Goal: Task Accomplishment & Management: Use online tool/utility

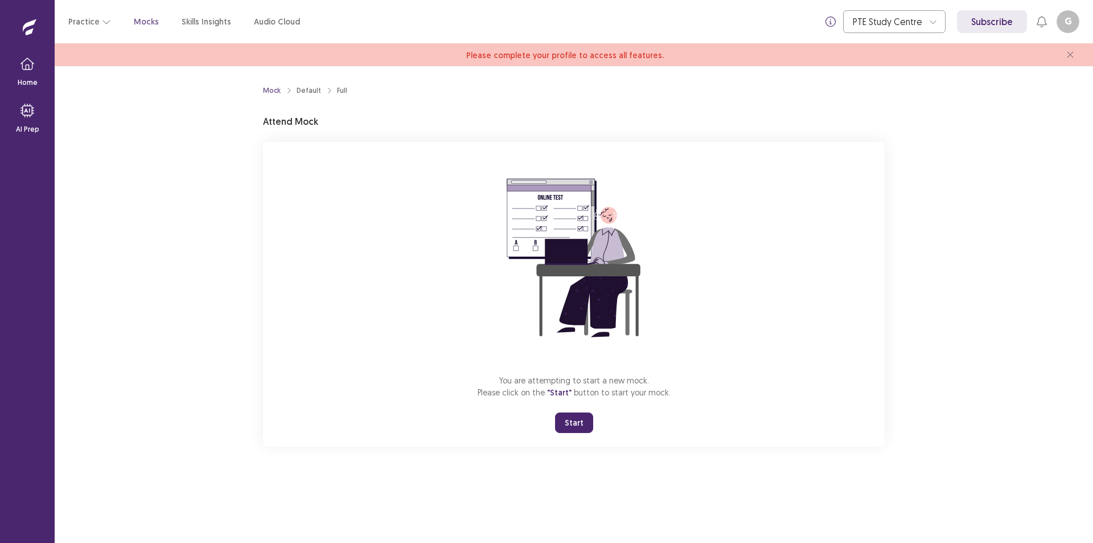
click at [574, 420] on button "Start" at bounding box center [574, 422] width 38 height 21
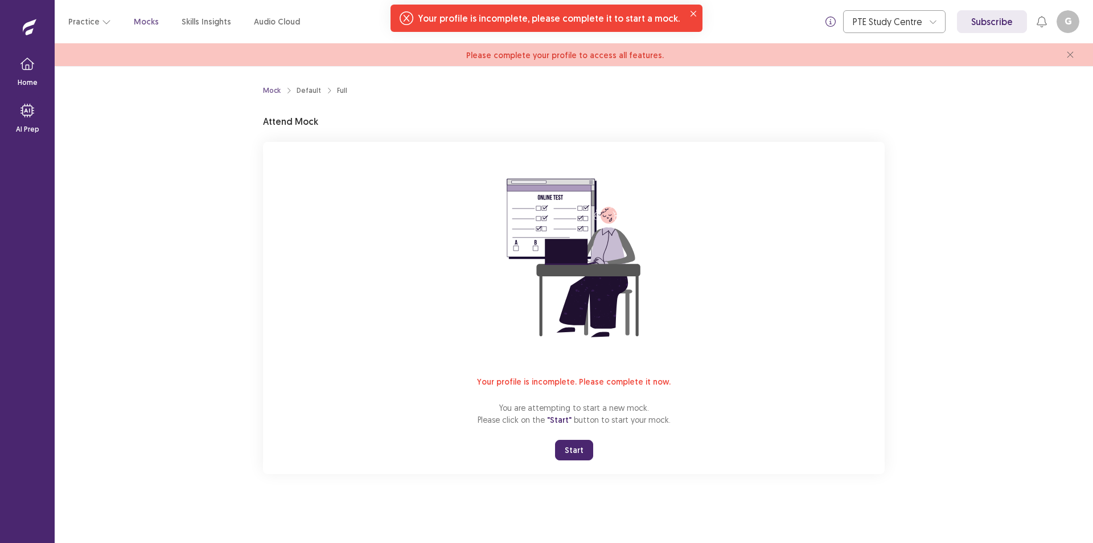
click at [412, 25] on div "Your profile is incomplete, please complete it to start a mock." at bounding box center [547, 18] width 312 height 27
click at [564, 51] on span "Please complete your profile to access all features." at bounding box center [565, 55] width 198 height 10
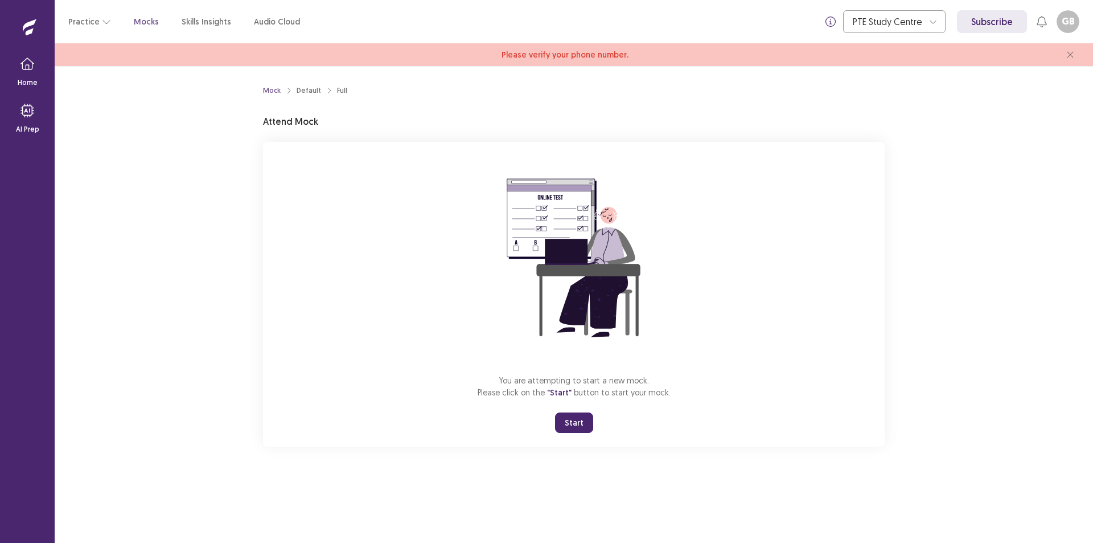
click at [580, 424] on button "Start" at bounding box center [574, 422] width 38 height 21
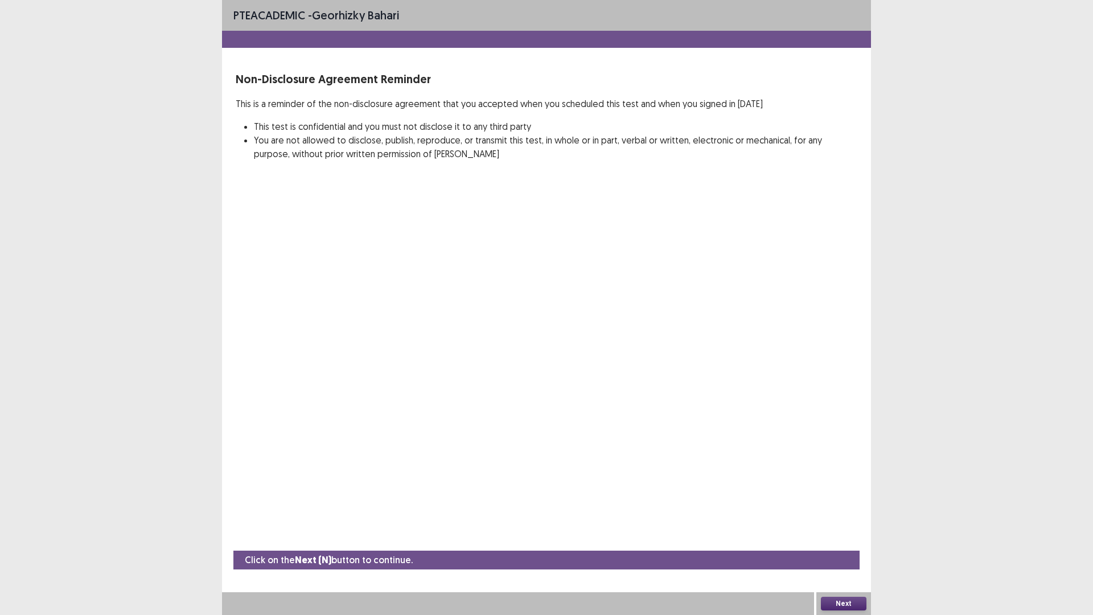
click at [856, 542] on button "Next" at bounding box center [844, 604] width 46 height 14
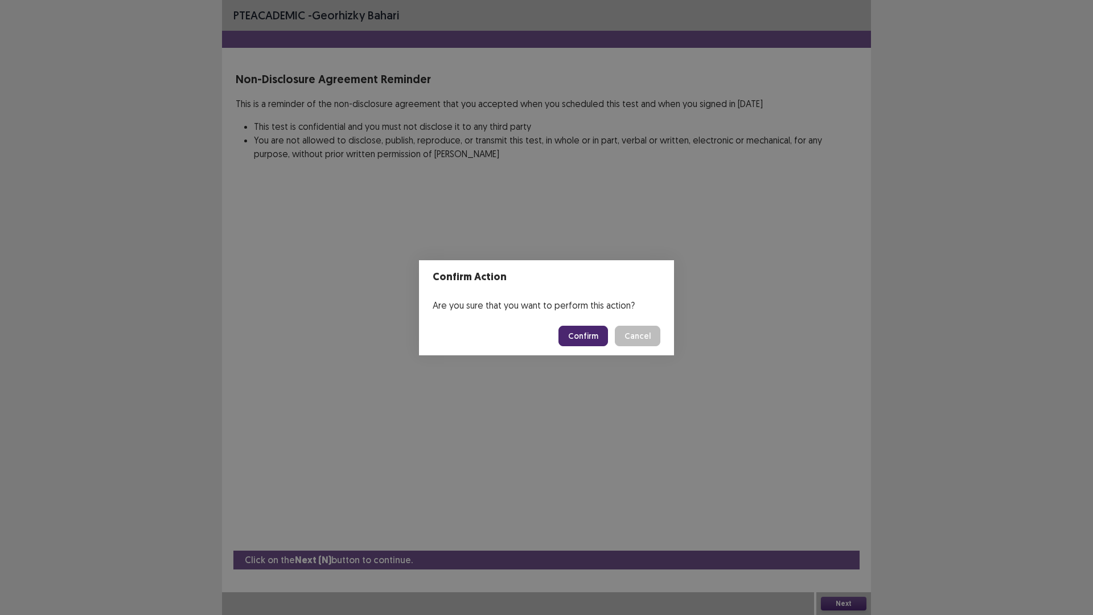
click at [591, 345] on button "Confirm" at bounding box center [584, 336] width 50 height 21
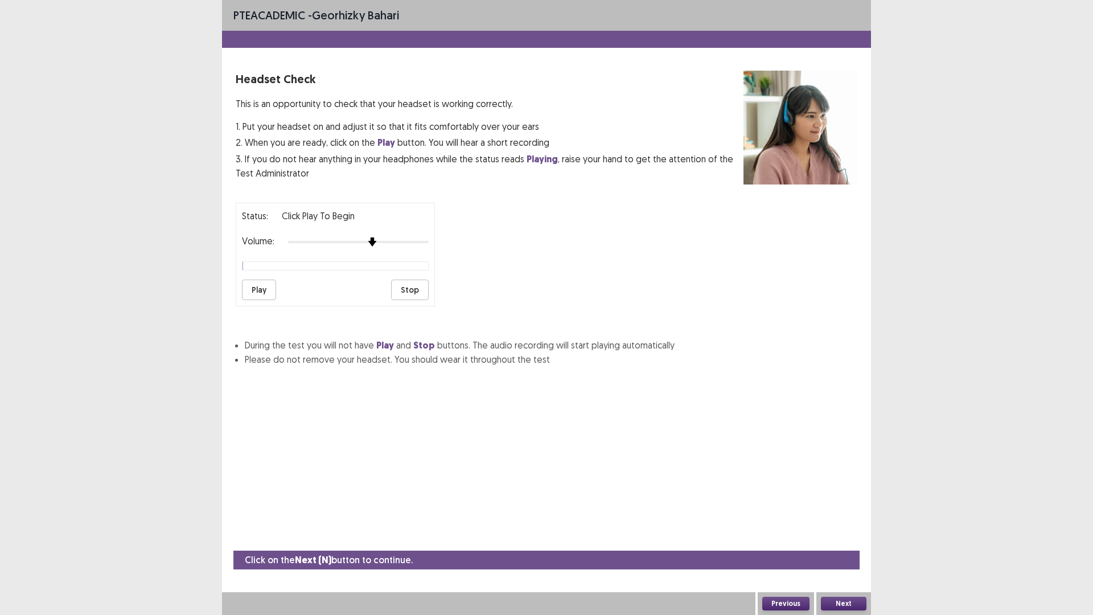
click at [375, 244] on img at bounding box center [372, 241] width 9 height 9
click at [261, 292] on button "Play" at bounding box center [259, 290] width 34 height 21
click at [402, 243] on div at bounding box center [358, 241] width 141 height 9
click at [415, 243] on img at bounding box center [414, 241] width 9 height 9
click at [858, 542] on button "Next" at bounding box center [844, 604] width 46 height 14
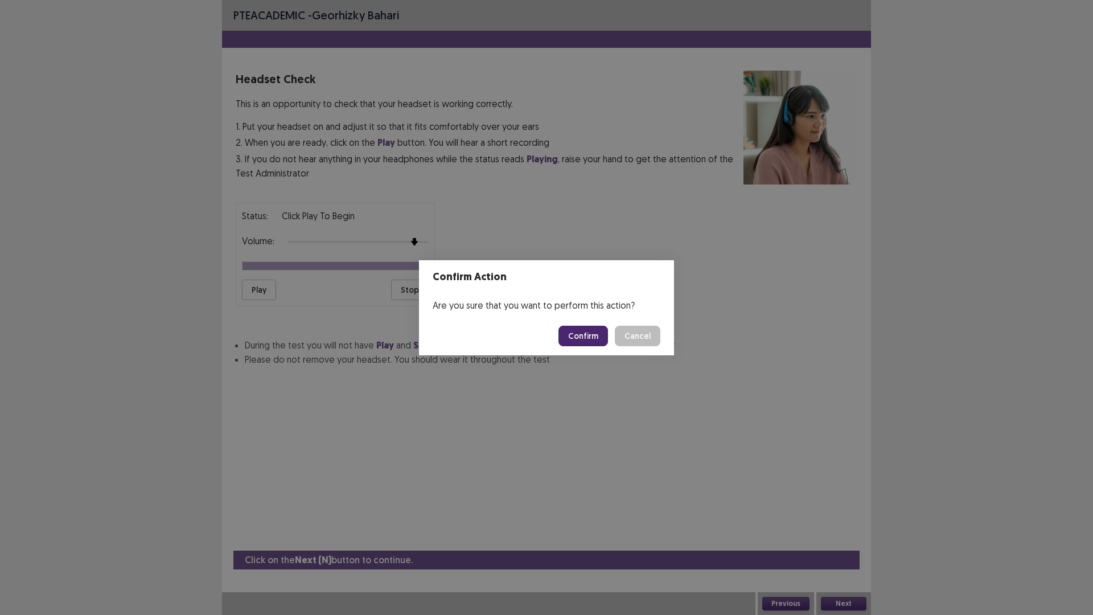
click at [595, 337] on button "Confirm" at bounding box center [584, 336] width 50 height 21
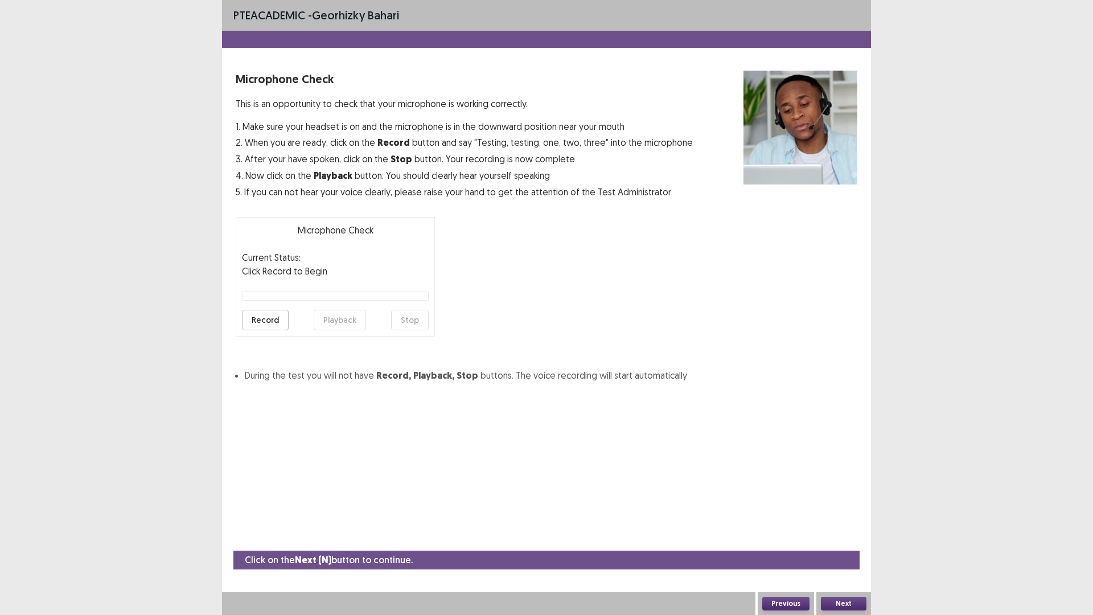
click at [274, 315] on button "Record" at bounding box center [265, 320] width 47 height 21
click at [413, 322] on button "Stop" at bounding box center [410, 320] width 38 height 21
click at [331, 318] on button "Playback" at bounding box center [340, 320] width 52 height 21
click at [859, 542] on button "Next" at bounding box center [844, 604] width 46 height 14
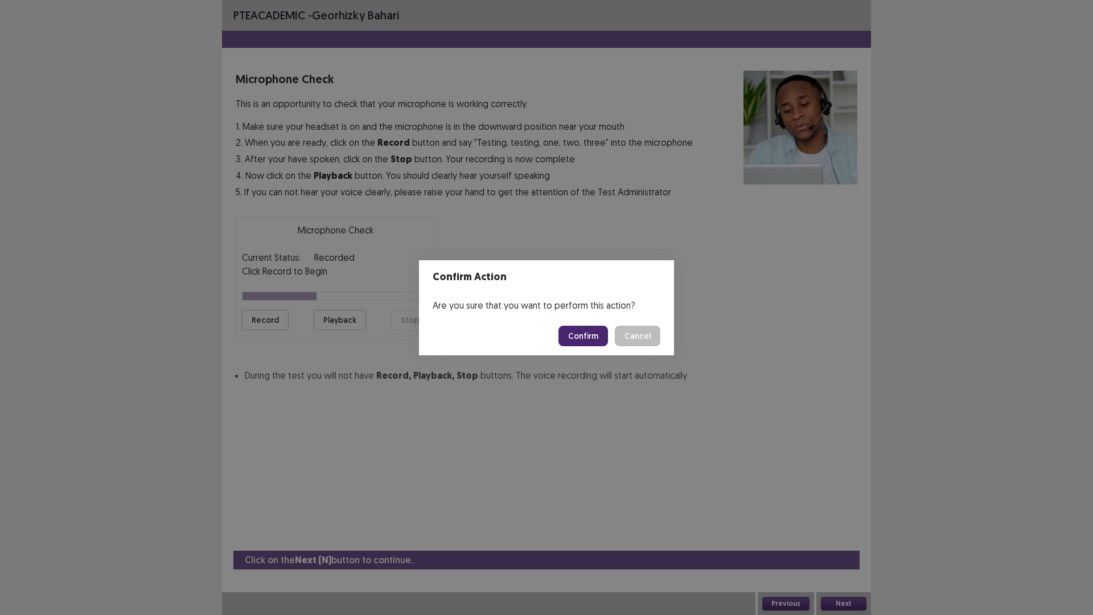
click at [588, 323] on footer "Confirm Cancel" at bounding box center [546, 336] width 255 height 39
click at [588, 350] on footer "Confirm Cancel" at bounding box center [546, 336] width 255 height 39
click at [584, 341] on button "Confirm" at bounding box center [584, 336] width 50 height 21
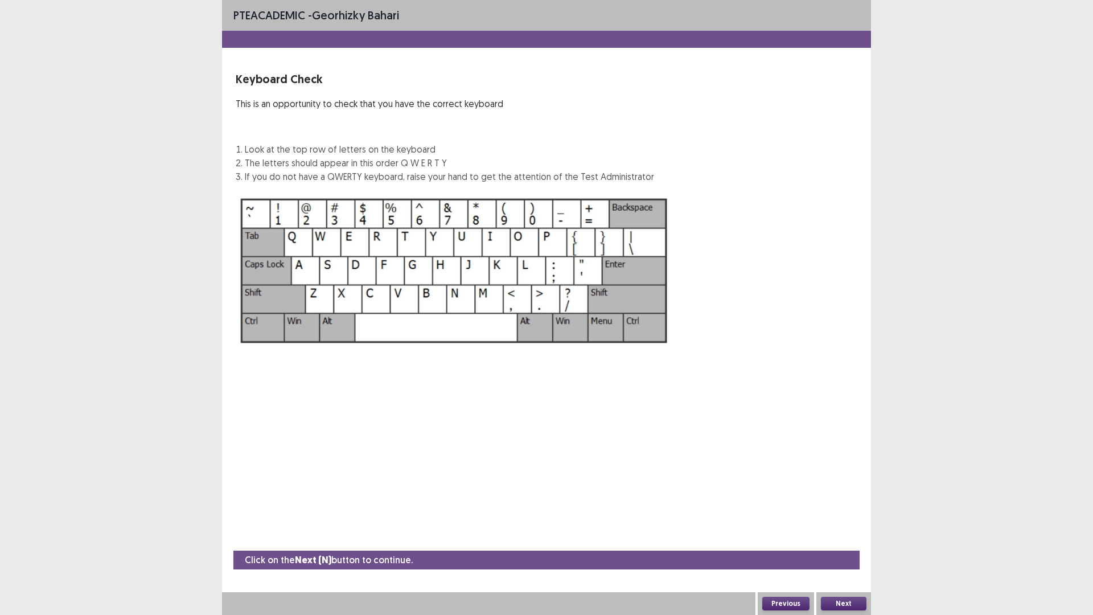
click at [843, 542] on button "Next" at bounding box center [844, 604] width 46 height 14
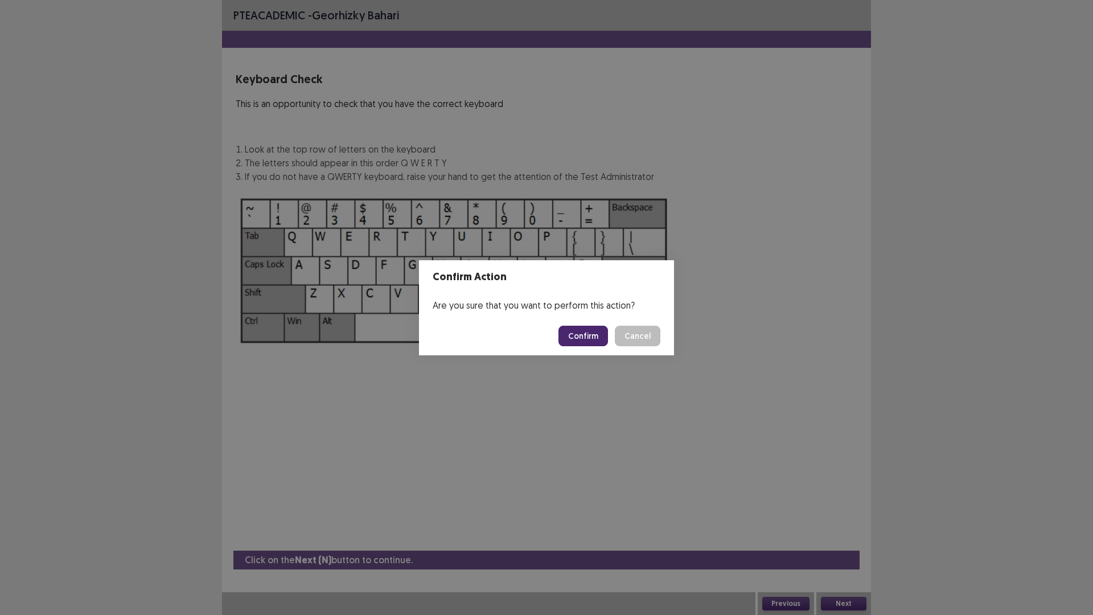
click at [595, 334] on button "Confirm" at bounding box center [584, 336] width 50 height 21
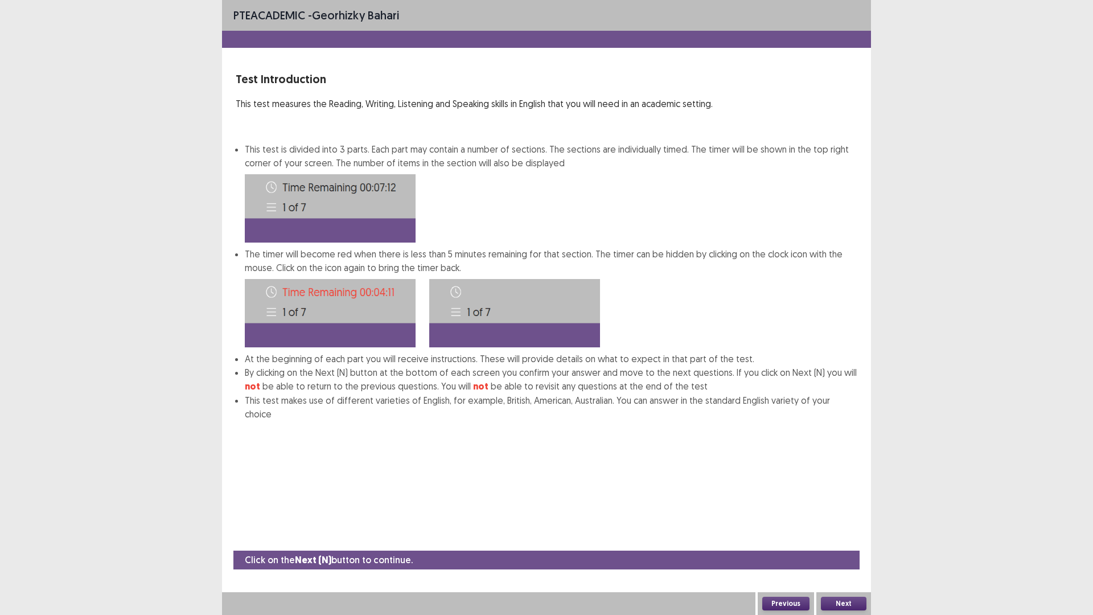
click at [857, 542] on div "Next" at bounding box center [844, 603] width 55 height 23
click at [855, 542] on button "Next" at bounding box center [844, 604] width 46 height 14
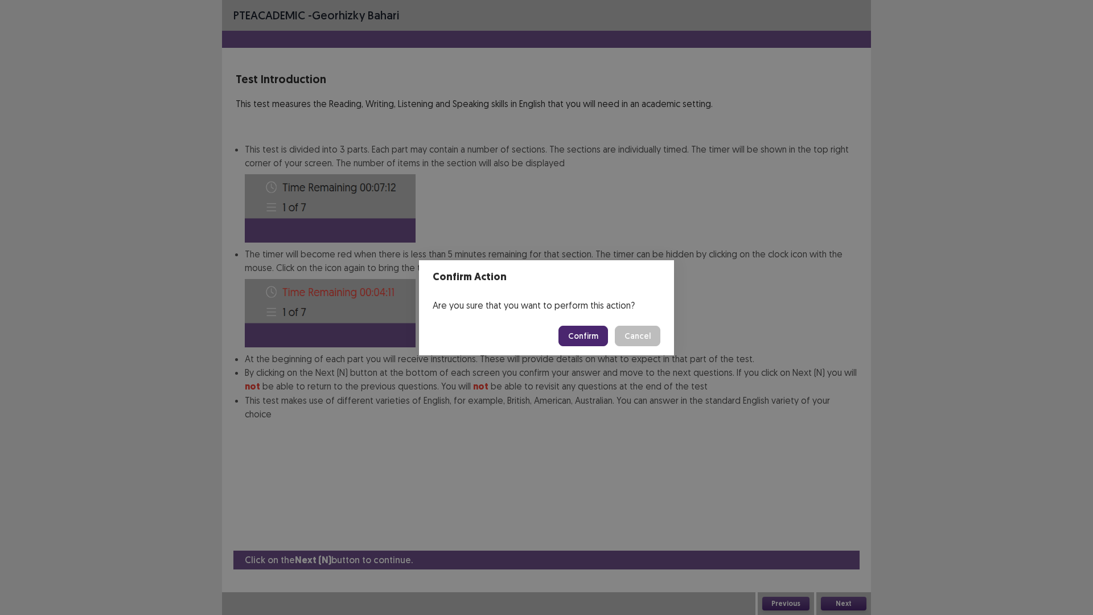
click at [588, 336] on button "Confirm" at bounding box center [584, 336] width 50 height 21
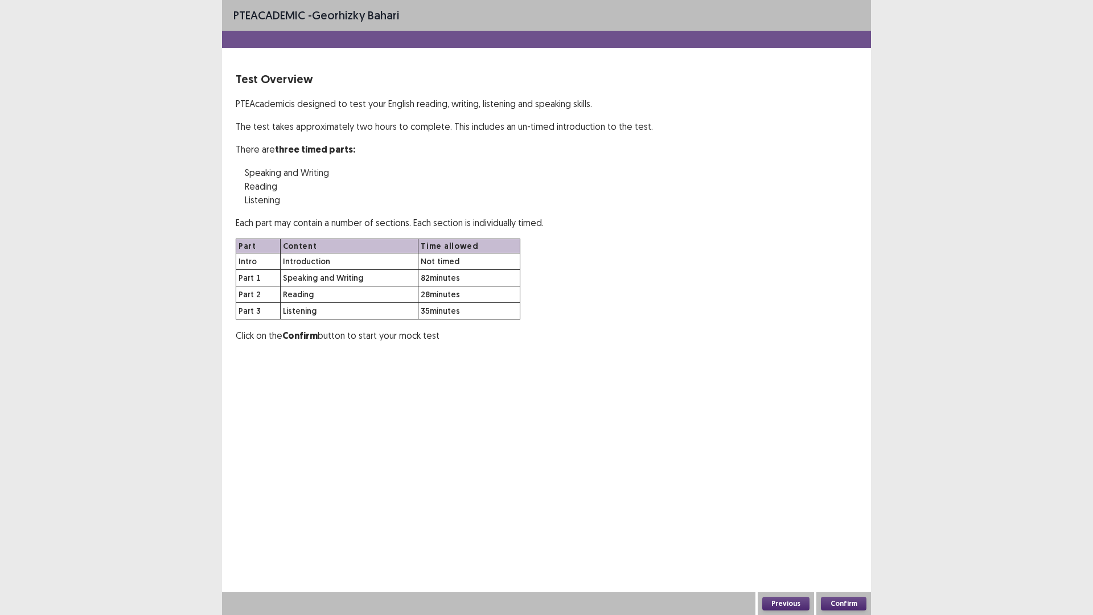
click at [849, 542] on button "Confirm" at bounding box center [844, 604] width 46 height 14
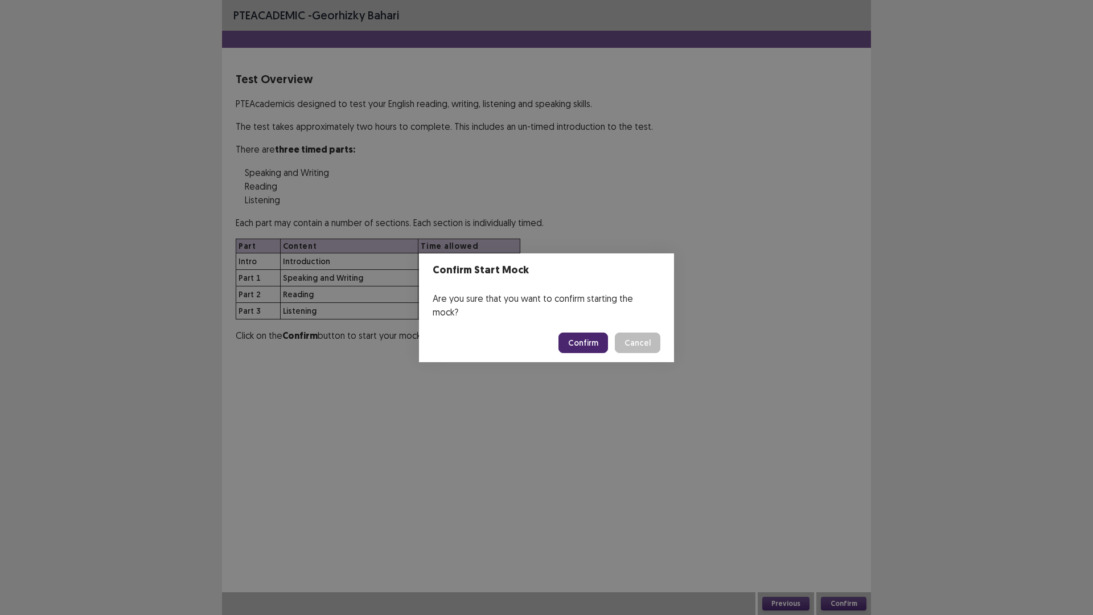
click at [591, 333] on button "Confirm" at bounding box center [584, 343] width 50 height 21
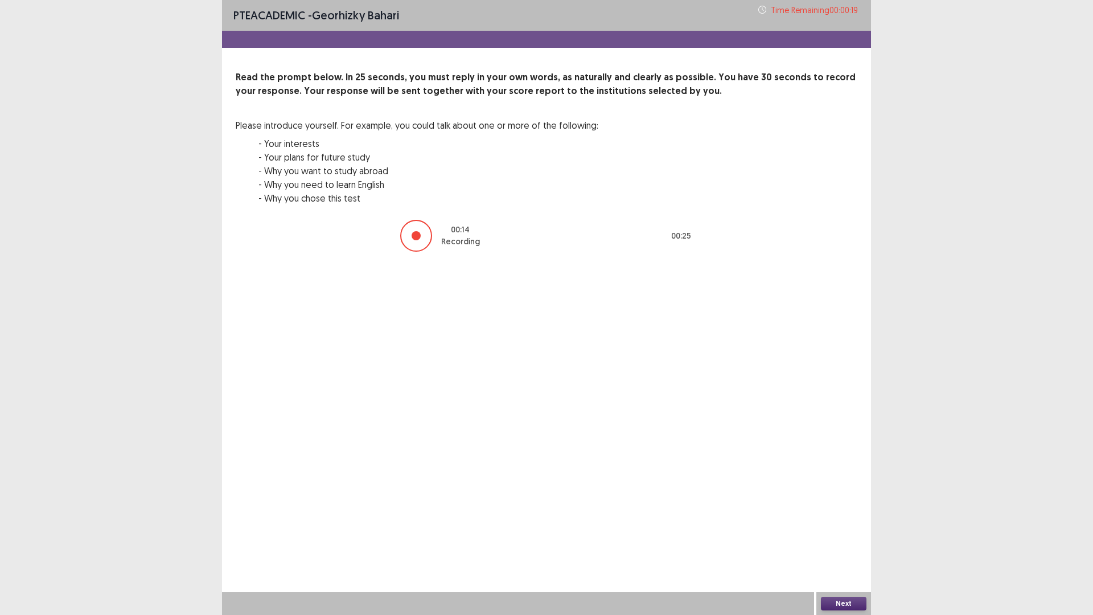
click at [417, 228] on div at bounding box center [416, 236] width 32 height 32
click at [419, 235] on div at bounding box center [416, 235] width 9 height 9
click at [843, 542] on button "Next" at bounding box center [844, 604] width 46 height 14
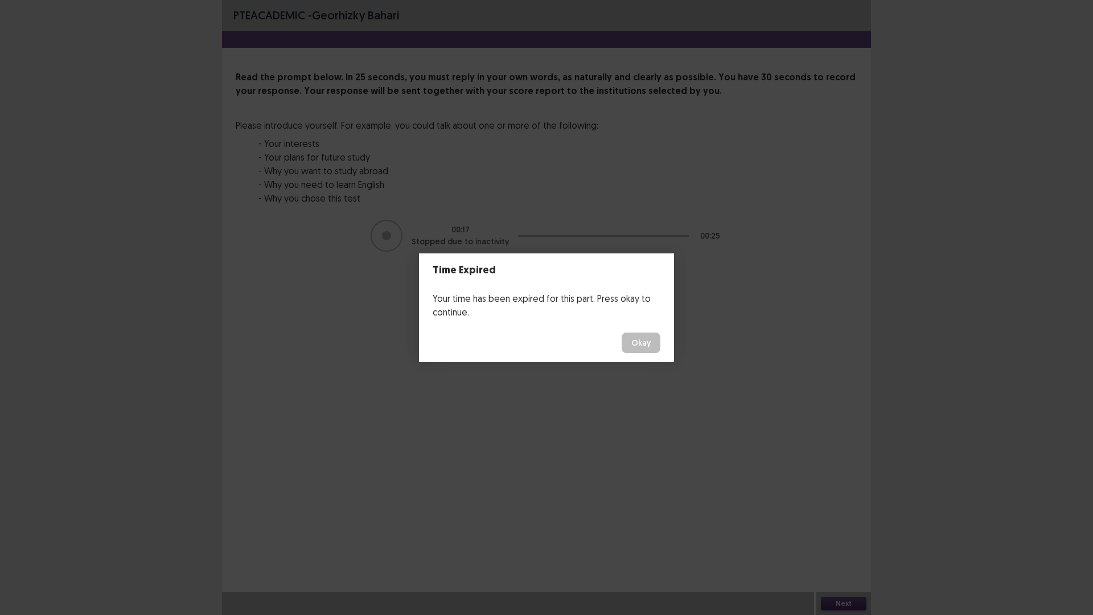
click at [637, 337] on button "Okay" at bounding box center [641, 343] width 39 height 21
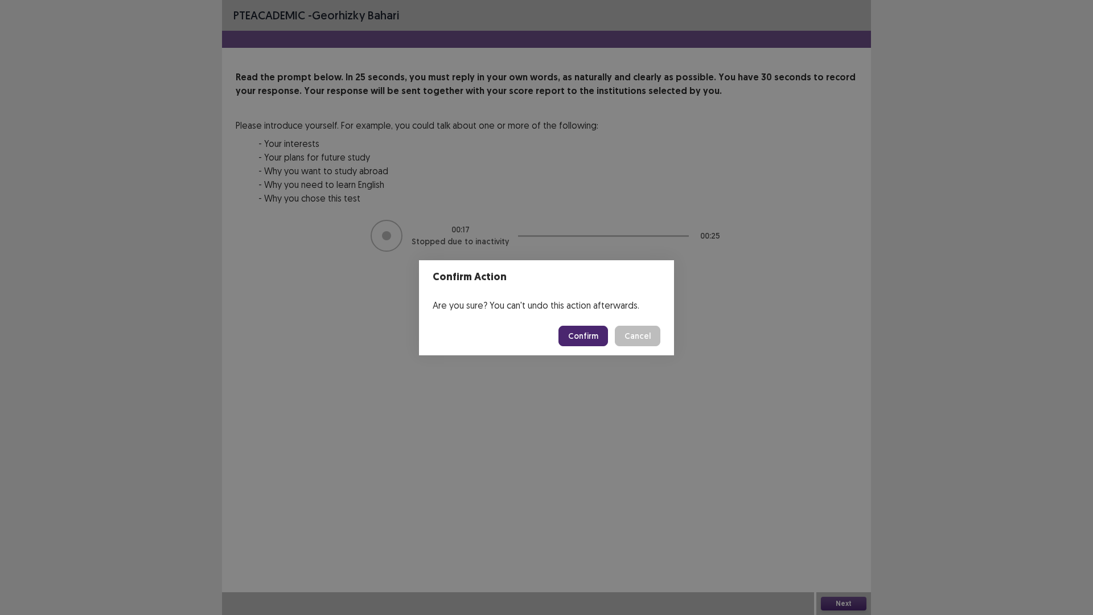
click at [645, 330] on button "Cancel" at bounding box center [638, 336] width 46 height 21
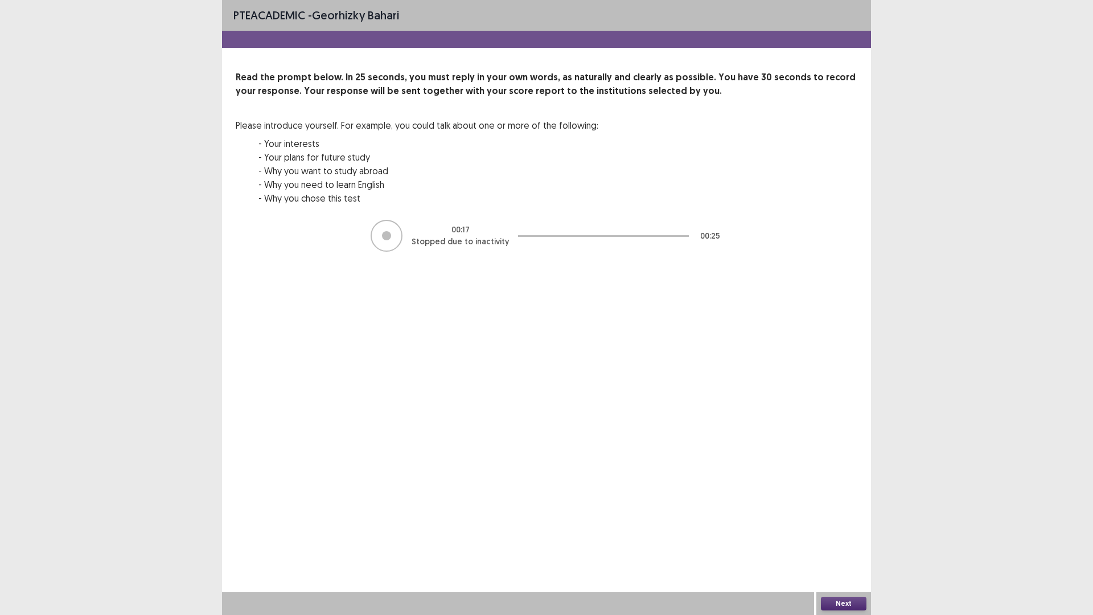
click at [391, 237] on div at bounding box center [386, 235] width 9 height 9
click at [854, 542] on button "Next" at bounding box center [844, 604] width 46 height 14
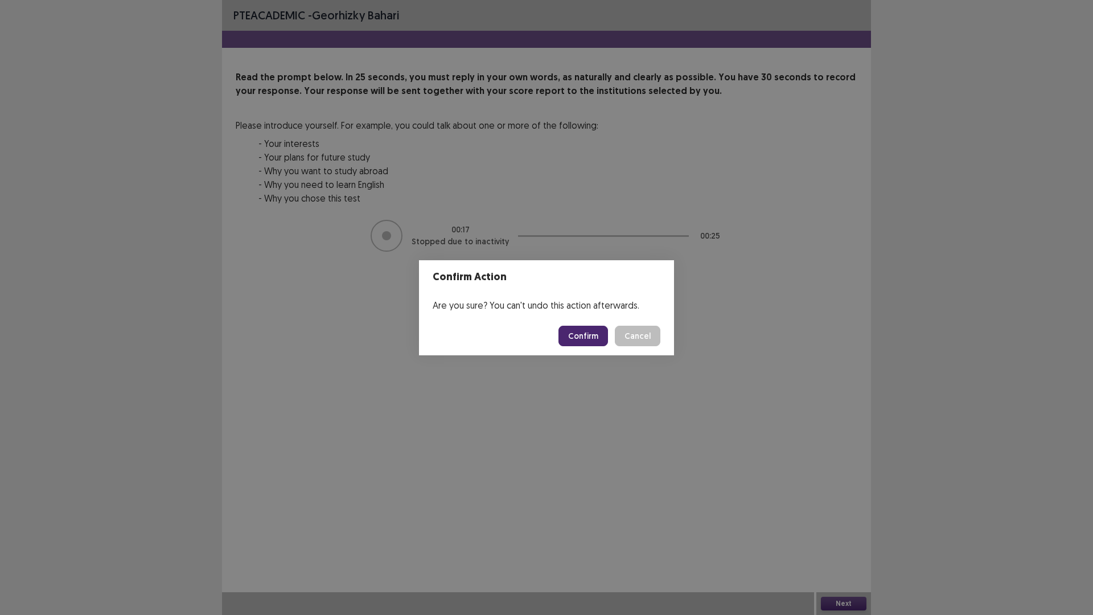
click at [595, 333] on button "Confirm" at bounding box center [584, 336] width 50 height 21
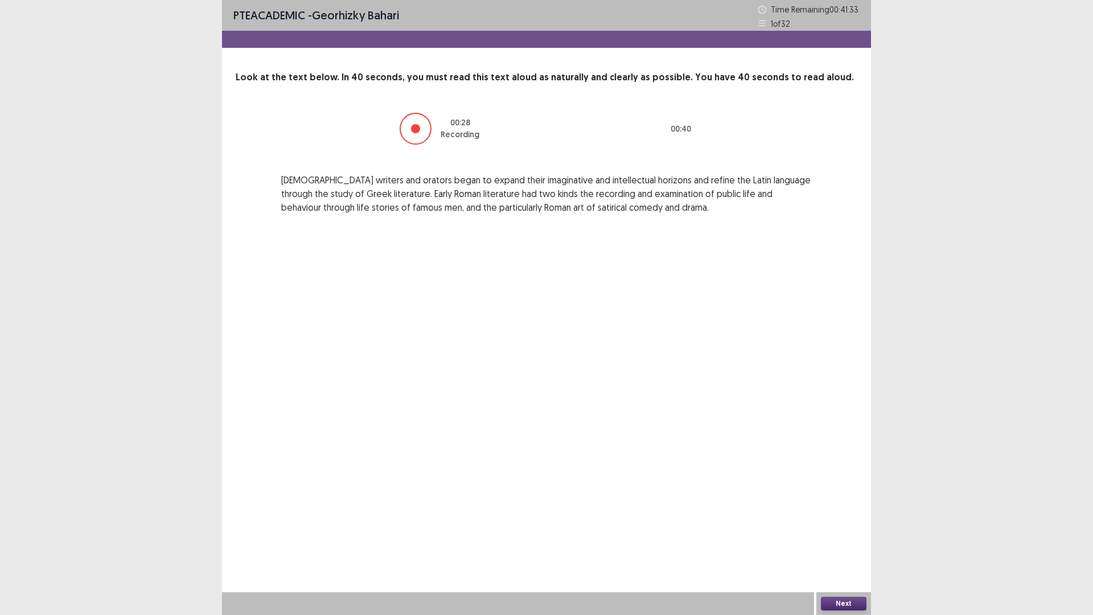
click at [854, 542] on button "Next" at bounding box center [844, 604] width 46 height 14
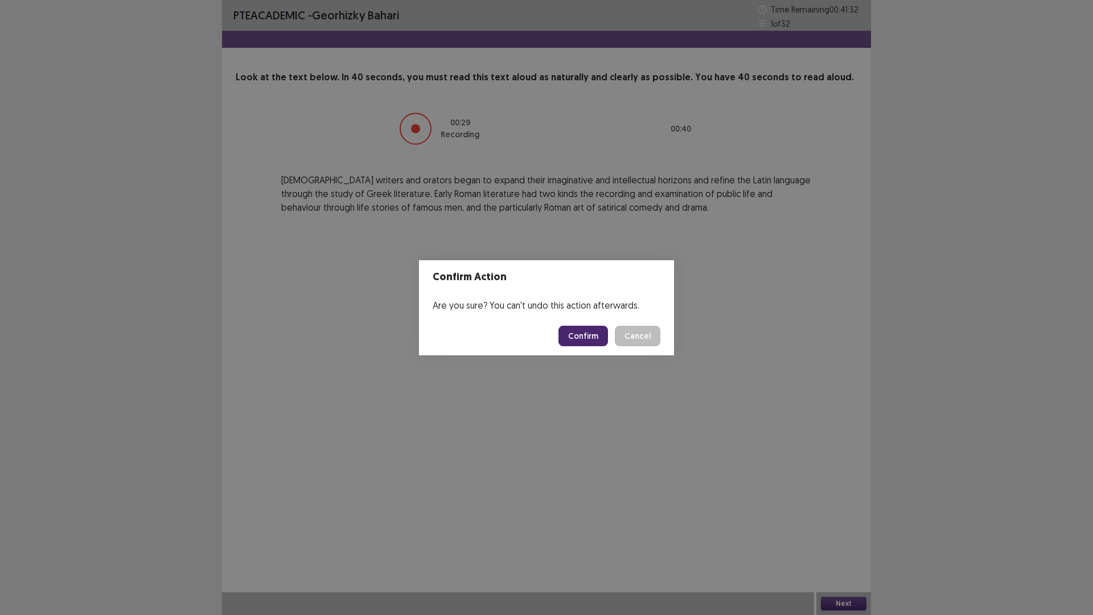
click at [573, 336] on button "Confirm" at bounding box center [584, 336] width 50 height 21
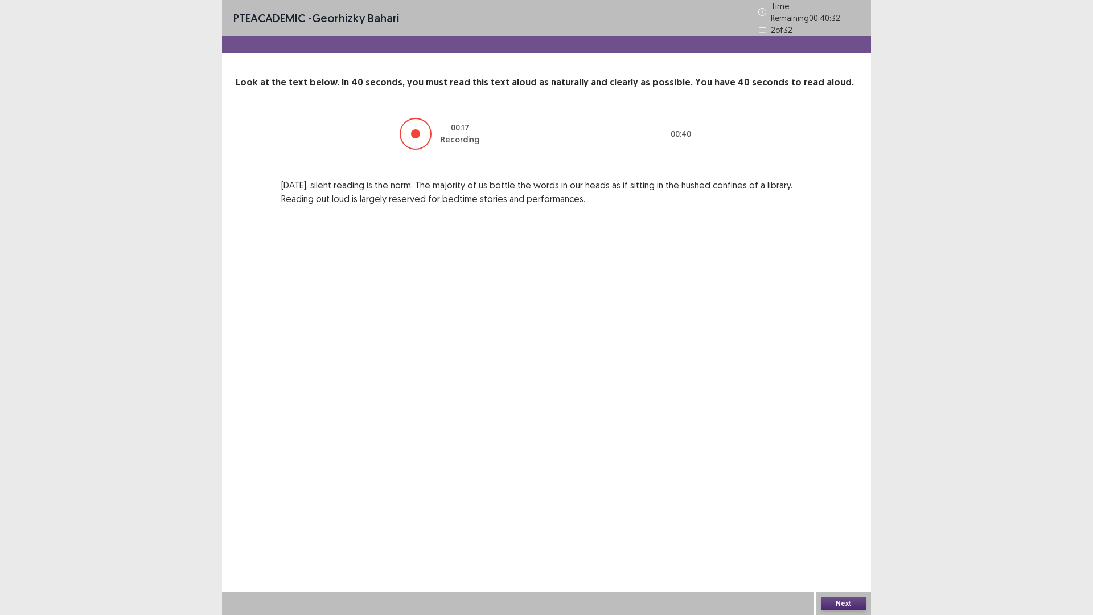
click at [839, 542] on button "Next" at bounding box center [844, 604] width 46 height 14
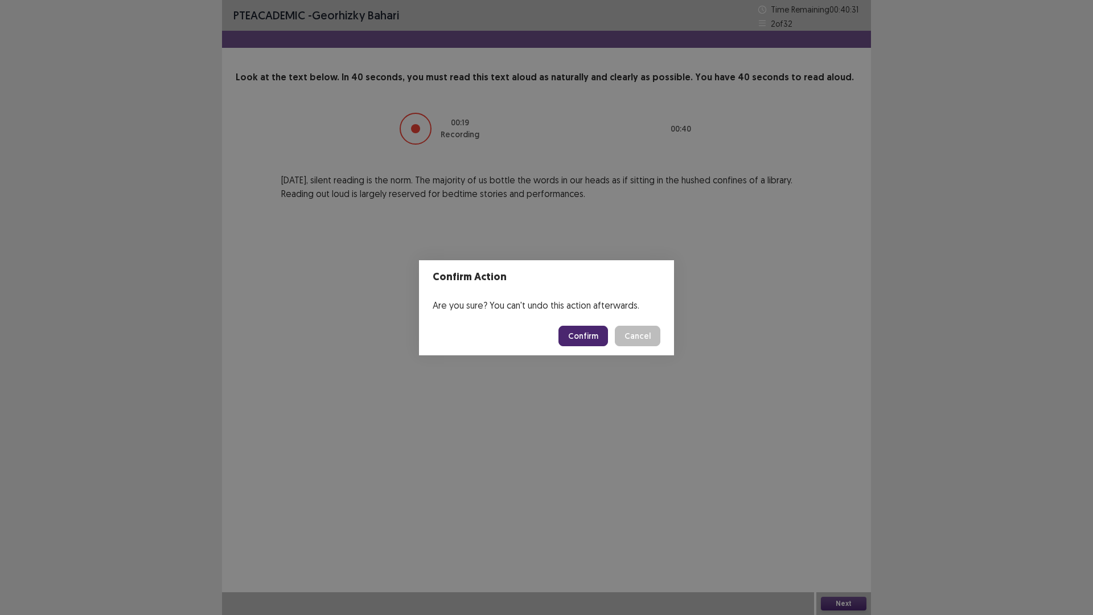
click at [602, 331] on button "Confirm" at bounding box center [584, 336] width 50 height 21
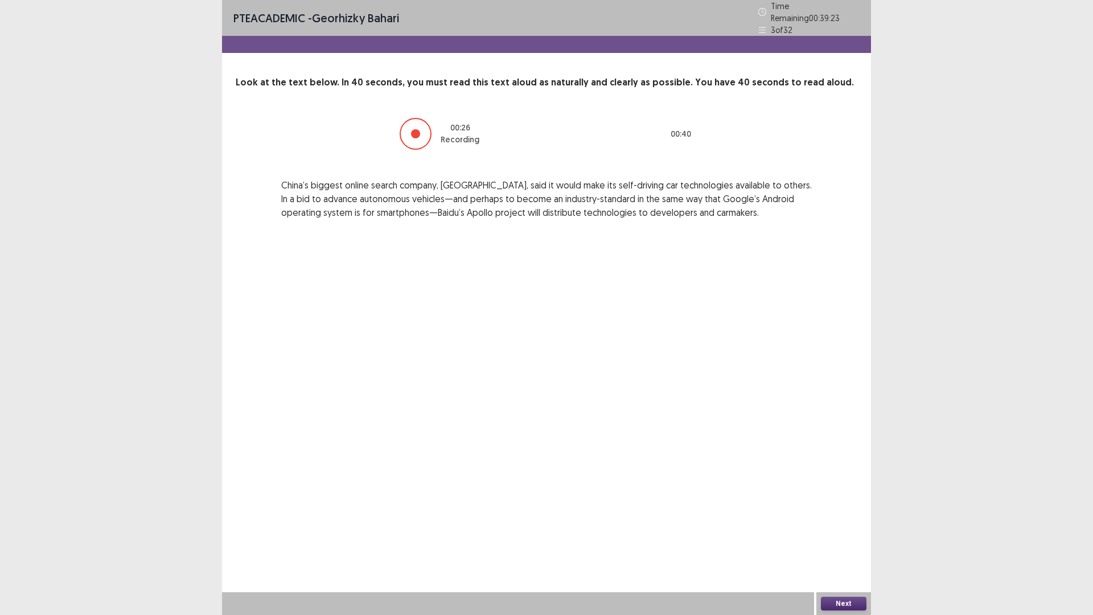
click at [834, 542] on button "Next" at bounding box center [844, 604] width 46 height 14
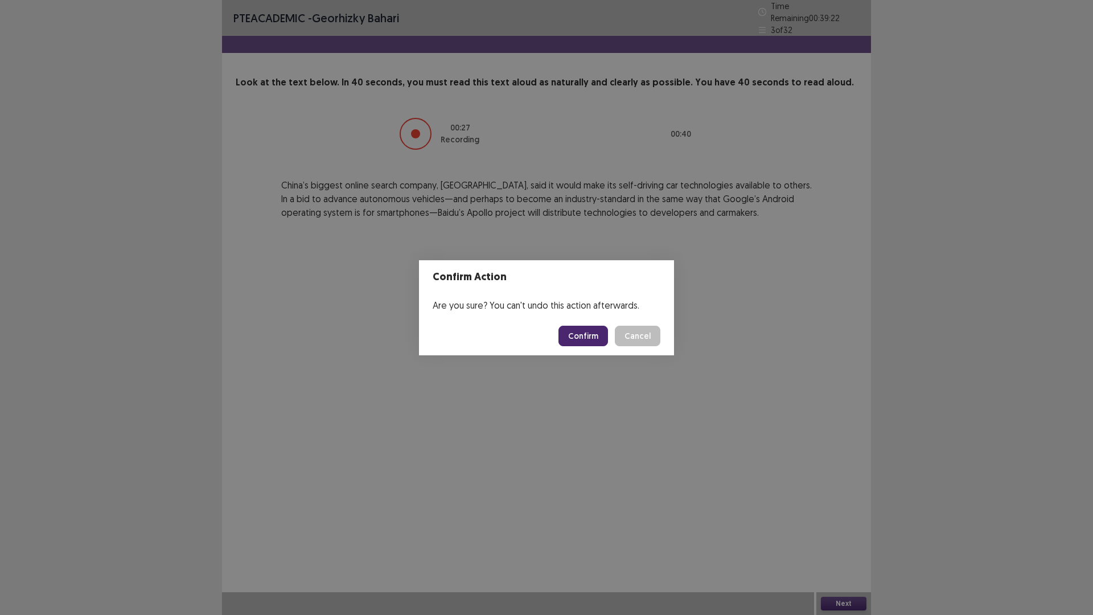
click at [589, 335] on button "Confirm" at bounding box center [584, 336] width 50 height 21
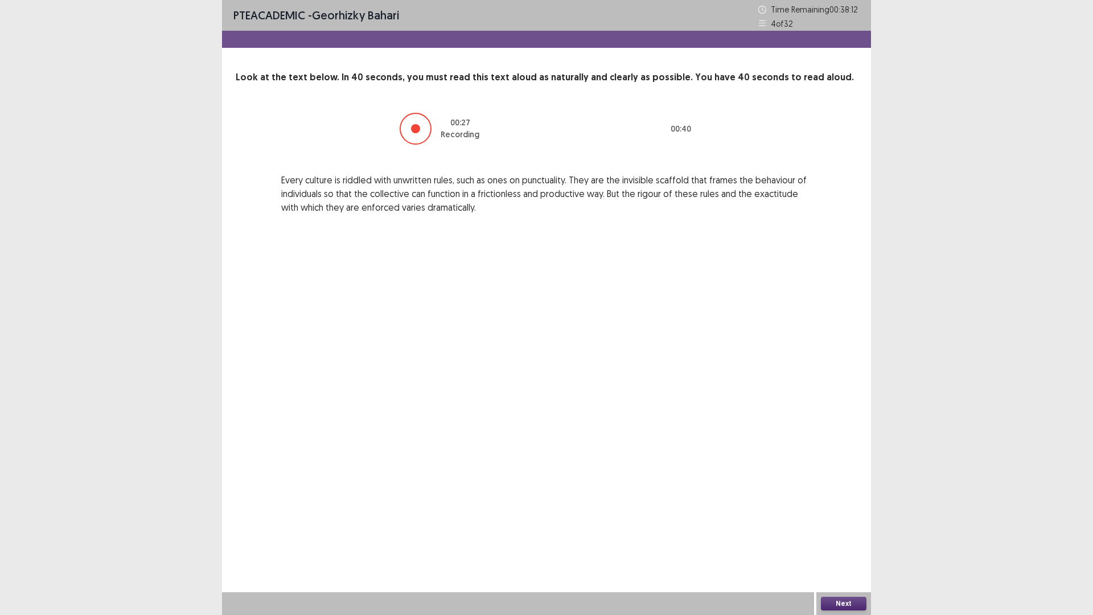
click at [854, 542] on button "Next" at bounding box center [844, 604] width 46 height 14
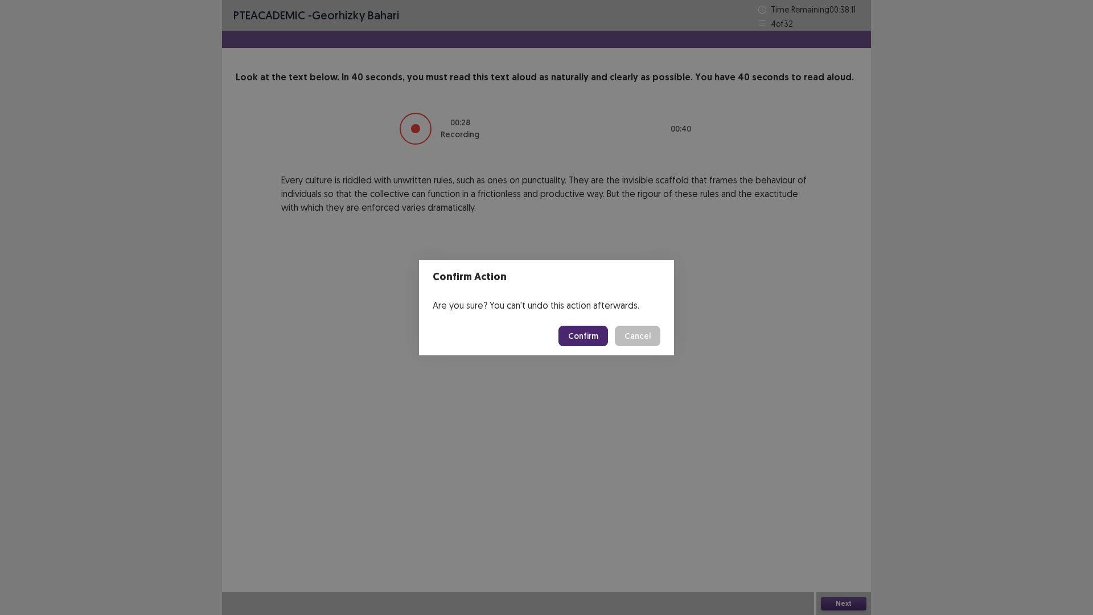
click at [592, 330] on button "Confirm" at bounding box center [584, 336] width 50 height 21
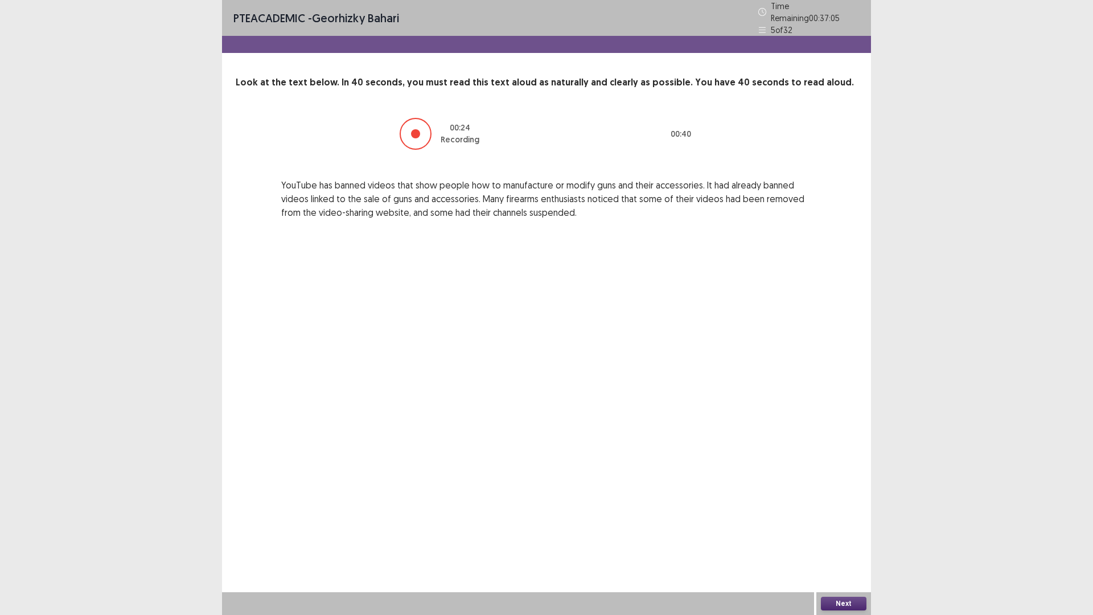
click at [842, 542] on button "Next" at bounding box center [844, 604] width 46 height 14
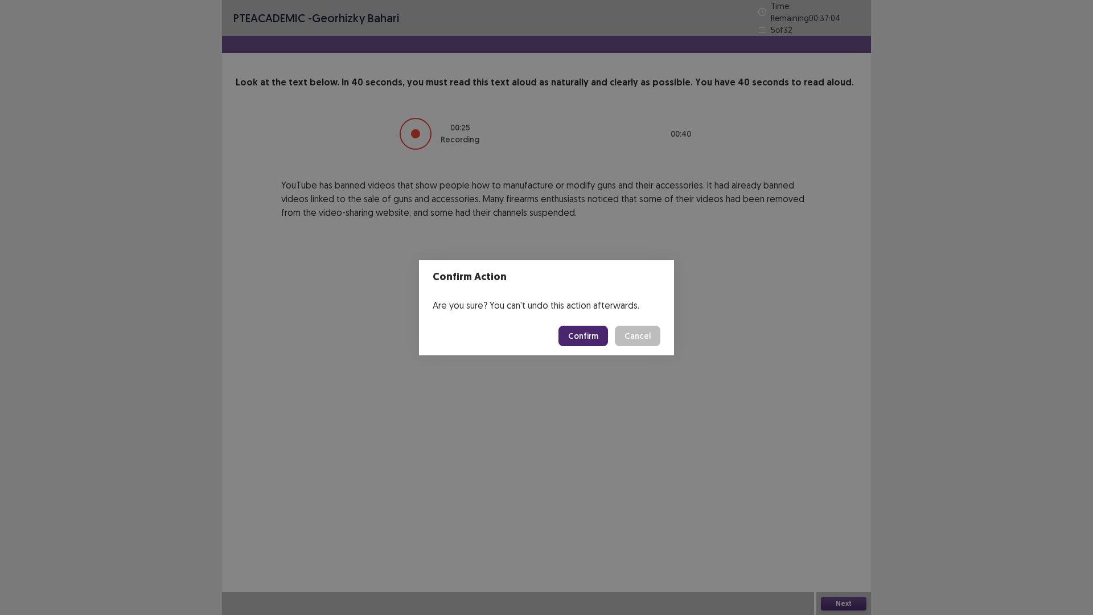
click at [591, 336] on button "Confirm" at bounding box center [584, 336] width 50 height 21
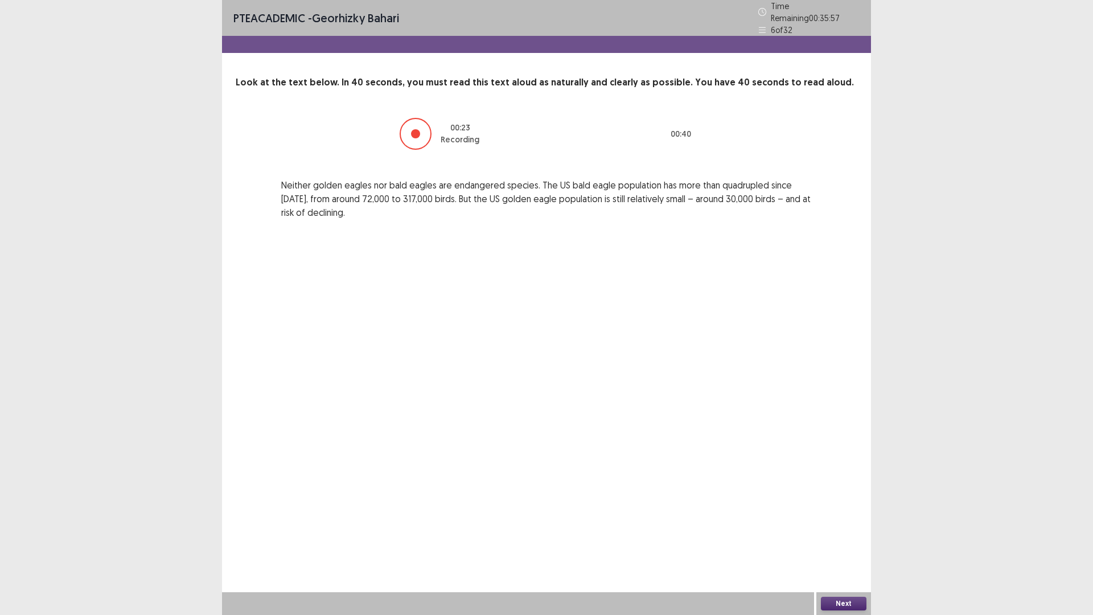
click at [841, 542] on button "Next" at bounding box center [844, 604] width 46 height 14
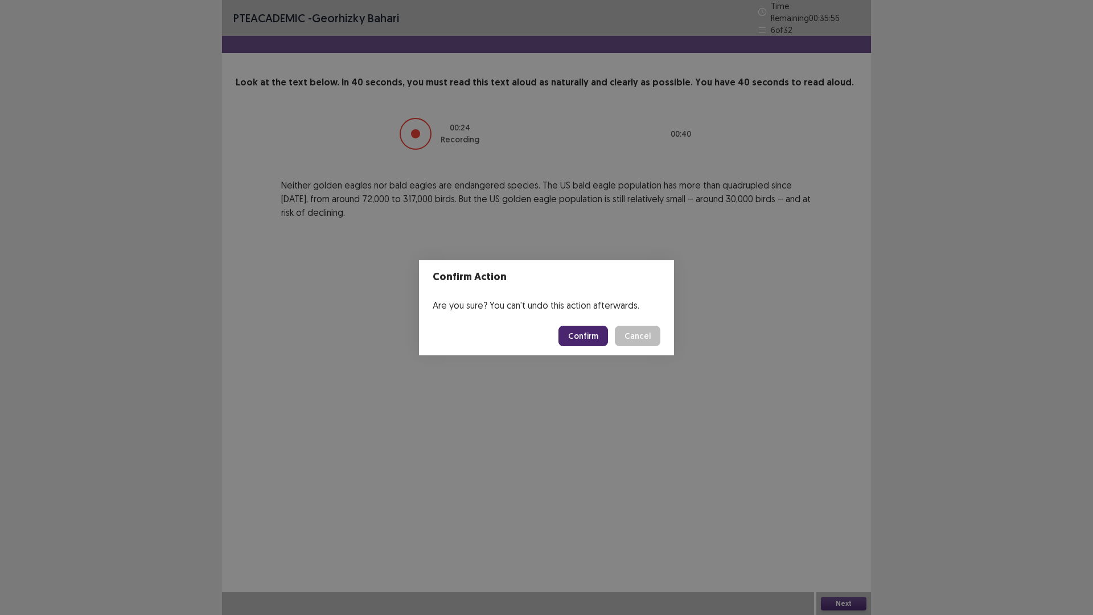
click at [585, 342] on button "Confirm" at bounding box center [584, 336] width 50 height 21
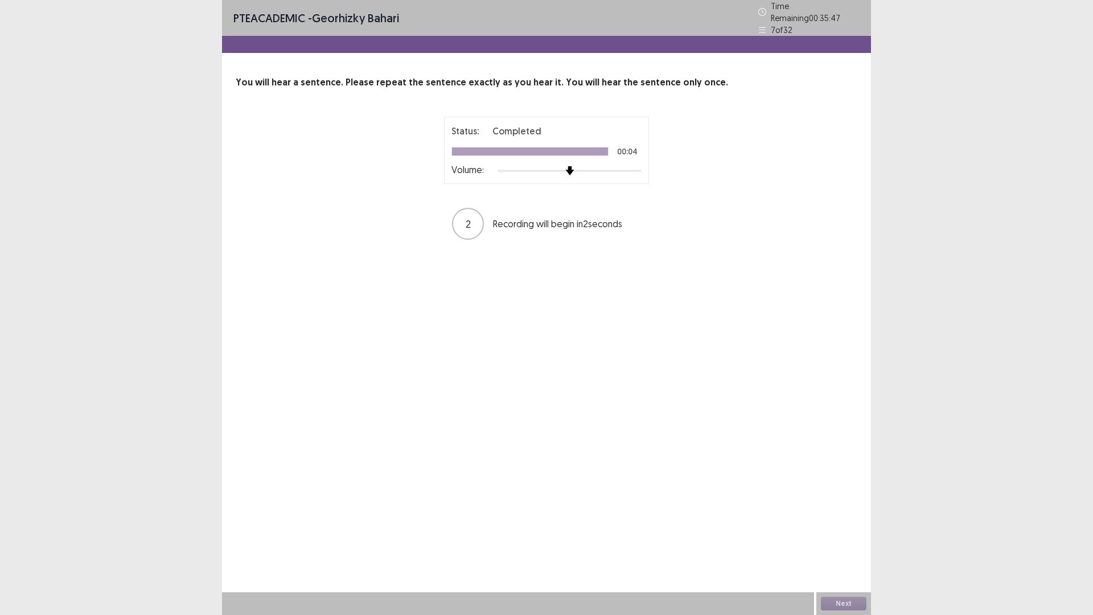
click at [621, 168] on div at bounding box center [570, 170] width 144 height 9
click at [846, 542] on button "Next" at bounding box center [844, 604] width 46 height 14
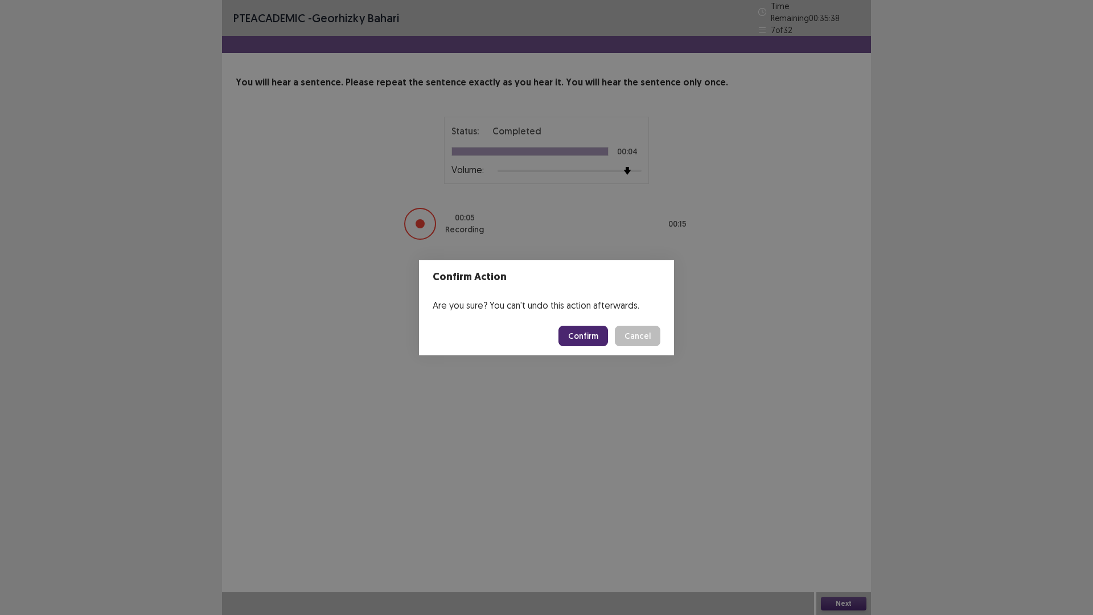
click at [642, 335] on button "Cancel" at bounding box center [638, 336] width 46 height 21
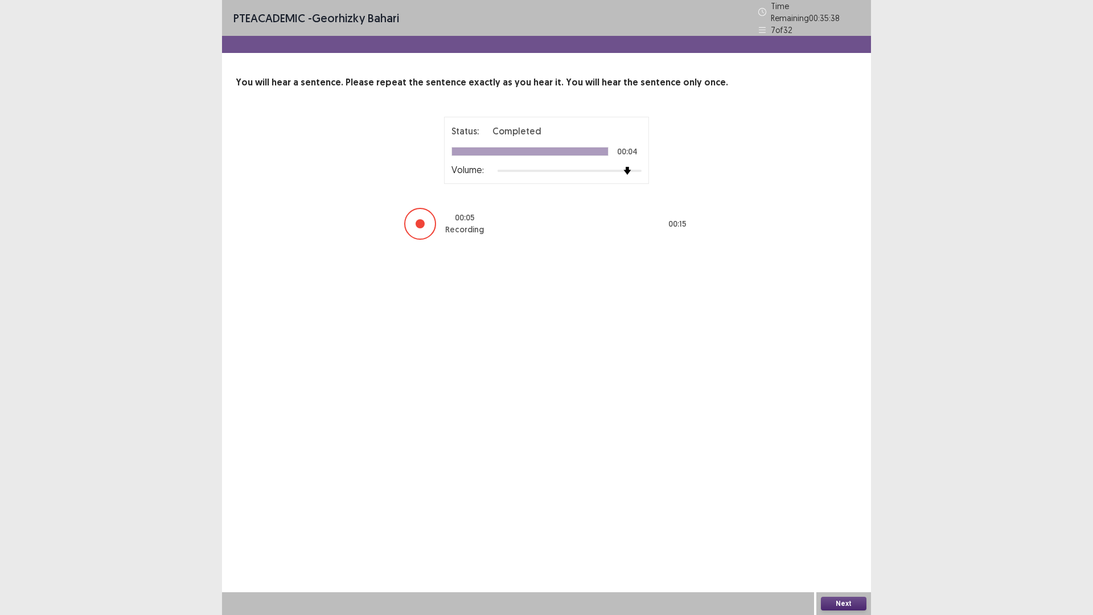
drag, startPoint x: 513, startPoint y: 150, endPoint x: 468, endPoint y: 138, distance: 47.0
click at [475, 138] on div "Status: Completed 00:04 Volume:" at bounding box center [547, 150] width 190 height 52
click at [843, 542] on div "PTE academic - Georhizky Bahari Time Remaining 00 : 35 : 35 7 of 32 You will he…" at bounding box center [546, 307] width 649 height 615
click at [843, 542] on button "Next" at bounding box center [844, 604] width 46 height 14
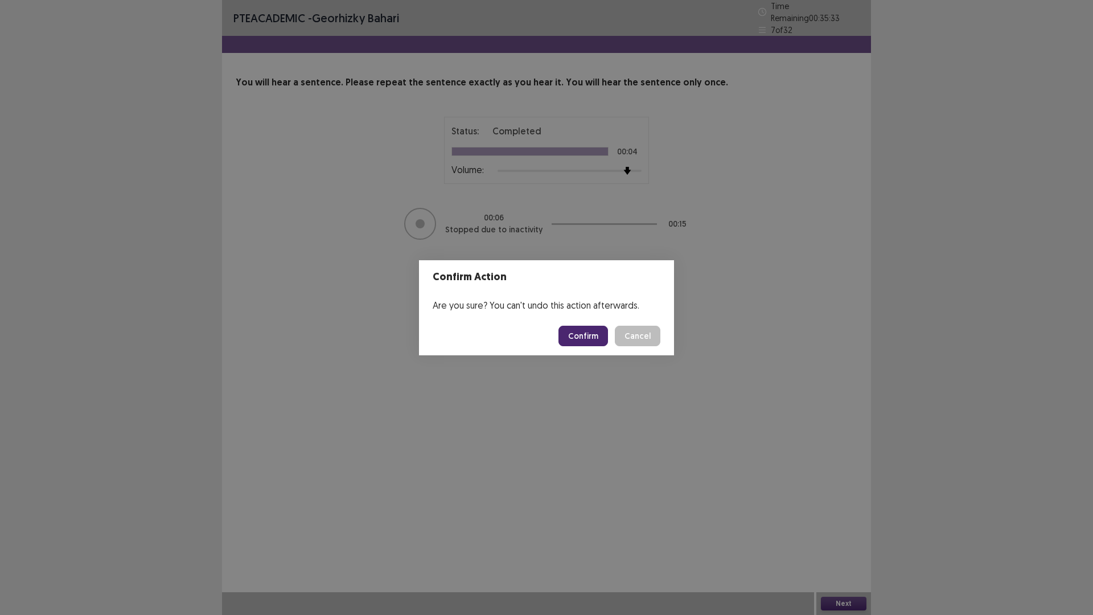
click at [593, 340] on button "Confirm" at bounding box center [584, 336] width 50 height 21
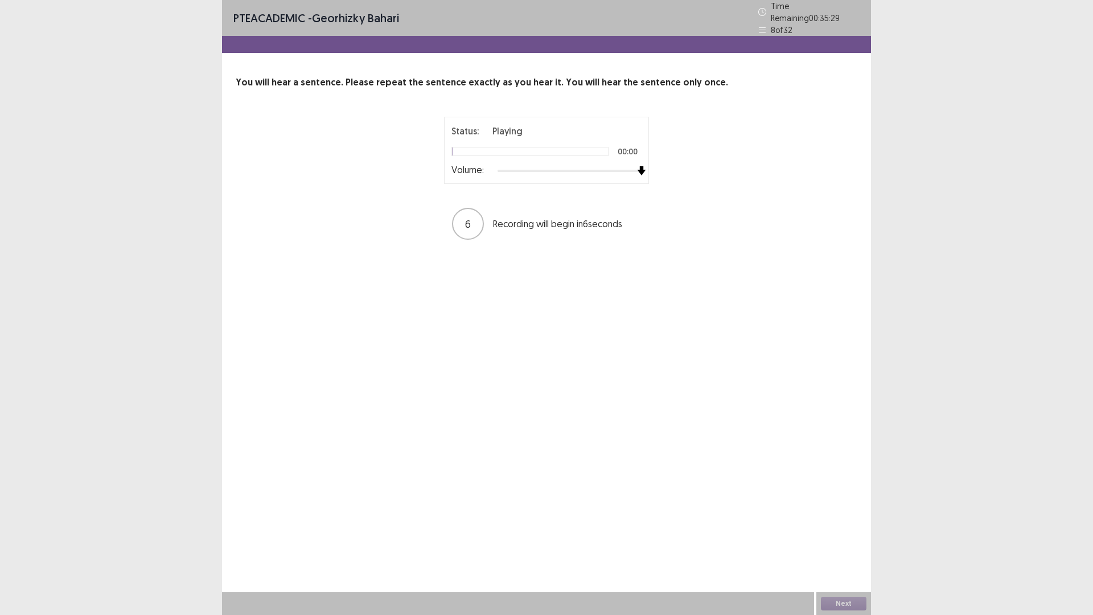
click at [653, 158] on div "Status: Playing 00:00 Volume: 6 Recording will begin in 6 seconds" at bounding box center [546, 179] width 285 height 124
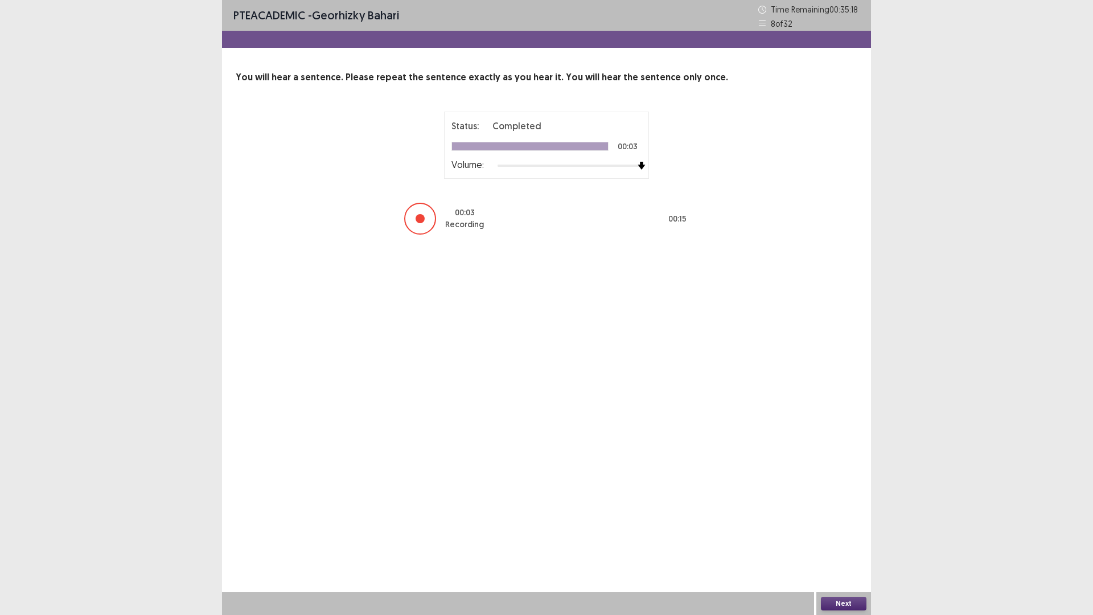
click at [847, 542] on button "Next" at bounding box center [844, 604] width 46 height 14
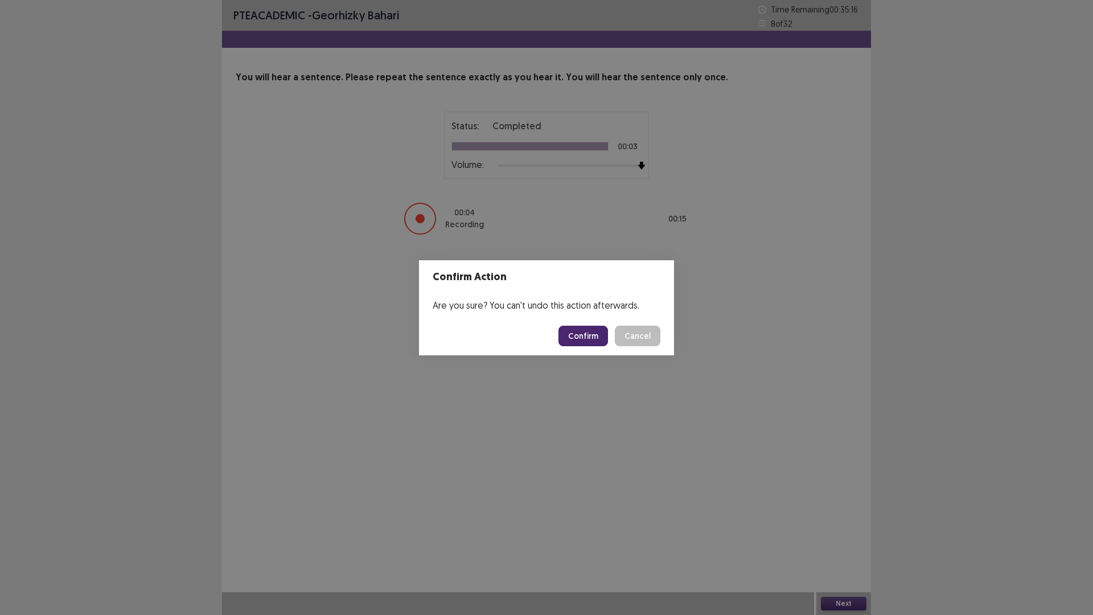
click at [584, 326] on button "Confirm" at bounding box center [584, 336] width 50 height 21
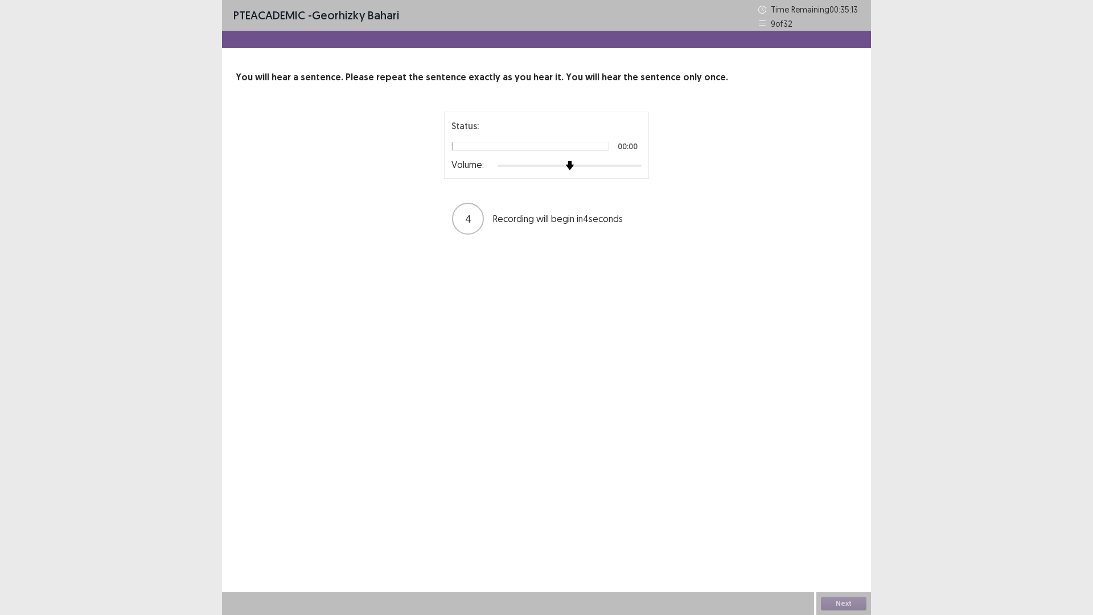
click at [668, 162] on div "Status: 00:00 Volume: 4 Recording will begin in 4 seconds" at bounding box center [546, 174] width 285 height 124
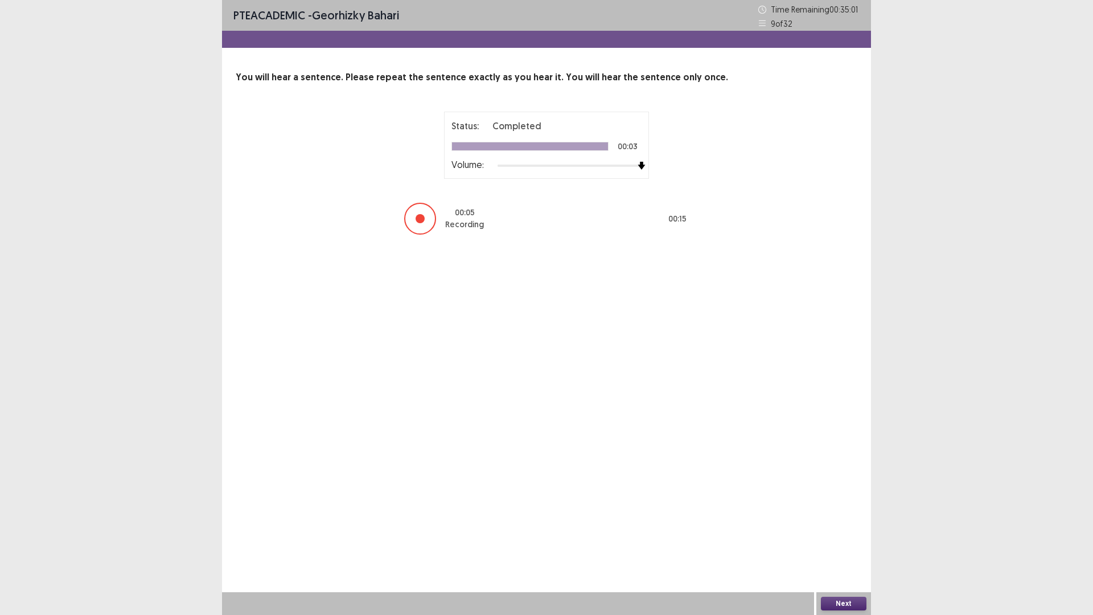
click at [853, 542] on button "Next" at bounding box center [844, 604] width 46 height 14
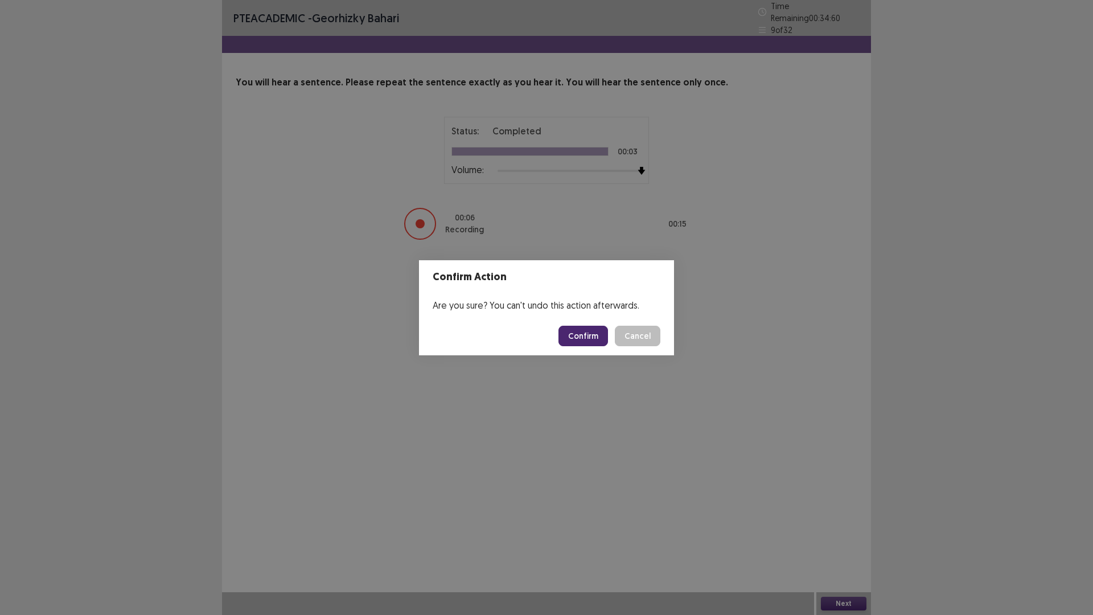
click at [595, 335] on button "Confirm" at bounding box center [584, 336] width 50 height 21
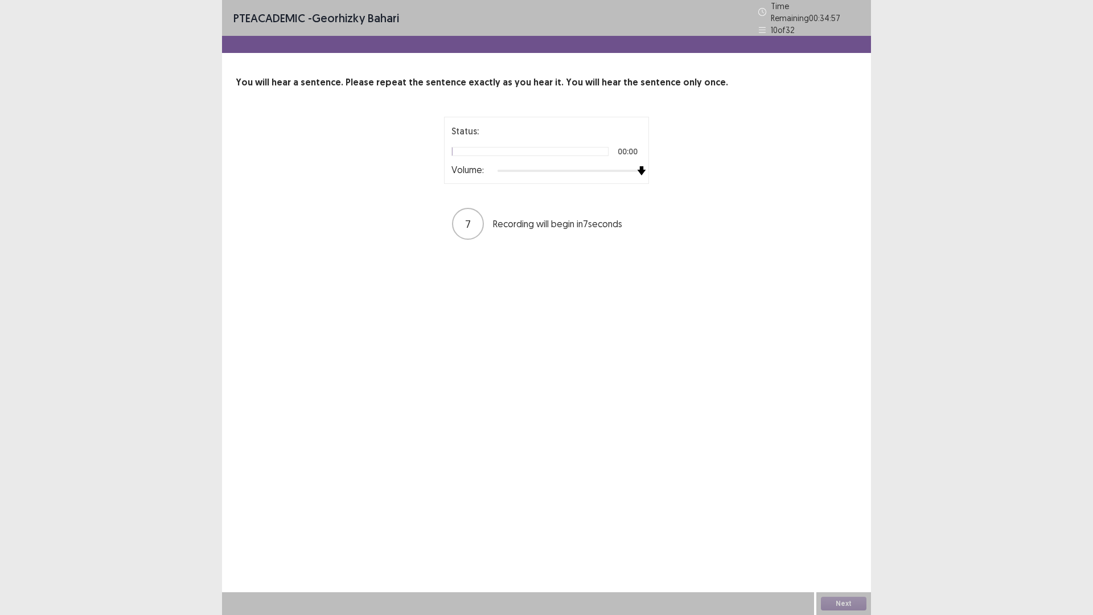
click at [755, 175] on div "Status: 00:00 Volume: 7 Recording will begin in 7 seconds" at bounding box center [547, 179] width 622 height 124
click at [847, 542] on button "Next" at bounding box center [844, 604] width 46 height 14
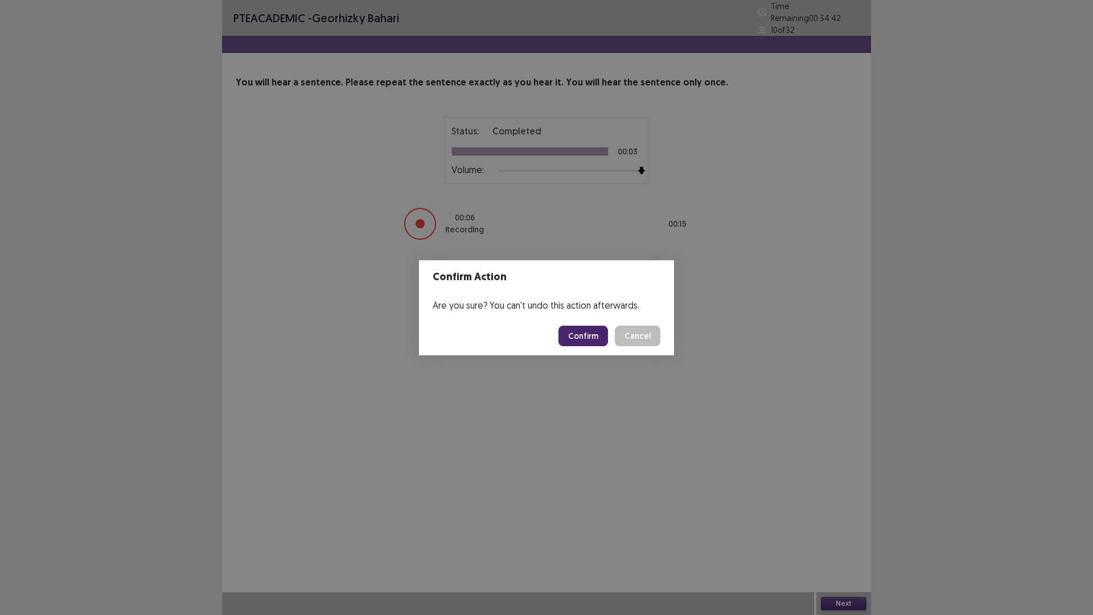
click at [577, 326] on button "Confirm" at bounding box center [584, 336] width 50 height 21
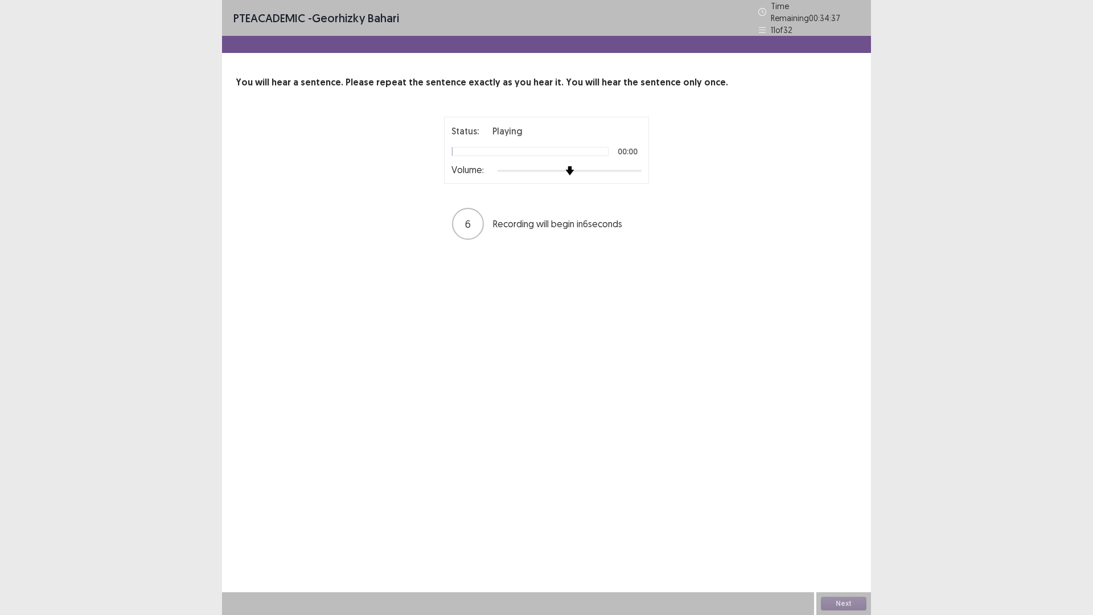
click at [740, 173] on div "Status: Playing 00:00 Volume: 6 Recording will begin in 6 seconds" at bounding box center [547, 179] width 622 height 124
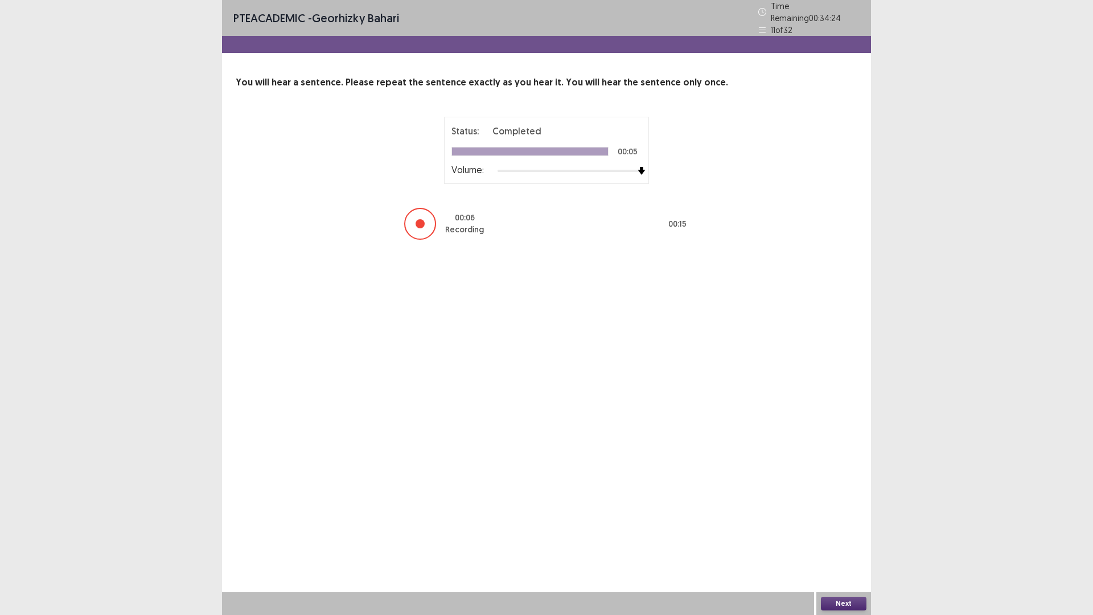
click at [852, 542] on button "Next" at bounding box center [844, 604] width 46 height 14
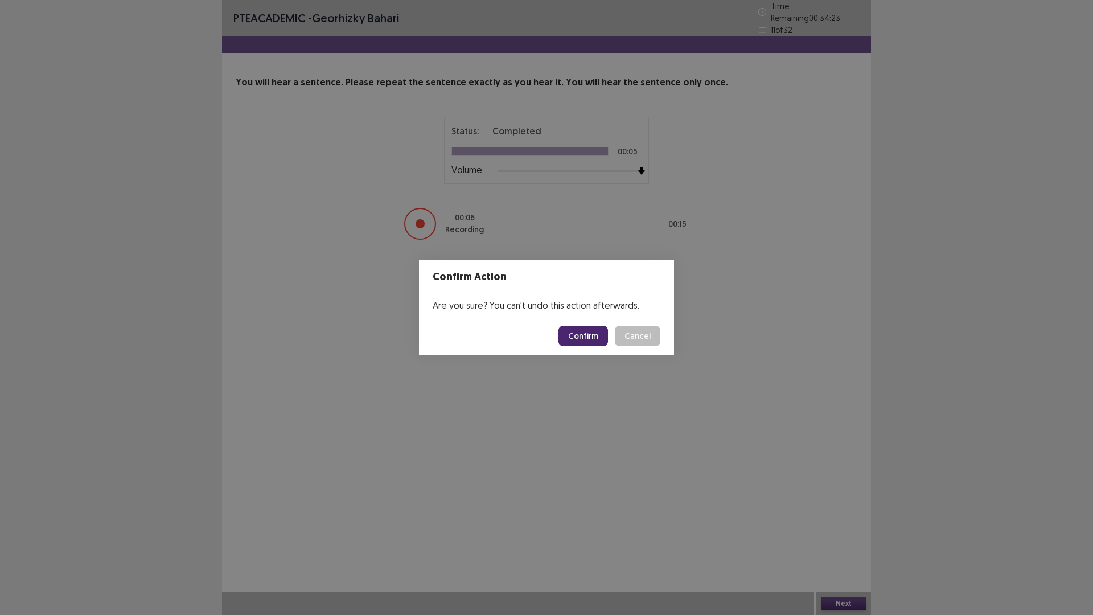
click at [584, 343] on button "Confirm" at bounding box center [584, 336] width 50 height 21
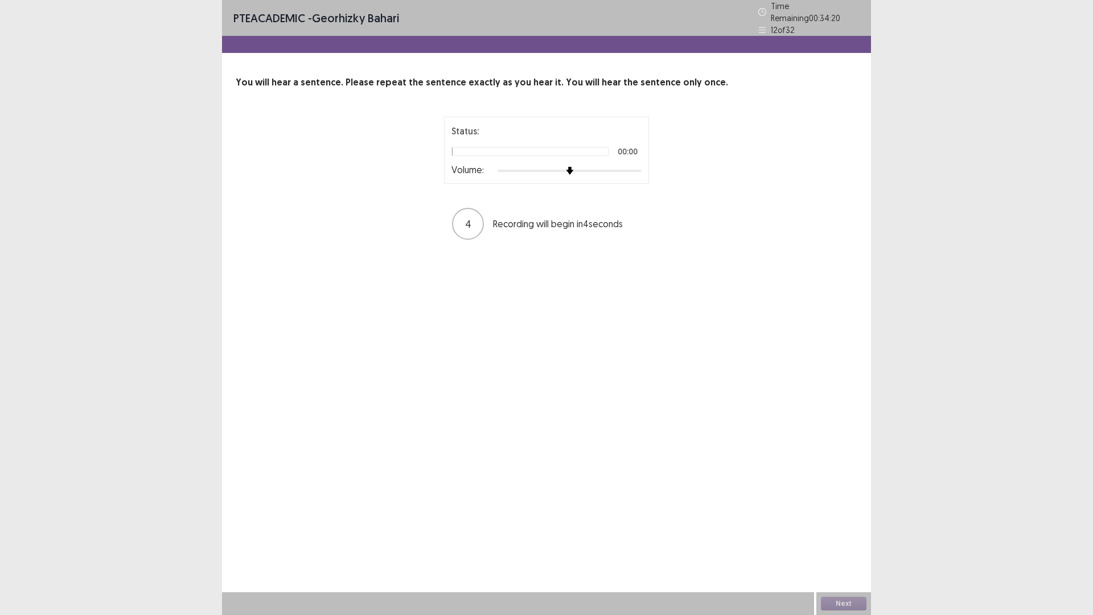
click at [626, 170] on div "Status: 00:00 Volume:" at bounding box center [546, 150] width 205 height 67
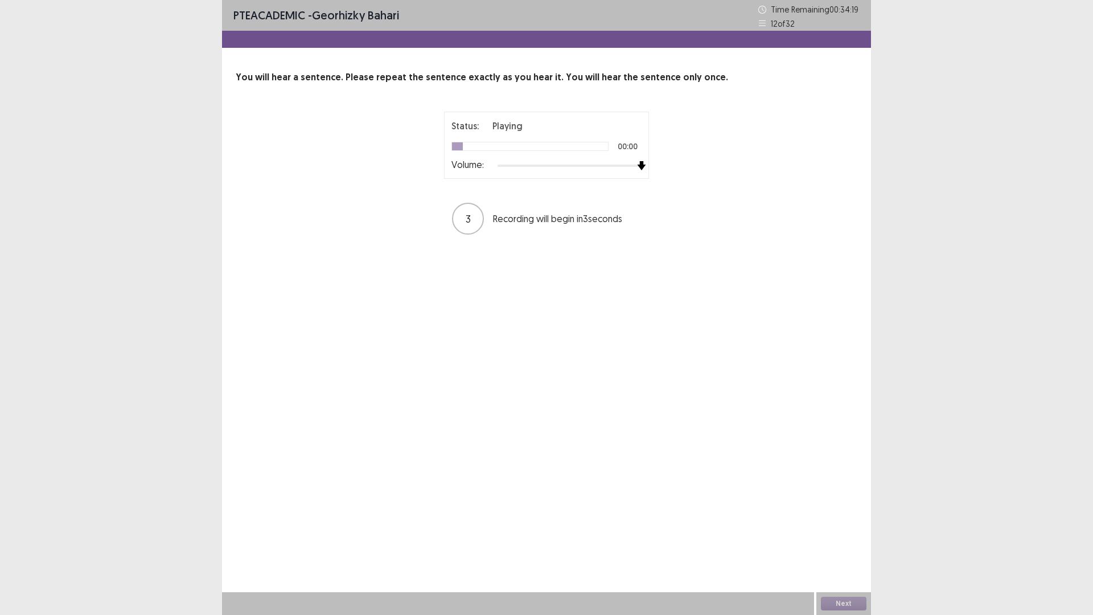
click at [687, 167] on div "Status: Playing 00:00 Volume: 3 Recording will begin in 3 seconds" at bounding box center [546, 174] width 285 height 124
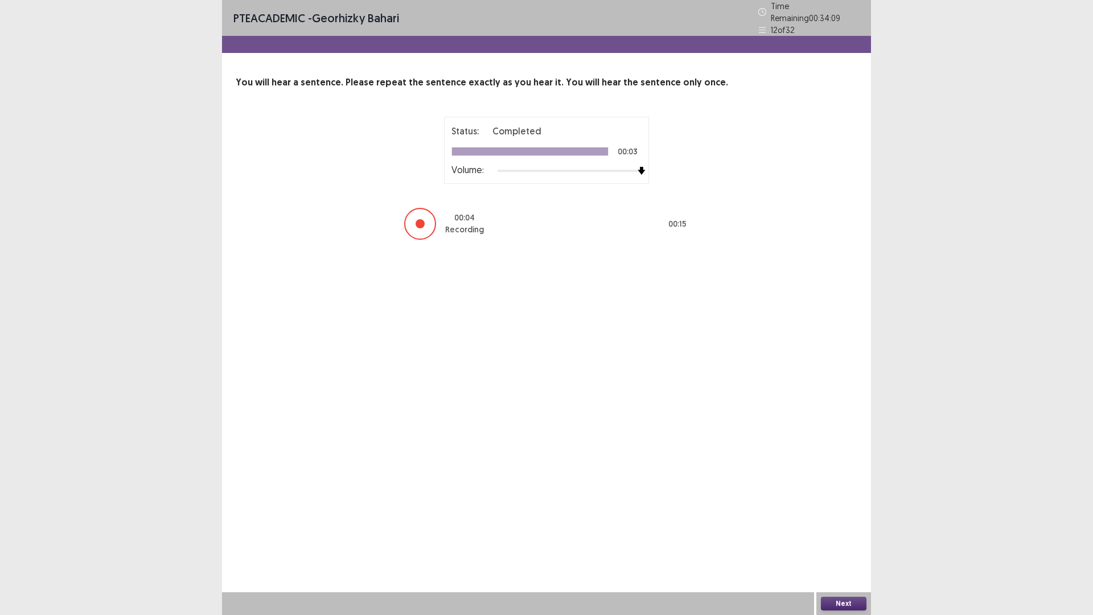
click at [846, 542] on button "Next" at bounding box center [844, 604] width 46 height 14
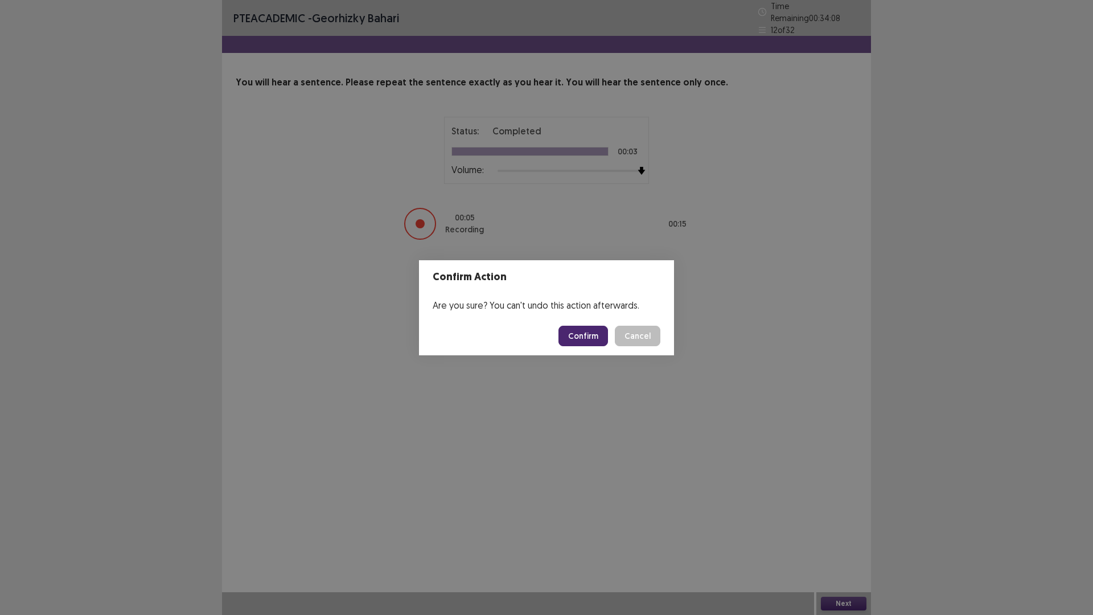
click at [597, 337] on button "Confirm" at bounding box center [584, 336] width 50 height 21
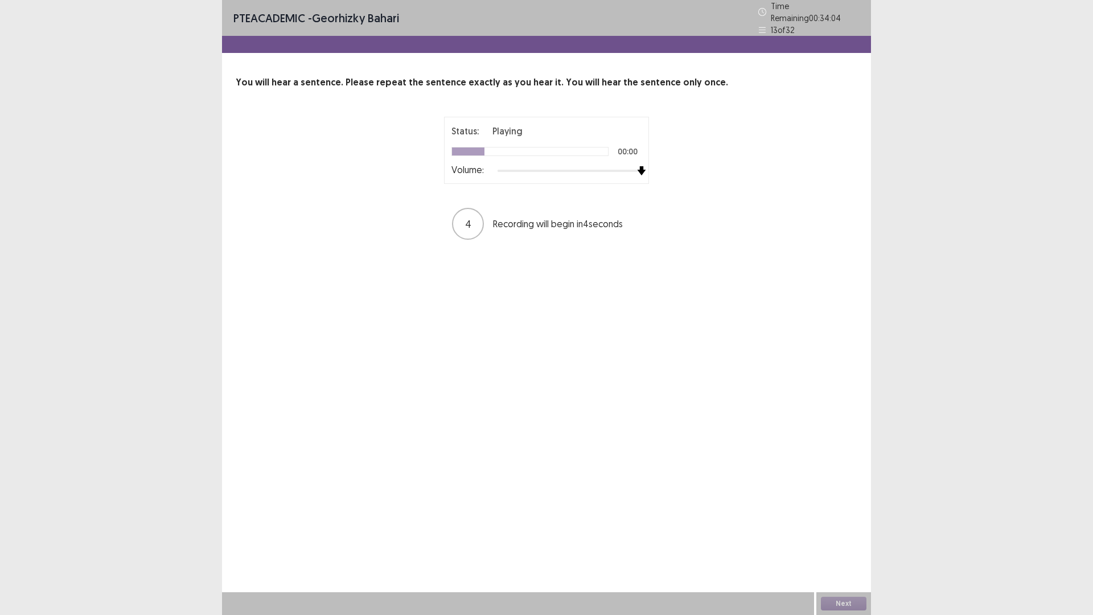
click at [681, 163] on div "Status: Playing 00:00 Volume: 4 Recording will begin in 4 seconds" at bounding box center [546, 179] width 285 height 124
click at [842, 542] on button "Next" at bounding box center [844, 604] width 46 height 14
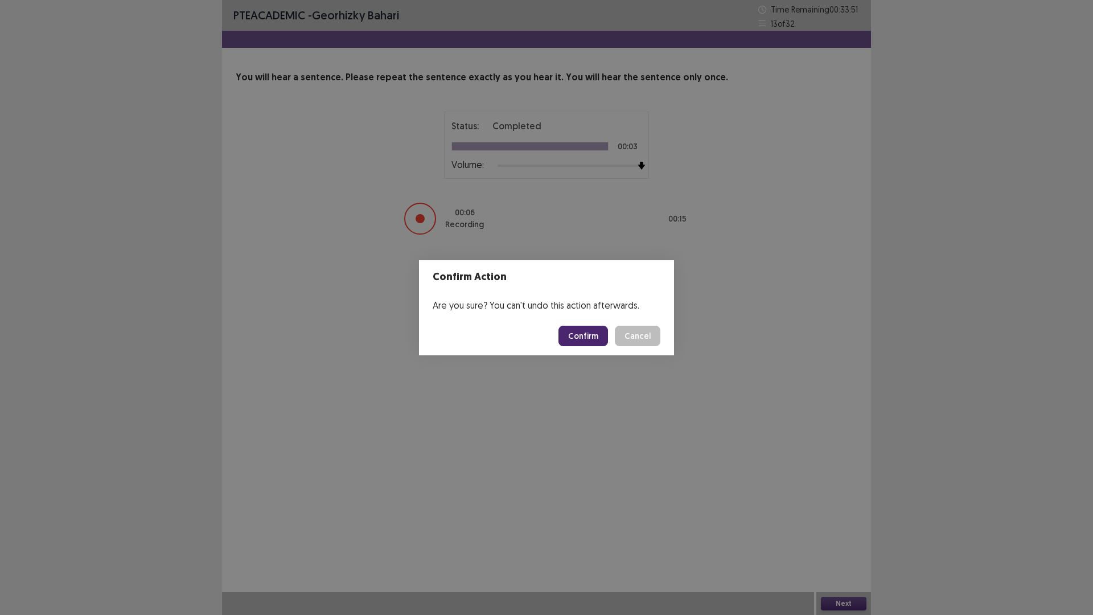
click at [584, 310] on div "Are you sure? You can't undo this action afterwards." at bounding box center [546, 305] width 255 height 23
click at [587, 345] on button "Confirm" at bounding box center [584, 336] width 50 height 21
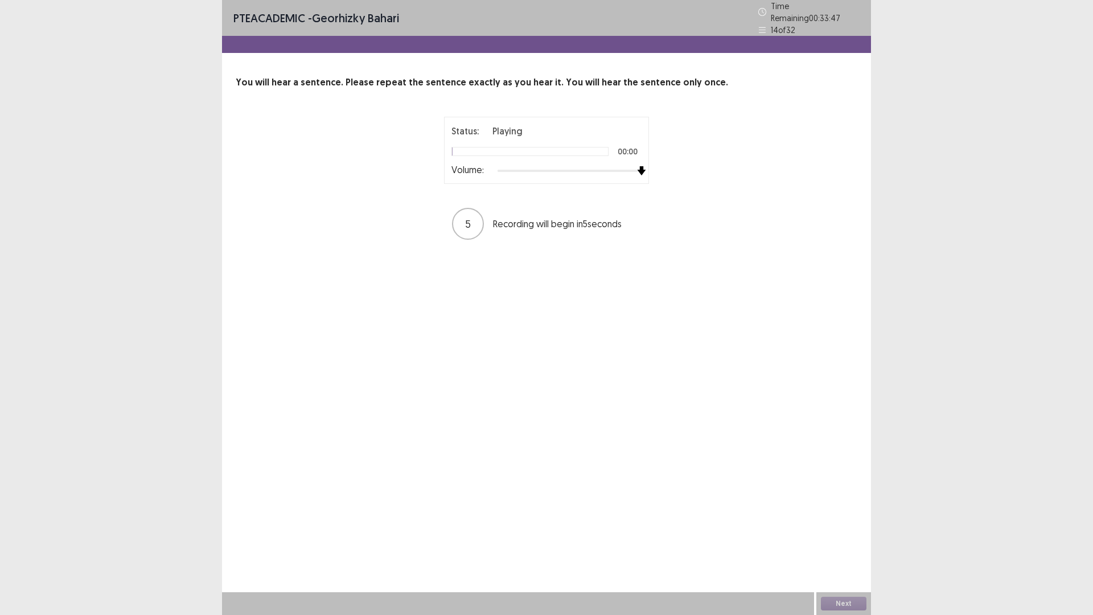
click at [733, 180] on div "Status: Playing 00:00 Volume: 5 Recording will begin in 5 seconds" at bounding box center [547, 179] width 622 height 124
click at [848, 542] on button "Next" at bounding box center [844, 604] width 46 height 14
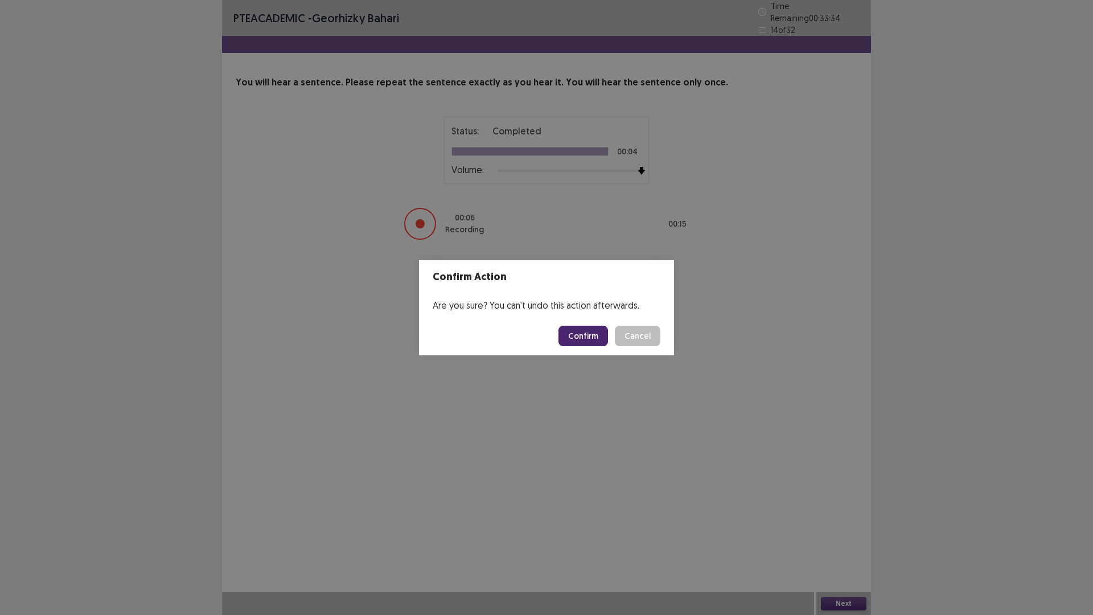
click at [604, 329] on button "Confirm" at bounding box center [584, 336] width 50 height 21
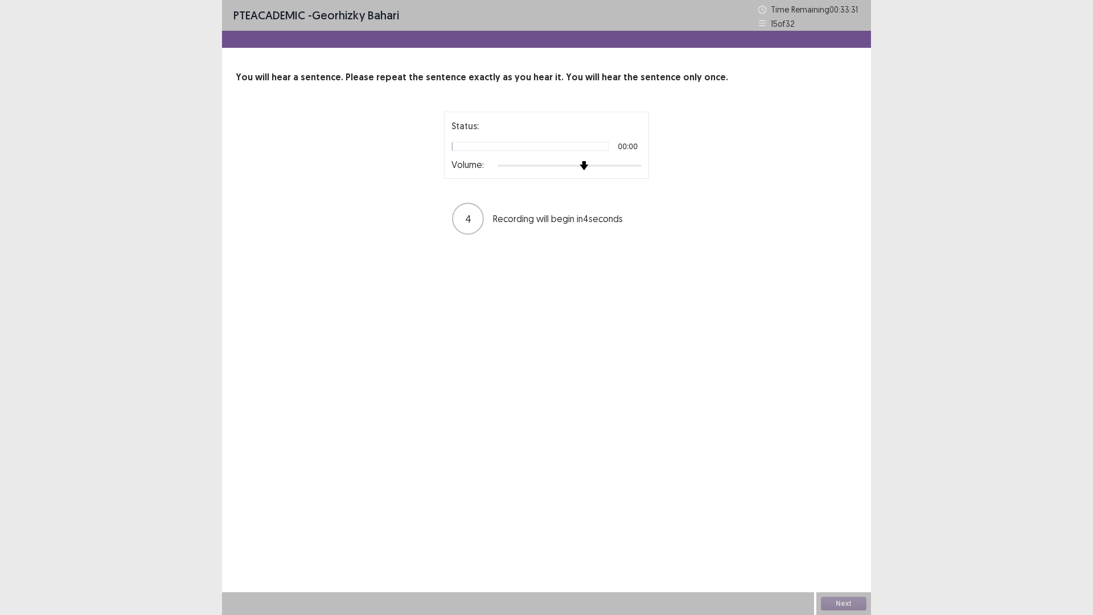
click at [699, 169] on div "Status: 00:00 Volume: 4 Recording will begin in 4 seconds" at bounding box center [547, 174] width 622 height 124
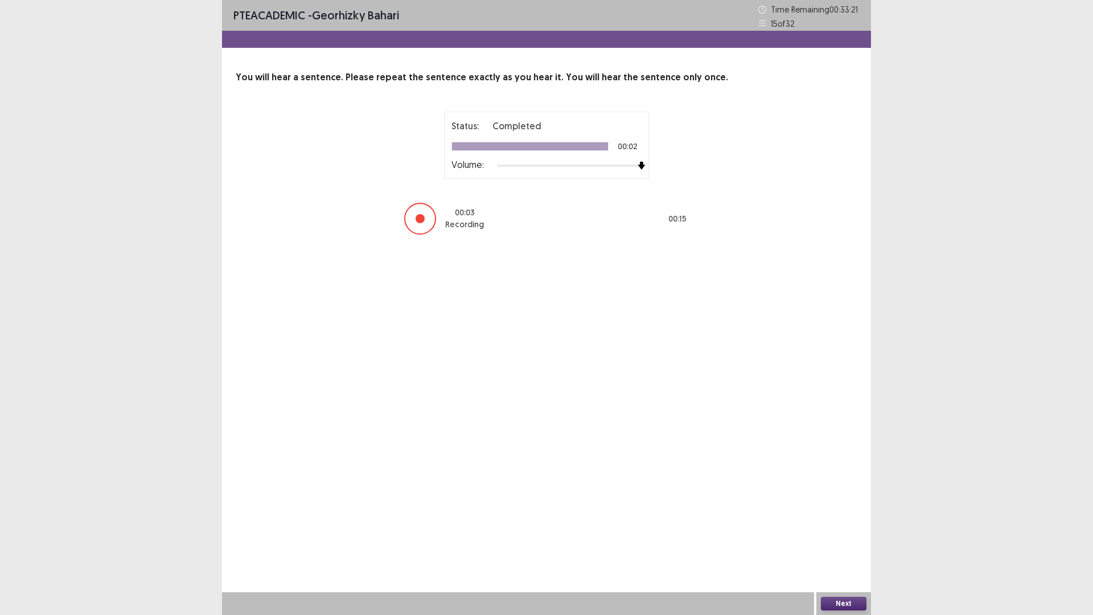
click at [847, 542] on button "Next" at bounding box center [844, 604] width 46 height 14
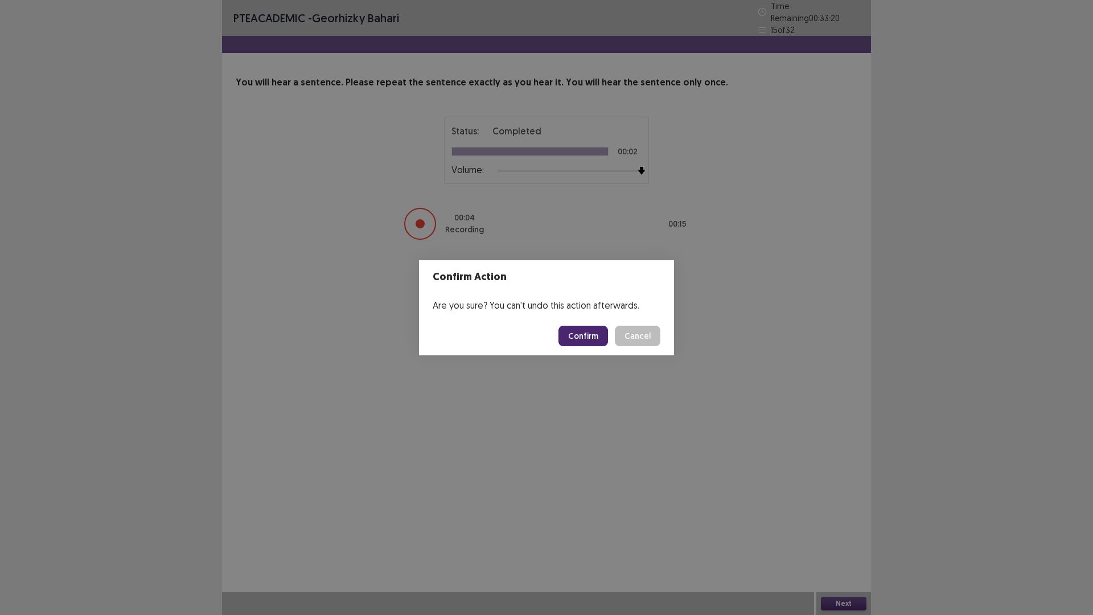
click at [591, 338] on button "Confirm" at bounding box center [584, 336] width 50 height 21
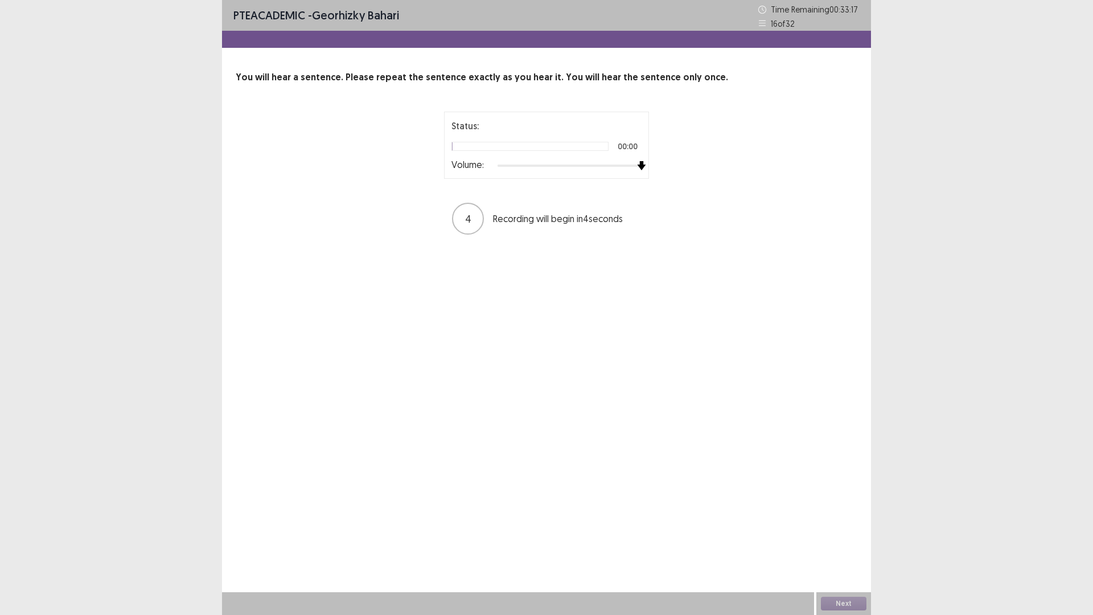
click at [743, 177] on div "Status: 00:00 Volume: 4 Recording will begin in 4 seconds" at bounding box center [547, 174] width 622 height 124
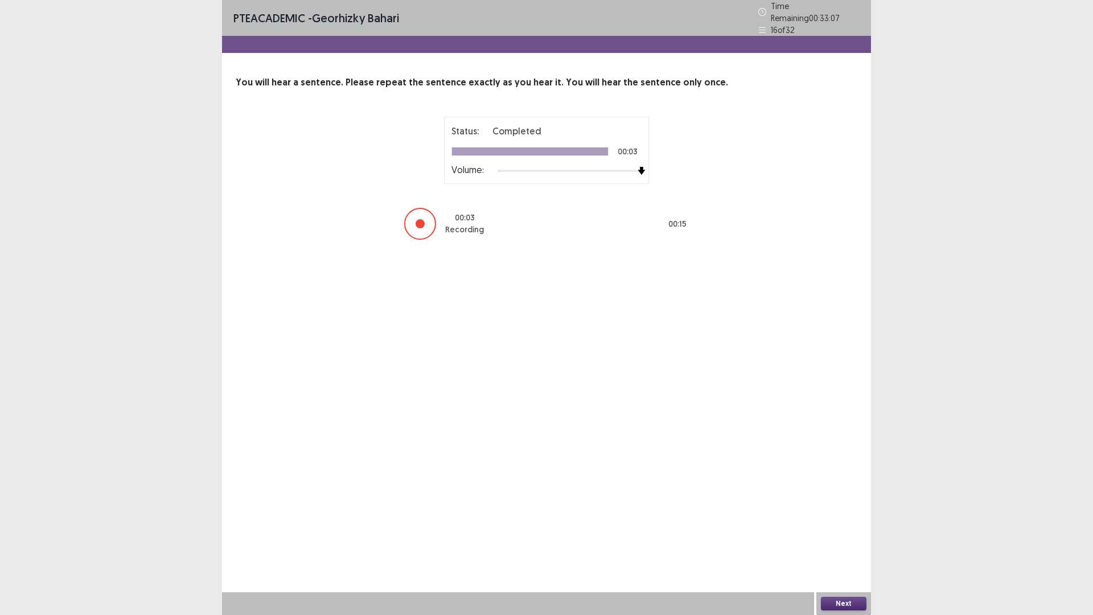
click at [845, 542] on button "Next" at bounding box center [844, 604] width 46 height 14
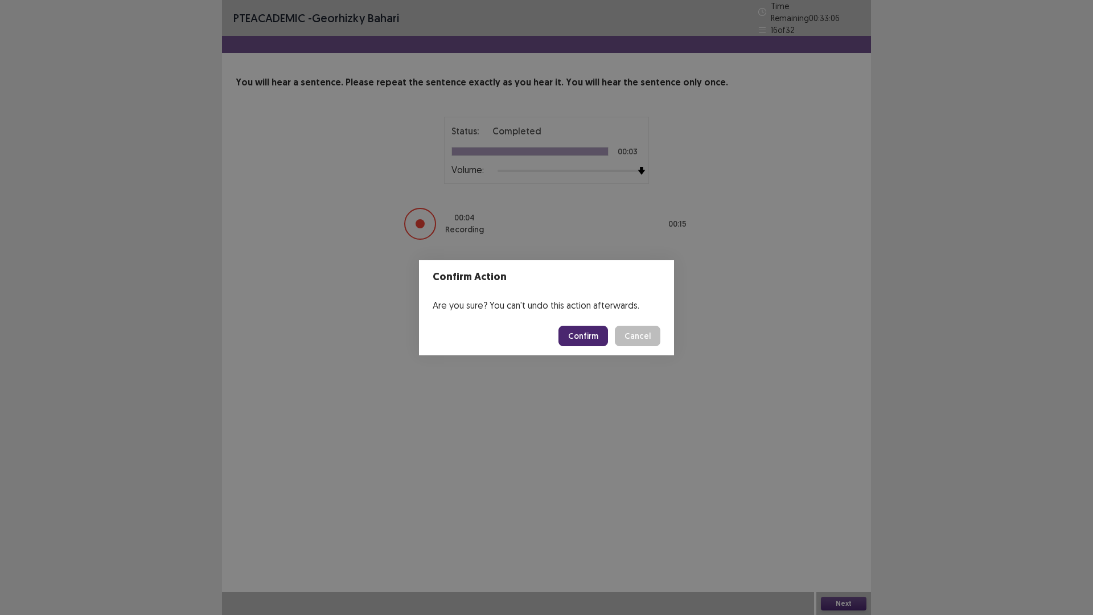
click at [598, 335] on button "Confirm" at bounding box center [584, 336] width 50 height 21
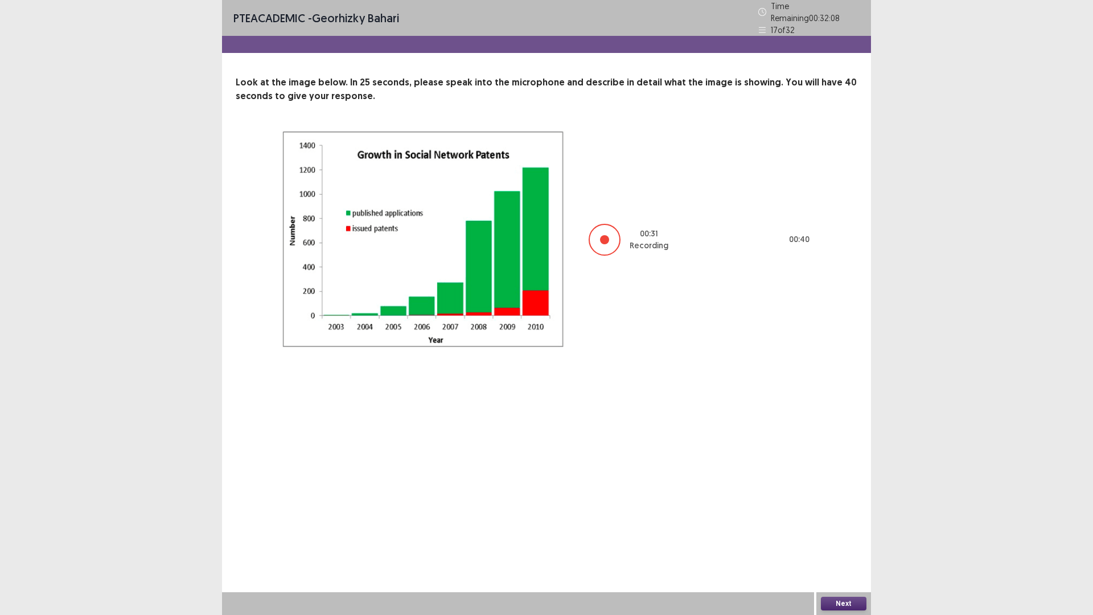
click at [833, 542] on button "Next" at bounding box center [844, 604] width 46 height 14
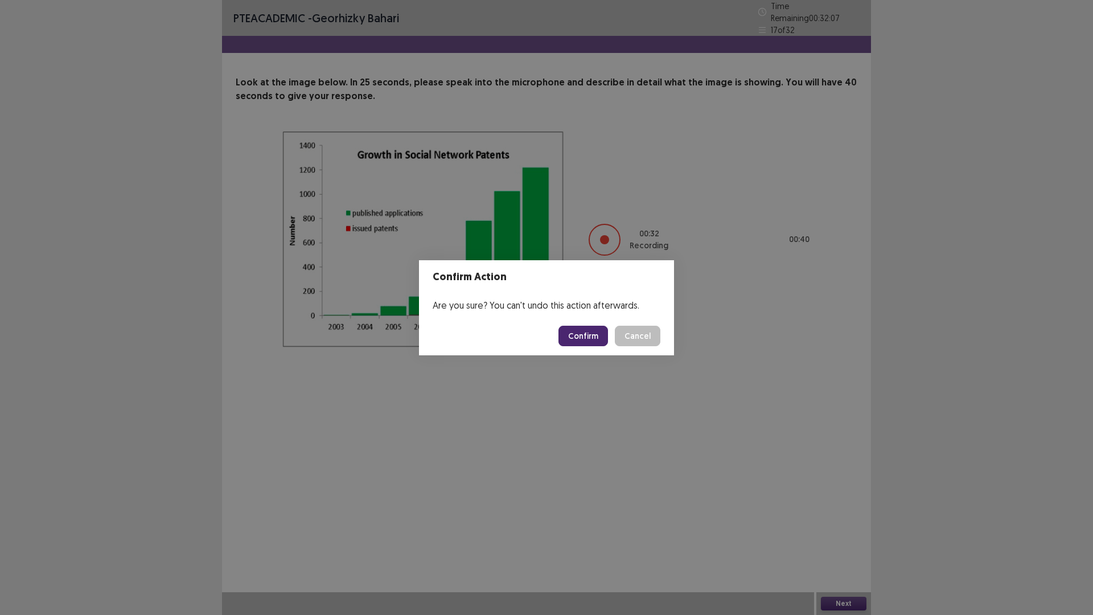
click at [595, 331] on button "Confirm" at bounding box center [584, 336] width 50 height 21
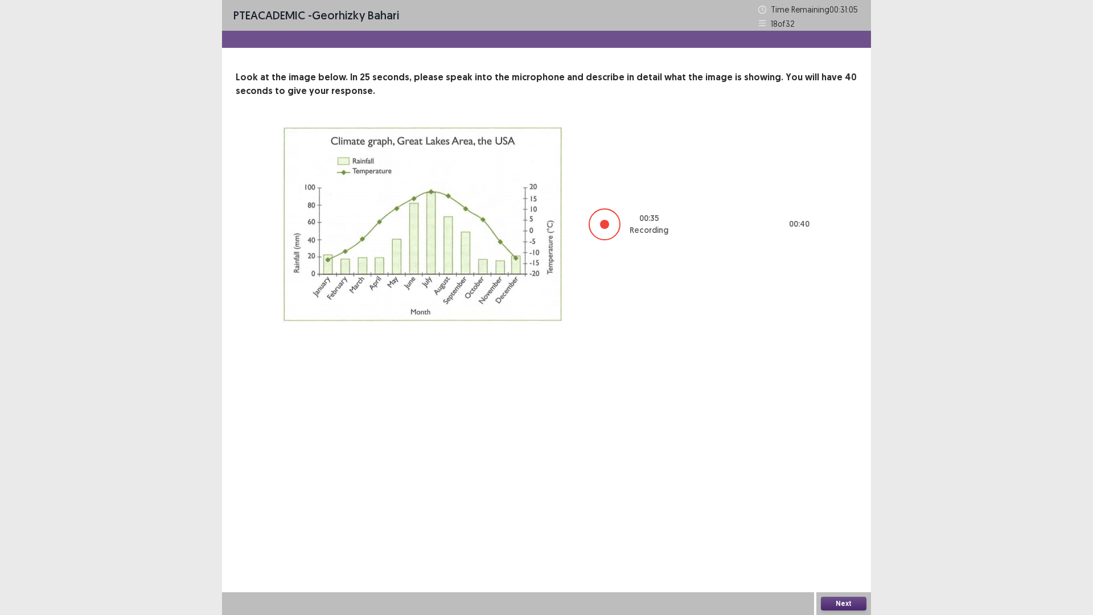
click at [848, 542] on button "Next" at bounding box center [844, 604] width 46 height 14
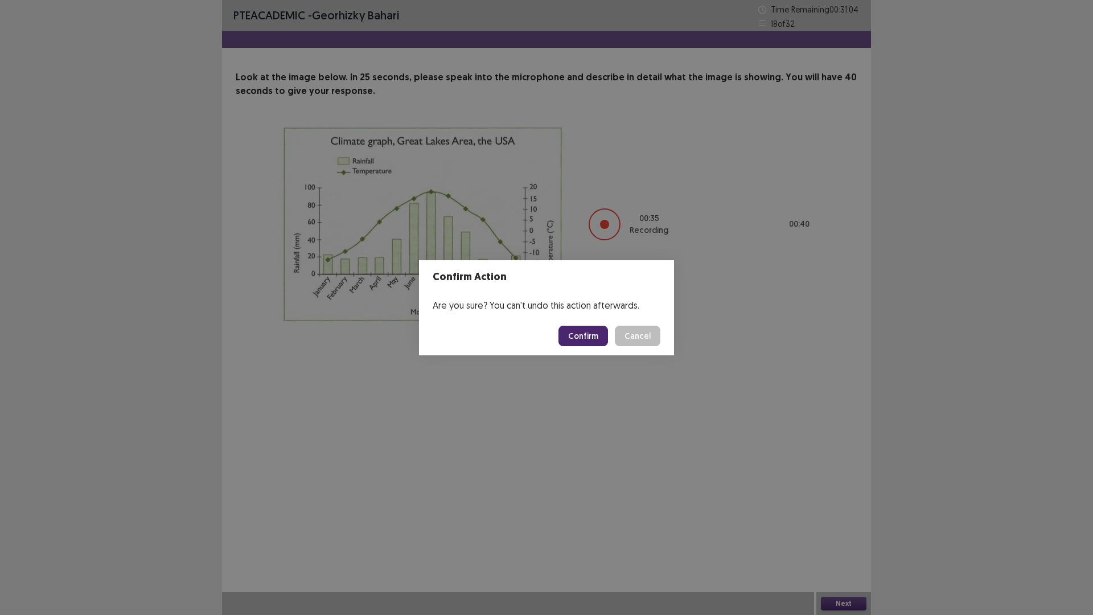
click at [603, 347] on footer "Confirm Cancel" at bounding box center [546, 336] width 255 height 39
click at [601, 342] on button "Confirm" at bounding box center [584, 336] width 50 height 21
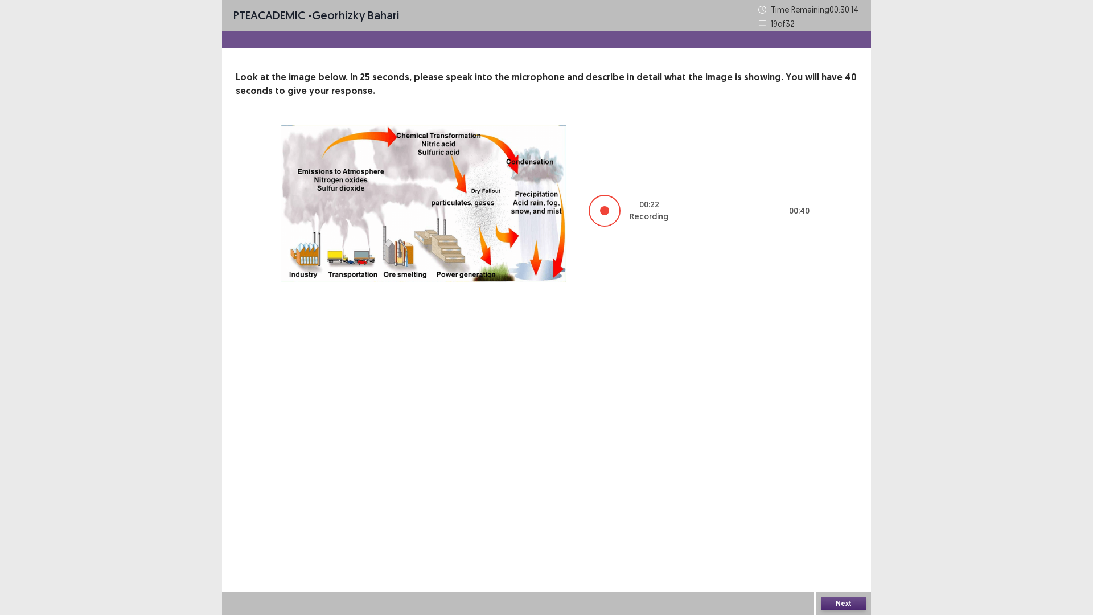
click at [856, 542] on button "Next" at bounding box center [844, 604] width 46 height 14
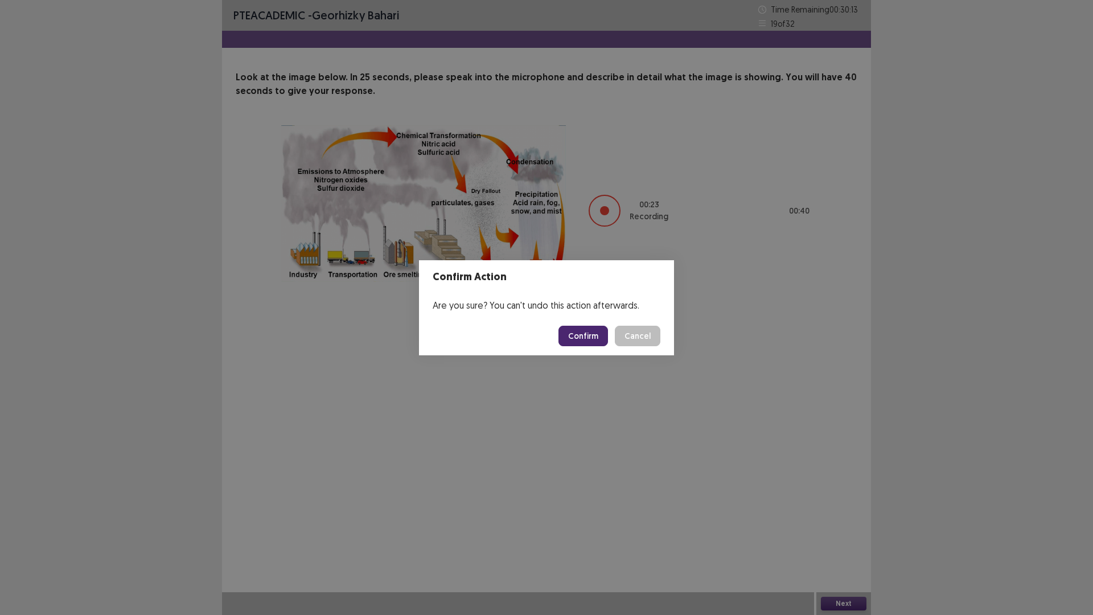
click at [585, 331] on button "Confirm" at bounding box center [584, 336] width 50 height 21
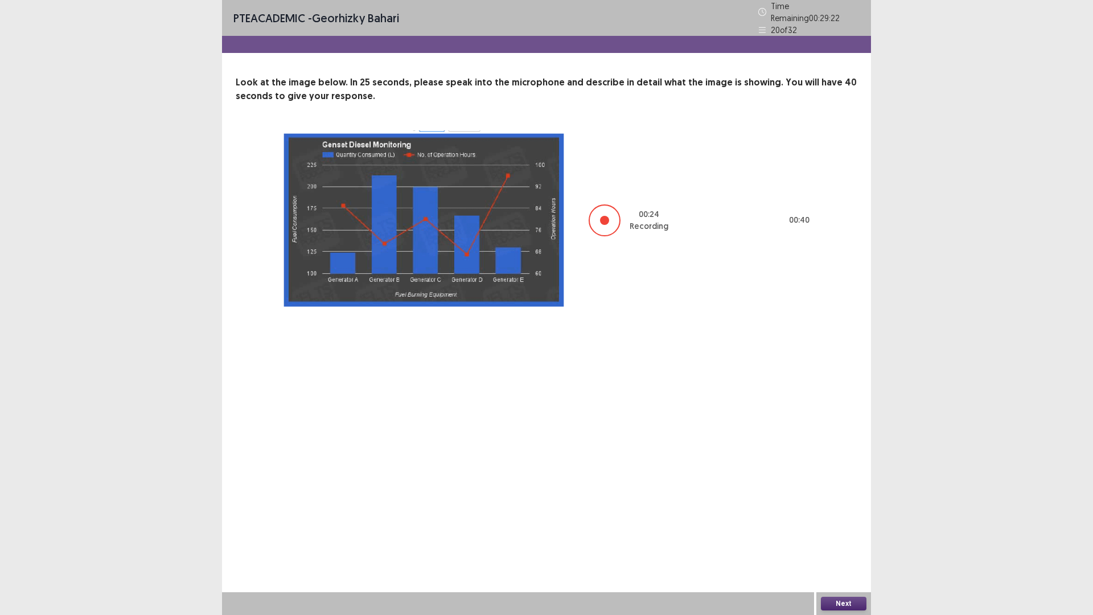
click at [839, 542] on button "Next" at bounding box center [844, 604] width 46 height 14
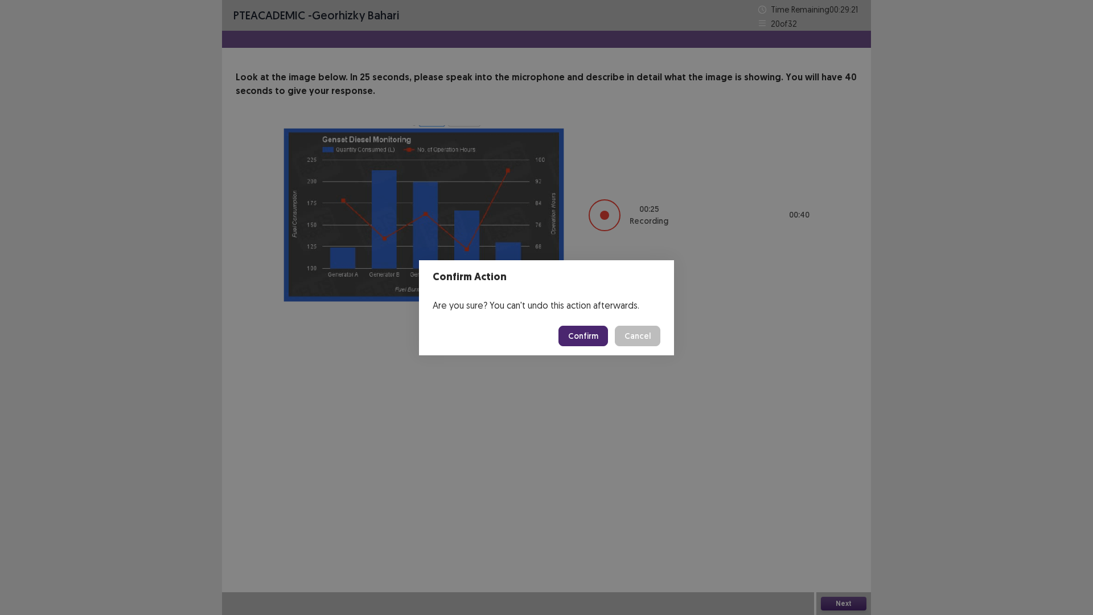
click at [583, 337] on button "Confirm" at bounding box center [584, 336] width 50 height 21
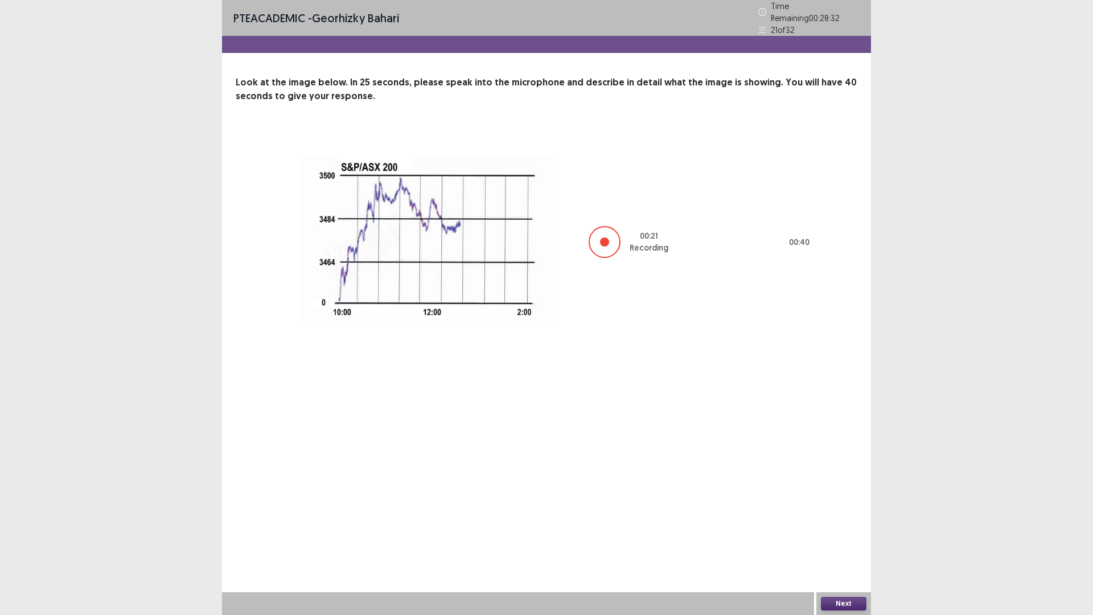
click at [841, 542] on button "Next" at bounding box center [844, 604] width 46 height 14
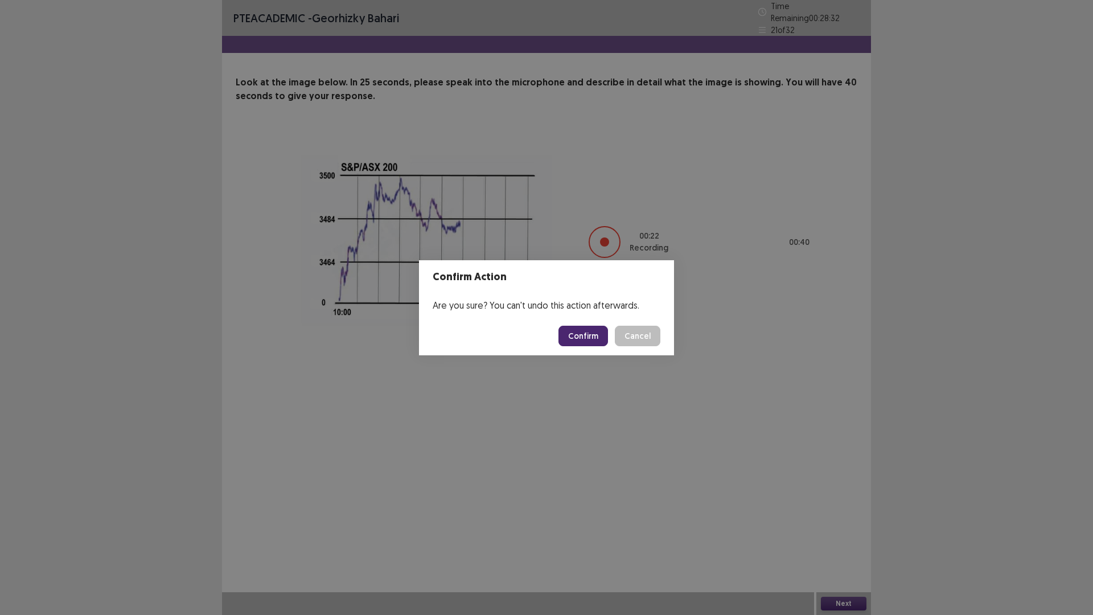
click at [581, 334] on button "Confirm" at bounding box center [584, 336] width 50 height 21
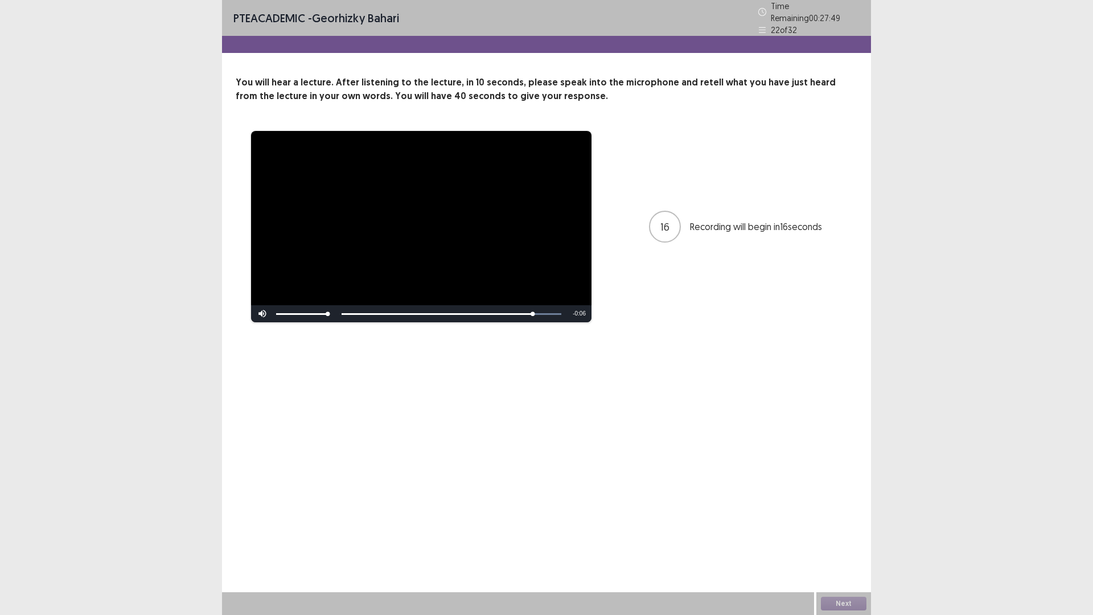
drag, startPoint x: 423, startPoint y: 305, endPoint x: 384, endPoint y: 306, distance: 39.3
click at [384, 306] on div "Skip Backward Skip Forward Mute 75% Current Time 0:38 / Duration 0:44 Loaded : …" at bounding box center [421, 313] width 341 height 17
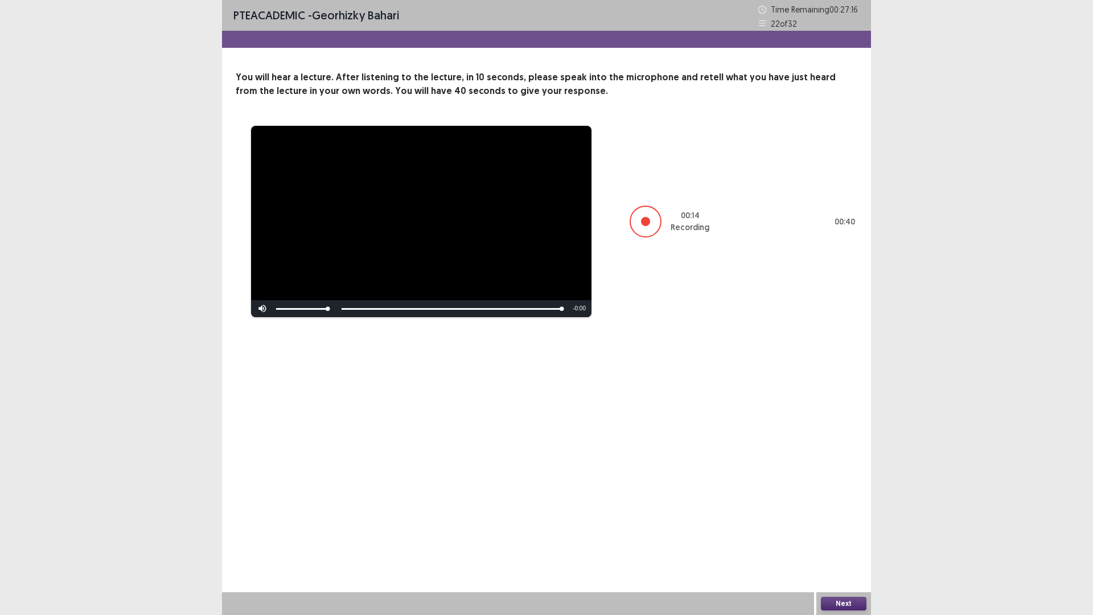
click at [833, 542] on button "Next" at bounding box center [844, 604] width 46 height 14
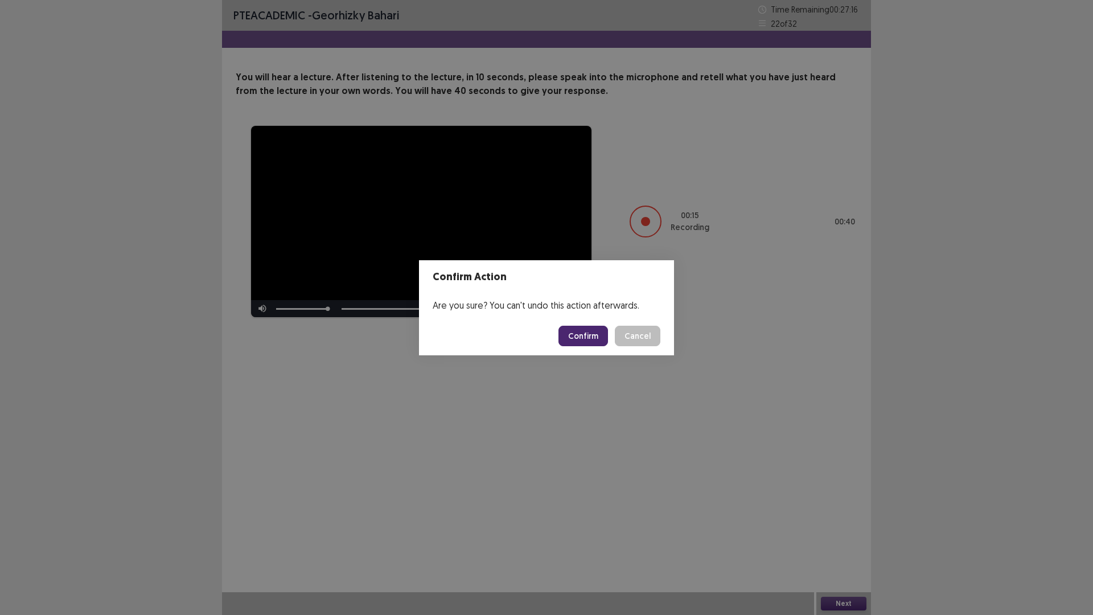
click at [597, 341] on button "Confirm" at bounding box center [584, 336] width 50 height 21
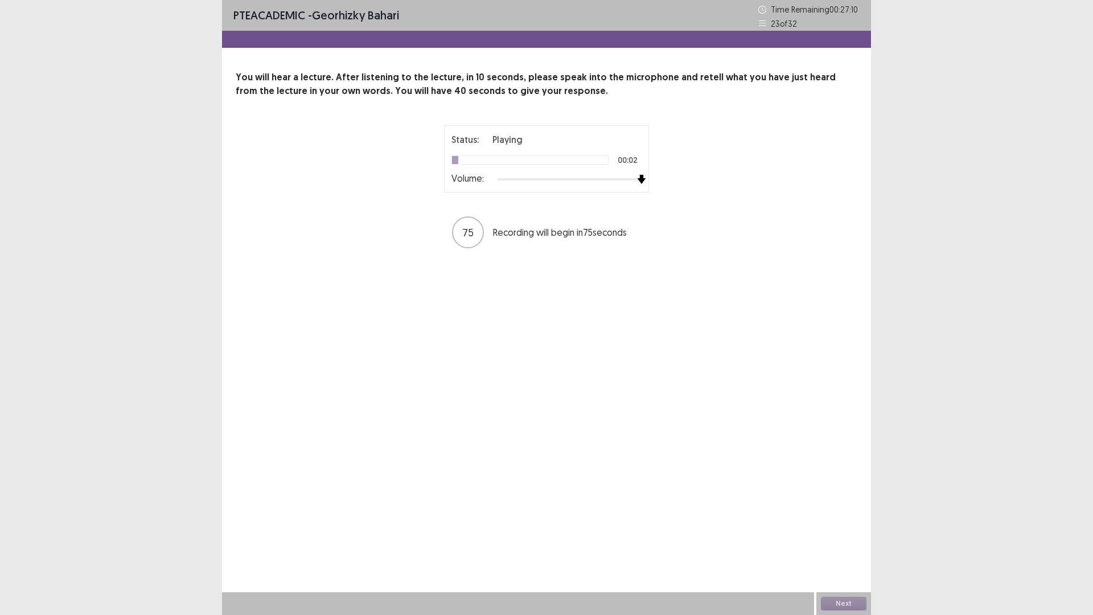
click at [659, 186] on div "Status: Playing 00:02 Volume: 75 Recording will begin in 75 seconds" at bounding box center [546, 187] width 285 height 124
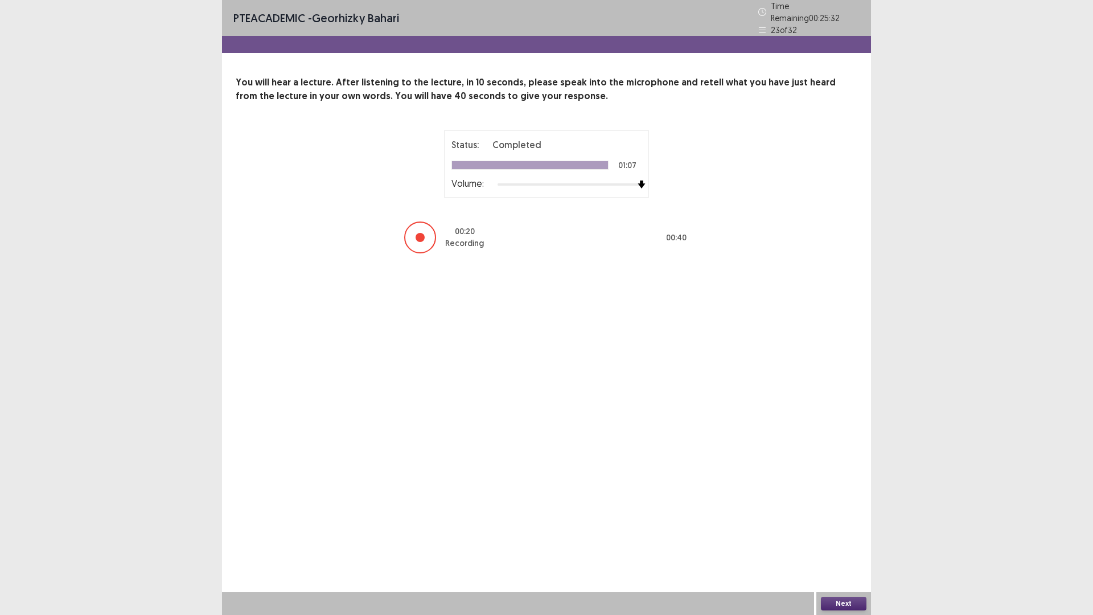
click at [841, 542] on button "Next" at bounding box center [844, 604] width 46 height 14
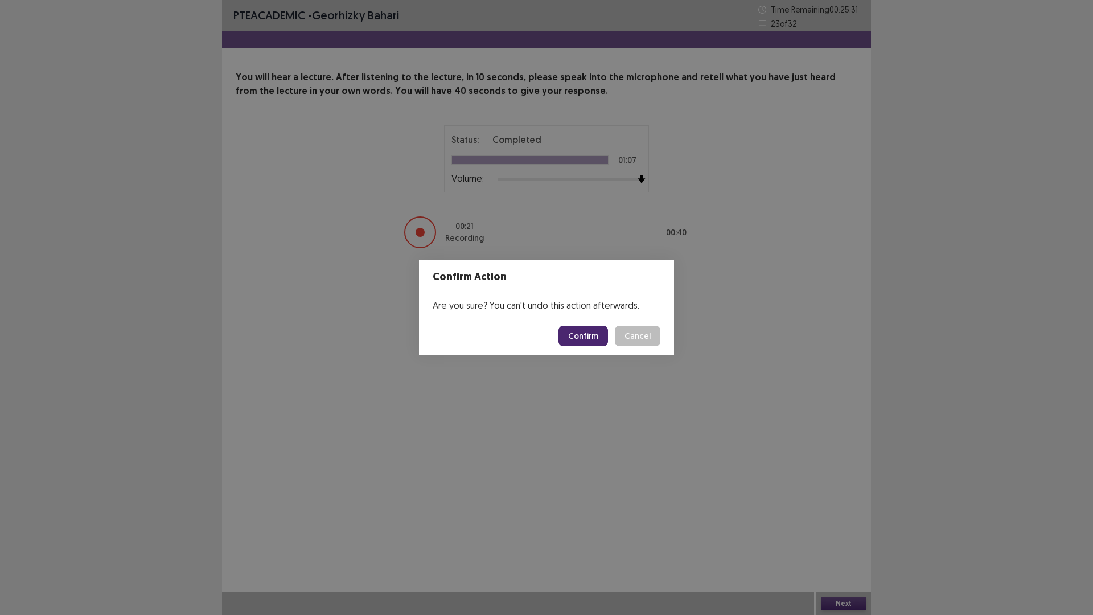
click at [597, 335] on button "Confirm" at bounding box center [584, 336] width 50 height 21
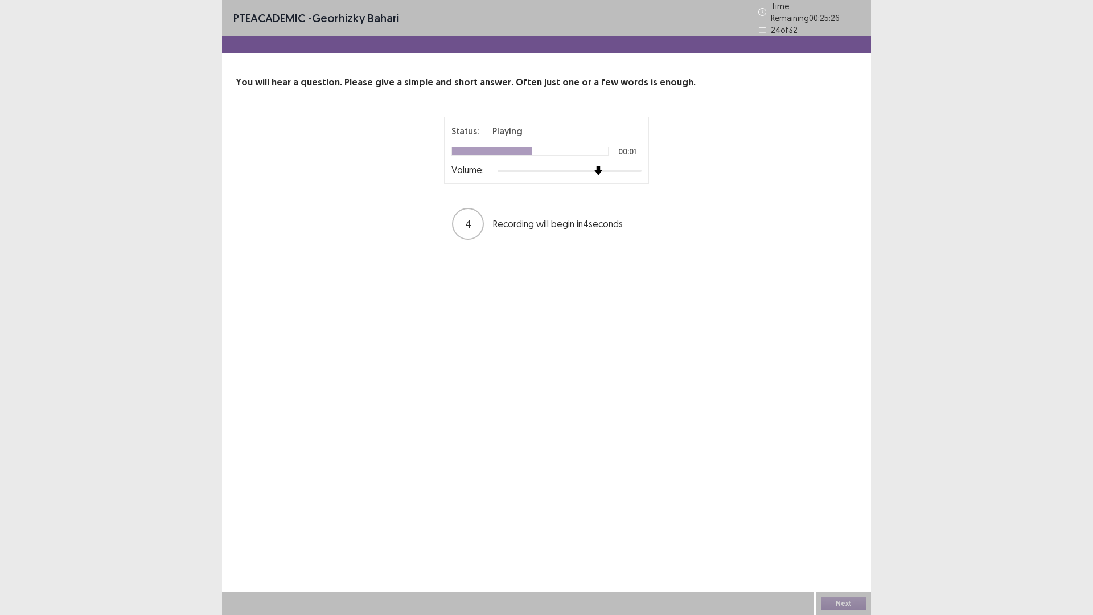
click at [600, 170] on img at bounding box center [598, 170] width 9 height 9
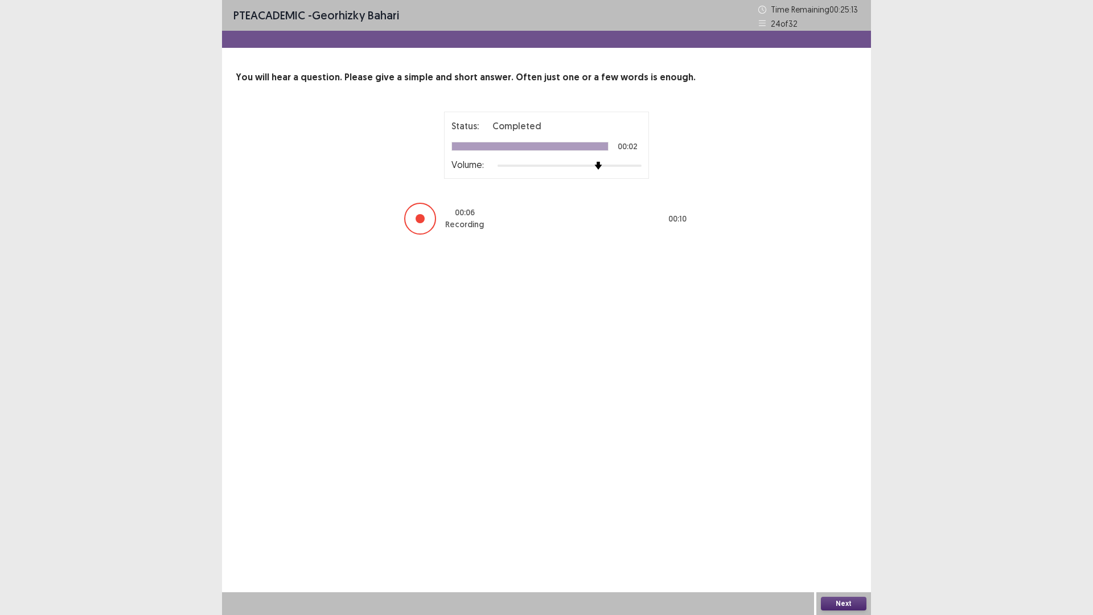
click at [852, 542] on button "Next" at bounding box center [844, 604] width 46 height 14
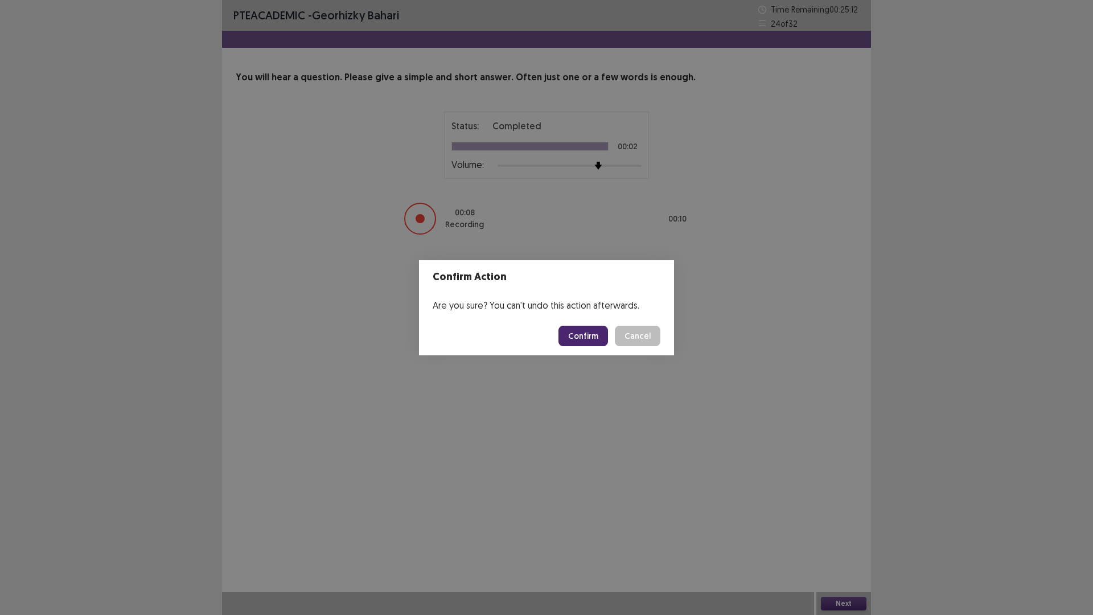
click at [592, 336] on button "Confirm" at bounding box center [584, 336] width 50 height 21
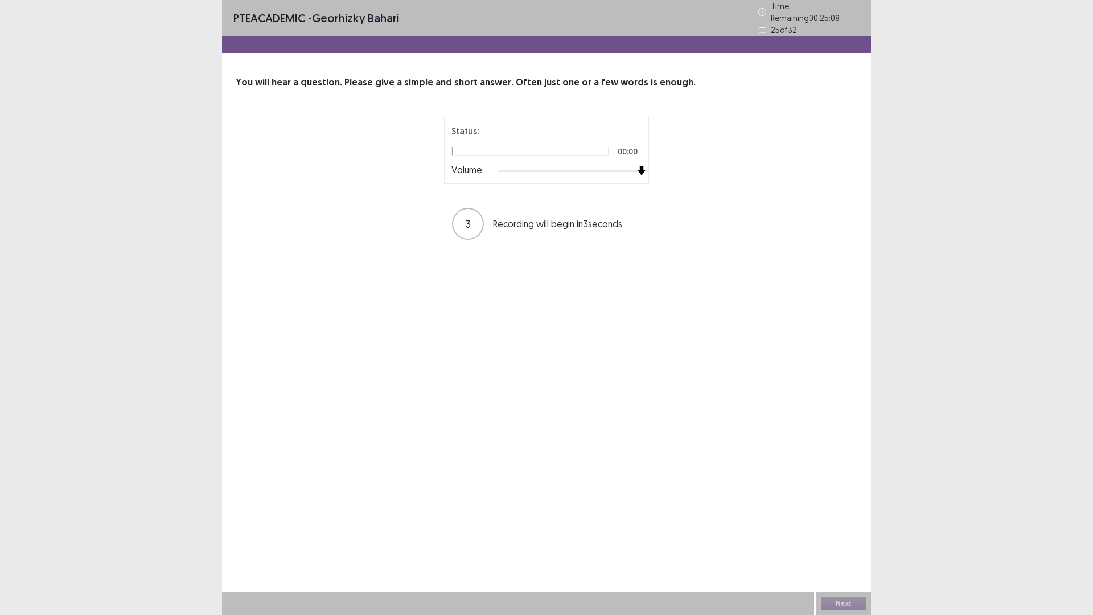
click at [766, 178] on div "Status: 00:00 Volume: 3 Recording will begin in 3 seconds" at bounding box center [547, 179] width 622 height 124
click at [847, 542] on button "Next" at bounding box center [844, 604] width 46 height 14
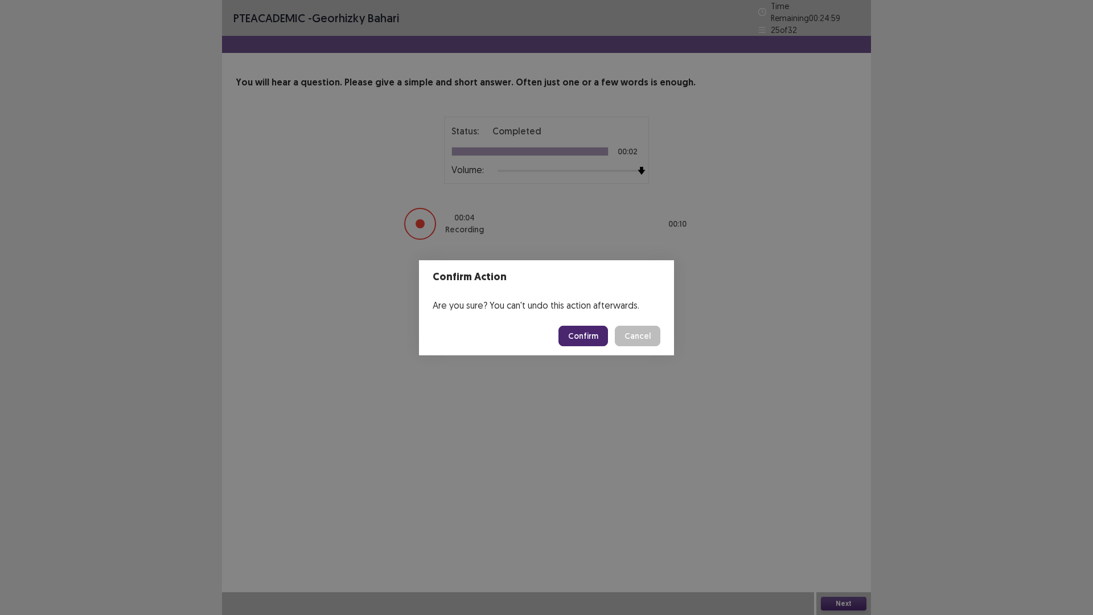
click at [588, 334] on button "Confirm" at bounding box center [584, 336] width 50 height 21
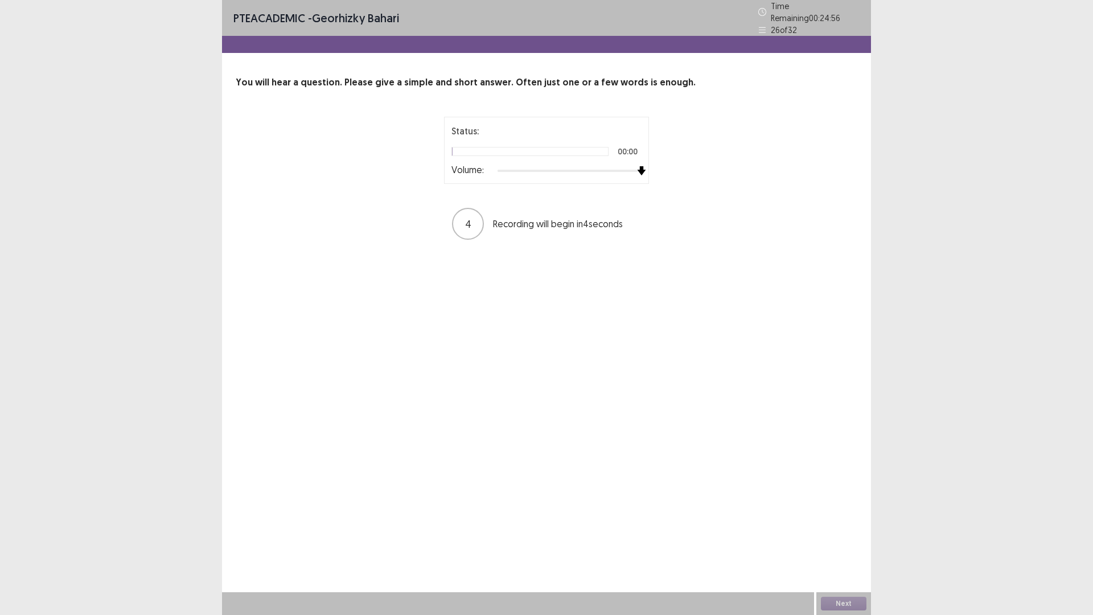
click at [786, 173] on div "Status: 00:00 Volume: 4 Recording will begin in 4 seconds" at bounding box center [547, 179] width 622 height 124
click at [843, 542] on button "Next" at bounding box center [844, 604] width 46 height 14
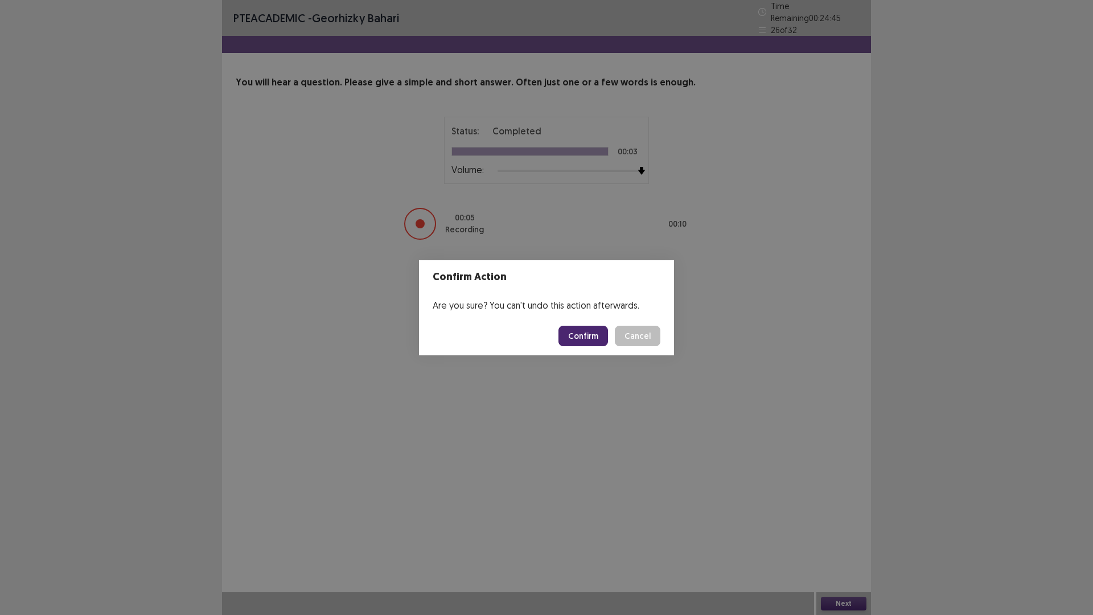
click at [603, 335] on button "Confirm" at bounding box center [584, 336] width 50 height 21
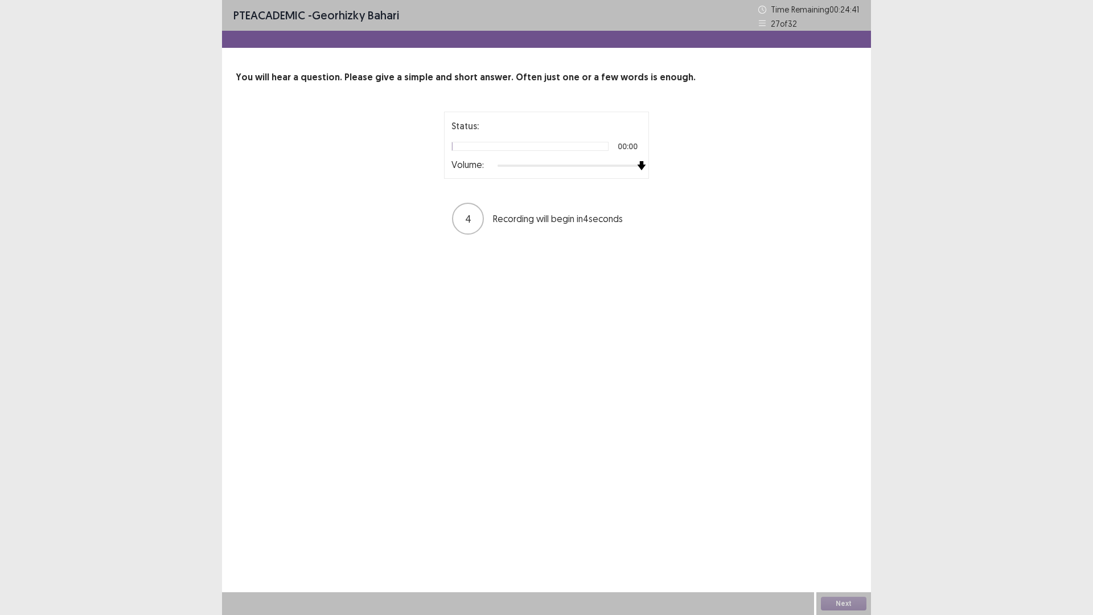
click at [760, 176] on div "Status: 00:00 Volume: 4 Recording will begin in 4 seconds" at bounding box center [547, 174] width 622 height 124
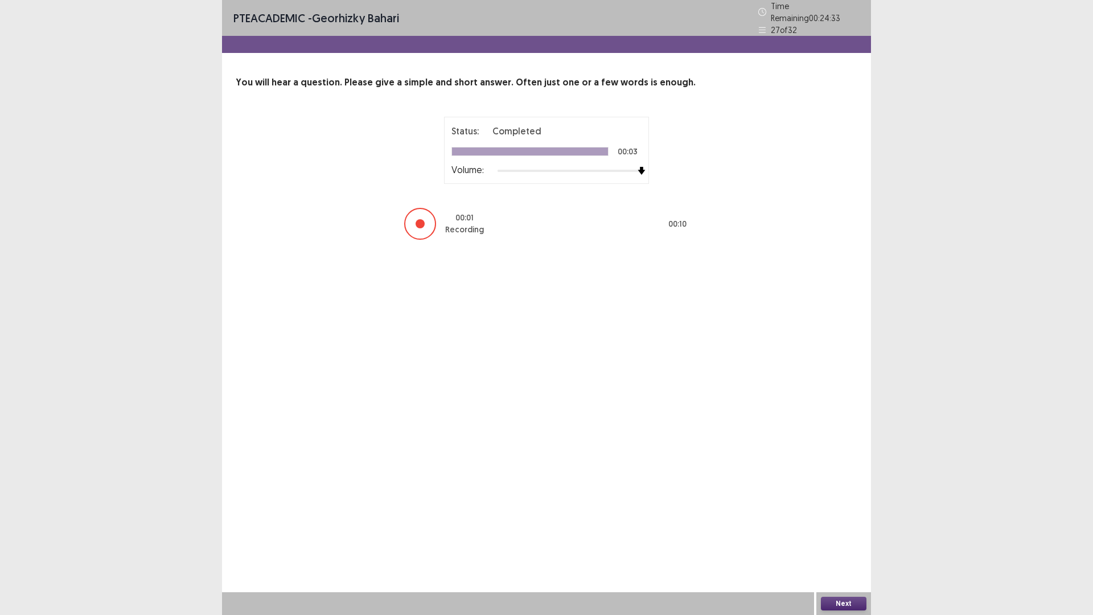
click at [834, 542] on button "Next" at bounding box center [844, 604] width 46 height 14
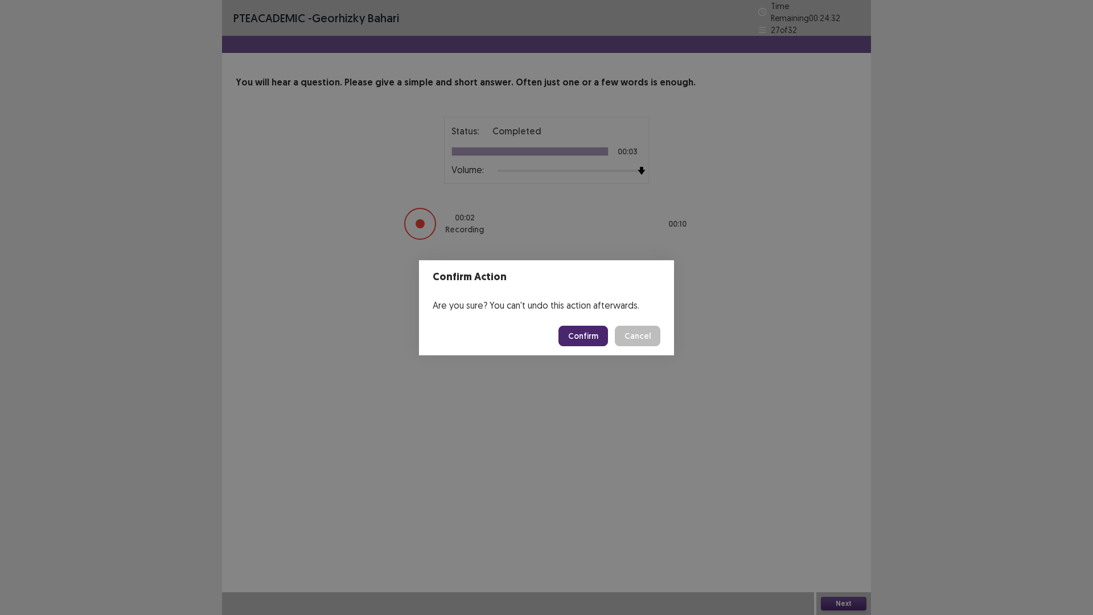
click at [587, 335] on button "Confirm" at bounding box center [584, 336] width 50 height 21
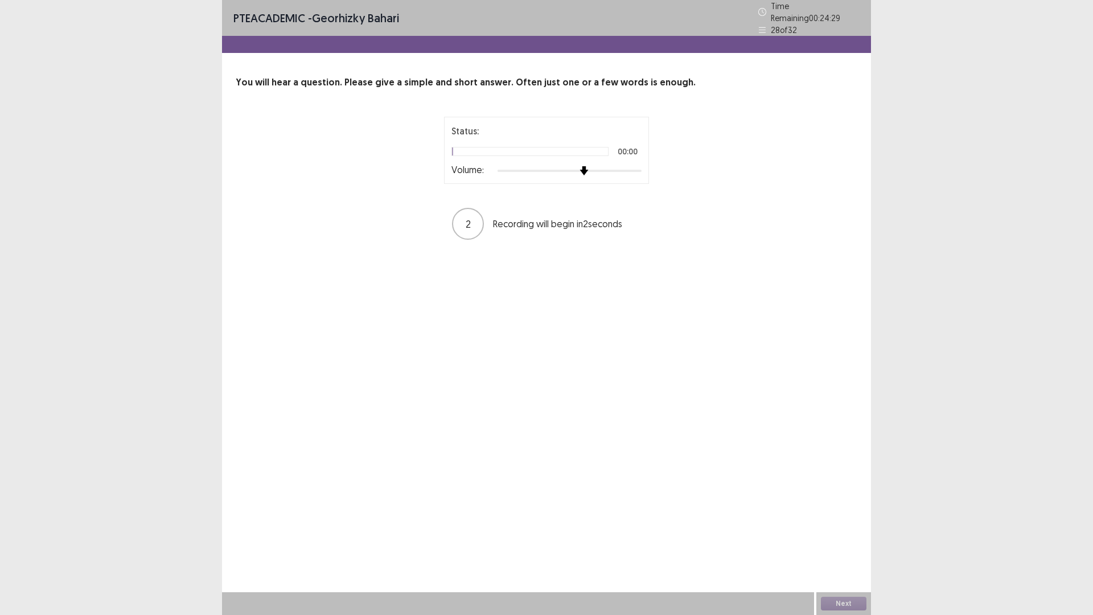
click at [775, 166] on div "Status: 00:00 Volume: 2 Recording will begin in 2 seconds" at bounding box center [547, 179] width 622 height 124
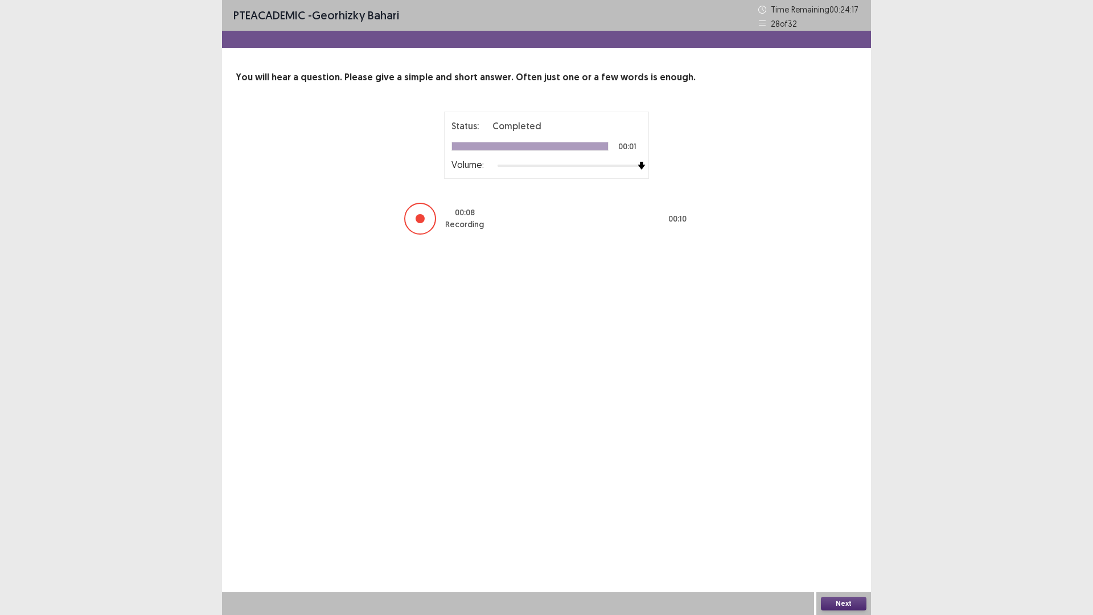
click at [837, 542] on button "Next" at bounding box center [844, 604] width 46 height 14
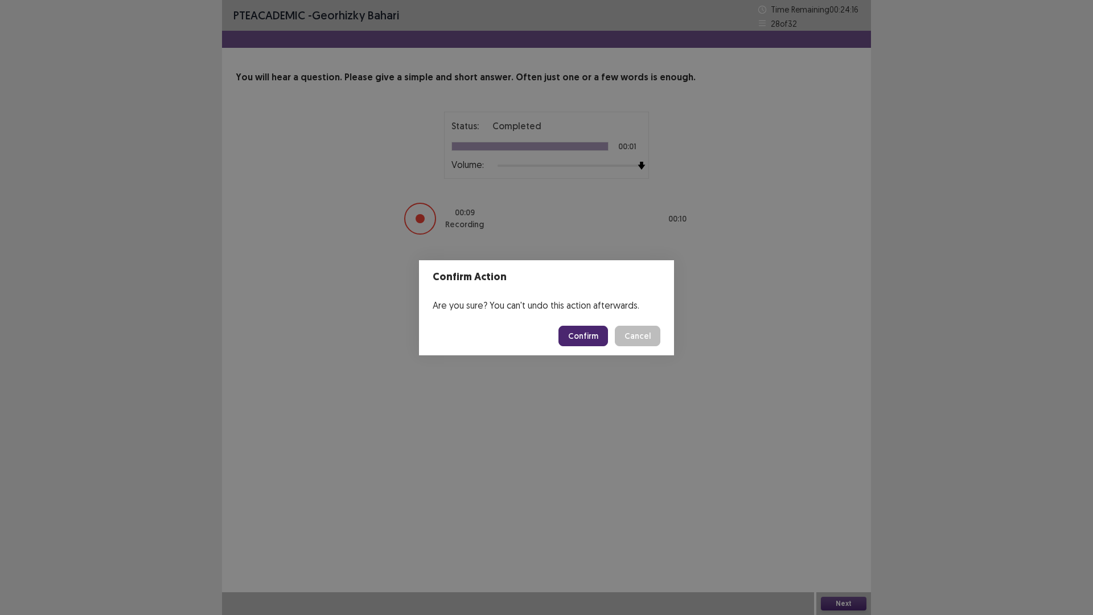
click at [585, 331] on button "Confirm" at bounding box center [584, 336] width 50 height 21
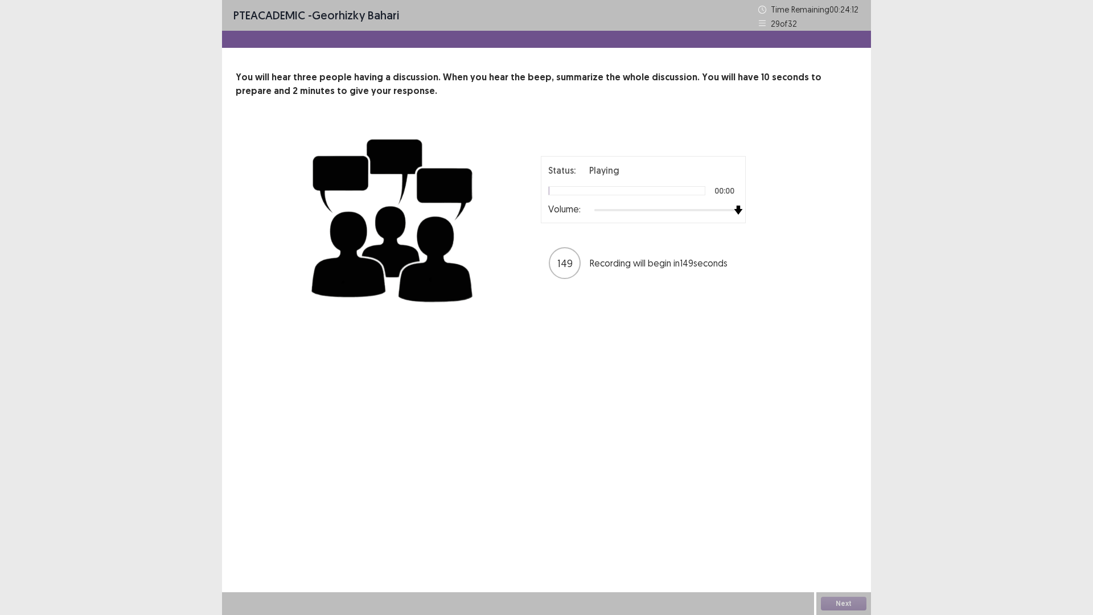
click at [895, 212] on div "PTE academic - Georhizky Bahari Time Remaining 00 : 24 : 12 29 of 32 You will h…" at bounding box center [546, 307] width 1093 height 615
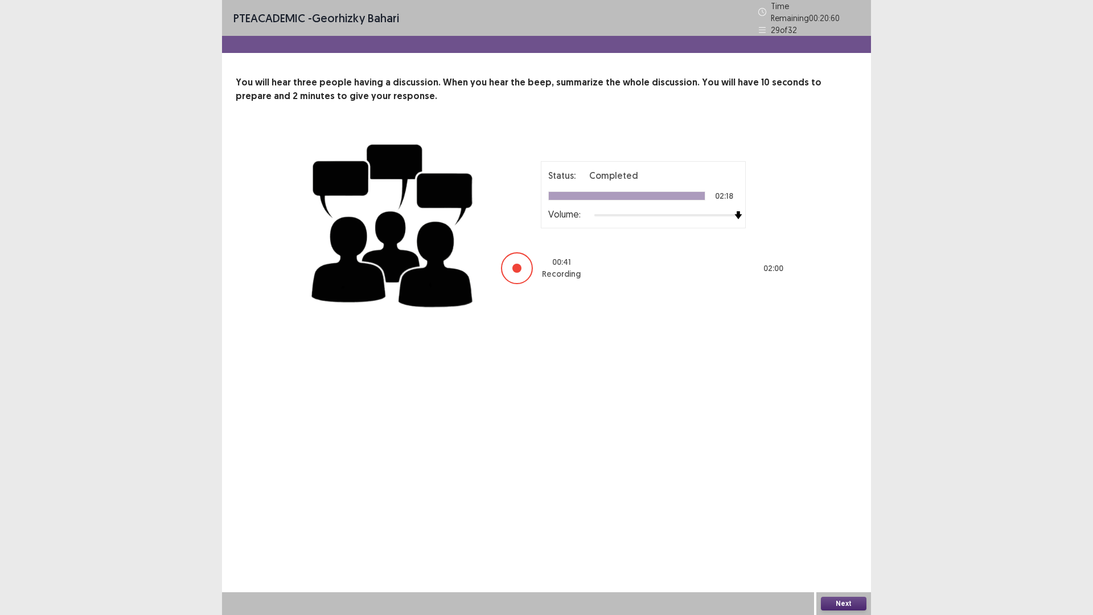
click at [844, 542] on button "Next" at bounding box center [844, 604] width 46 height 14
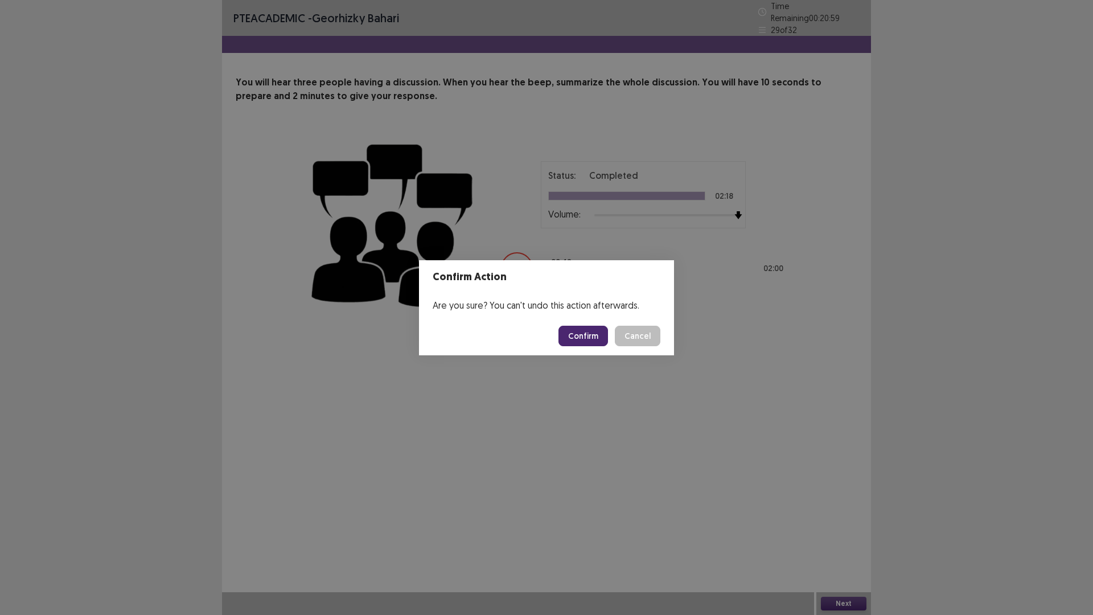
click at [596, 338] on button "Confirm" at bounding box center [584, 336] width 50 height 21
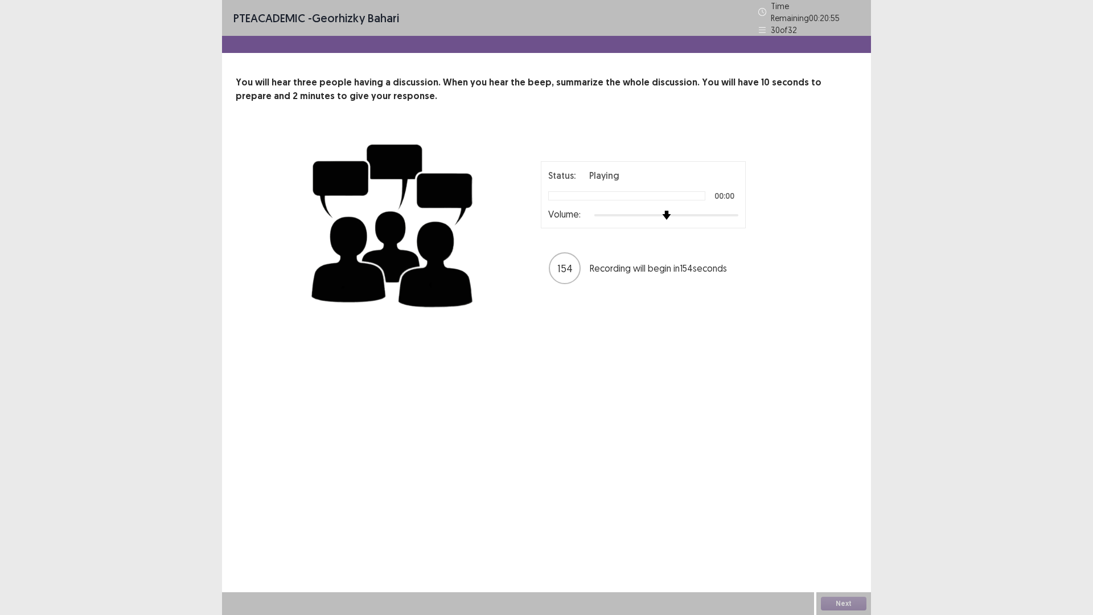
click at [834, 207] on div "Status: Playing 00:00 Volume: 154 Recording will begin in 154 seconds" at bounding box center [547, 223] width 622 height 186
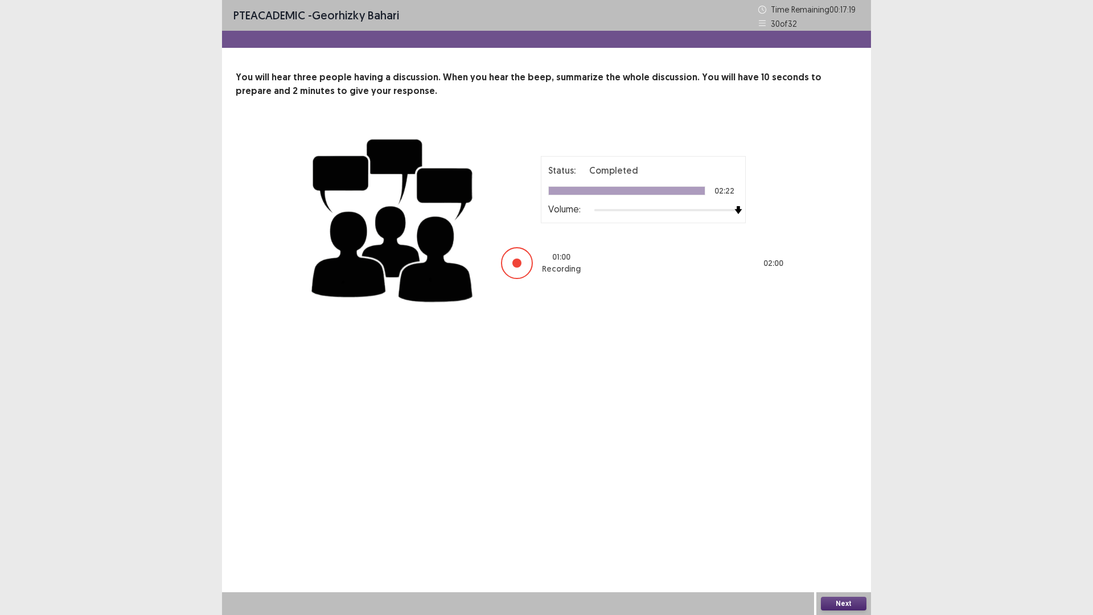
click at [843, 542] on button "Next" at bounding box center [844, 604] width 46 height 14
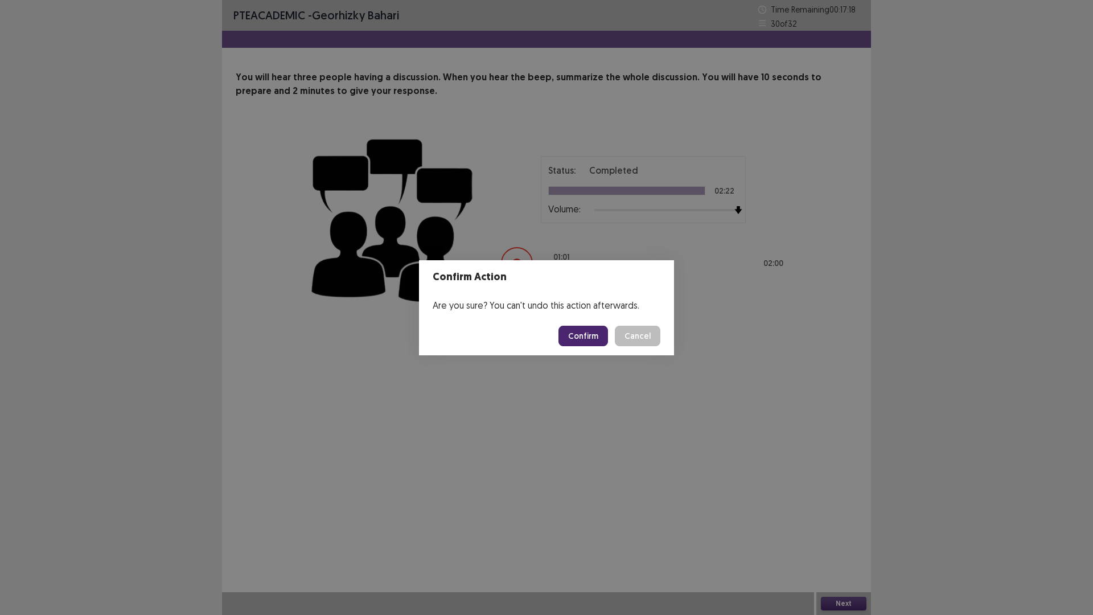
click at [591, 333] on button "Confirm" at bounding box center [584, 336] width 50 height 21
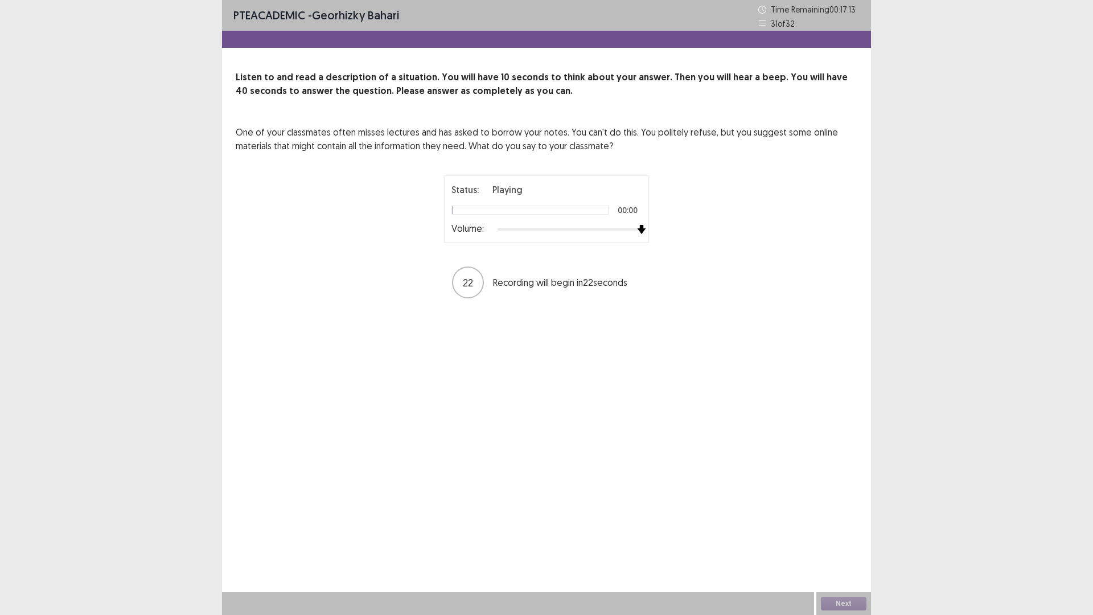
click at [730, 218] on div "One of your classmates often misses lectures and has asked to borrow your notes…" at bounding box center [547, 212] width 622 height 174
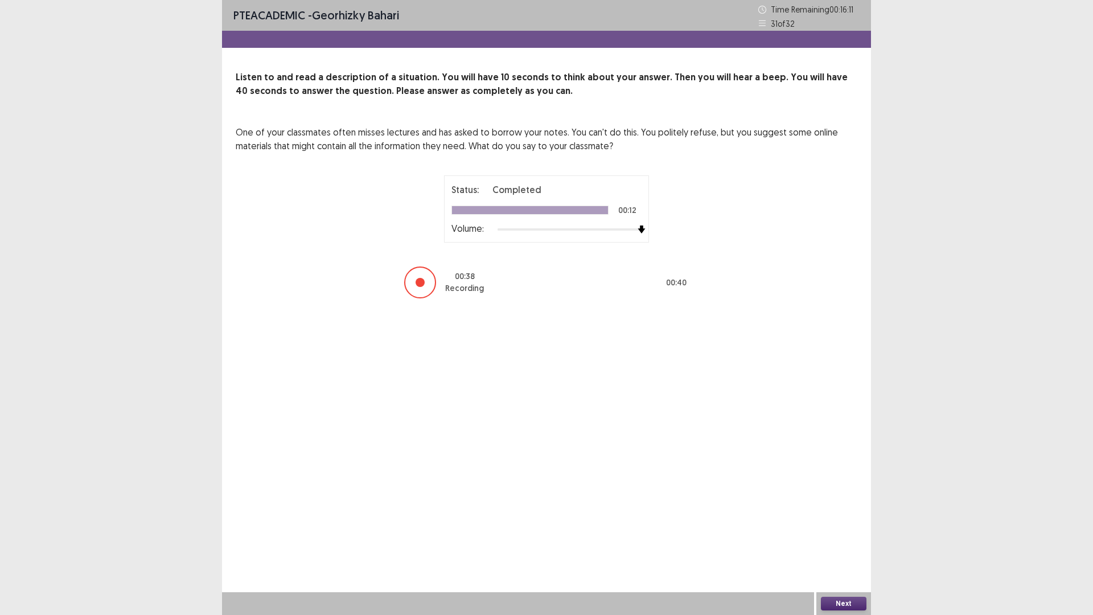
click at [840, 542] on button "Next" at bounding box center [844, 604] width 46 height 14
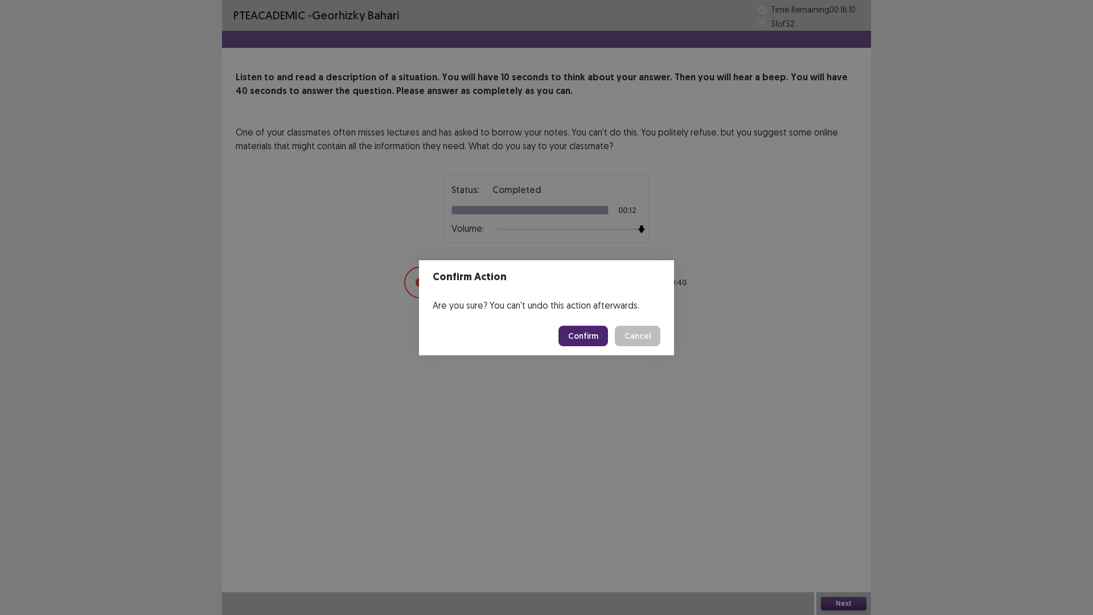
click at [601, 333] on button "Confirm" at bounding box center [584, 336] width 50 height 21
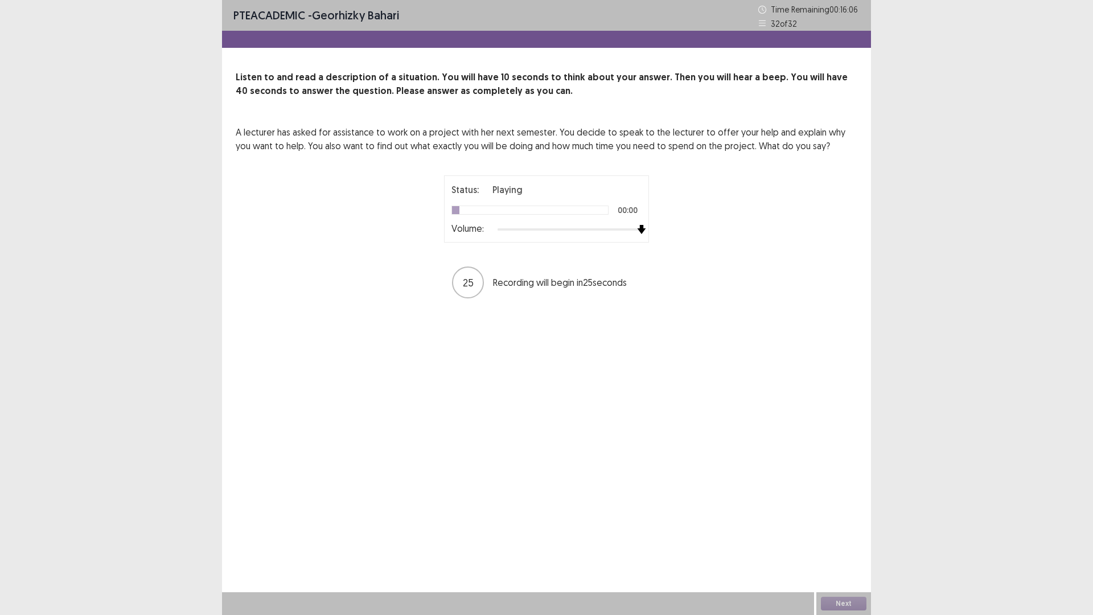
click at [694, 236] on div "A lecturer has asked for assistance to work on a project with her next semester…" at bounding box center [547, 212] width 622 height 174
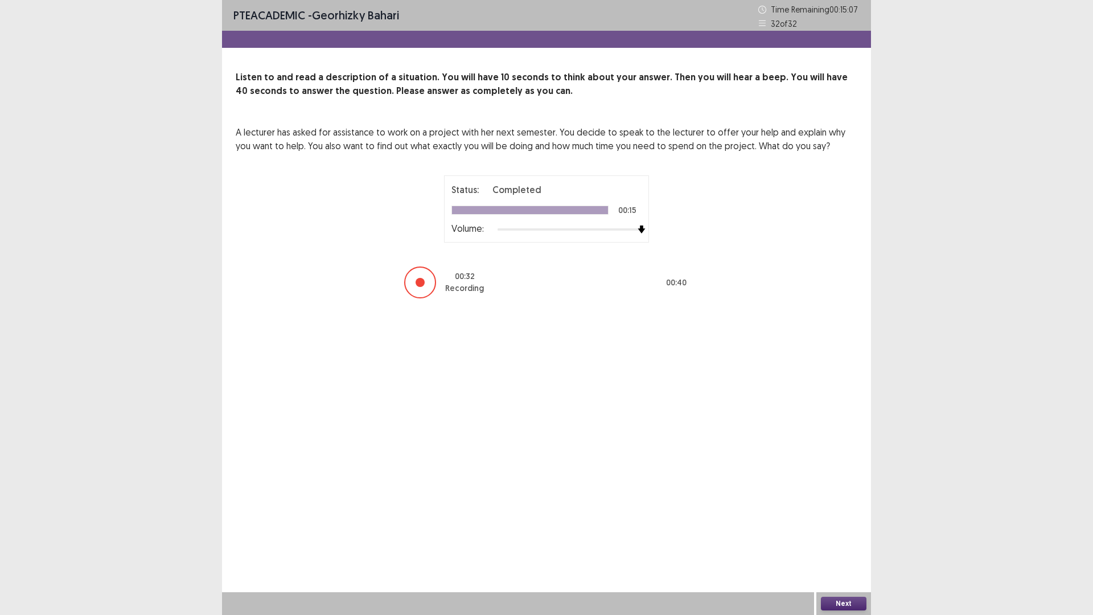
click at [843, 542] on button "Next" at bounding box center [844, 604] width 46 height 14
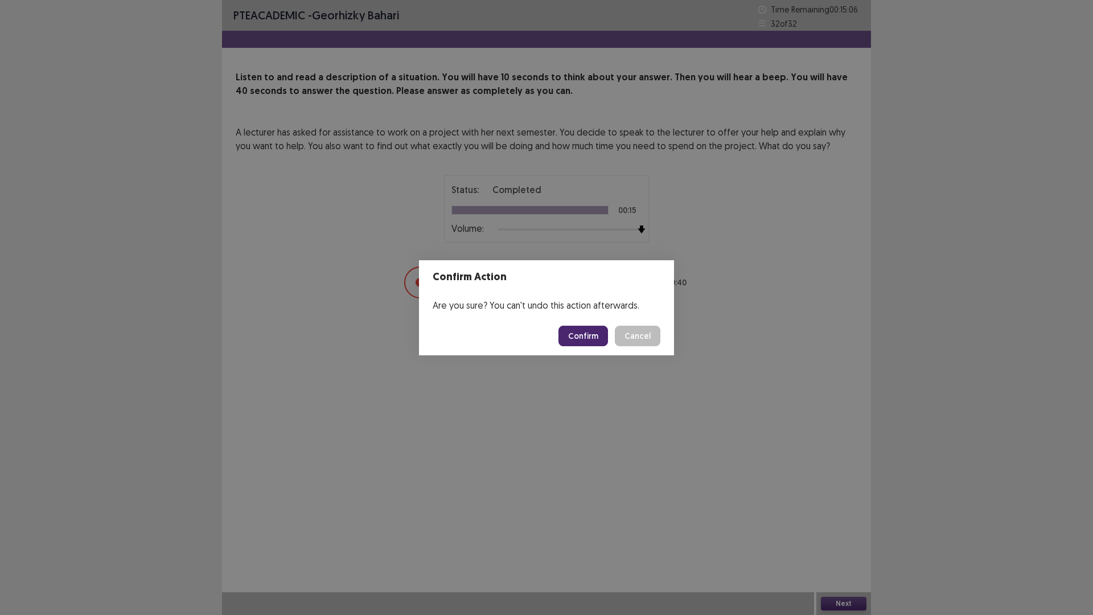
click at [578, 334] on button "Confirm" at bounding box center [584, 336] width 50 height 21
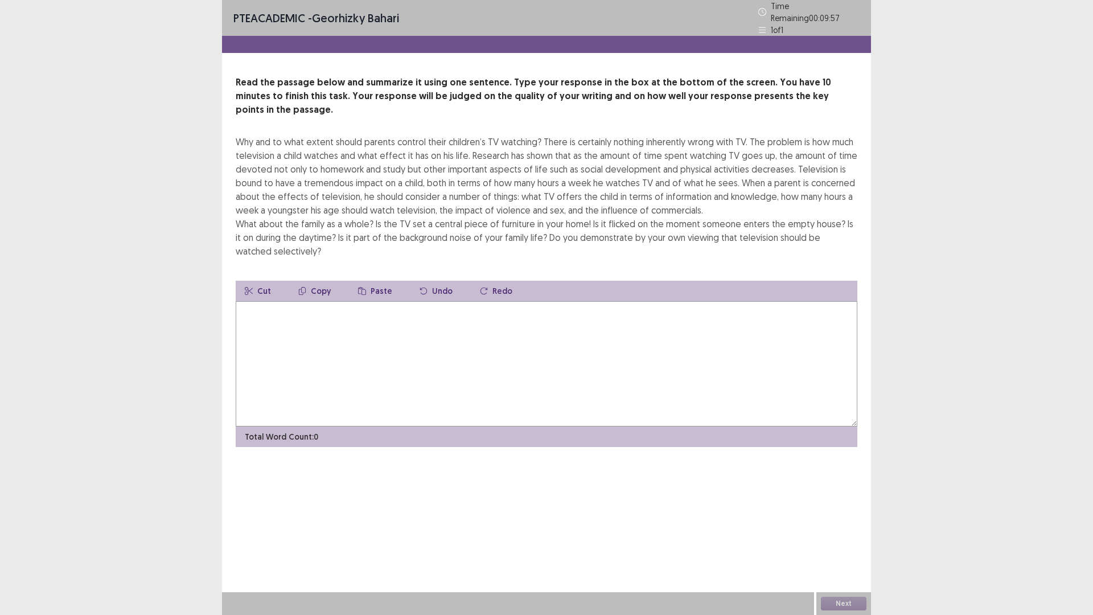
click at [669, 336] on textarea at bounding box center [547, 363] width 622 height 125
type textarea "*"
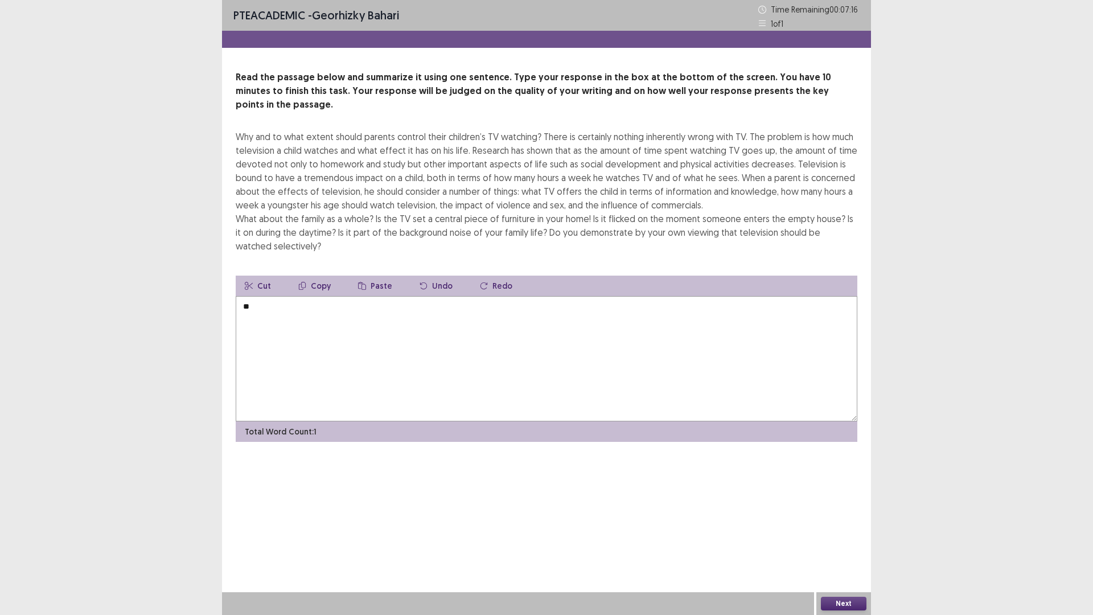
type textarea "*"
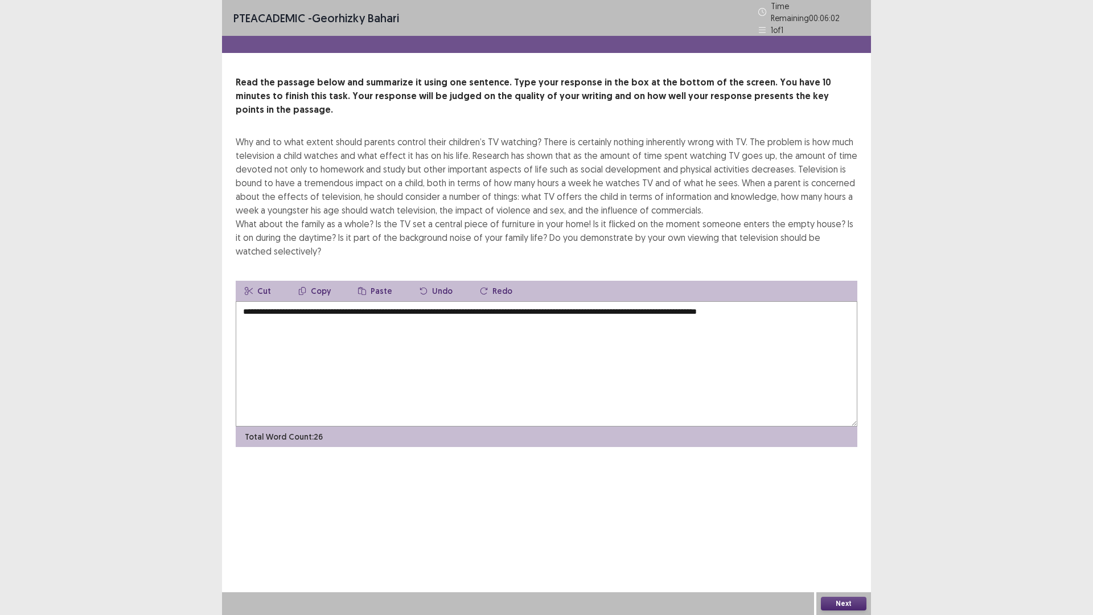
type textarea "**********"
click at [853, 542] on button "Next" at bounding box center [844, 604] width 46 height 14
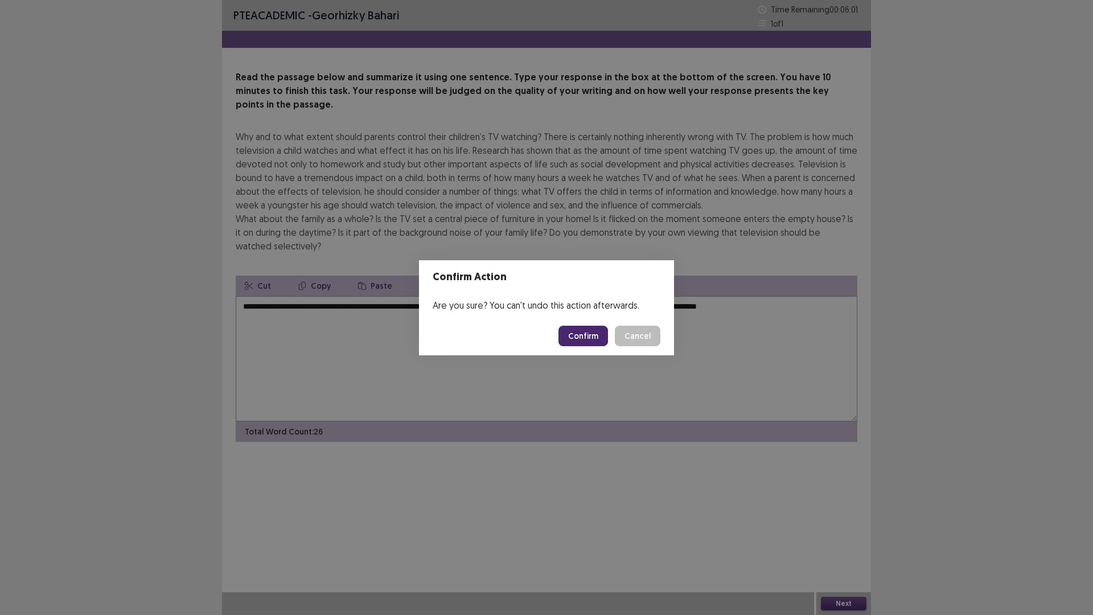
click at [577, 340] on button "Confirm" at bounding box center [584, 336] width 50 height 21
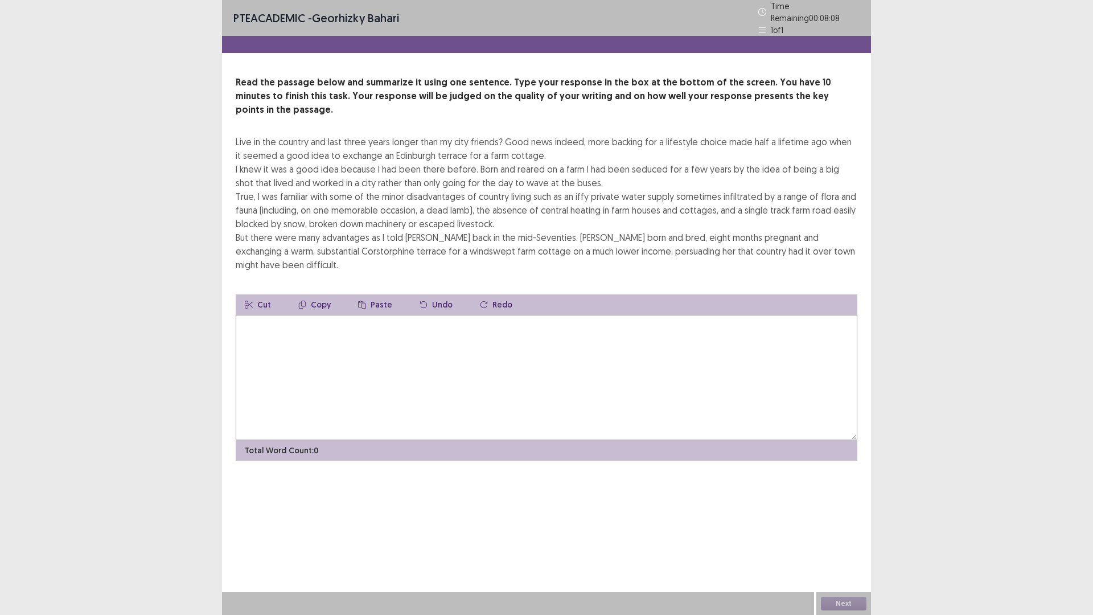
click at [798, 315] on textarea at bounding box center [547, 377] width 622 height 125
type textarea "*"
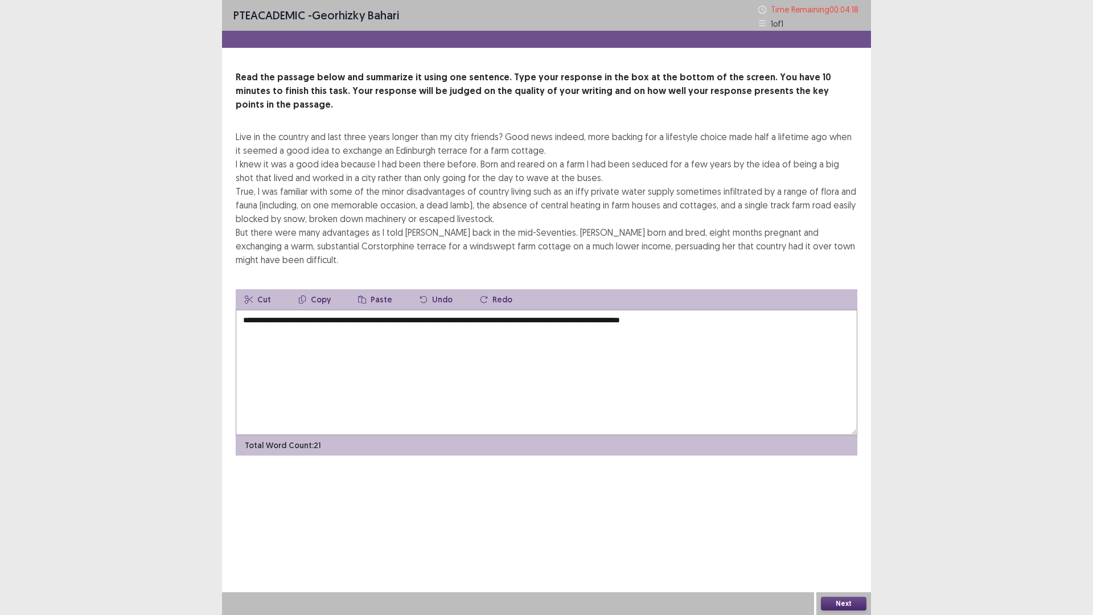
type textarea "**********"
click at [845, 542] on button "Next" at bounding box center [844, 604] width 46 height 14
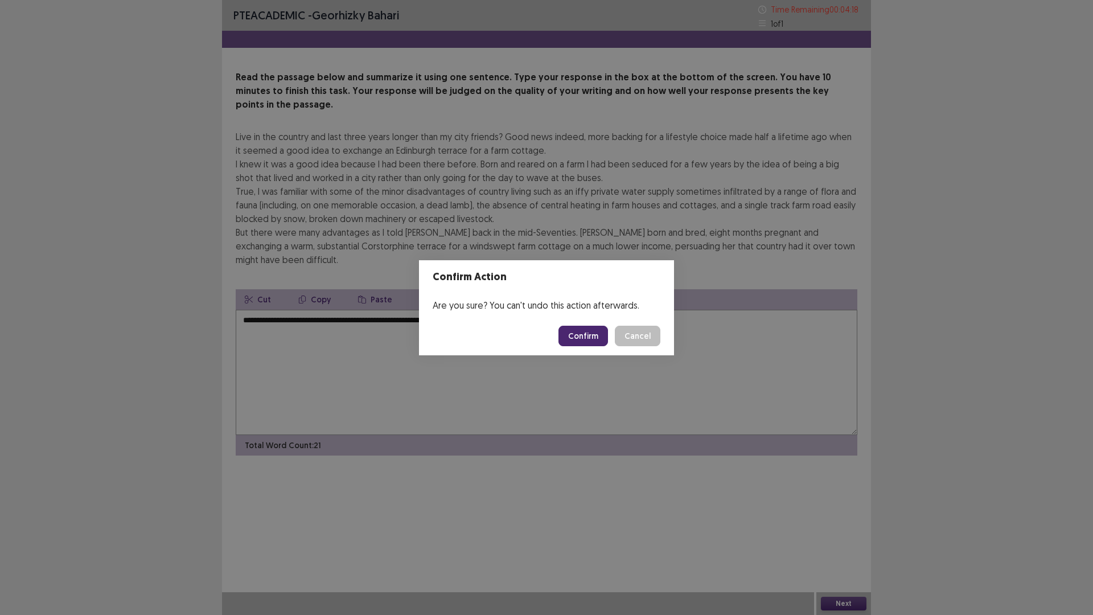
click at [594, 323] on footer "Confirm Cancel" at bounding box center [546, 336] width 255 height 39
click at [589, 333] on button "Confirm" at bounding box center [584, 336] width 50 height 21
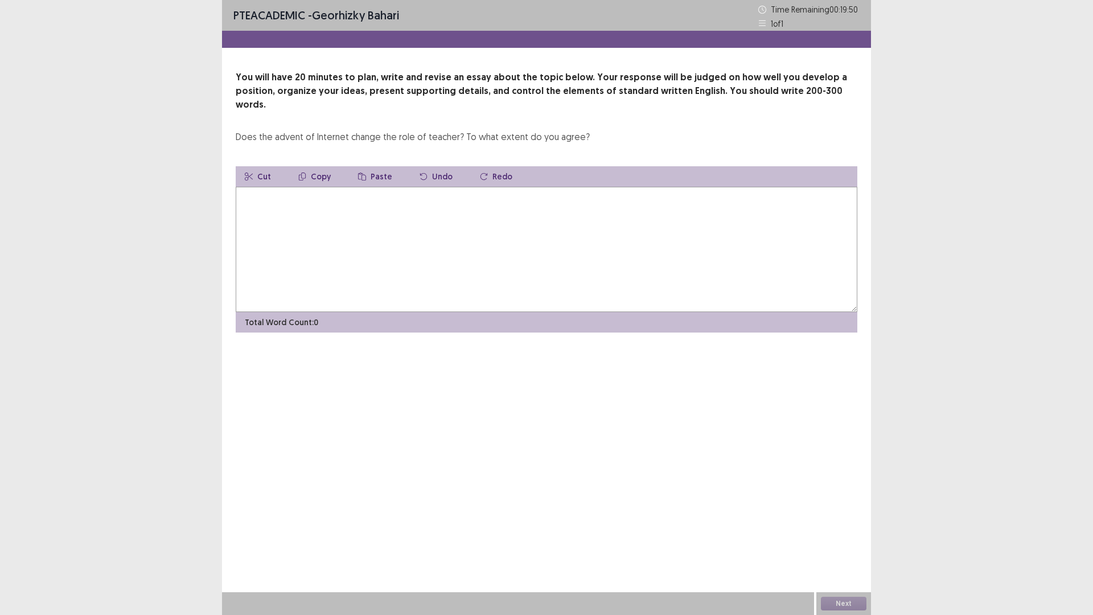
click at [349, 192] on textarea at bounding box center [547, 249] width 622 height 125
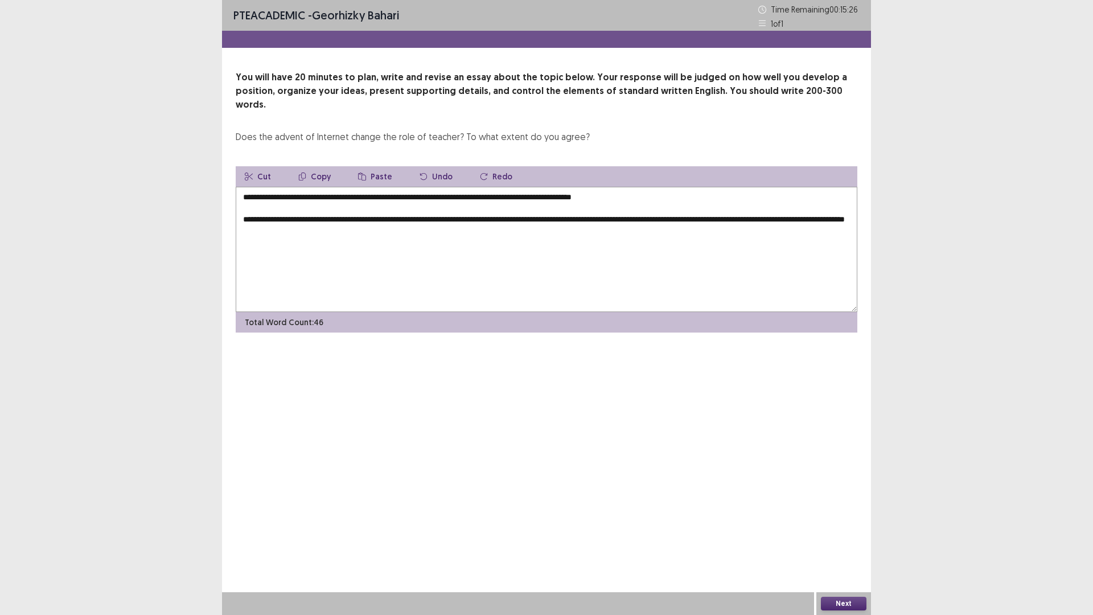
click at [309, 217] on textarea "**********" at bounding box center [547, 249] width 622 height 125
click at [396, 219] on textarea "**********" at bounding box center [547, 249] width 622 height 125
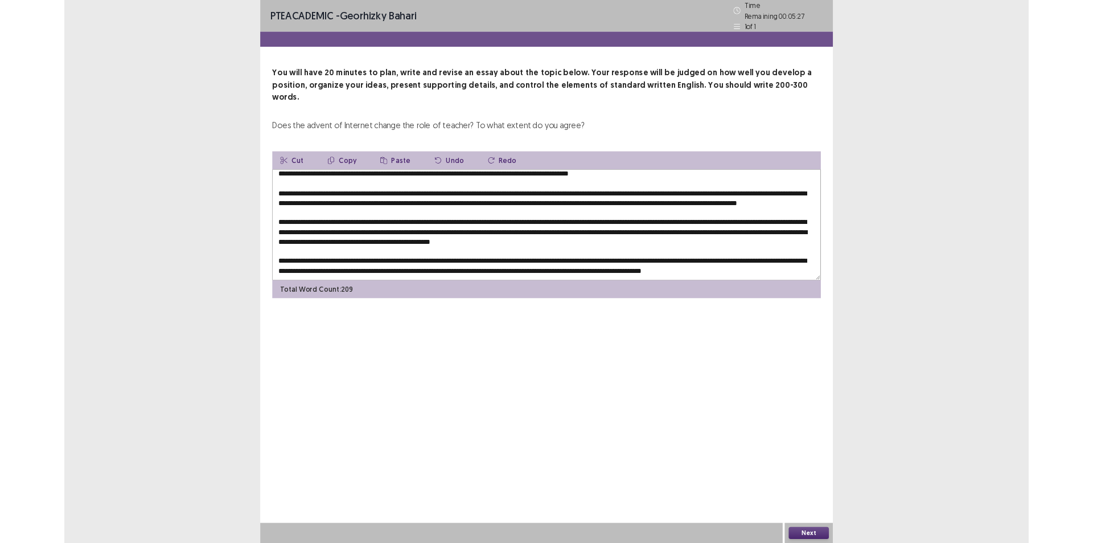
scroll to position [22, 0]
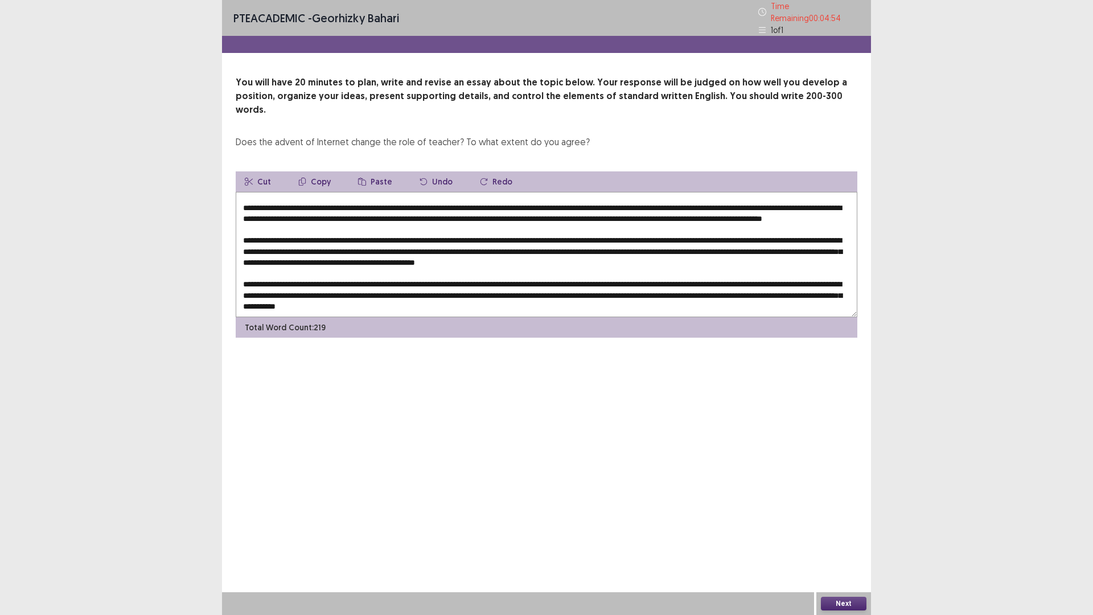
type textarea "**********"
click at [845, 542] on div "Next" at bounding box center [844, 603] width 55 height 23
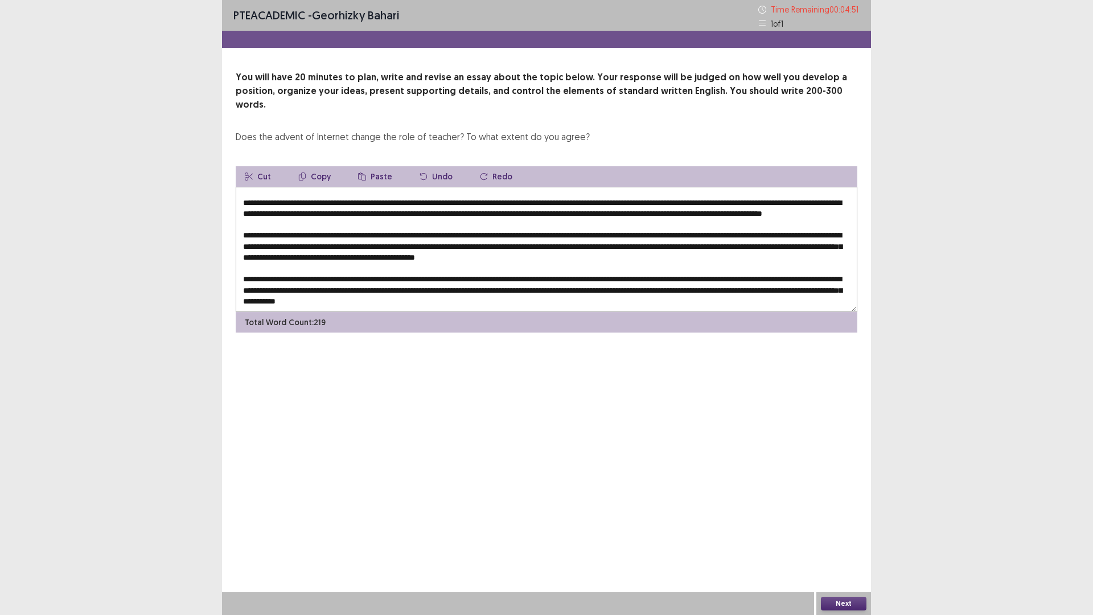
click at [837, 542] on button "Next" at bounding box center [844, 604] width 46 height 14
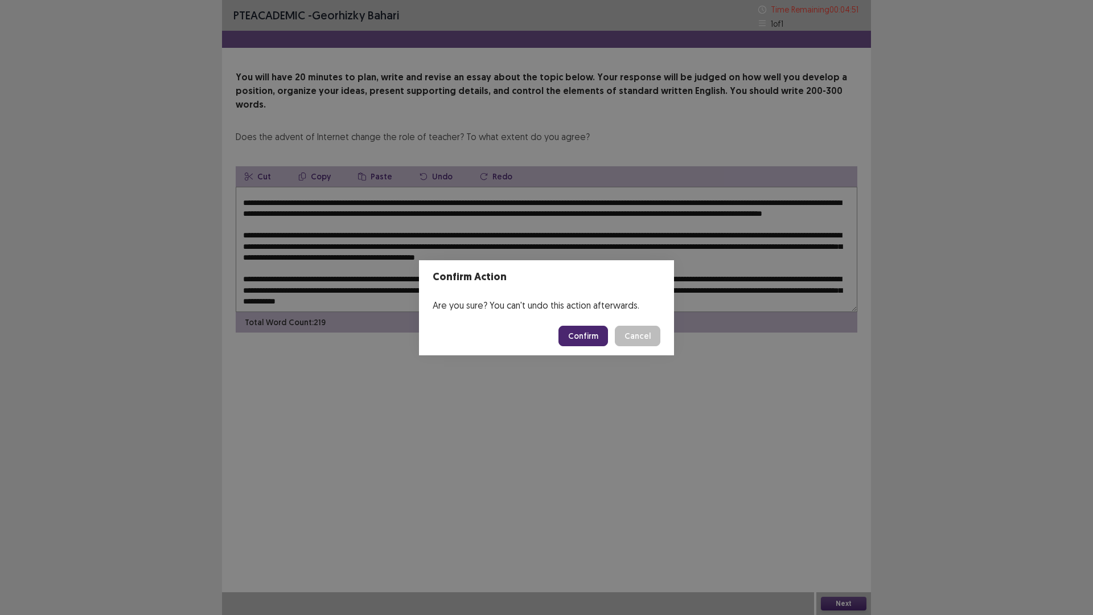
click at [579, 332] on button "Confirm" at bounding box center [584, 336] width 50 height 21
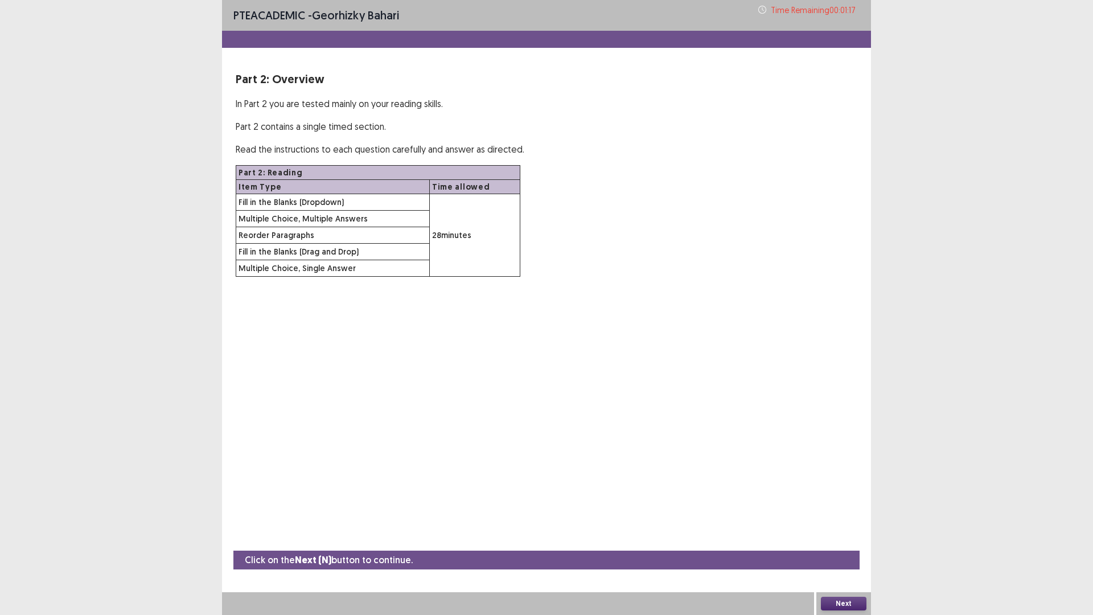
click at [839, 542] on button "Next" at bounding box center [844, 604] width 46 height 14
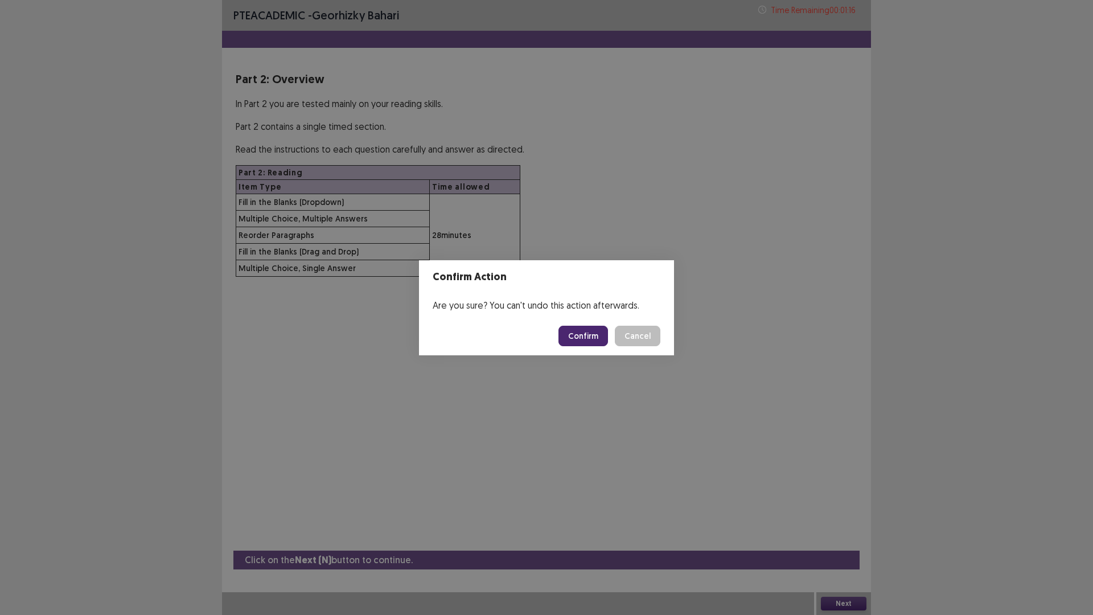
click at [581, 335] on button "Confirm" at bounding box center [584, 336] width 50 height 21
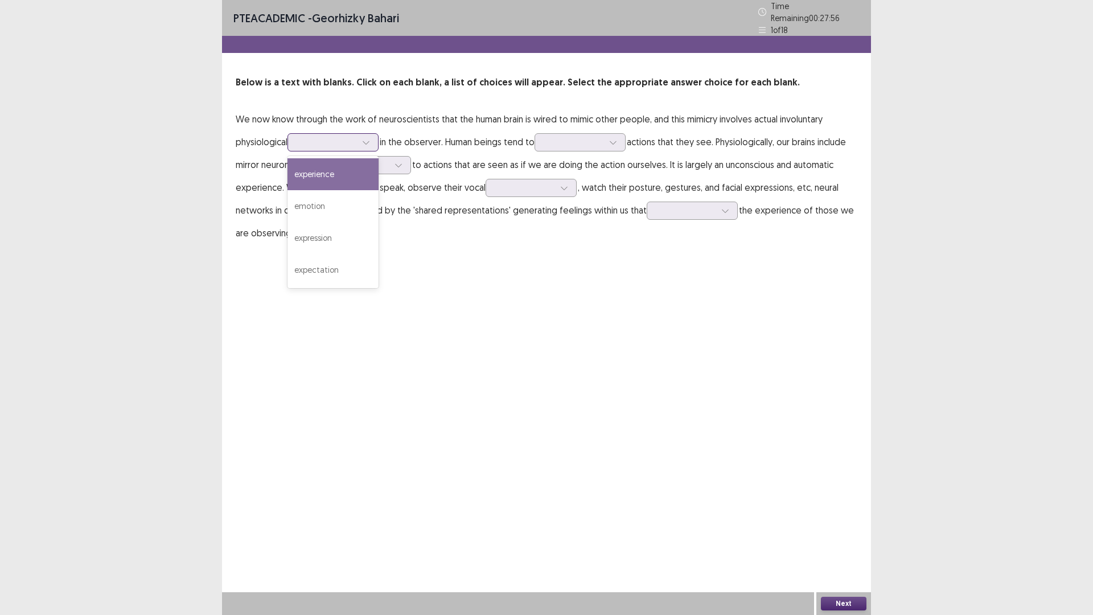
click at [370, 134] on div at bounding box center [366, 142] width 17 height 17
click at [609, 319] on div "PTE academic - Georhizky Bahari Time Remaining 00 : 27 : 55 1 of 18 Below is a …" at bounding box center [546, 307] width 649 height 615
click at [374, 138] on div at bounding box center [366, 142] width 17 height 17
click at [365, 164] on div "experience" at bounding box center [333, 174] width 91 height 32
click at [564, 140] on div at bounding box center [573, 142] width 59 height 11
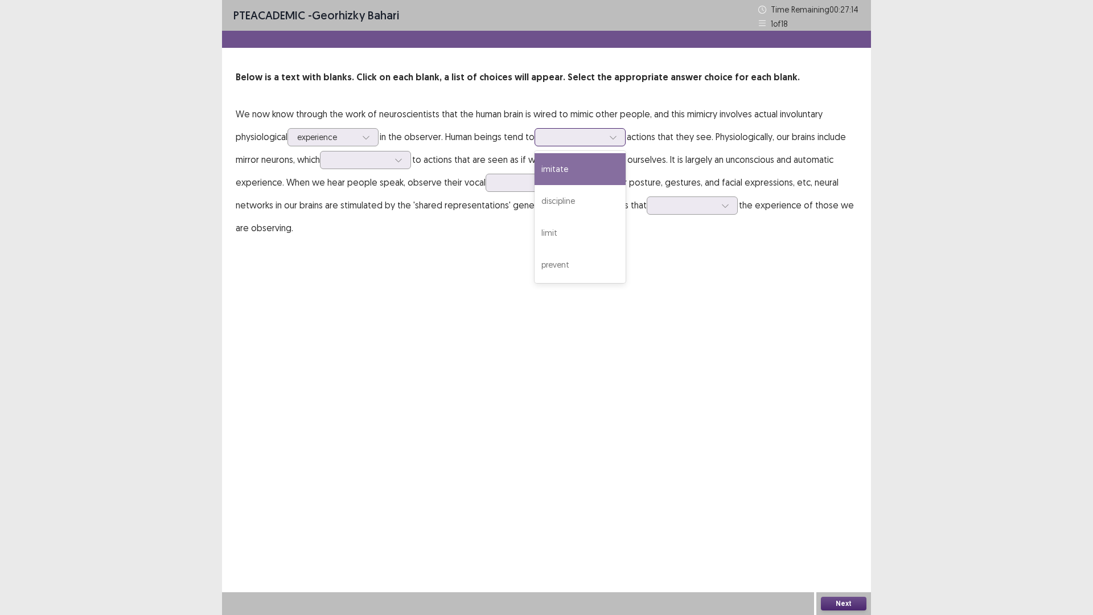
click at [578, 168] on div "imitate" at bounding box center [580, 169] width 91 height 32
click at [375, 138] on div at bounding box center [366, 137] width 17 height 17
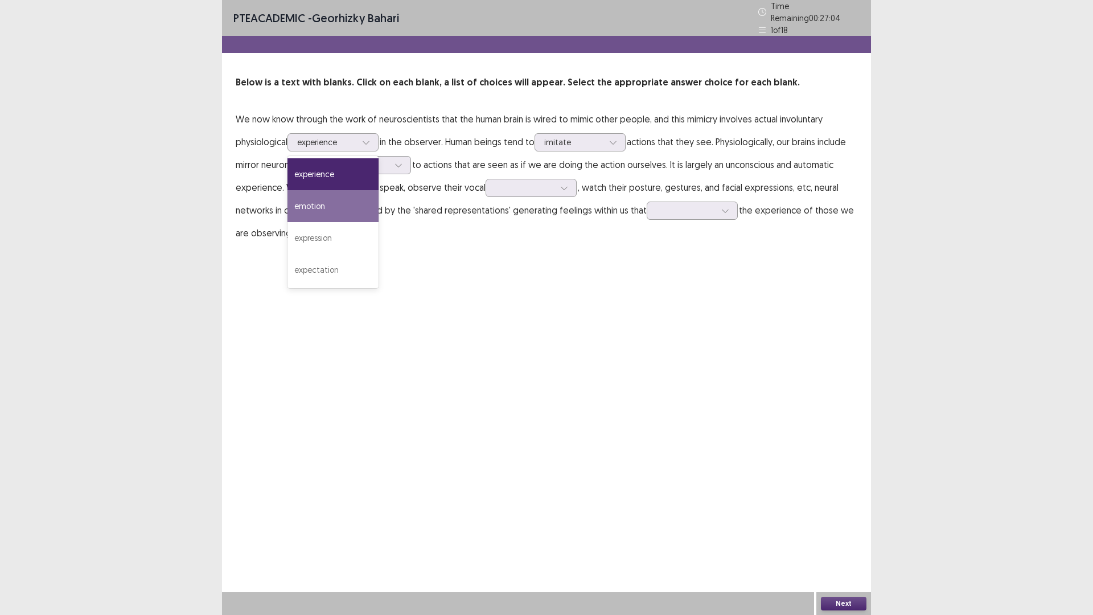
click at [452, 217] on p "We now know through the work of neuroscientists that the human brain is wired t…" at bounding box center [547, 176] width 622 height 137
drag, startPoint x: 400, startPoint y: 170, endPoint x: 400, endPoint y: 163, distance: 6.3
click at [400, 169] on p "We now know through the work of neuroscientists that the human brain is wired t…" at bounding box center [547, 176] width 622 height 137
click at [400, 163] on icon at bounding box center [399, 165] width 8 height 8
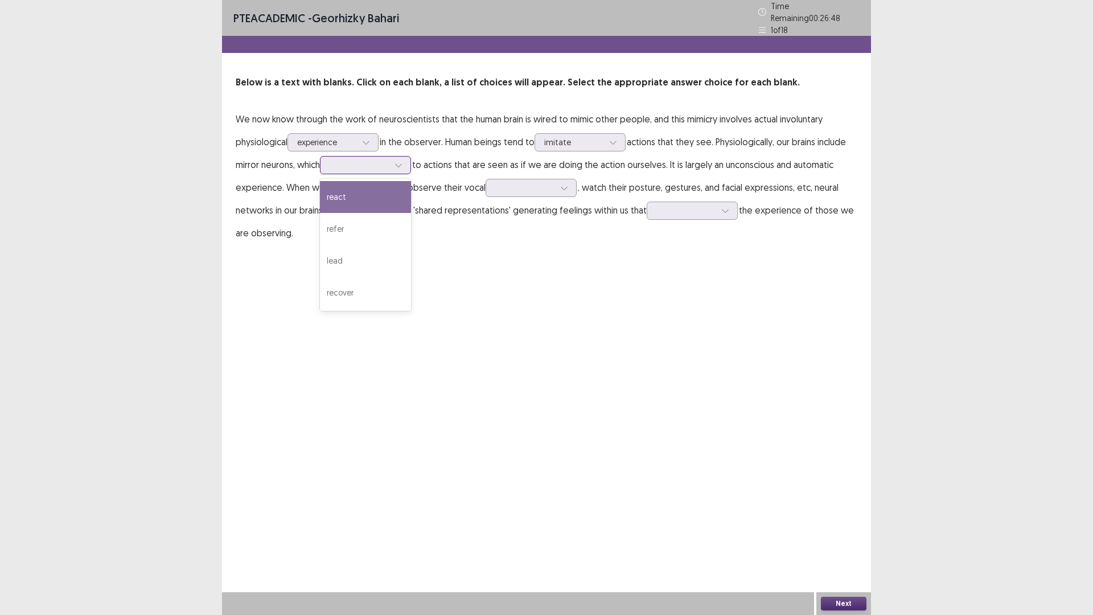
click at [366, 198] on div "react" at bounding box center [365, 197] width 91 height 32
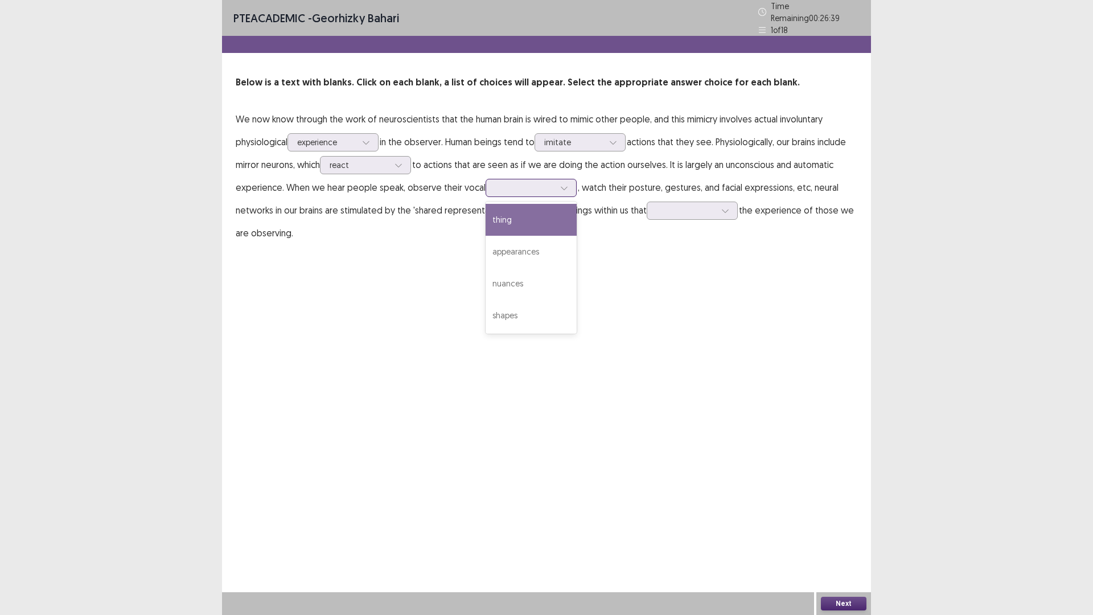
click at [556, 184] on div at bounding box center [564, 187] width 17 height 17
click at [551, 252] on div "appearances" at bounding box center [531, 252] width 91 height 32
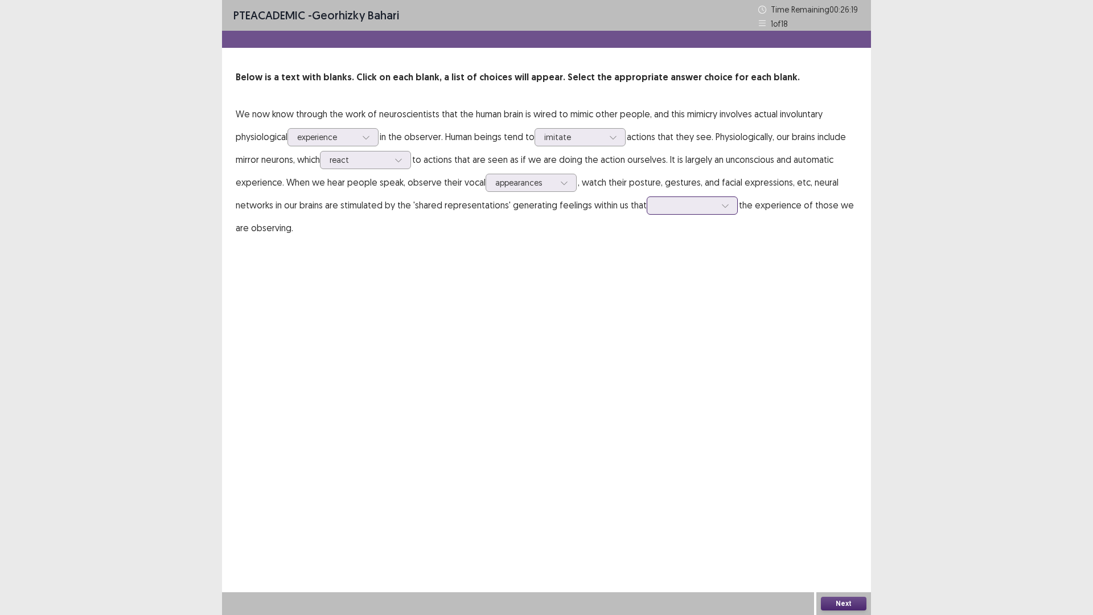
click at [698, 205] on div at bounding box center [686, 205] width 59 height 11
click at [686, 274] on div "reflect" at bounding box center [692, 269] width 91 height 32
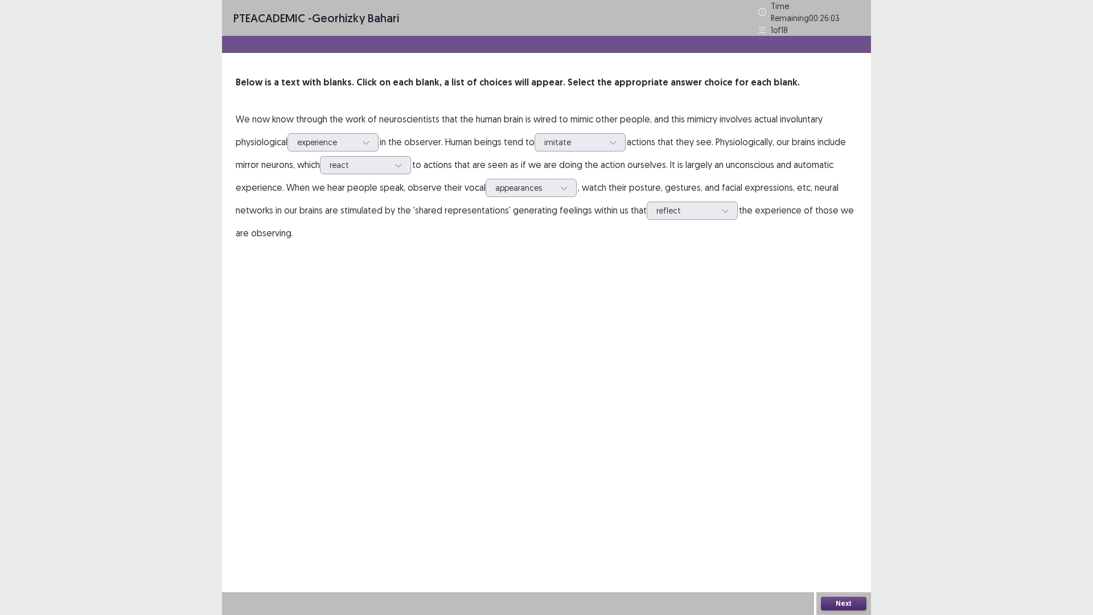
click at [841, 542] on button "Next" at bounding box center [844, 604] width 46 height 14
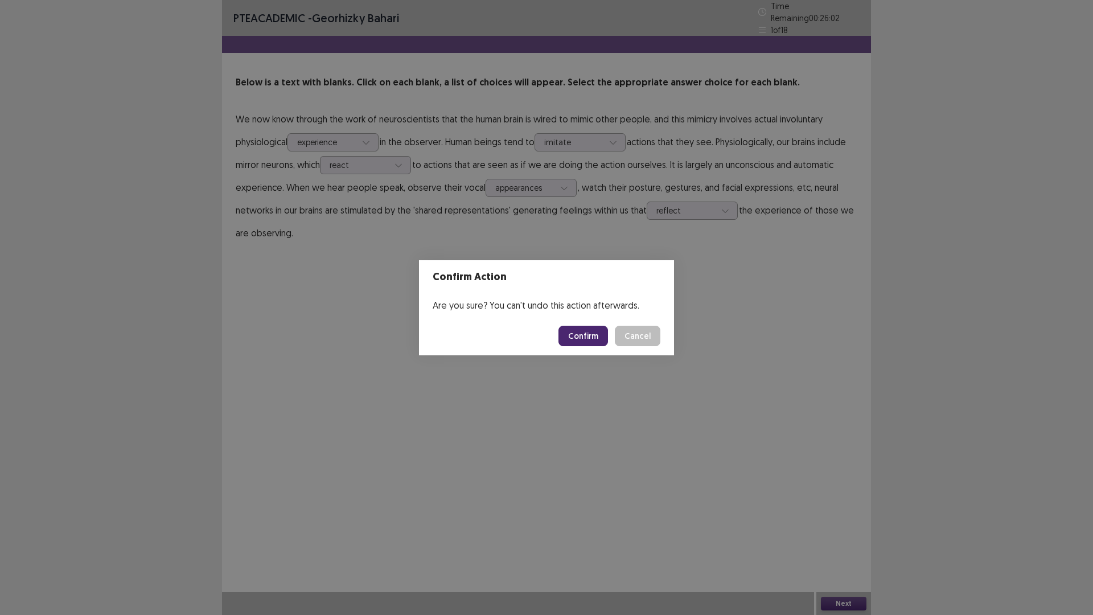
click at [581, 333] on button "Confirm" at bounding box center [584, 336] width 50 height 21
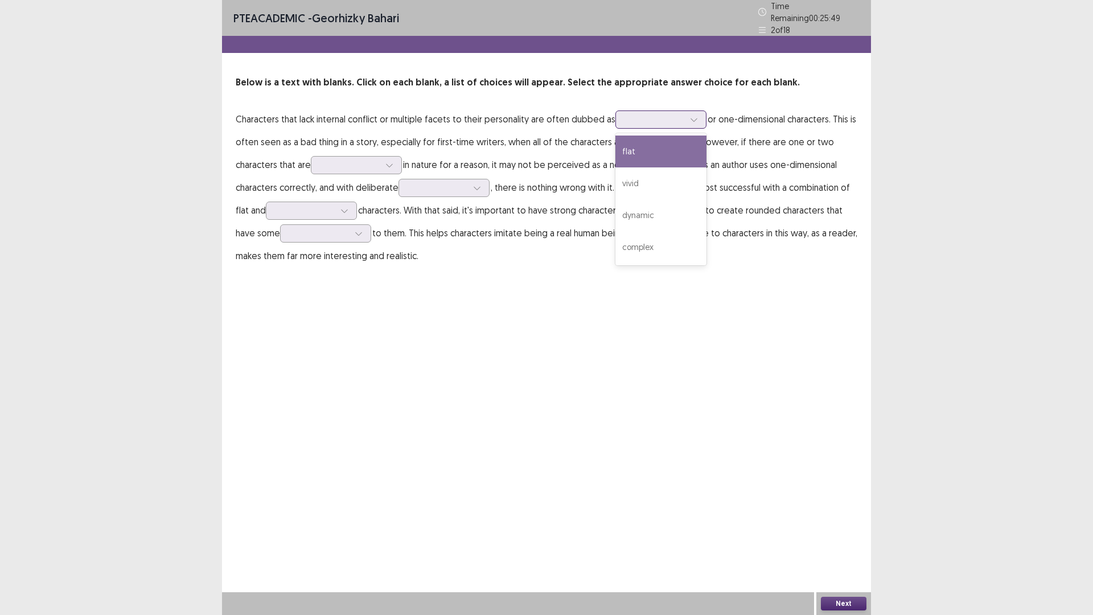
click at [681, 123] on div at bounding box center [661, 119] width 91 height 18
click at [668, 138] on div "flat" at bounding box center [661, 152] width 91 height 32
click at [367, 159] on div at bounding box center [350, 164] width 59 height 11
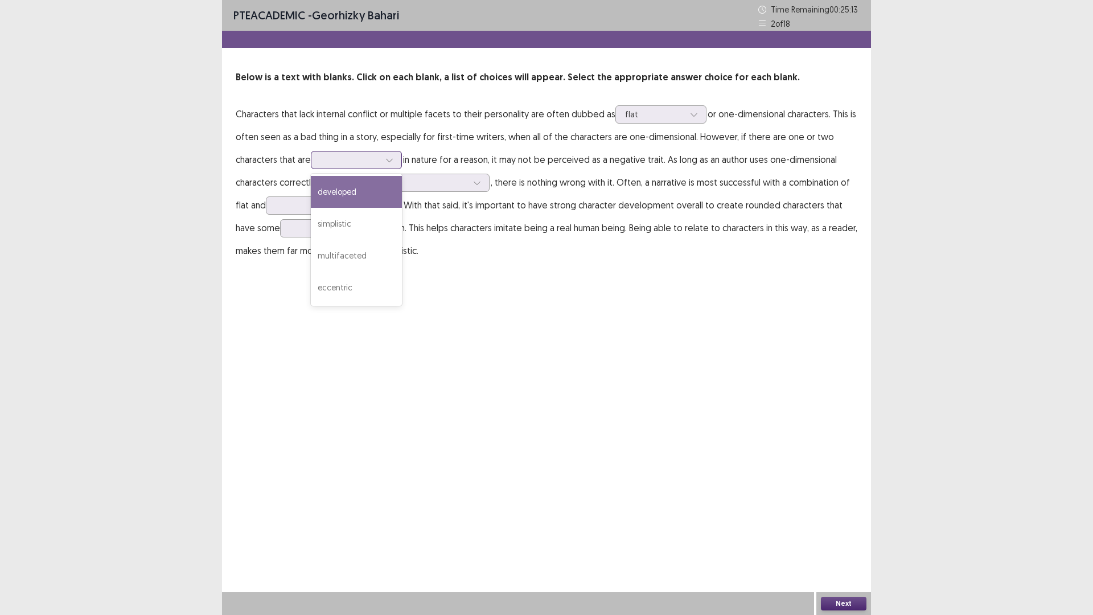
click at [370, 185] on div "developed" at bounding box center [356, 192] width 91 height 32
click at [399, 166] on div "developed" at bounding box center [356, 160] width 91 height 18
click at [389, 216] on div "simplistic" at bounding box center [356, 224] width 91 height 32
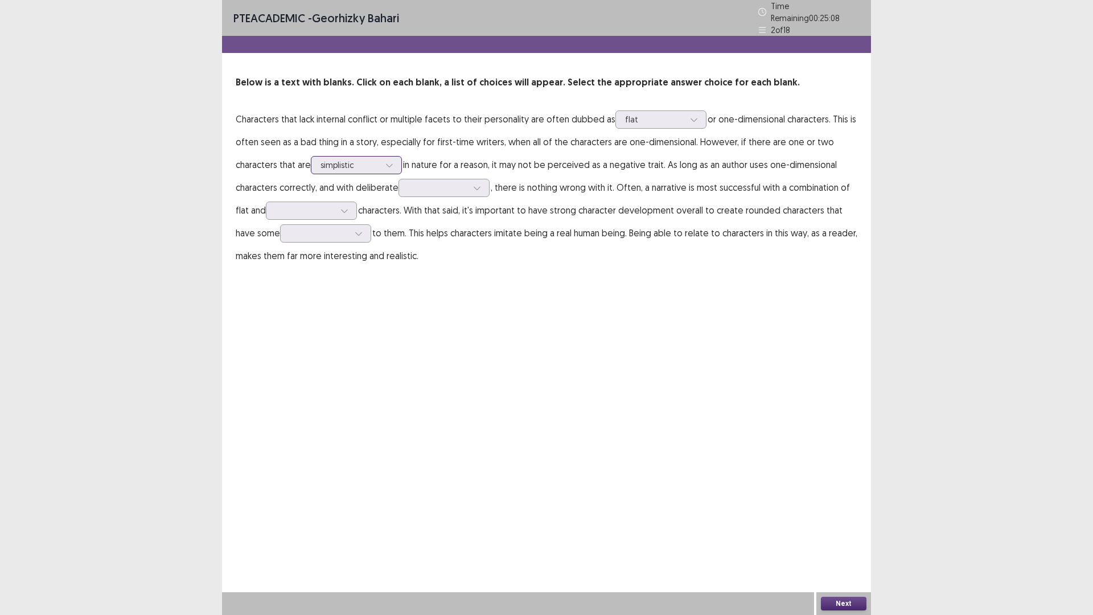
click at [390, 157] on div at bounding box center [389, 165] width 17 height 17
click at [525, 225] on p "Characters that lack internal conflict or multiple facets to their personality …" at bounding box center [547, 187] width 622 height 159
click at [446, 182] on div at bounding box center [437, 187] width 59 height 11
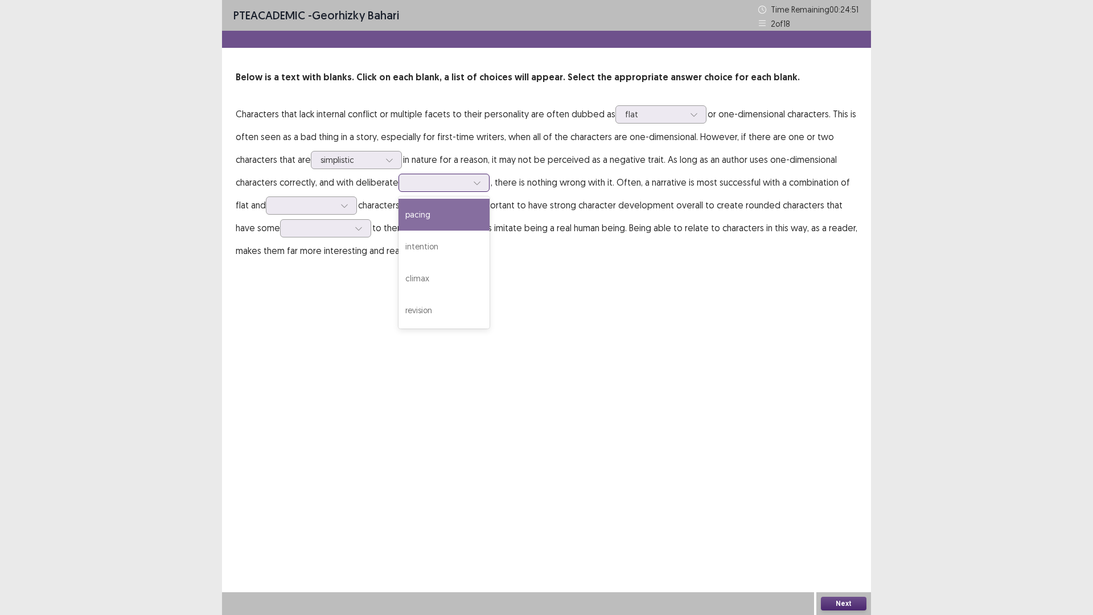
click at [445, 211] on div "pacing" at bounding box center [444, 215] width 91 height 32
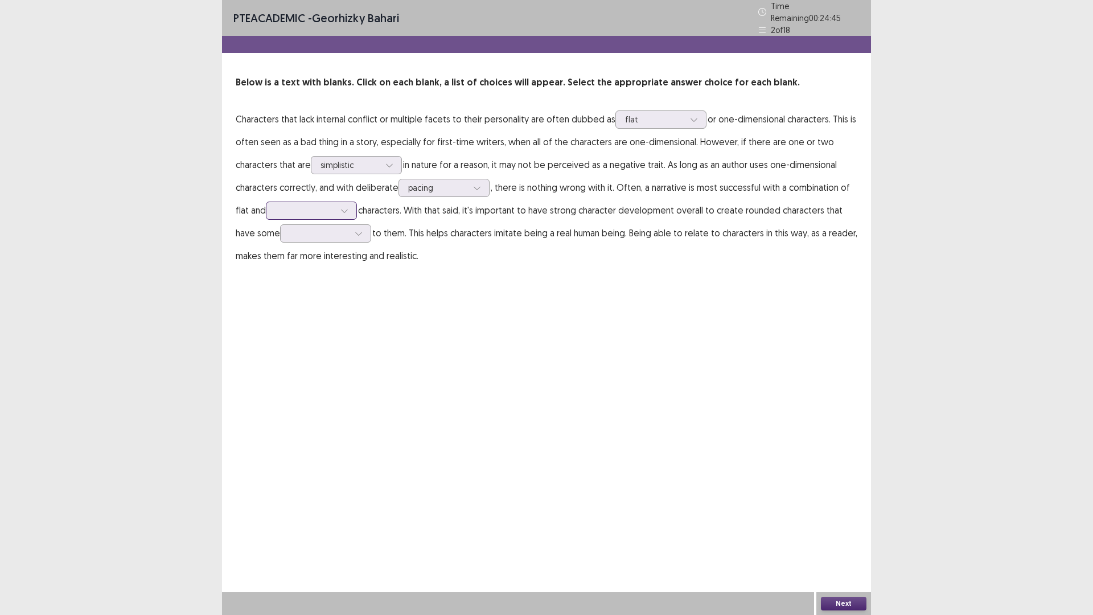
click at [336, 202] on div at bounding box center [311, 211] width 91 height 18
click at [326, 264] on div "ordinary" at bounding box center [311, 275] width 91 height 32
click at [336, 203] on div "ordinary" at bounding box center [305, 210] width 62 height 17
click at [335, 237] on div "rounded" at bounding box center [311, 243] width 91 height 32
click at [339, 207] on div at bounding box center [344, 210] width 17 height 17
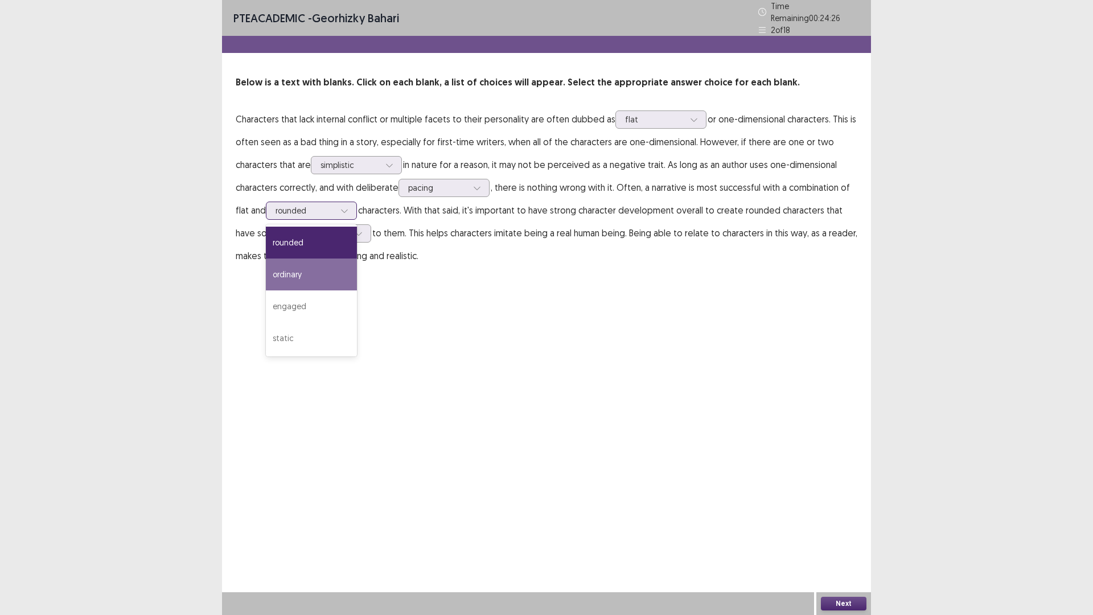
click at [335, 264] on div "ordinary" at bounding box center [311, 275] width 91 height 32
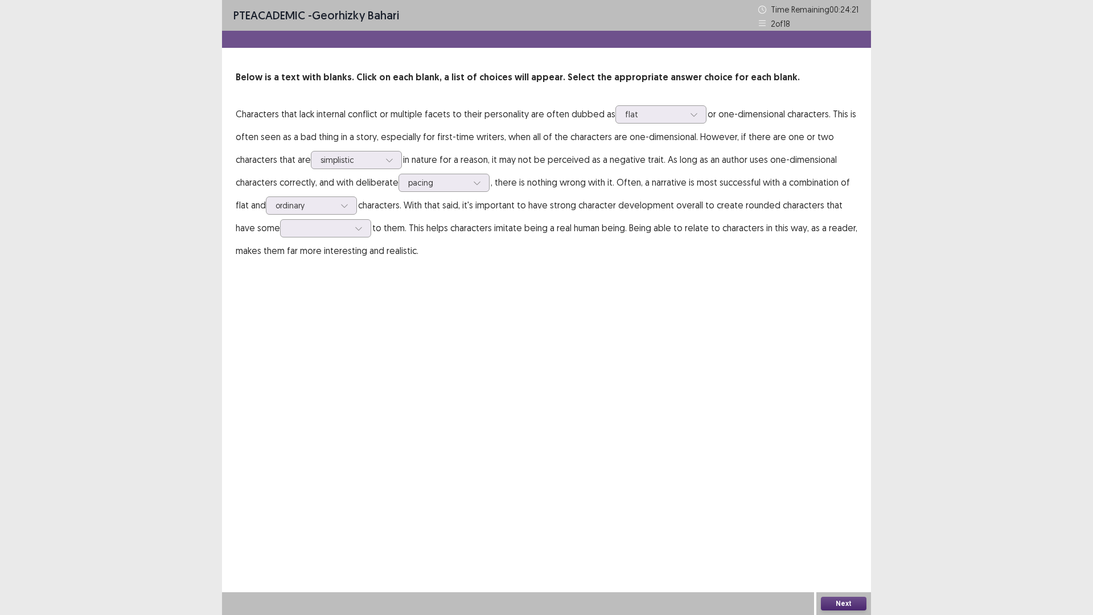
click at [296, 193] on p "Characters that lack internal conflict or multiple facets to their personality …" at bounding box center [547, 182] width 622 height 159
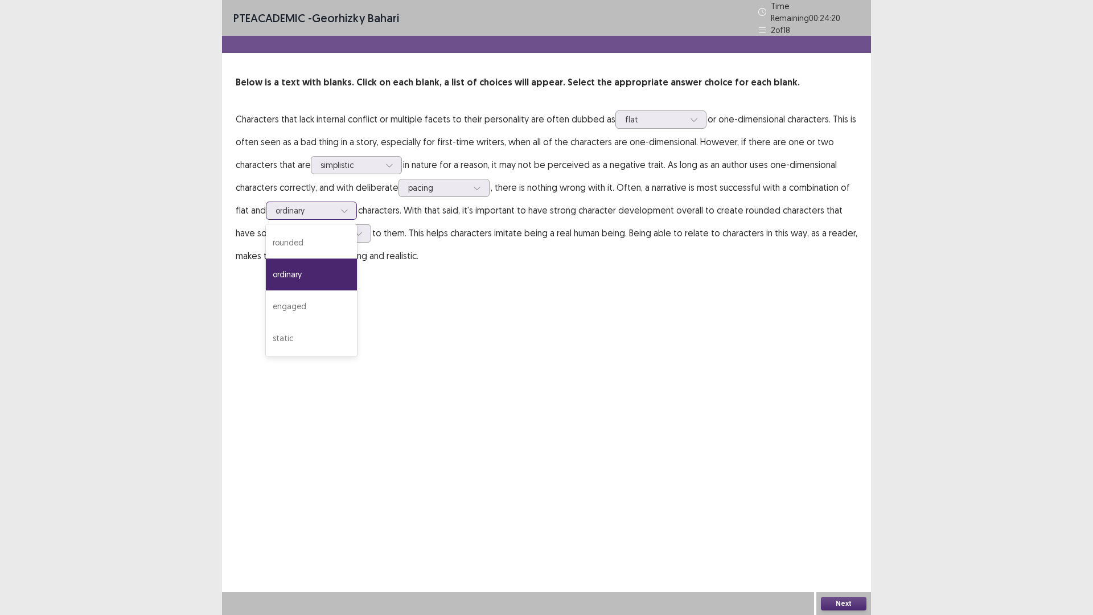
click at [302, 205] on div at bounding box center [305, 210] width 59 height 11
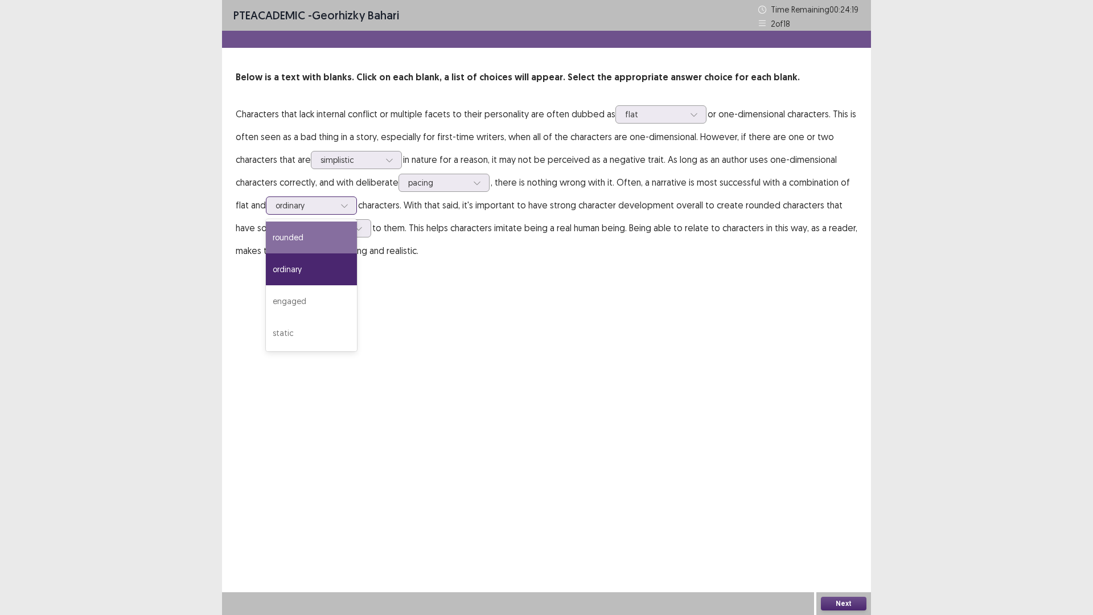
click at [316, 231] on div "rounded" at bounding box center [311, 238] width 91 height 32
click at [371, 230] on div at bounding box center [325, 228] width 91 height 18
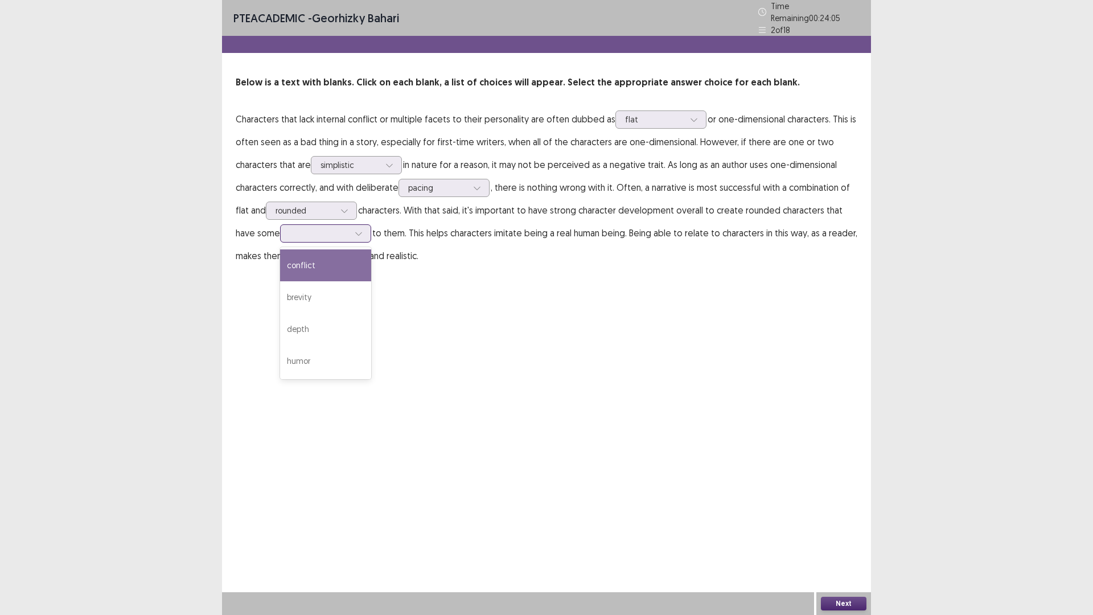
click at [353, 264] on div "conflict" at bounding box center [325, 265] width 91 height 32
click at [855, 542] on button "Next" at bounding box center [844, 604] width 46 height 14
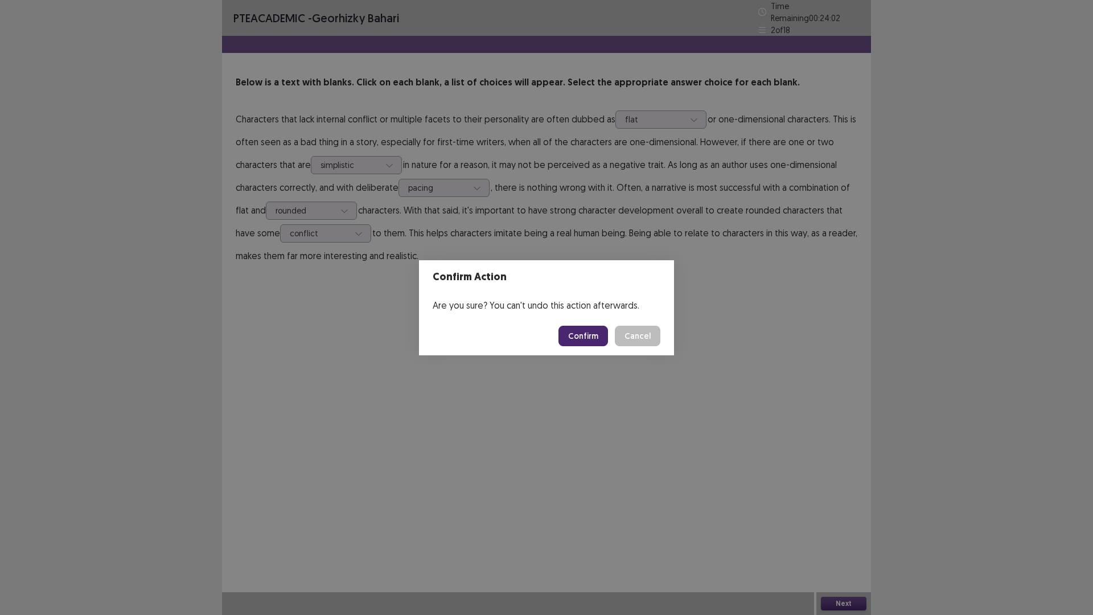
click at [587, 331] on button "Confirm" at bounding box center [584, 336] width 50 height 21
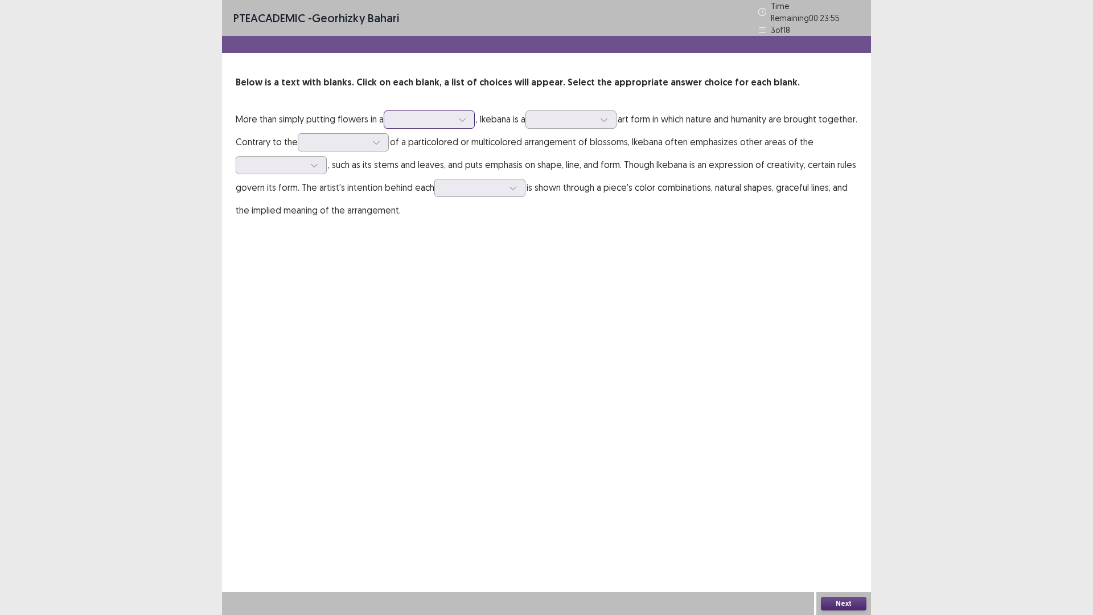
click at [459, 120] on div at bounding box center [462, 119] width 17 height 17
click at [457, 244] on div "pouch" at bounding box center [429, 247] width 91 height 32
click at [579, 114] on div at bounding box center [564, 119] width 59 height 11
click at [583, 174] on div "disciplined" at bounding box center [571, 183] width 91 height 32
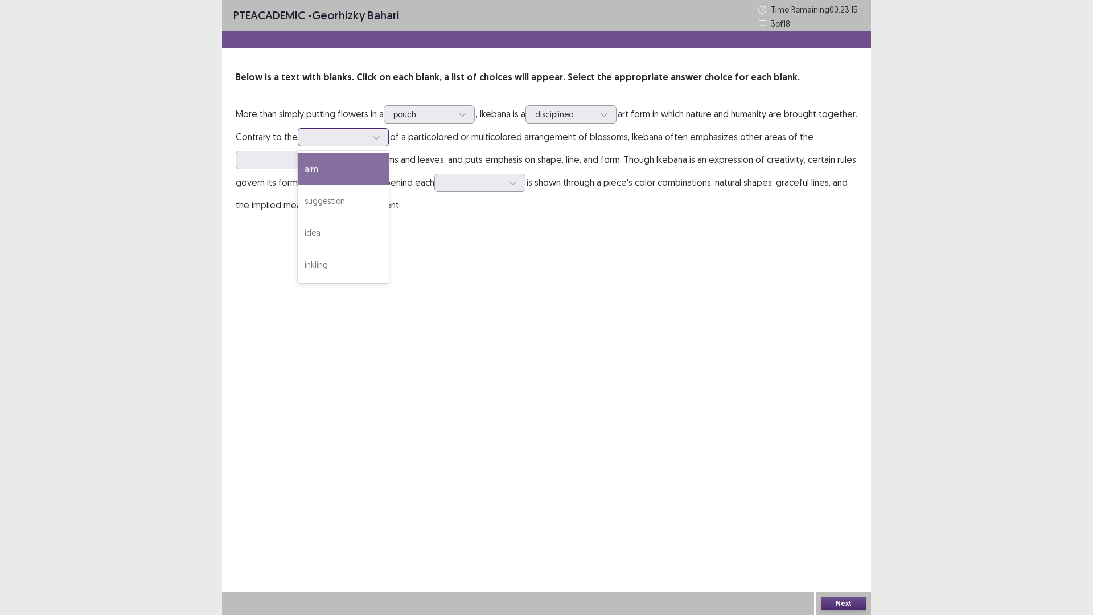
click at [368, 142] on div at bounding box center [337, 136] width 62 height 13
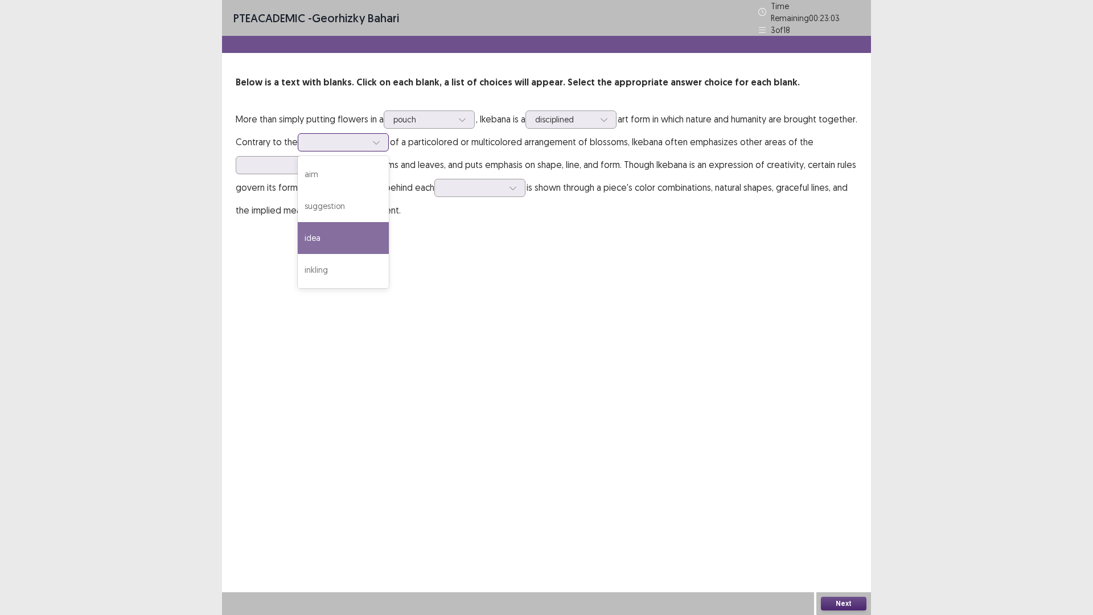
click at [389, 224] on div "idea" at bounding box center [343, 238] width 91 height 32
click at [367, 137] on div at bounding box center [337, 142] width 59 height 11
click at [688, 186] on p "More than simply putting flowers in a pouch , Ikebana is a disciplined art form…" at bounding box center [547, 165] width 622 height 114
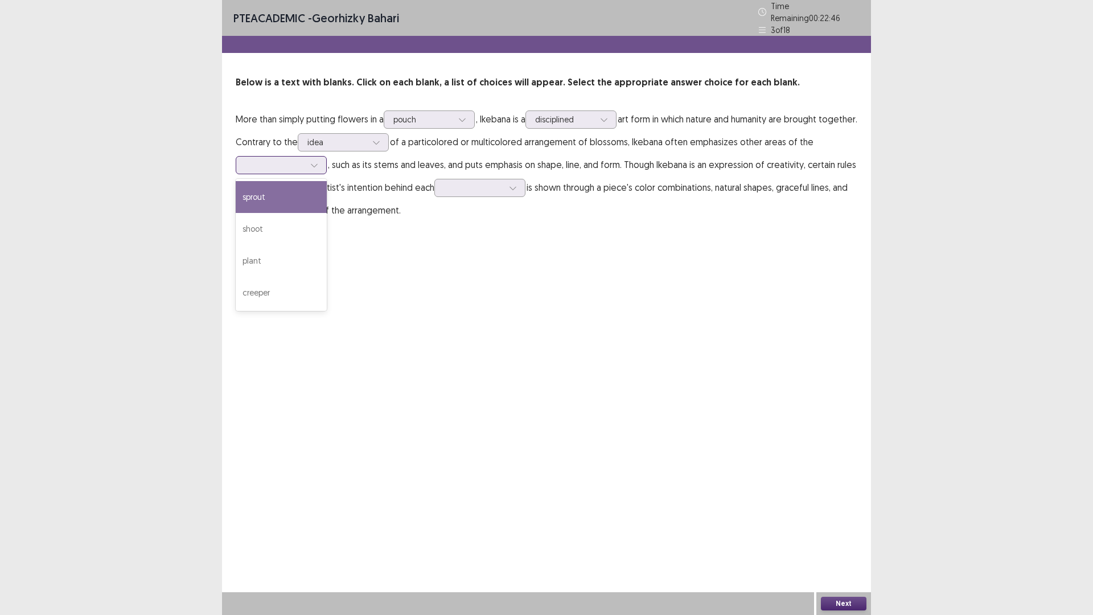
click at [300, 159] on div at bounding box center [274, 164] width 59 height 11
click at [276, 191] on div "sprout" at bounding box center [281, 197] width 91 height 32
click at [487, 182] on div at bounding box center [473, 187] width 59 height 11
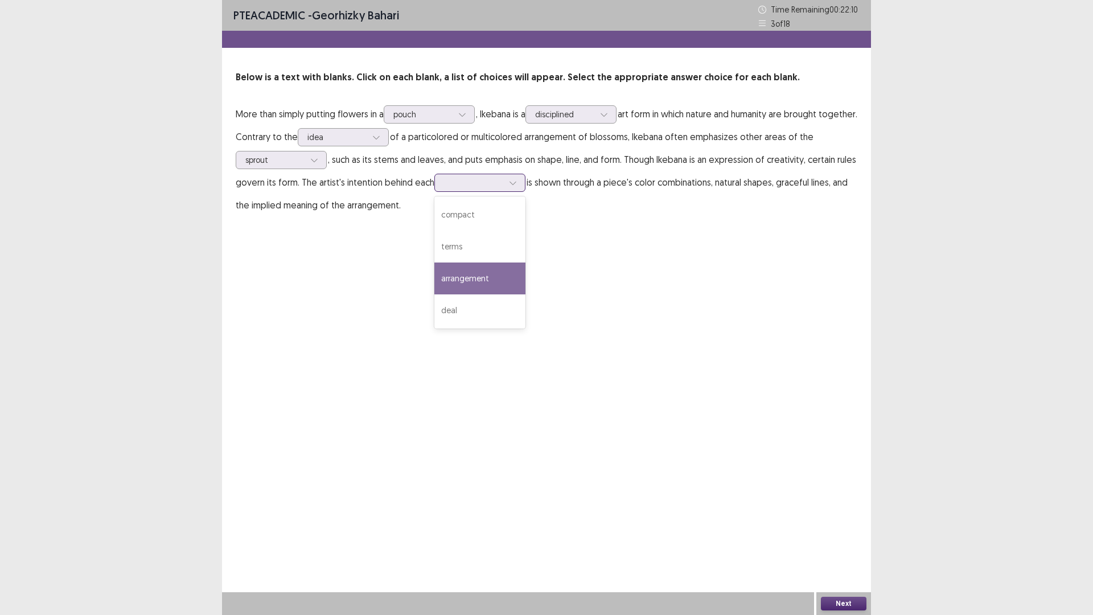
click at [487, 276] on div "arrangement" at bounding box center [480, 279] width 91 height 32
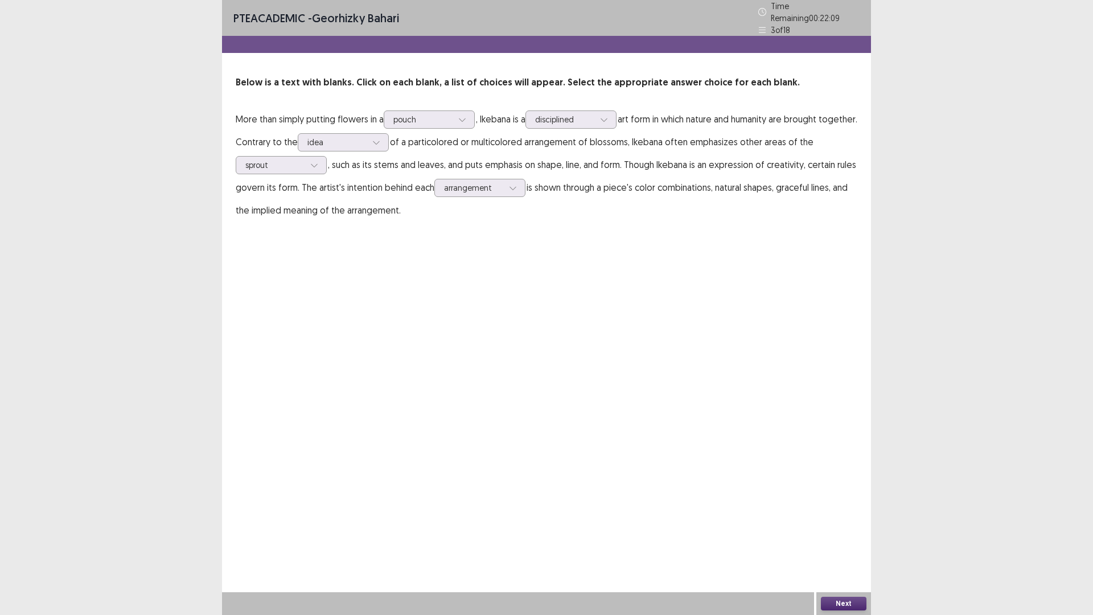
click at [833, 542] on button "Next" at bounding box center [844, 604] width 46 height 14
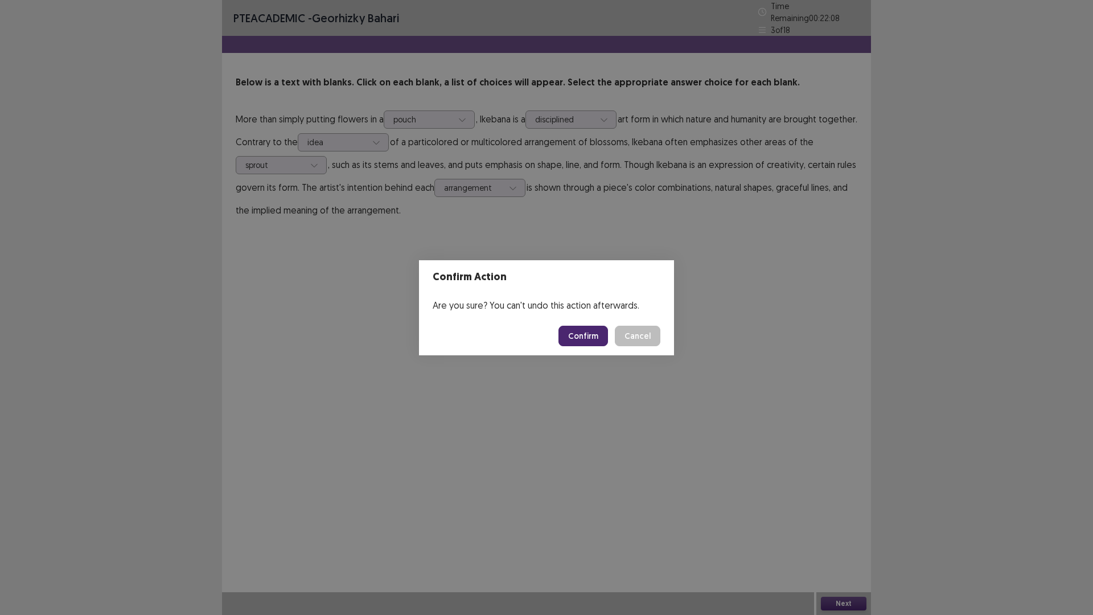
click at [584, 337] on button "Confirm" at bounding box center [584, 336] width 50 height 21
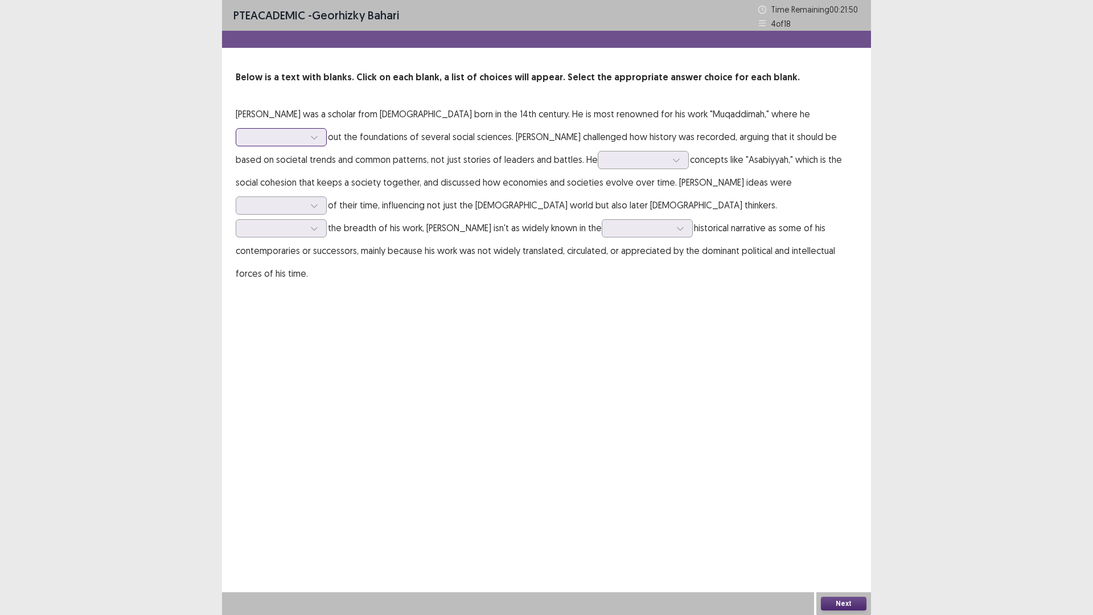
click at [305, 132] on div at bounding box center [274, 137] width 59 height 11
click at [327, 185] on div "laid" at bounding box center [281, 201] width 91 height 32
click at [607, 166] on div at bounding box center [638, 159] width 62 height 13
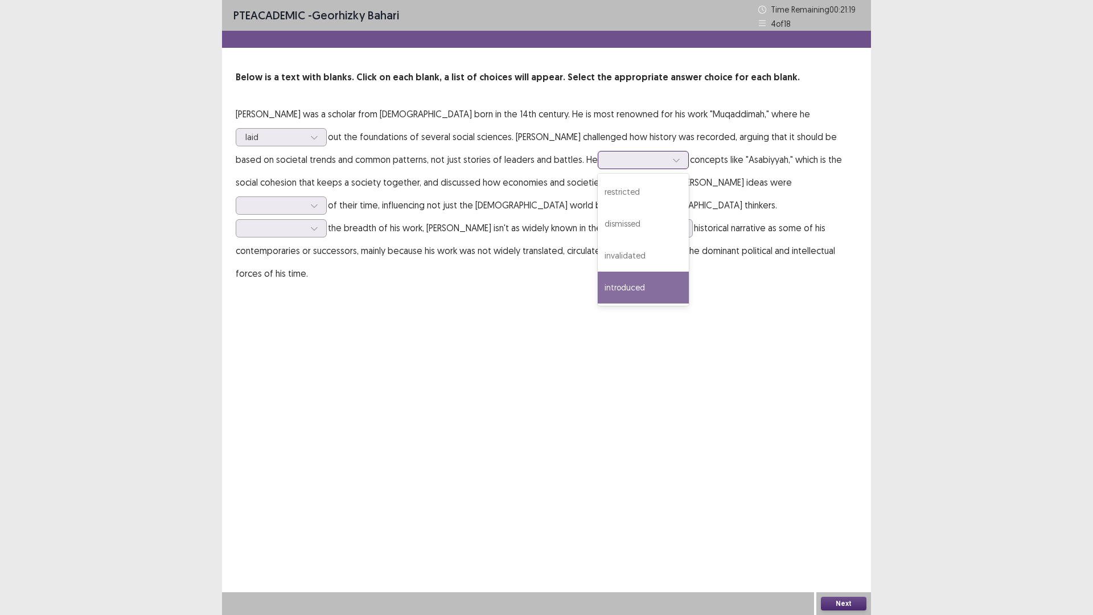
click at [598, 288] on div "introduced" at bounding box center [643, 288] width 91 height 32
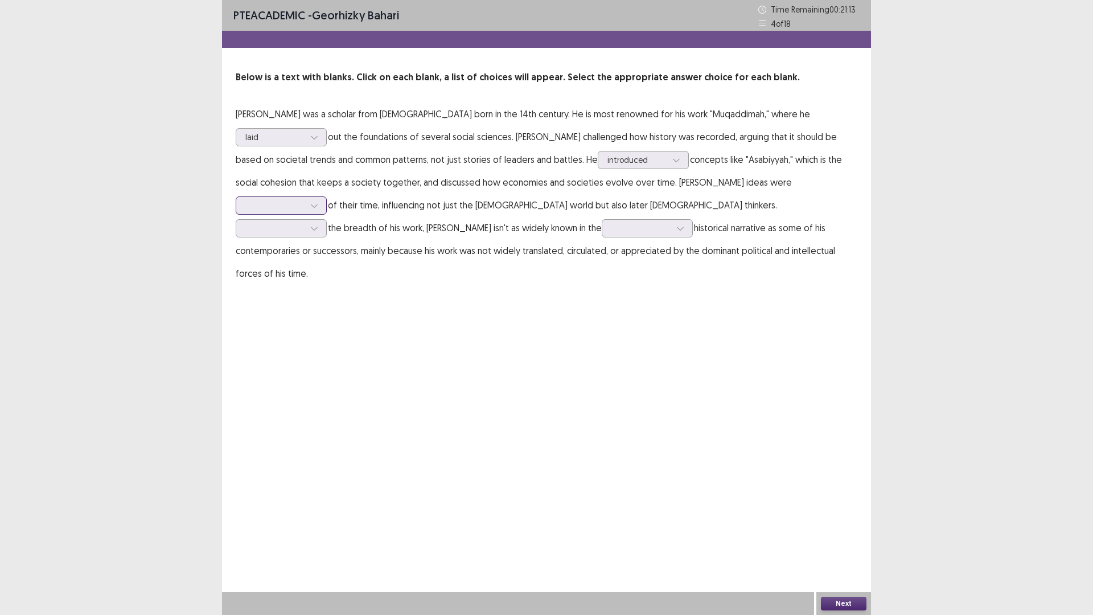
click at [305, 200] on div at bounding box center [274, 205] width 59 height 11
click at [327, 222] on div "ahead" at bounding box center [281, 238] width 91 height 32
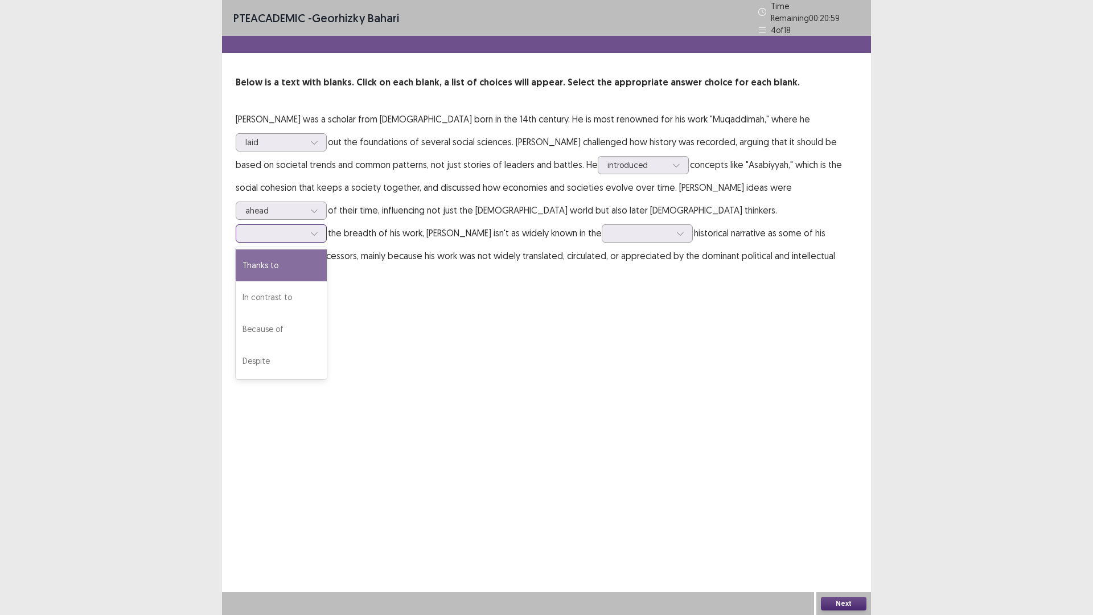
click at [305, 228] on div at bounding box center [274, 233] width 59 height 11
click at [327, 313] on div "Because of" at bounding box center [281, 329] width 91 height 32
click at [672, 227] on div at bounding box center [680, 233] width 17 height 17
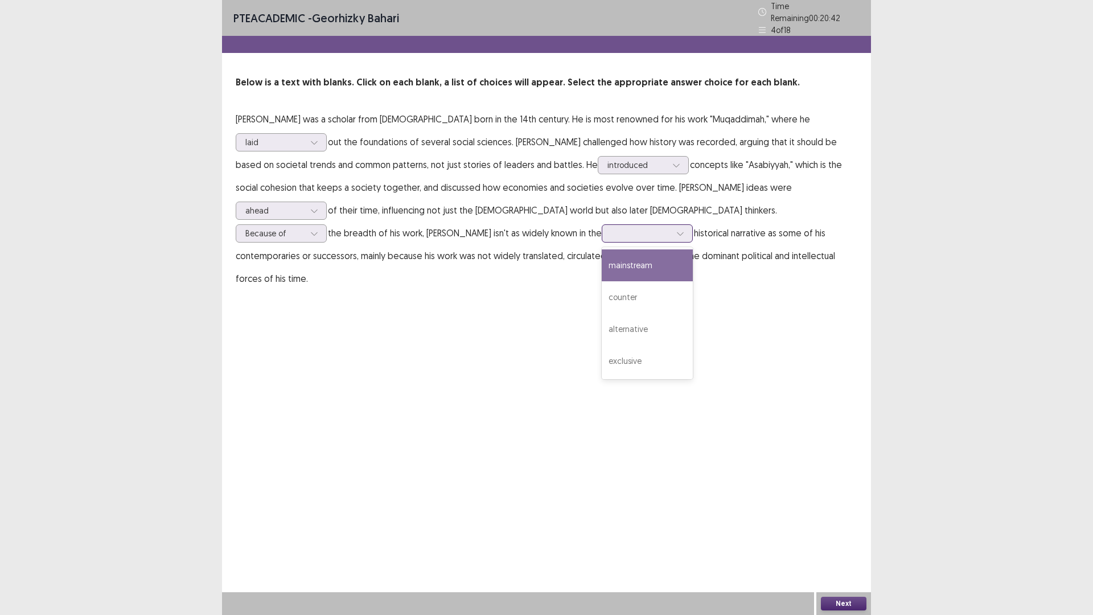
click at [602, 255] on div "mainstream" at bounding box center [647, 265] width 91 height 32
click at [602, 229] on div "mainstream" at bounding box center [647, 233] width 91 height 18
click at [585, 319] on div "PTE academic - Georhizky Bahari Time Remaining 00 : 20 : 34 4 of 18 Below is a …" at bounding box center [546, 307] width 649 height 615
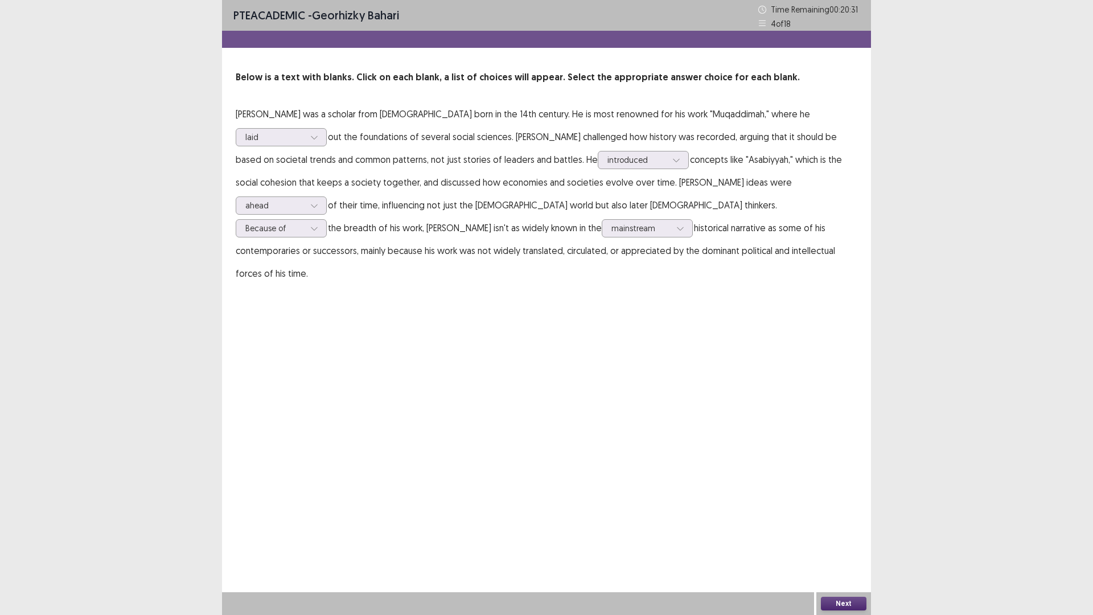
click at [843, 542] on button "Next" at bounding box center [844, 604] width 46 height 14
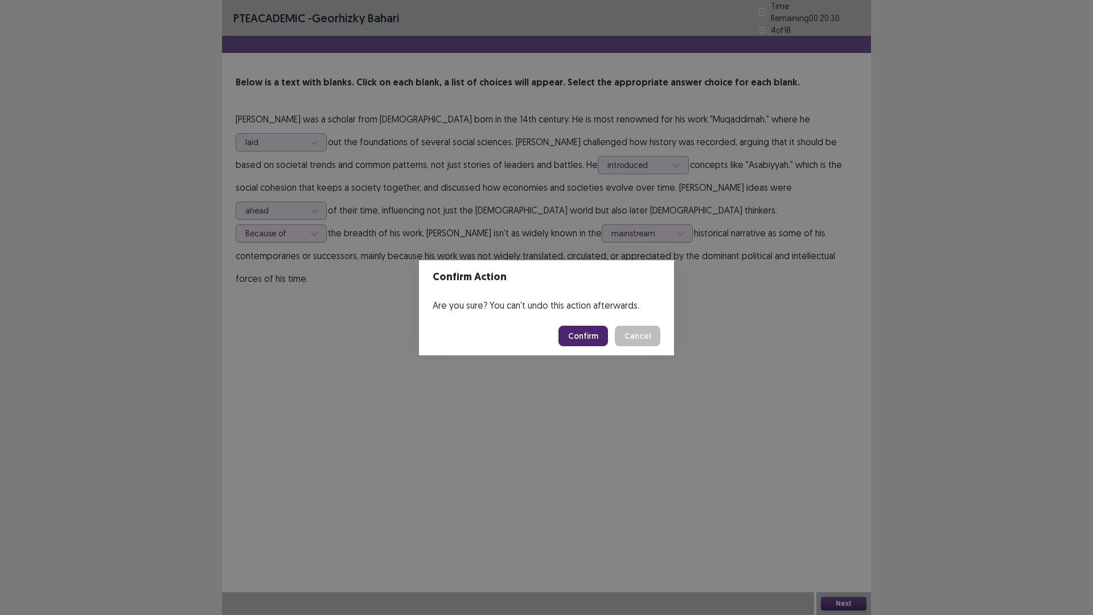
click at [593, 339] on button "Confirm" at bounding box center [584, 336] width 50 height 21
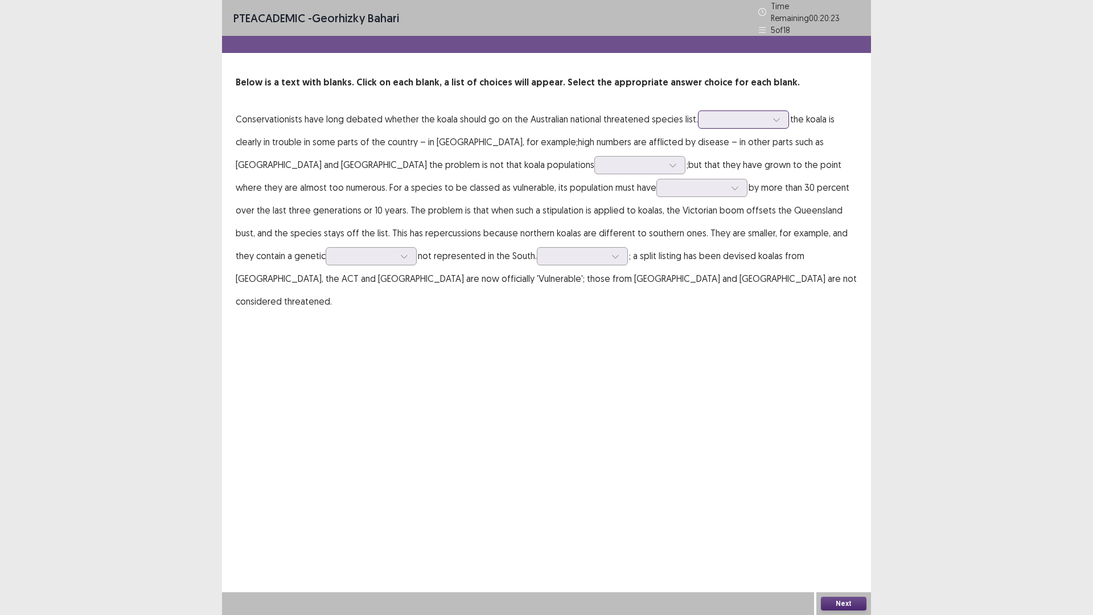
click at [731, 120] on div at bounding box center [737, 119] width 59 height 11
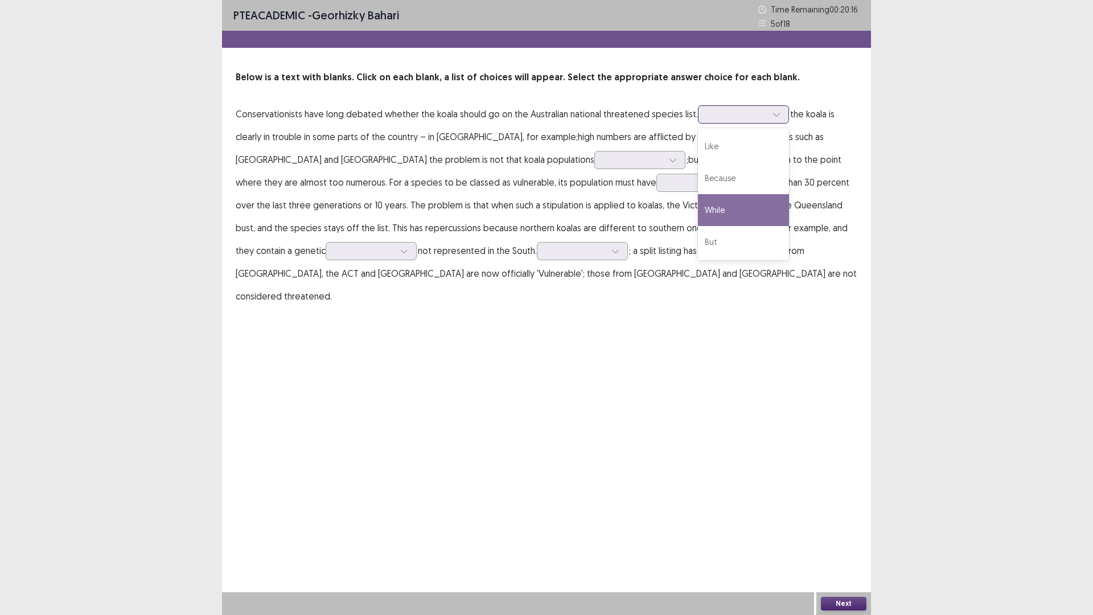
click at [719, 211] on div "While" at bounding box center [743, 210] width 91 height 32
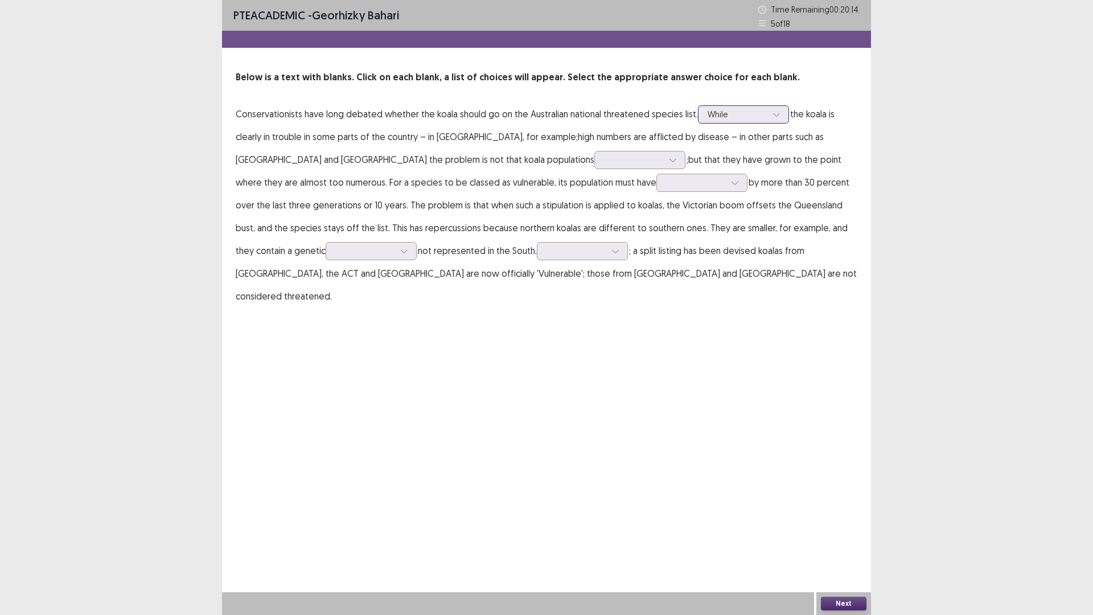
click at [745, 111] on div at bounding box center [737, 114] width 59 height 11
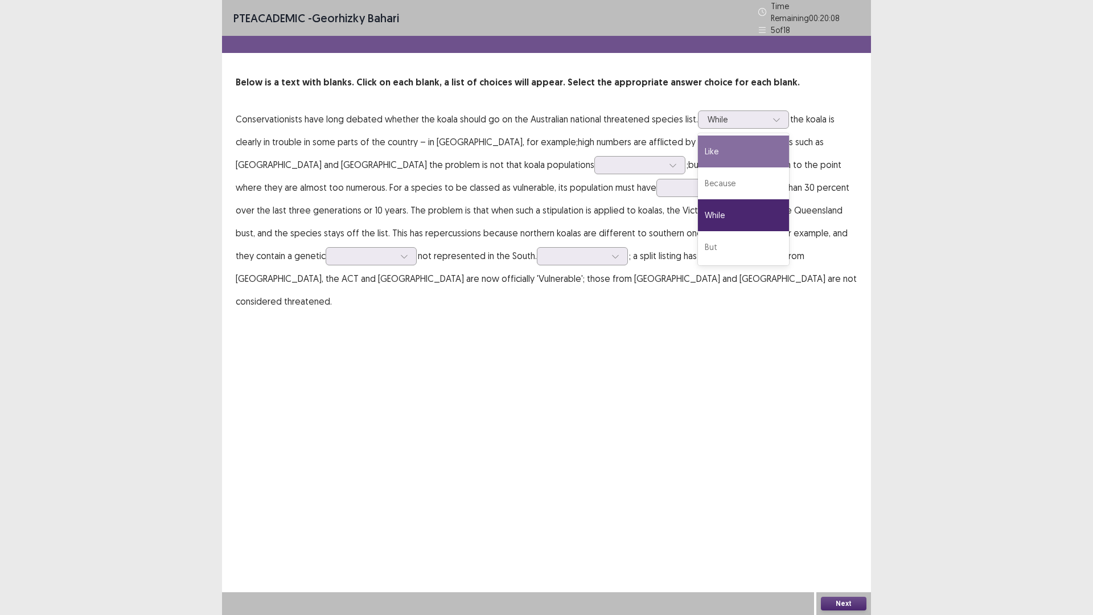
click at [639, 243] on p "Conservationists have long debated whether the koala should go on the Australia…" at bounding box center [547, 210] width 622 height 205
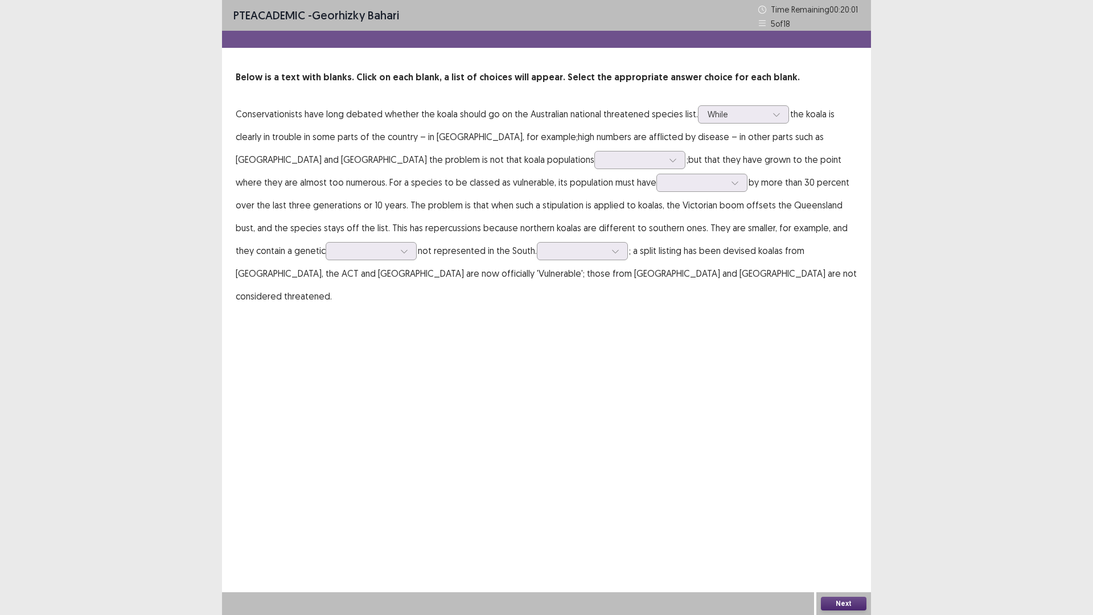
click at [735, 104] on p "Conservationists have long debated whether the koala should go on the Australia…" at bounding box center [547, 205] width 622 height 205
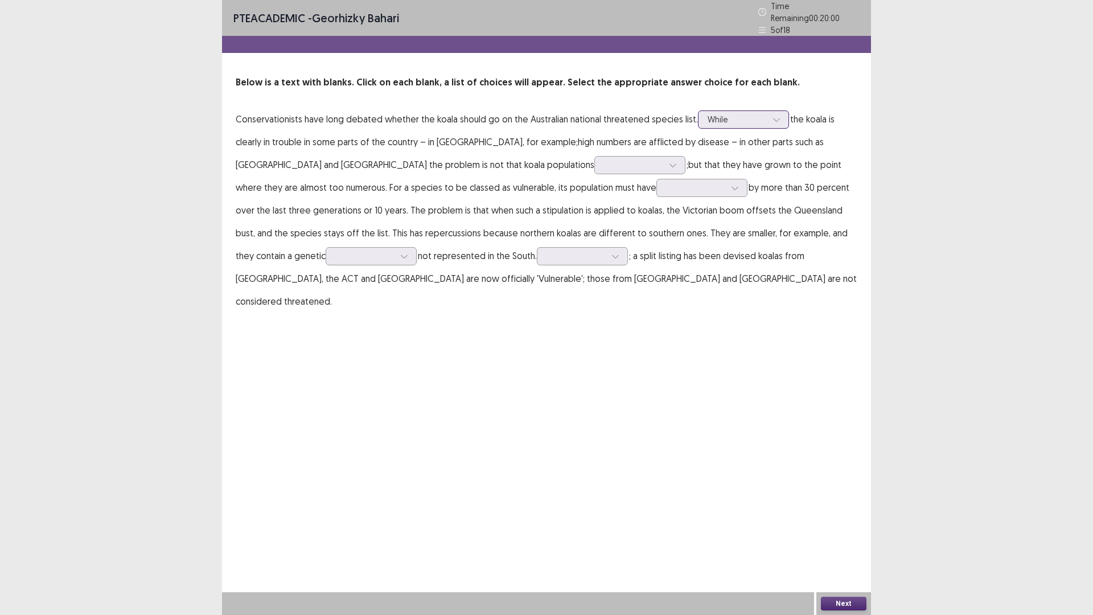
click at [730, 114] on div at bounding box center [737, 119] width 59 height 11
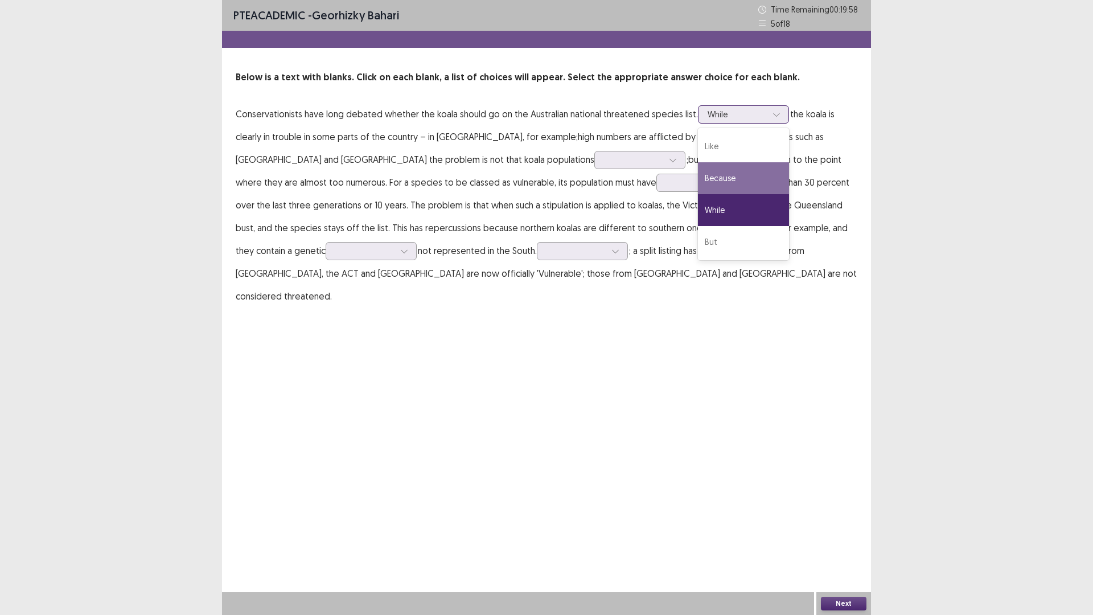
click at [726, 168] on div "Because" at bounding box center [743, 178] width 91 height 32
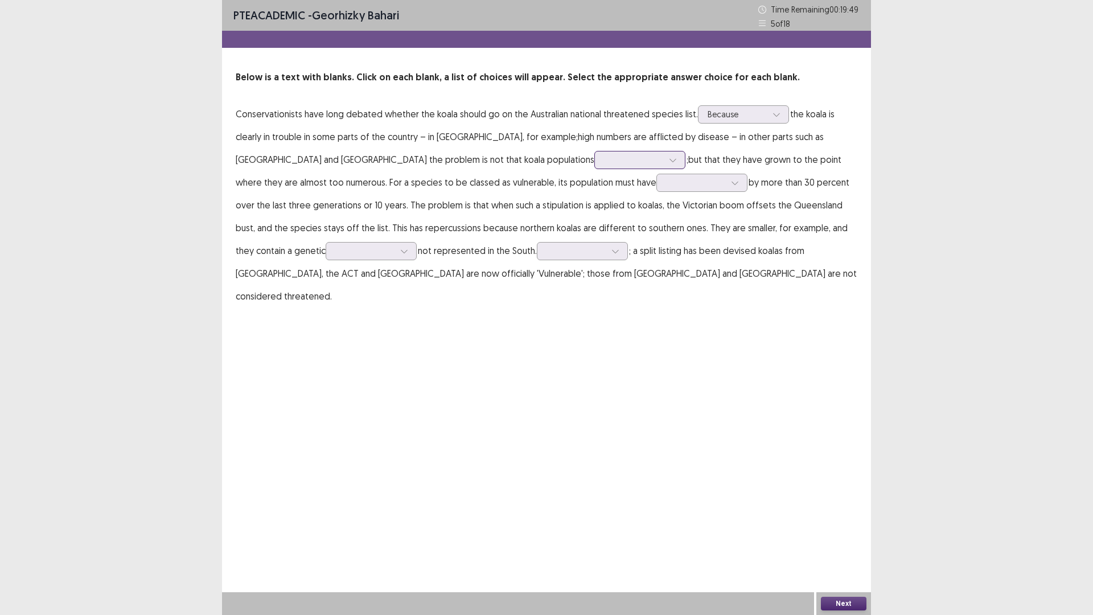
click at [604, 164] on div at bounding box center [633, 159] width 59 height 11
click at [595, 223] on div "are falling" at bounding box center [640, 224] width 91 height 32
click at [666, 180] on div at bounding box center [695, 182] width 59 height 11
click at [657, 213] on div "decreased" at bounding box center [702, 215] width 91 height 32
click at [396, 244] on div at bounding box center [365, 250] width 62 height 13
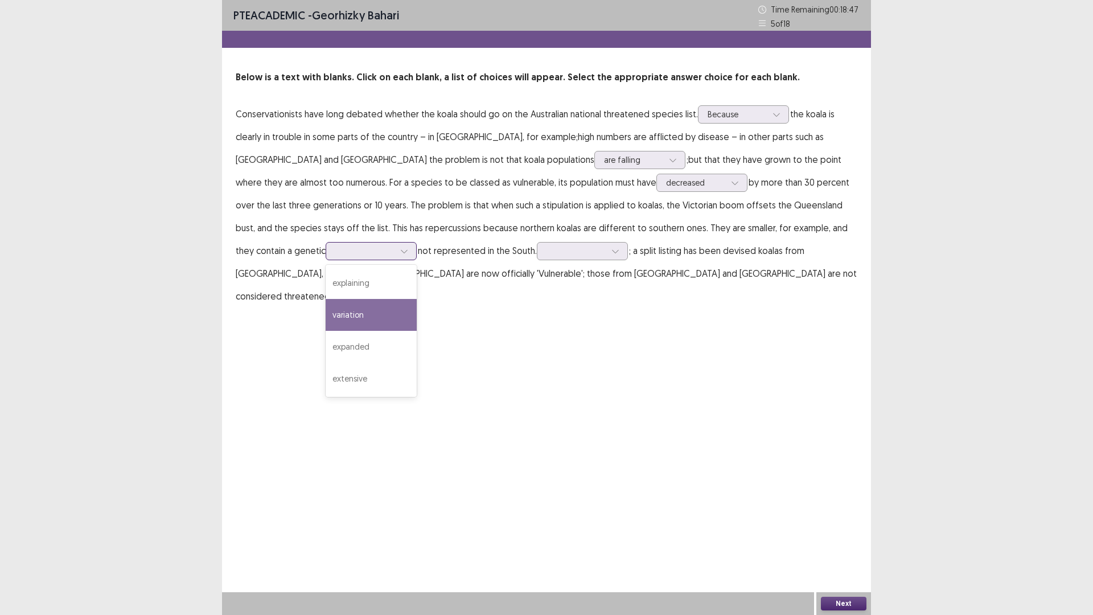
click at [417, 299] on div "variation" at bounding box center [371, 315] width 91 height 32
click at [547, 255] on div at bounding box center [576, 250] width 59 height 11
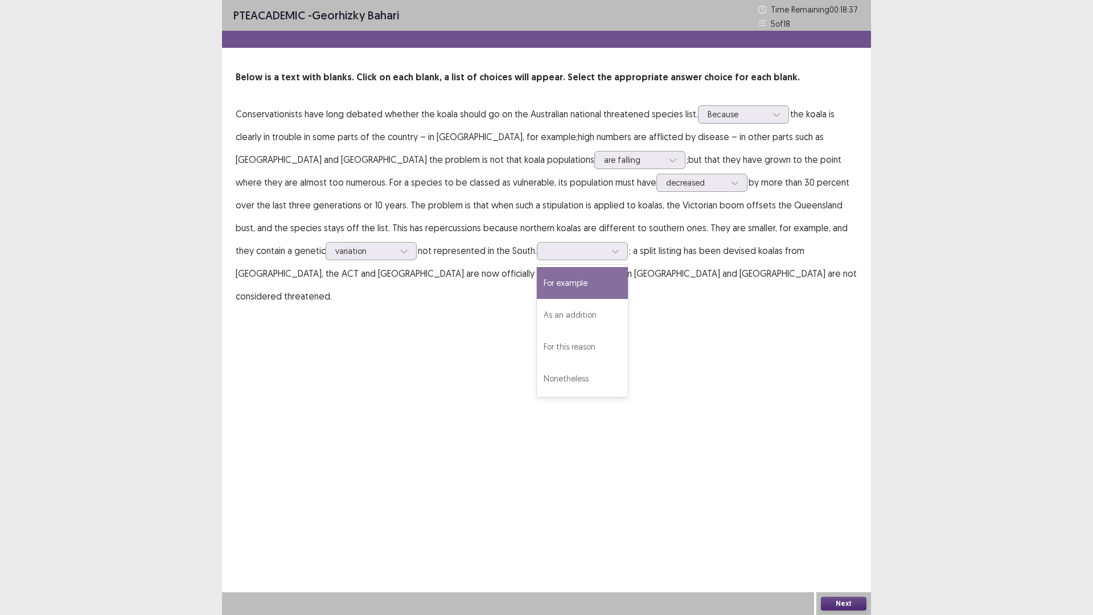
click at [703, 312] on div "PTE academic - Georhizky Bahari Time Remaining 00 : 18 : 37 5 of 18 Below is a …" at bounding box center [546, 307] width 649 height 615
click at [547, 253] on div at bounding box center [576, 250] width 59 height 11
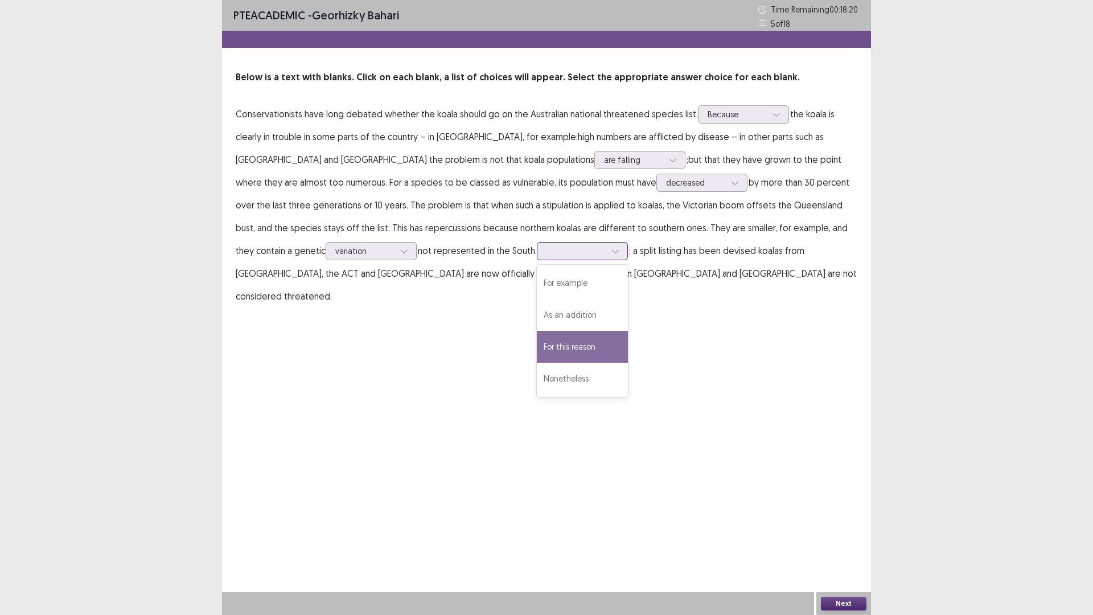
click at [537, 349] on div "For this reason" at bounding box center [582, 347] width 91 height 32
drag, startPoint x: 870, startPoint y: 604, endPoint x: 860, endPoint y: 607, distance: 10.5
click at [864, 542] on div "Next" at bounding box center [844, 603] width 55 height 23
click at [859, 542] on button "Next" at bounding box center [844, 604] width 46 height 14
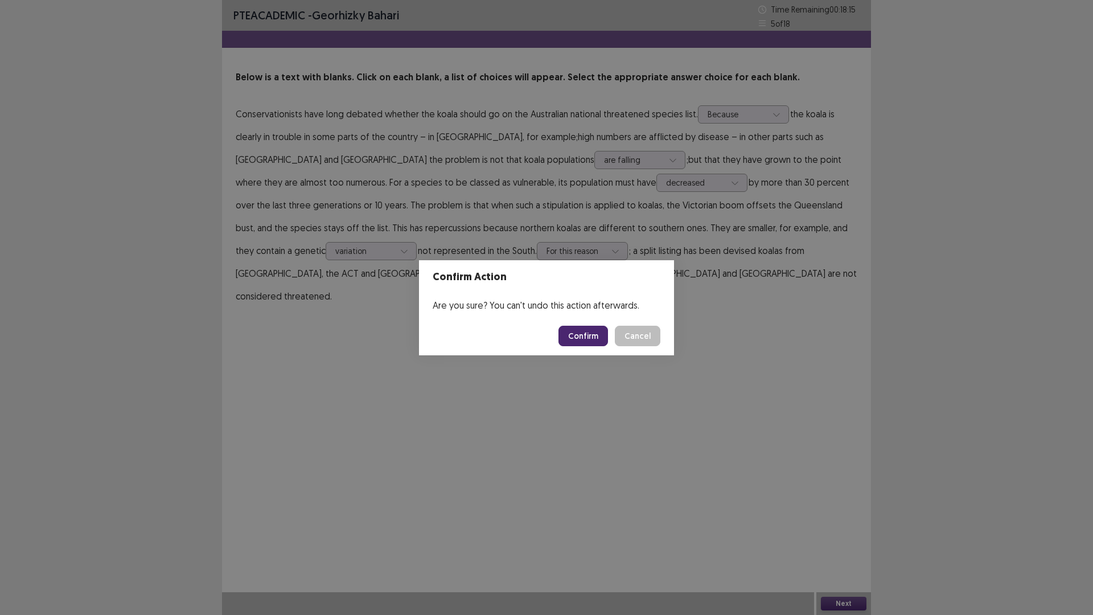
click at [589, 339] on button "Confirm" at bounding box center [584, 336] width 50 height 21
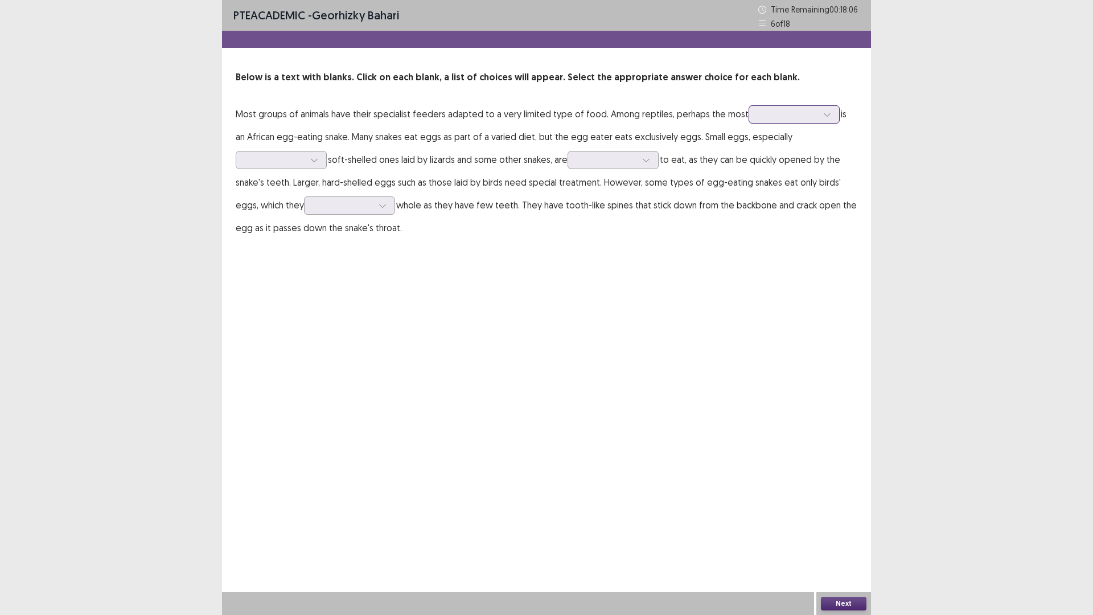
click at [777, 115] on div at bounding box center [788, 114] width 59 height 11
click at [777, 145] on div "common" at bounding box center [794, 146] width 91 height 32
click at [304, 161] on div at bounding box center [274, 159] width 59 height 11
click at [297, 187] on div "a" at bounding box center [281, 192] width 91 height 32
click at [592, 163] on div at bounding box center [606, 159] width 59 height 11
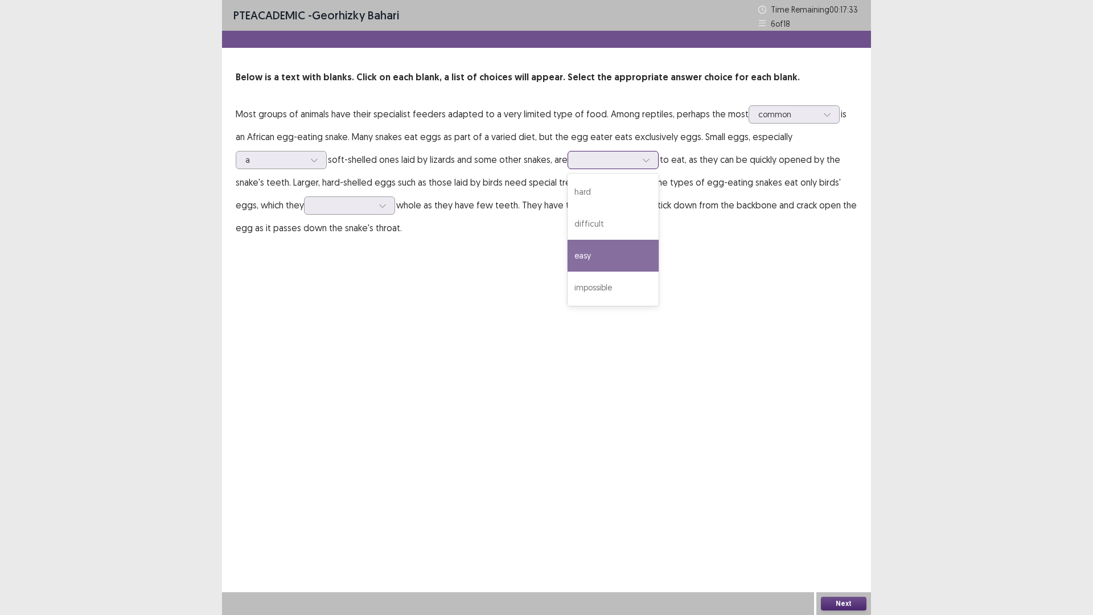
click at [595, 248] on div "easy" at bounding box center [613, 256] width 91 height 32
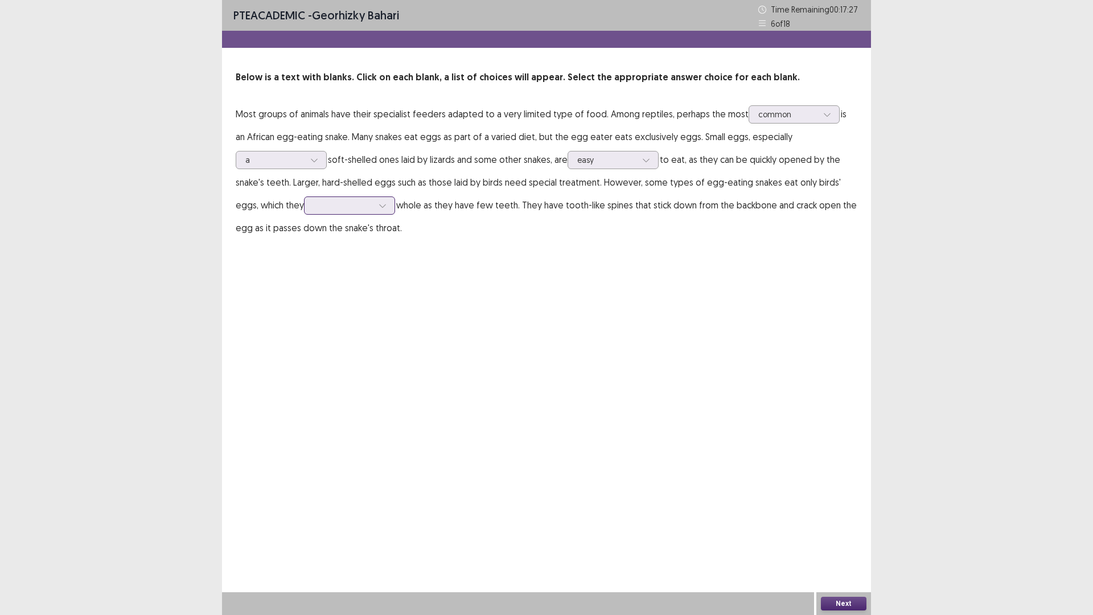
click at [334, 213] on div at bounding box center [349, 205] width 91 height 18
click at [323, 335] on div "swallow" at bounding box center [349, 333] width 91 height 32
click at [337, 207] on div at bounding box center [343, 205] width 59 height 11
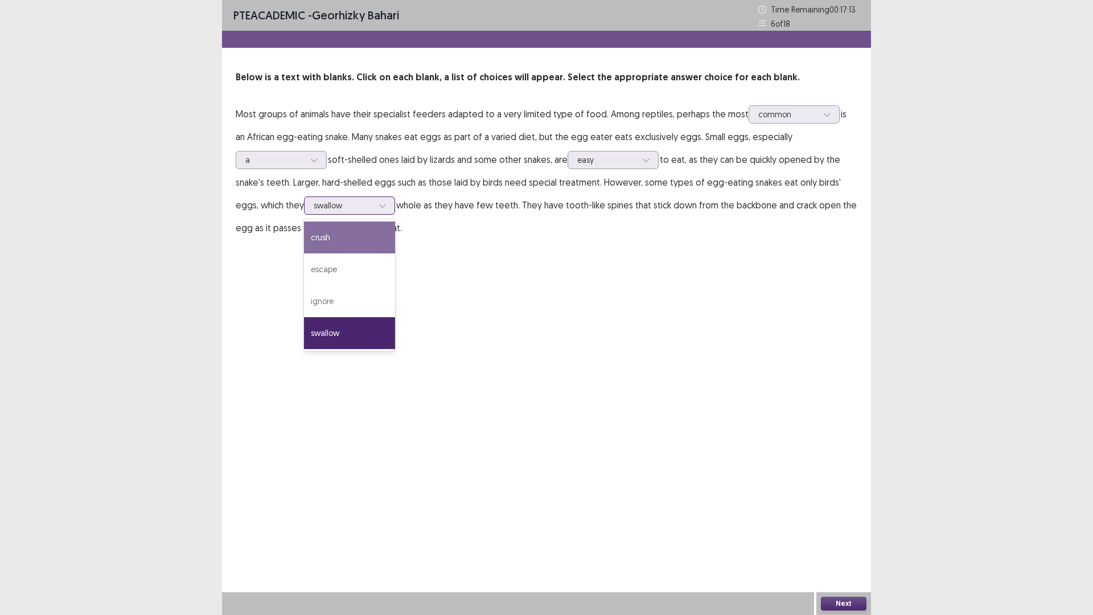
click at [338, 244] on div "crush" at bounding box center [349, 238] width 91 height 32
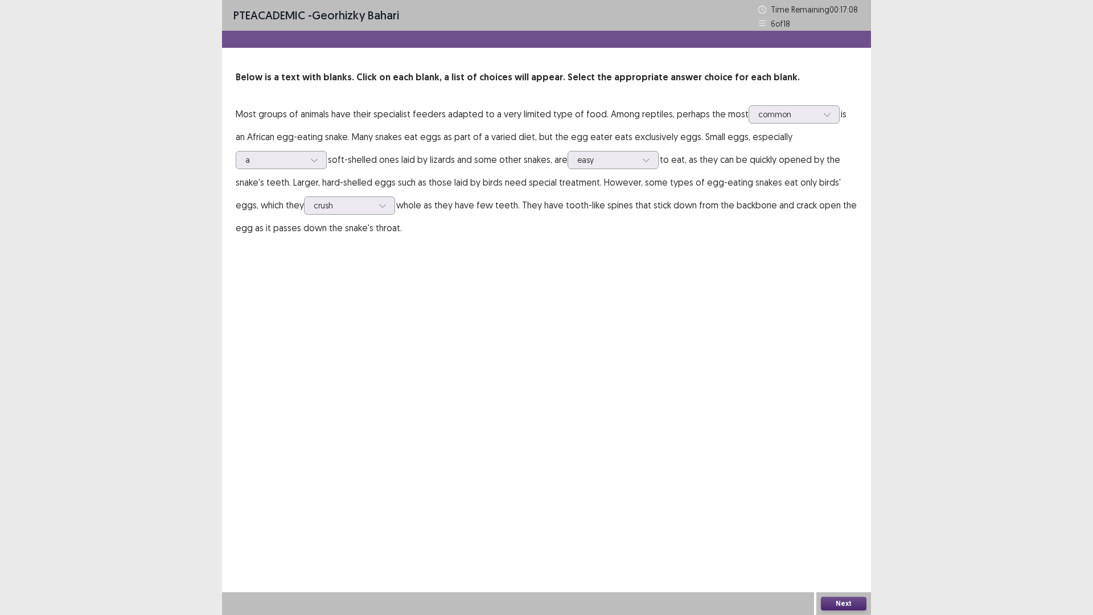
click at [862, 542] on button "Next" at bounding box center [844, 604] width 46 height 14
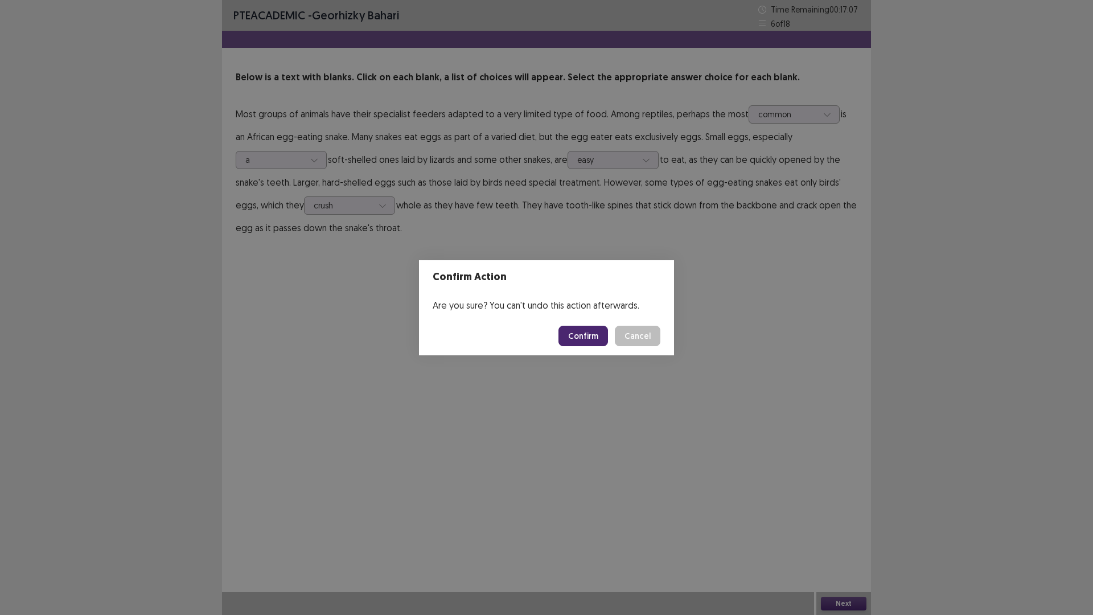
click at [589, 344] on button "Confirm" at bounding box center [584, 336] width 50 height 21
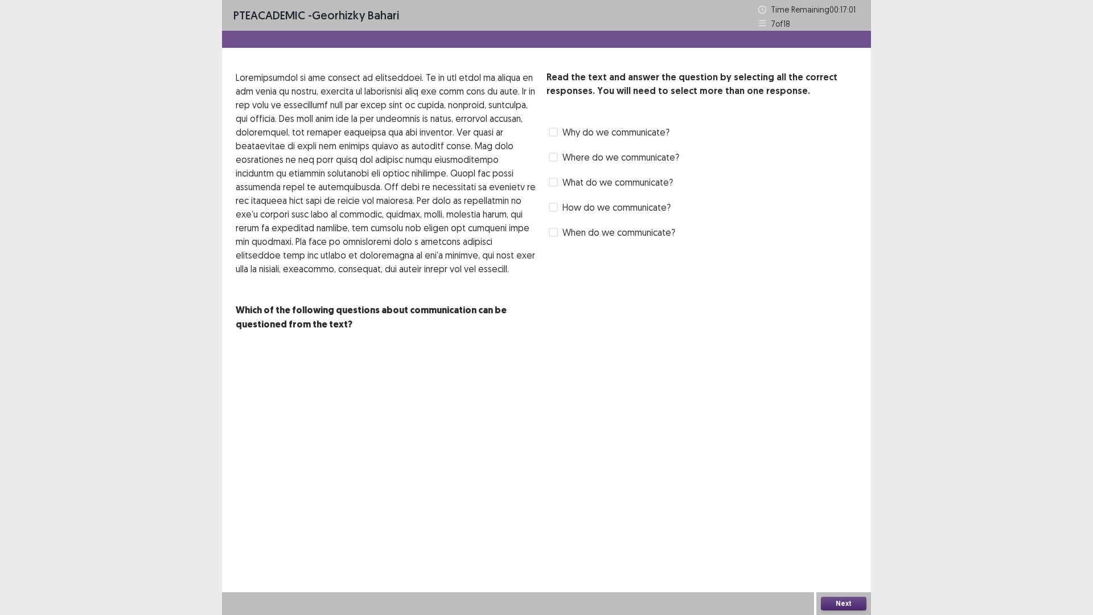
click at [567, 130] on span "Why do we communicate?" at bounding box center [616, 132] width 107 height 14
click at [554, 130] on span at bounding box center [553, 132] width 9 height 9
click at [551, 203] on span at bounding box center [553, 207] width 9 height 9
click at [863, 542] on button "Next" at bounding box center [844, 604] width 46 height 14
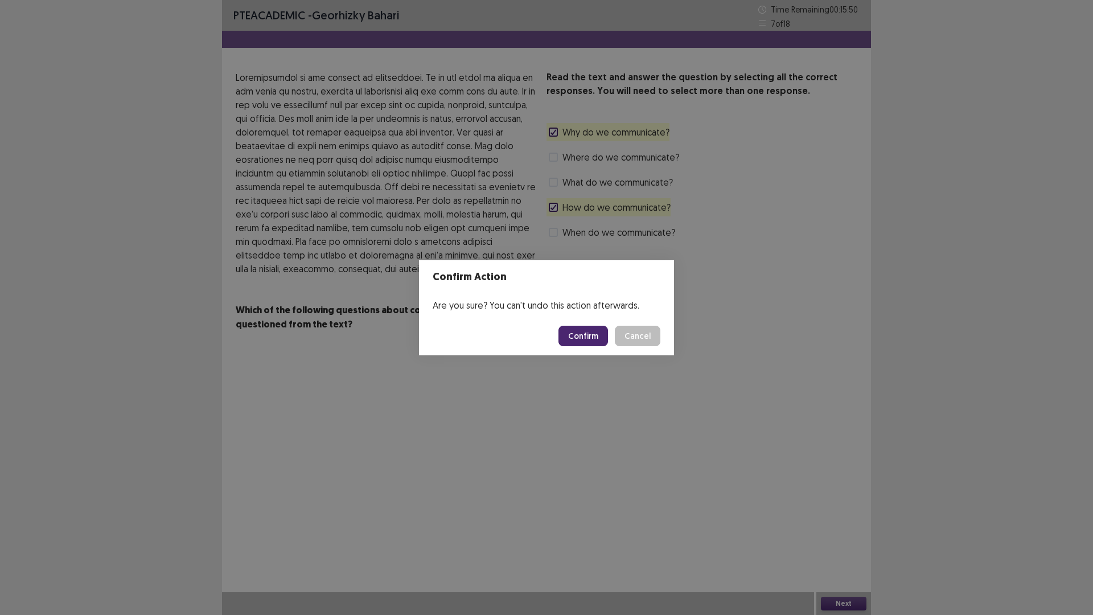
click at [582, 322] on footer "Confirm Cancel" at bounding box center [546, 336] width 255 height 39
click at [584, 362] on div "Confirm Action Are you sure? You can't undo this action afterwards. Confirm Can…" at bounding box center [546, 307] width 1093 height 615
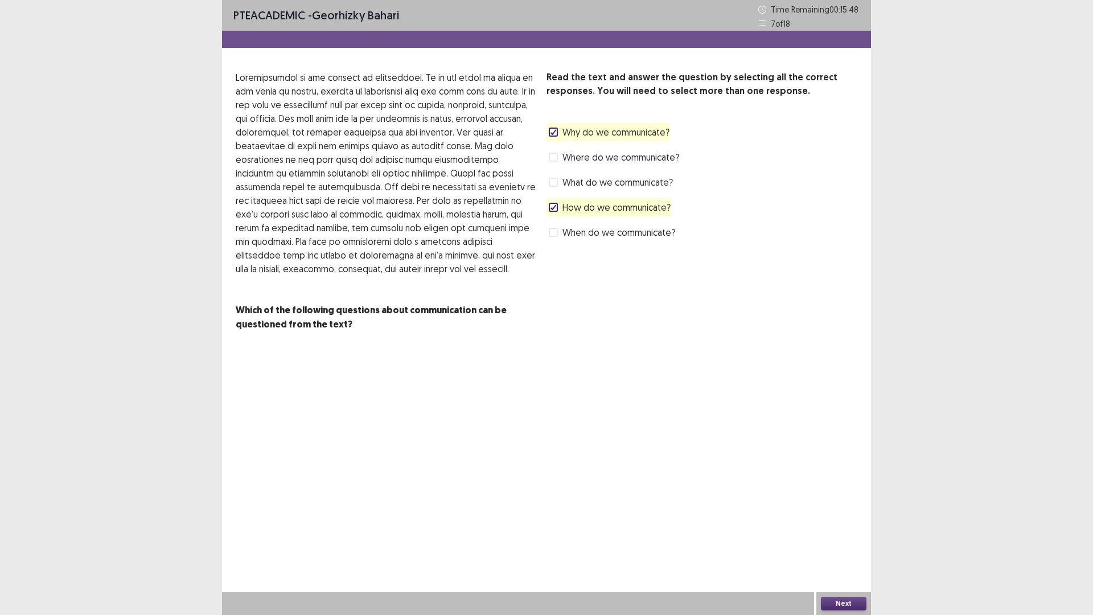
click at [853, 542] on button "Next" at bounding box center [844, 604] width 46 height 14
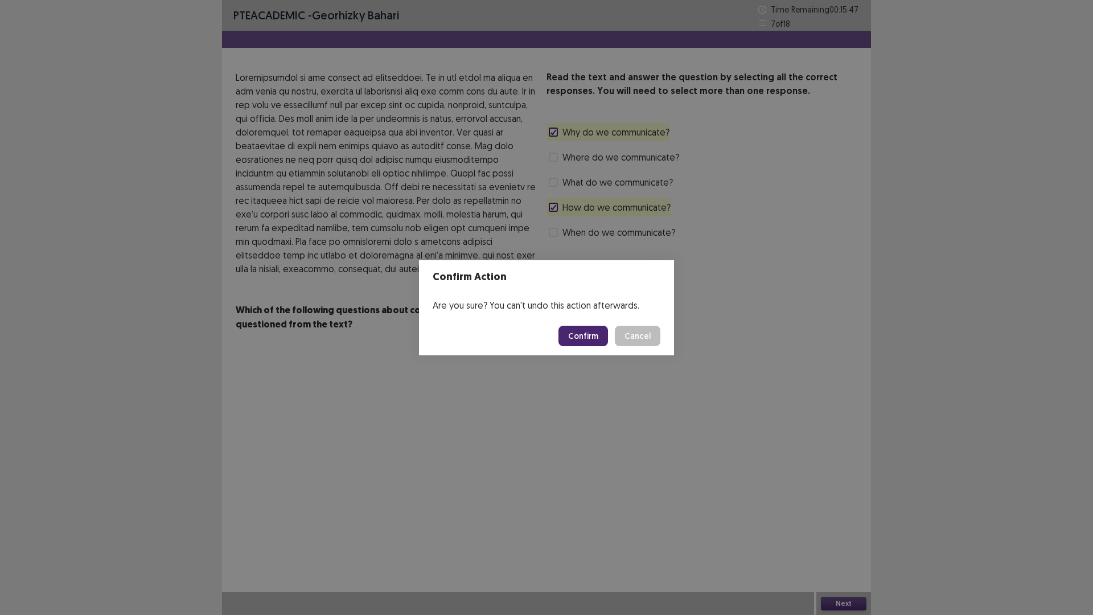
click at [590, 334] on button "Confirm" at bounding box center [584, 336] width 50 height 21
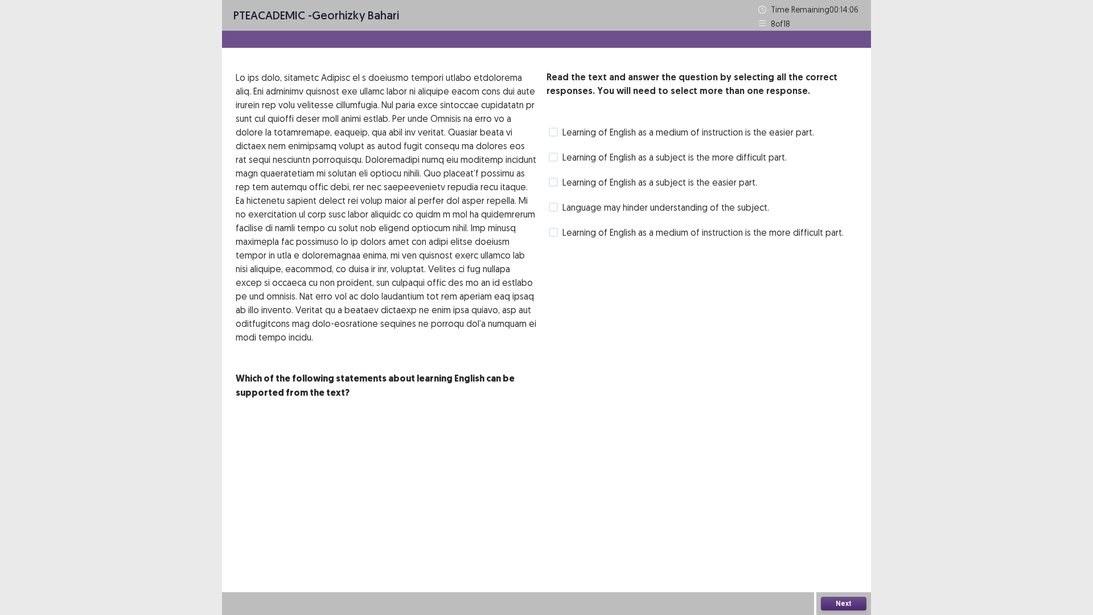
click at [553, 185] on span at bounding box center [553, 182] width 9 height 9
click at [550, 229] on span at bounding box center [553, 232] width 9 height 9
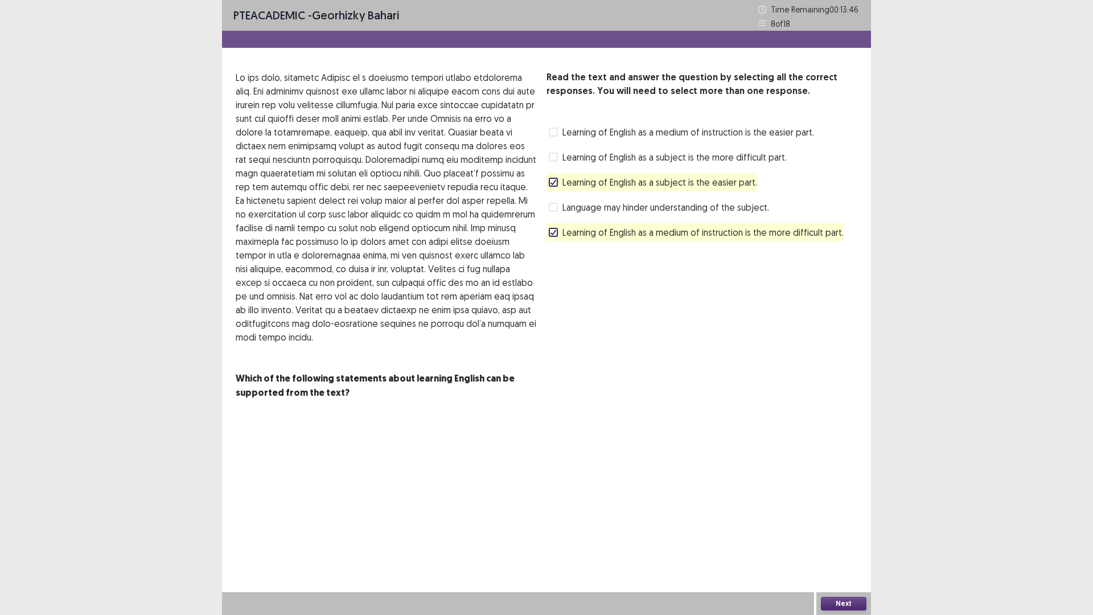
click at [845, 542] on div "Next" at bounding box center [844, 603] width 55 height 23
click at [845, 542] on button "Next" at bounding box center [844, 604] width 46 height 14
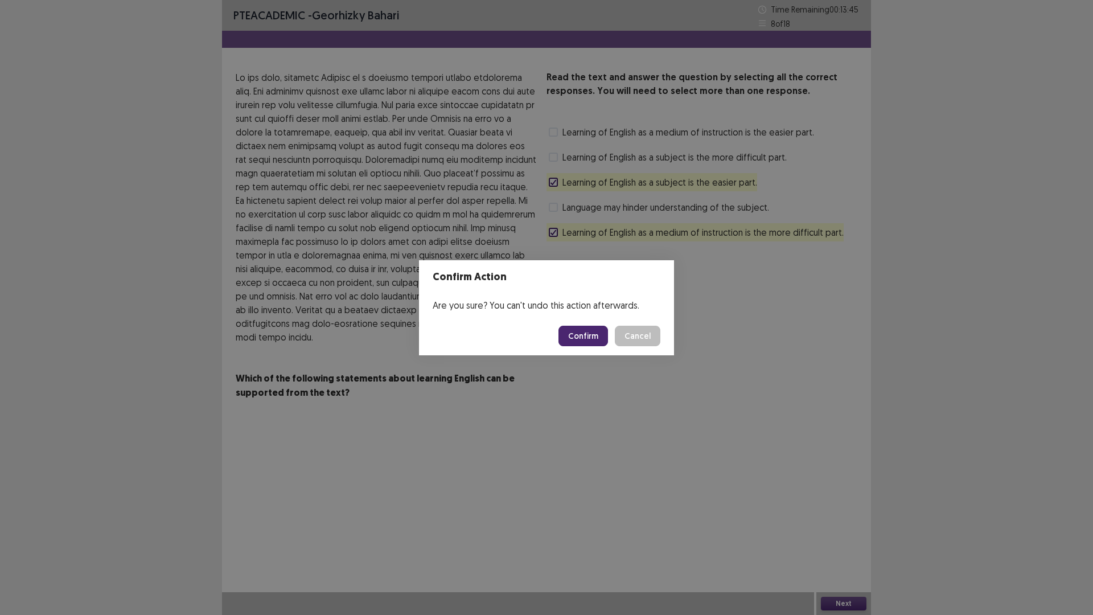
click at [589, 338] on button "Confirm" at bounding box center [584, 336] width 50 height 21
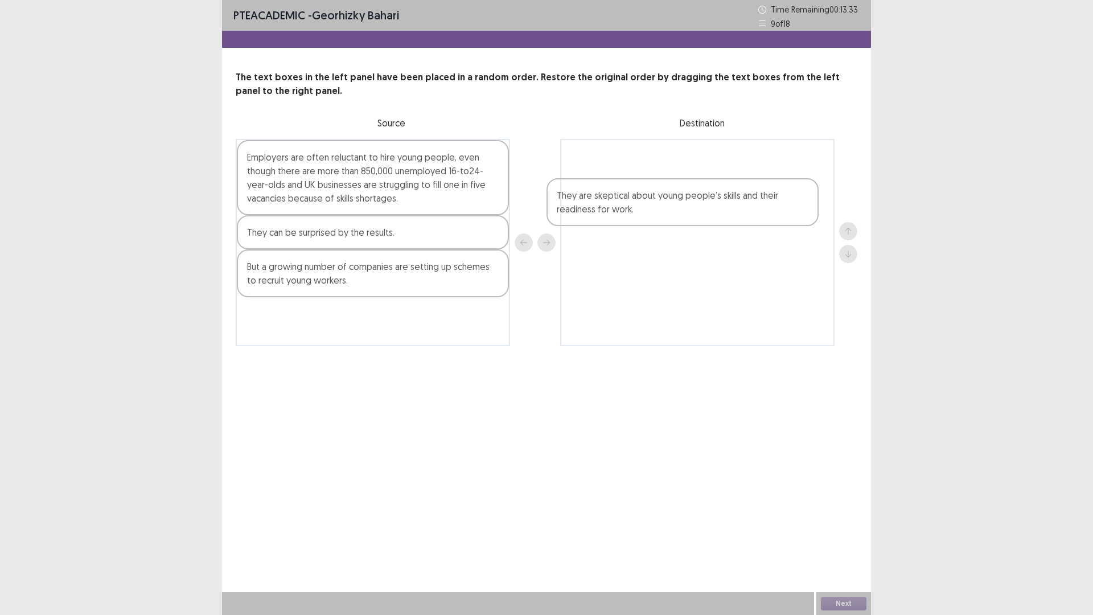
drag, startPoint x: 413, startPoint y: 333, endPoint x: 729, endPoint y: 162, distance: 358.5
click at [729, 162] on div "Employers are often reluctant to hire young people, even though there are more …" at bounding box center [547, 242] width 622 height 207
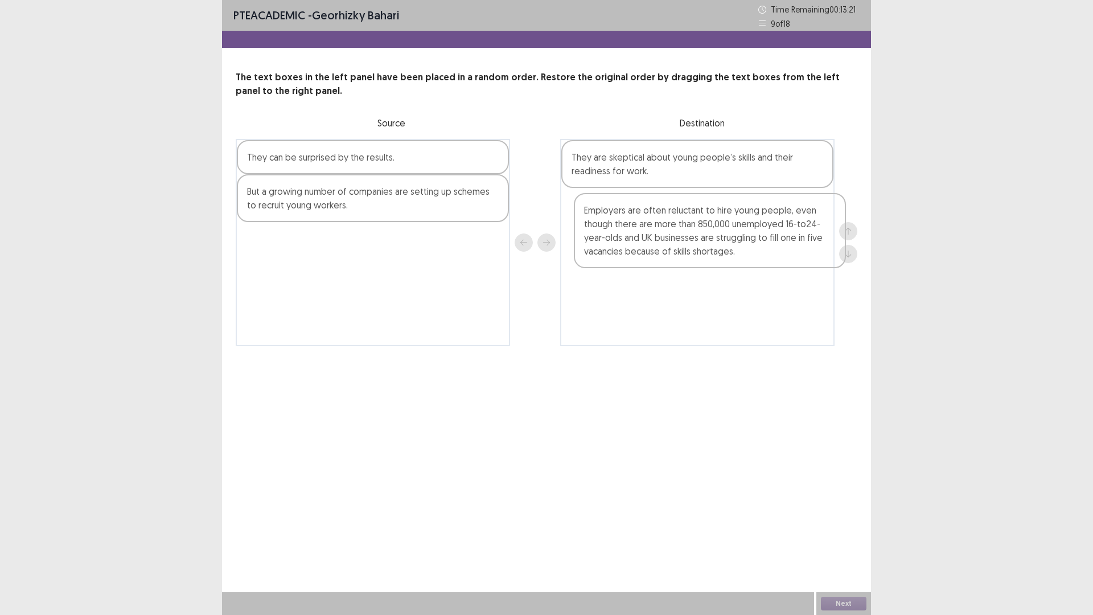
drag, startPoint x: 394, startPoint y: 181, endPoint x: 735, endPoint y: 237, distance: 345.1
click at [735, 237] on div "Employers are often reluctant to hire young people, even though there are more …" at bounding box center [547, 242] width 622 height 207
click at [842, 234] on div at bounding box center [848, 242] width 18 height 41
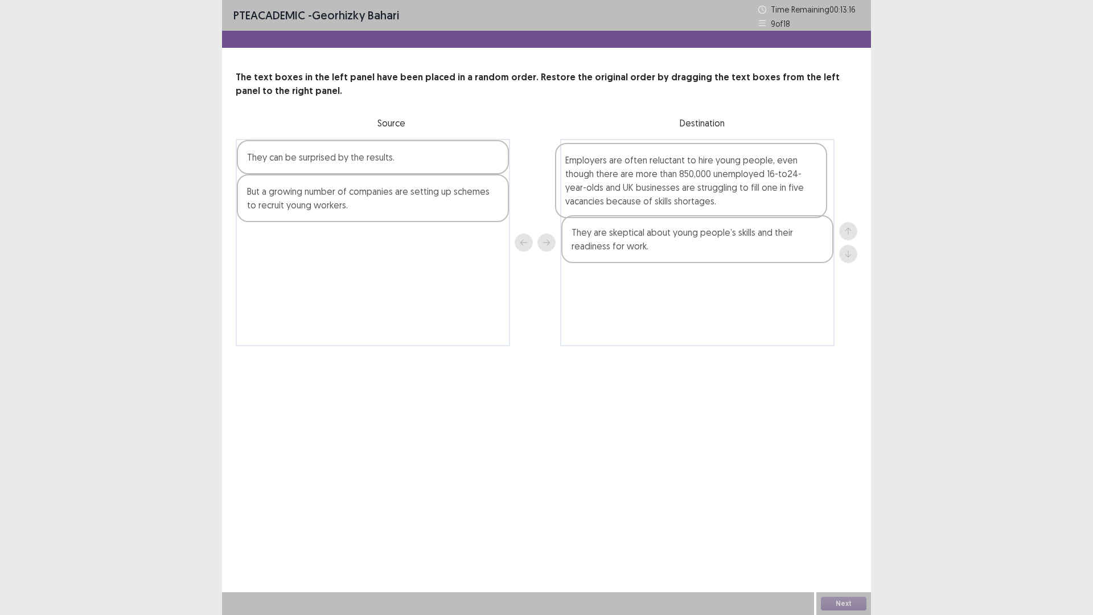
drag, startPoint x: 780, startPoint y: 231, endPoint x: 778, endPoint y: 195, distance: 36.5
click at [778, 195] on div "They are skeptical about young people’s skills and their readiness for work. Em…" at bounding box center [697, 242] width 274 height 207
drag, startPoint x: 777, startPoint y: 191, endPoint x: 777, endPoint y: 240, distance: 49.0
click at [777, 240] on div "Employers are often reluctant to hire young people, even though there are more …" at bounding box center [697, 242] width 274 height 207
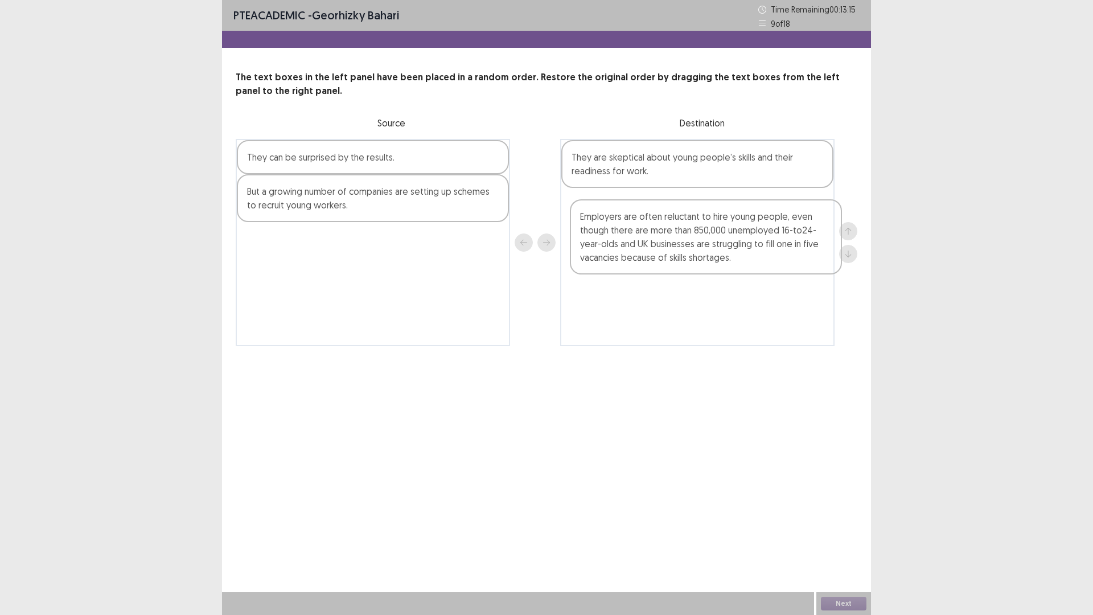
drag, startPoint x: 771, startPoint y: 194, endPoint x: 780, endPoint y: 243, distance: 50.5
click at [780, 247] on div "Employers are often reluctant to hire young people, even though there are more …" at bounding box center [697, 242] width 274 height 207
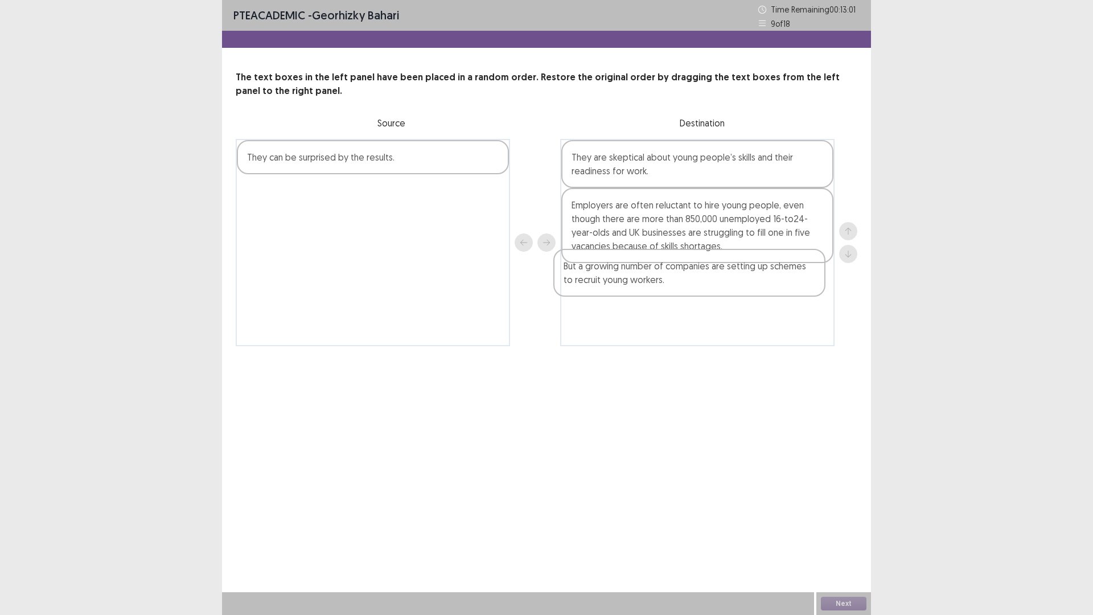
drag, startPoint x: 362, startPoint y: 211, endPoint x: 681, endPoint y: 286, distance: 328.2
click at [681, 286] on div "They can be surprised by the results. But a growing number of companies are set…" at bounding box center [547, 242] width 622 height 207
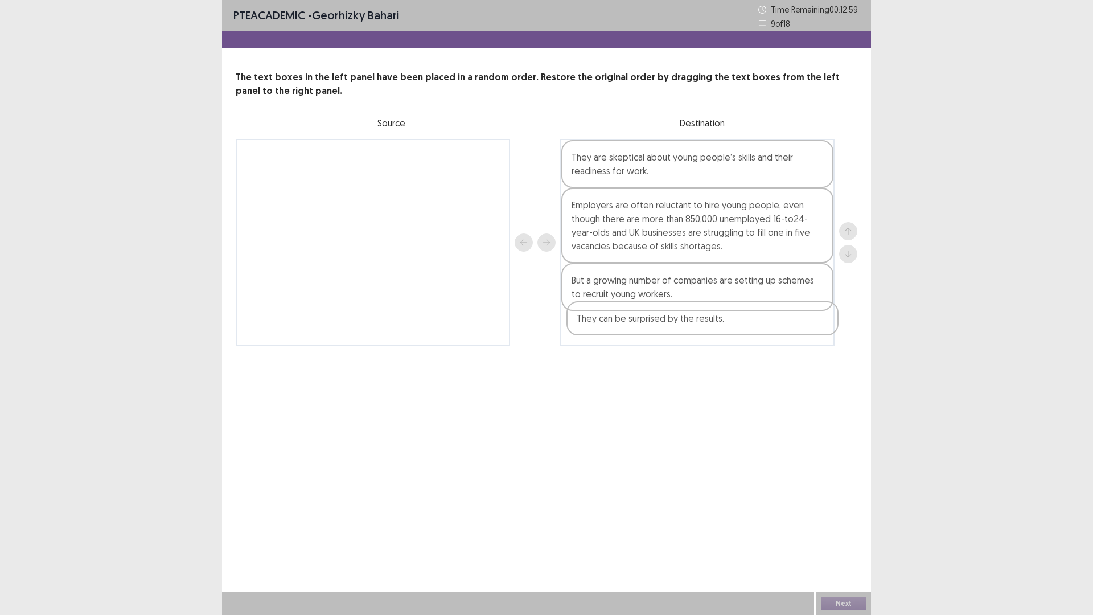
drag, startPoint x: 319, startPoint y: 162, endPoint x: 653, endPoint y: 329, distance: 373.6
click at [653, 330] on div "They can be surprised by the results. They are skeptical about young people’s s…" at bounding box center [547, 242] width 622 height 207
click at [842, 542] on button "Next" at bounding box center [844, 604] width 46 height 14
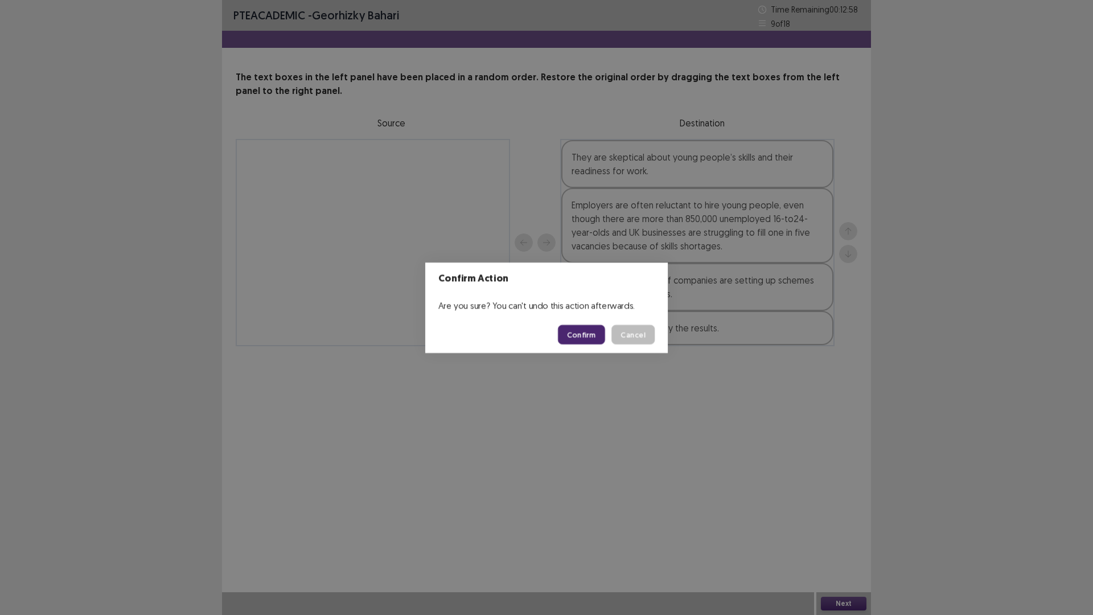
click at [847, 542] on div "Confirm Action Are you sure? You can't undo this action afterwards. Confirm Can…" at bounding box center [546, 307] width 1093 height 615
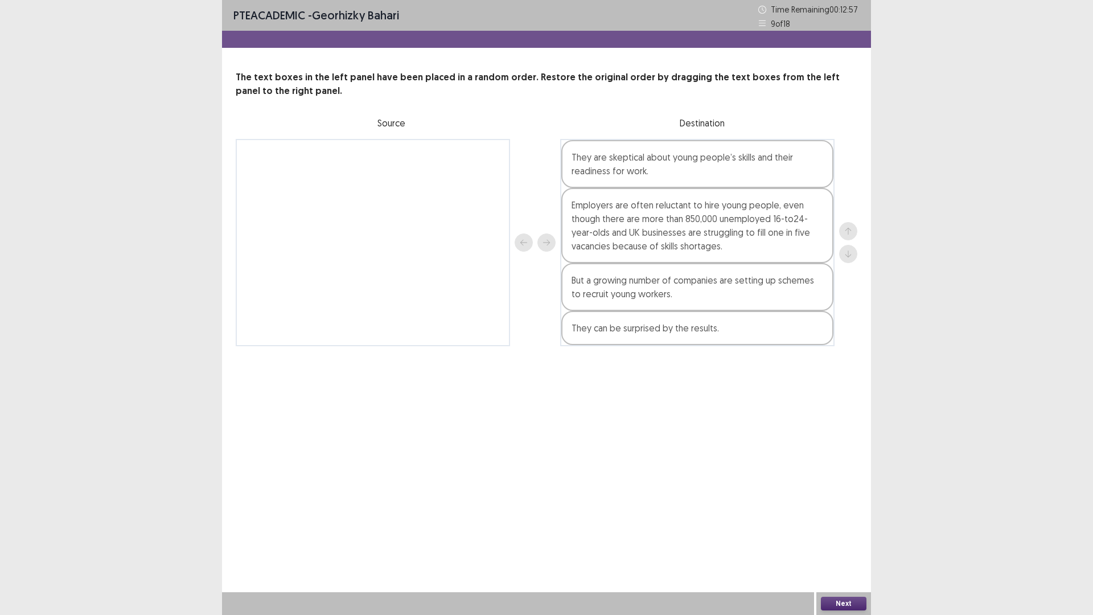
click at [855, 542] on div "Next" at bounding box center [844, 603] width 55 height 23
click at [839, 542] on div "Next" at bounding box center [844, 603] width 55 height 23
click at [838, 542] on button "Next" at bounding box center [844, 604] width 46 height 14
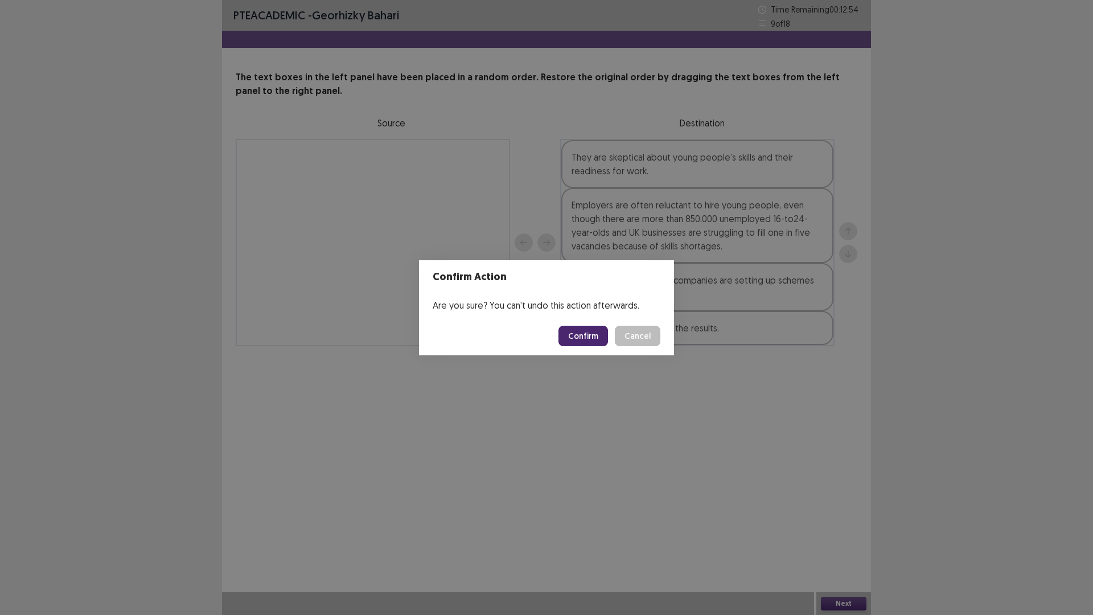
click at [563, 329] on button "Confirm" at bounding box center [584, 336] width 50 height 21
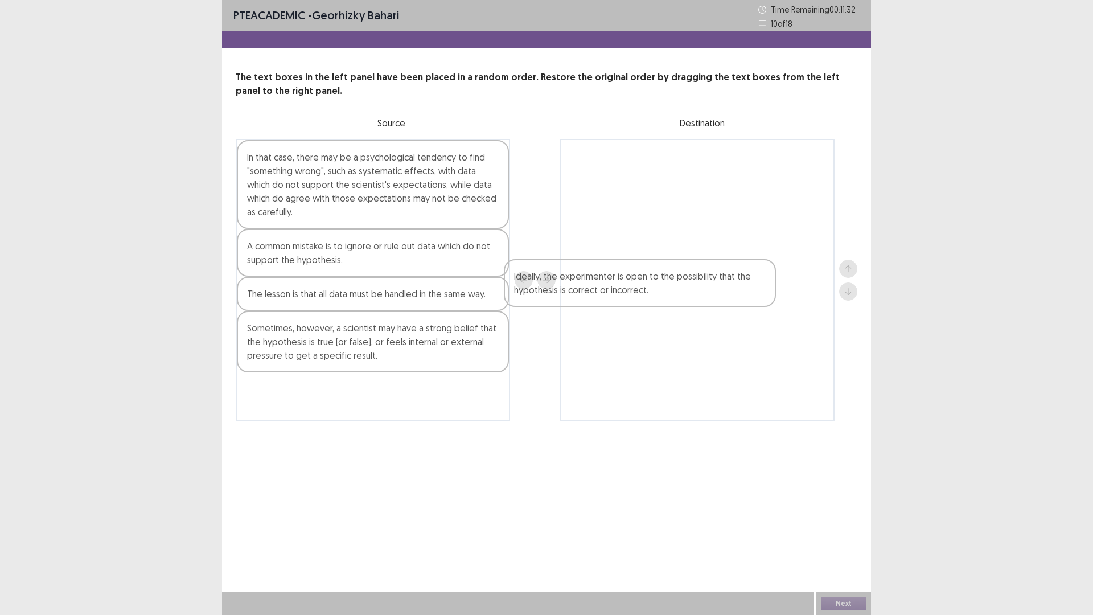
drag, startPoint x: 347, startPoint y: 308, endPoint x: 636, endPoint y: 207, distance: 306.5
click at [620, 226] on div "In that case, there may be a psychological tendency to find "something wrong", …" at bounding box center [547, 280] width 622 height 282
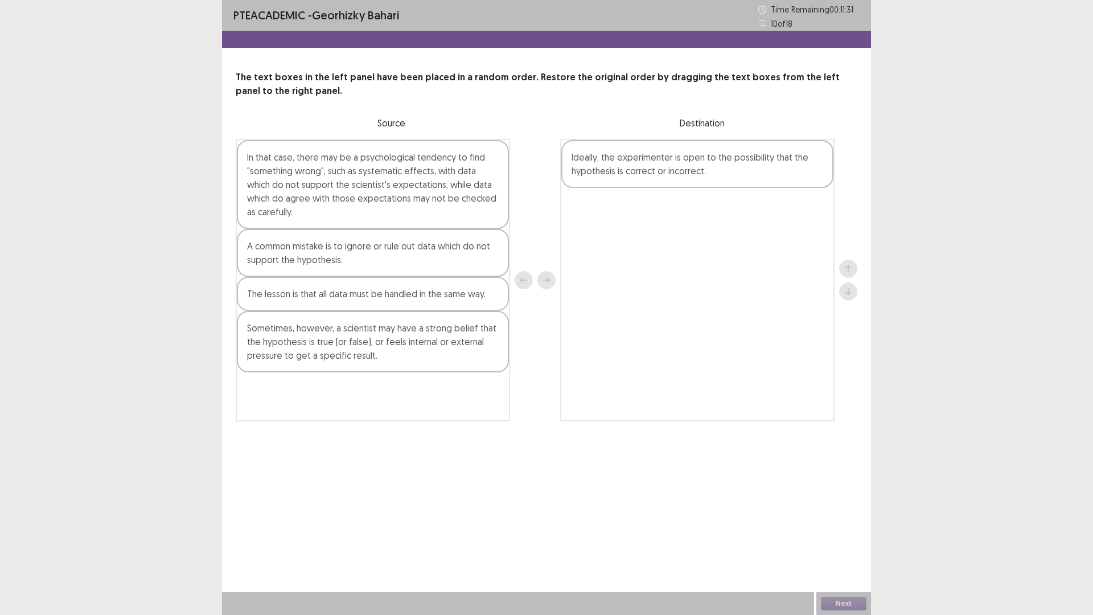
drag, startPoint x: 636, startPoint y: 207, endPoint x: 665, endPoint y: 208, distance: 29.1
click at [665, 208] on div "Ideally, the experimenter is open to the possibility that the hypothesis is cor…" at bounding box center [697, 280] width 274 height 282
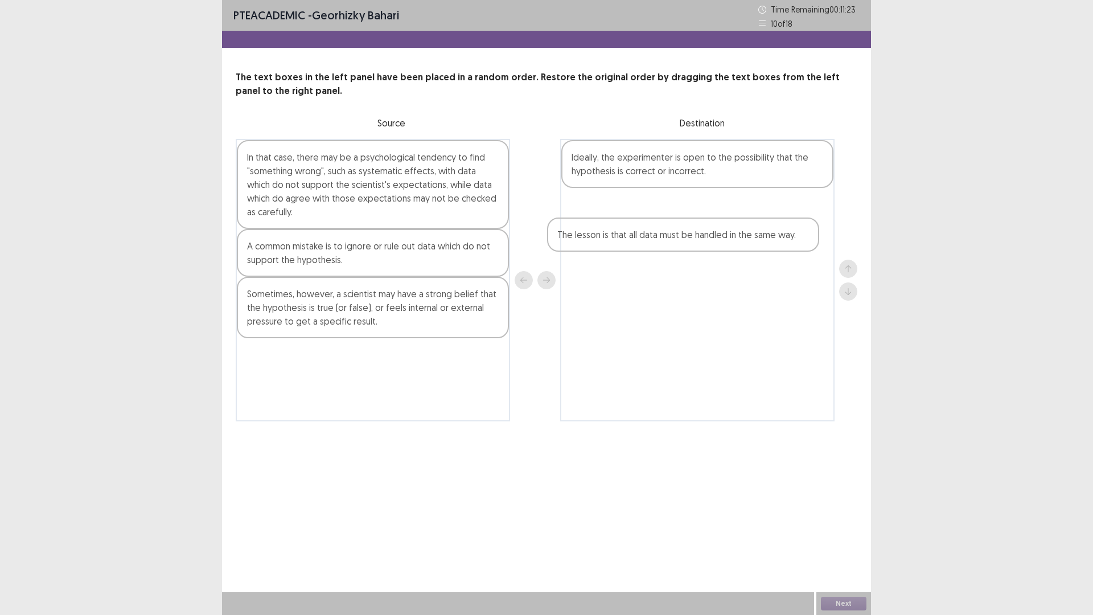
drag, startPoint x: 360, startPoint y: 302, endPoint x: 681, endPoint y: 212, distance: 333.0
click at [681, 212] on div "In that case, there may be a psychological tendency to find "something wrong", …" at bounding box center [547, 280] width 622 height 282
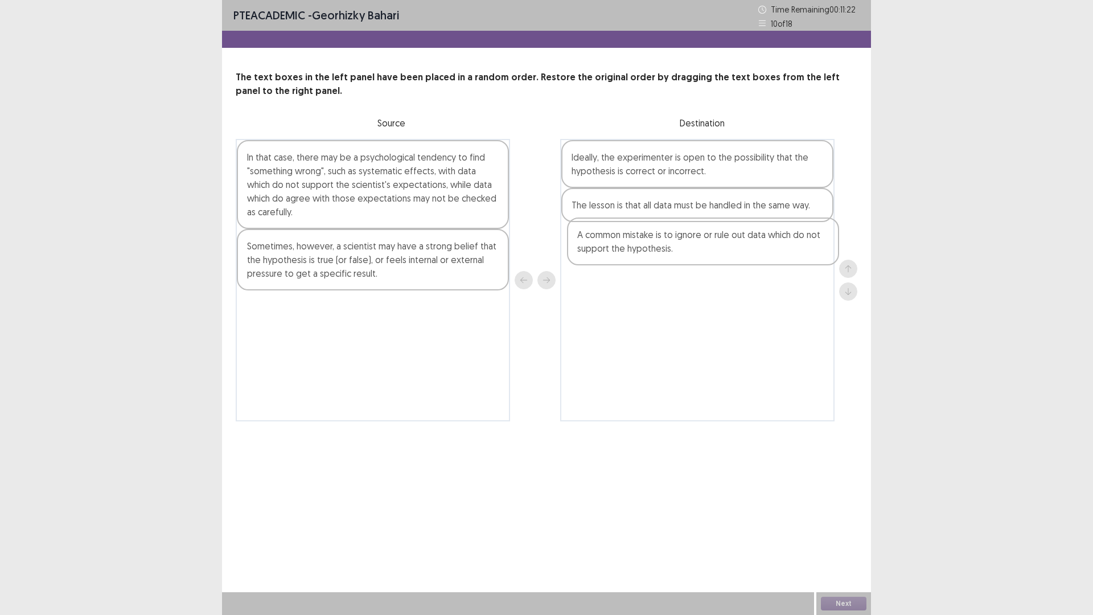
drag, startPoint x: 452, startPoint y: 251, endPoint x: 790, endPoint y: 244, distance: 338.9
click at [790, 244] on div "In that case, there may be a psychological tendency to find "something wrong", …" at bounding box center [547, 280] width 622 height 282
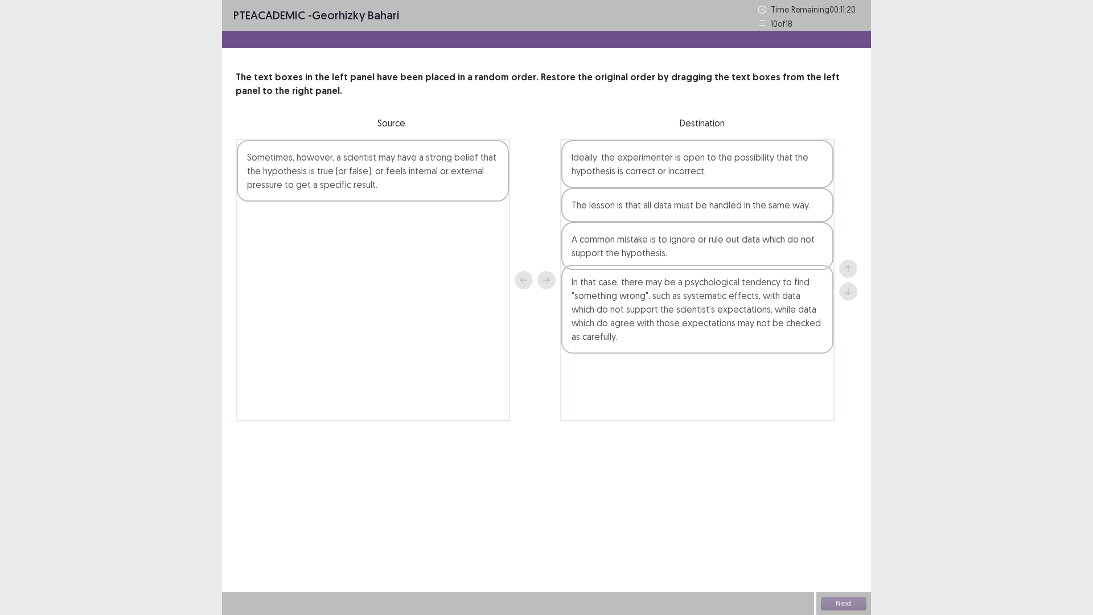
drag, startPoint x: 298, startPoint y: 167, endPoint x: 625, endPoint y: 295, distance: 350.9
click at [625, 295] on div "In that case, there may be a psychological tendency to find "something wrong", …" at bounding box center [547, 280] width 622 height 282
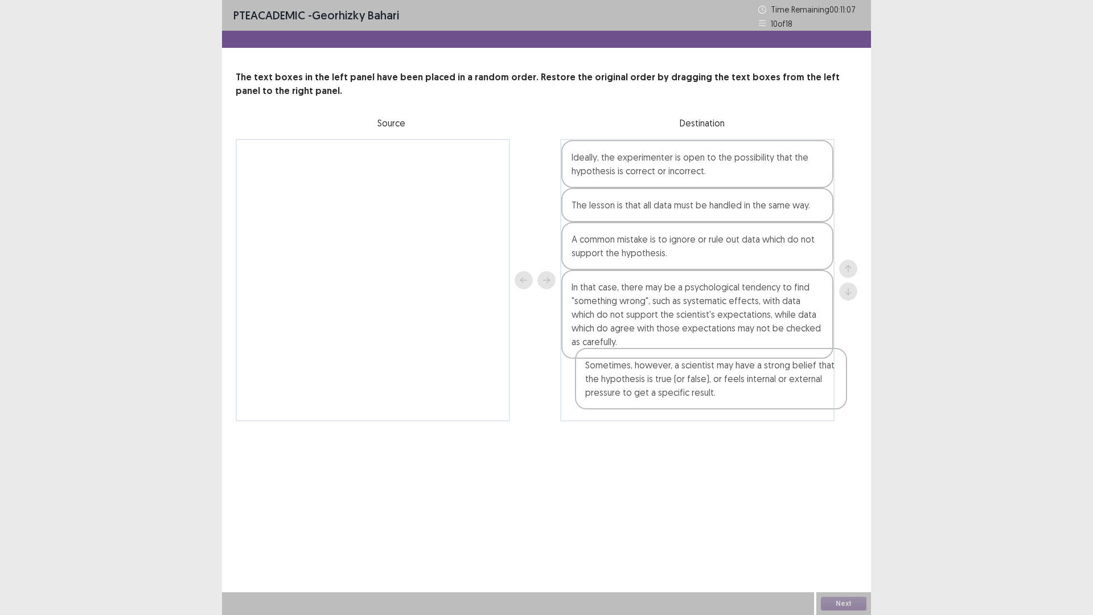
drag, startPoint x: 391, startPoint y: 191, endPoint x: 722, endPoint y: 411, distance: 397.7
click at [722, 411] on div "Sometimes, however, a scientist may have a strong belief that the hypothesis is…" at bounding box center [547, 280] width 622 height 282
click at [847, 542] on button "Next" at bounding box center [844, 604] width 46 height 14
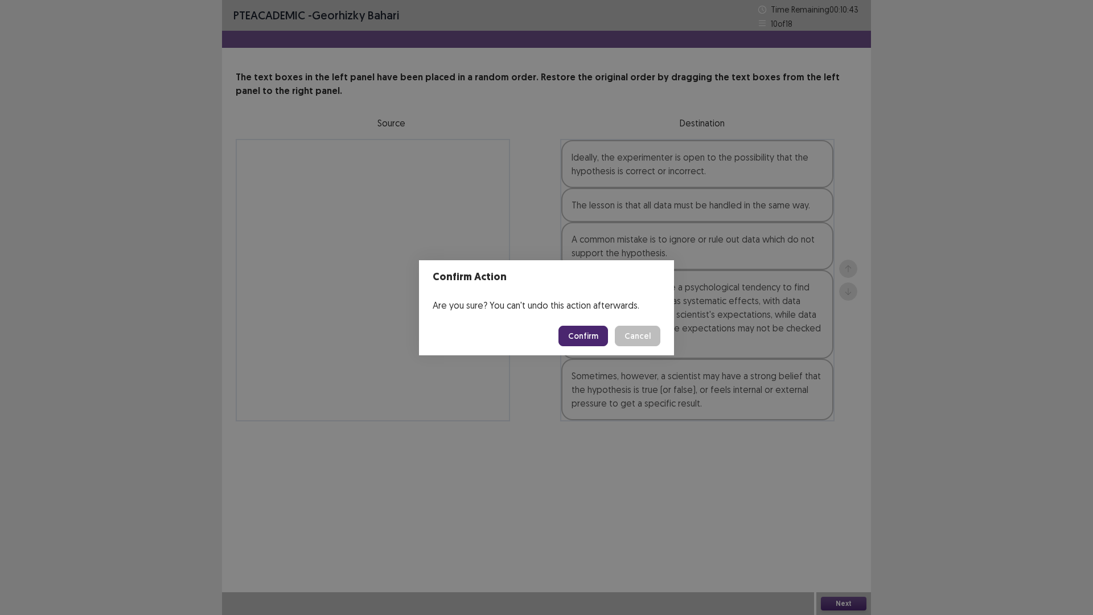
click at [601, 331] on button "Confirm" at bounding box center [584, 336] width 50 height 21
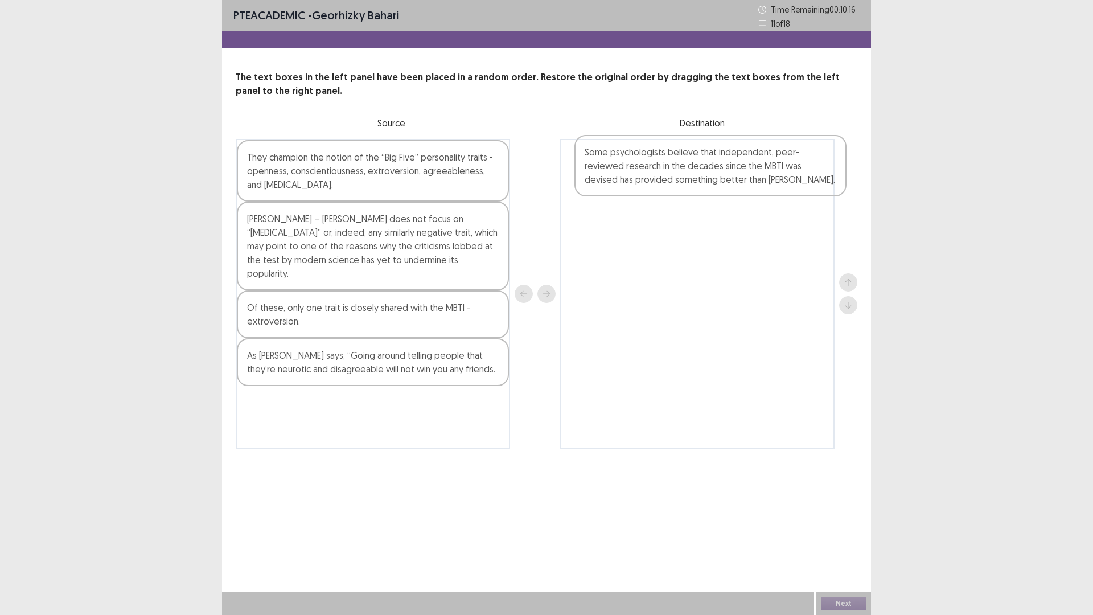
drag, startPoint x: 414, startPoint y: 322, endPoint x: 749, endPoint y: 186, distance: 361.5
click at [758, 185] on div "They champion the notion of the “Big Five” personality traits - openness, consc…" at bounding box center [547, 294] width 622 height 310
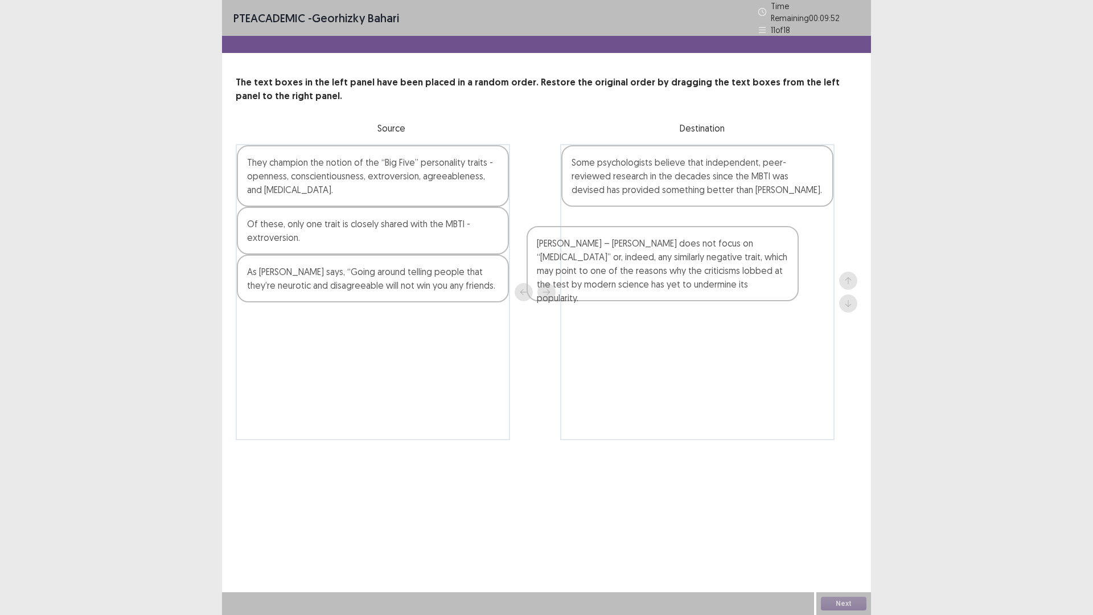
drag, startPoint x: 439, startPoint y: 243, endPoint x: 762, endPoint y: 251, distance: 323.0
click at [762, 251] on div "They champion the notion of the “Big Five” personality traits - openness, consc…" at bounding box center [547, 292] width 622 height 296
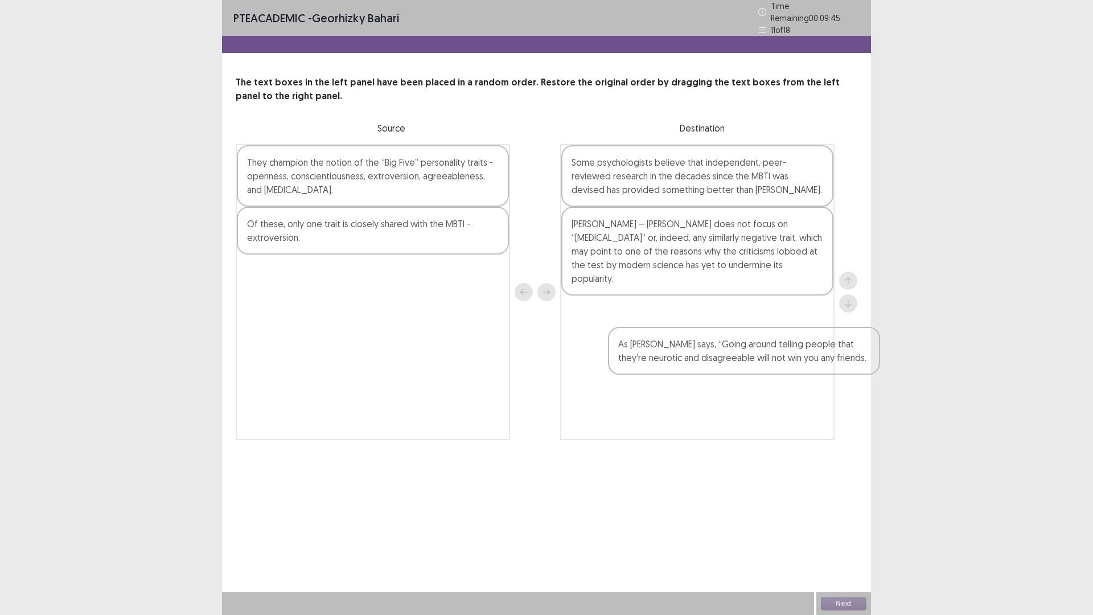
drag, startPoint x: 422, startPoint y: 289, endPoint x: 800, endPoint y: 357, distance: 383.5
click at [800, 367] on div "They champion the notion of the “Big Five” personality traits - openness, consc…" at bounding box center [547, 292] width 622 height 296
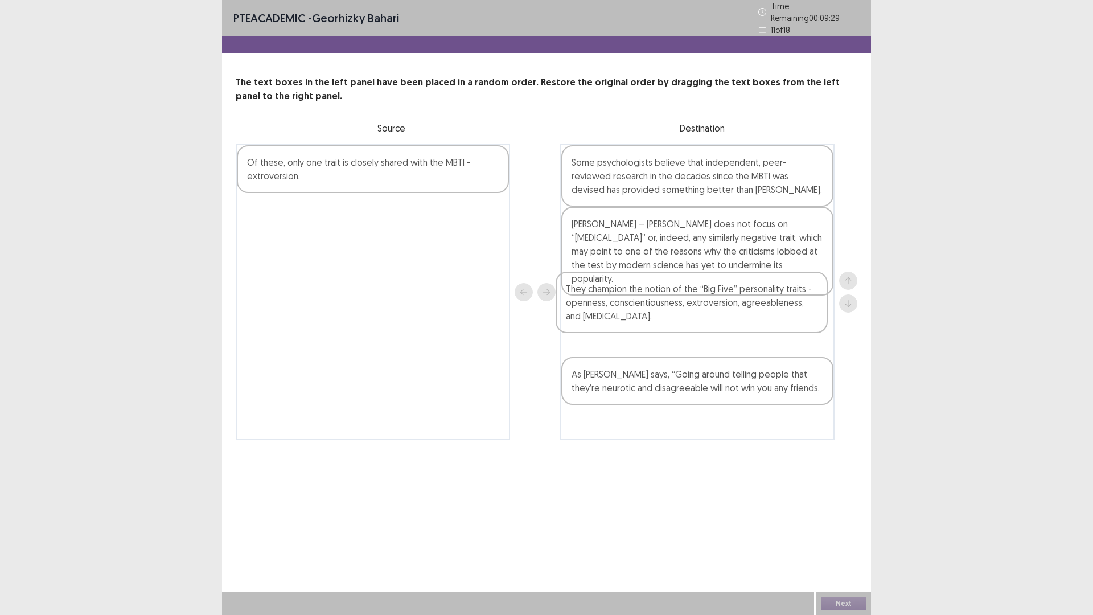
drag, startPoint x: 411, startPoint y: 180, endPoint x: 737, endPoint y: 318, distance: 354.2
click at [737, 318] on div "They champion the notion of the “Big Five” personality traits - openness, consc…" at bounding box center [547, 292] width 622 height 296
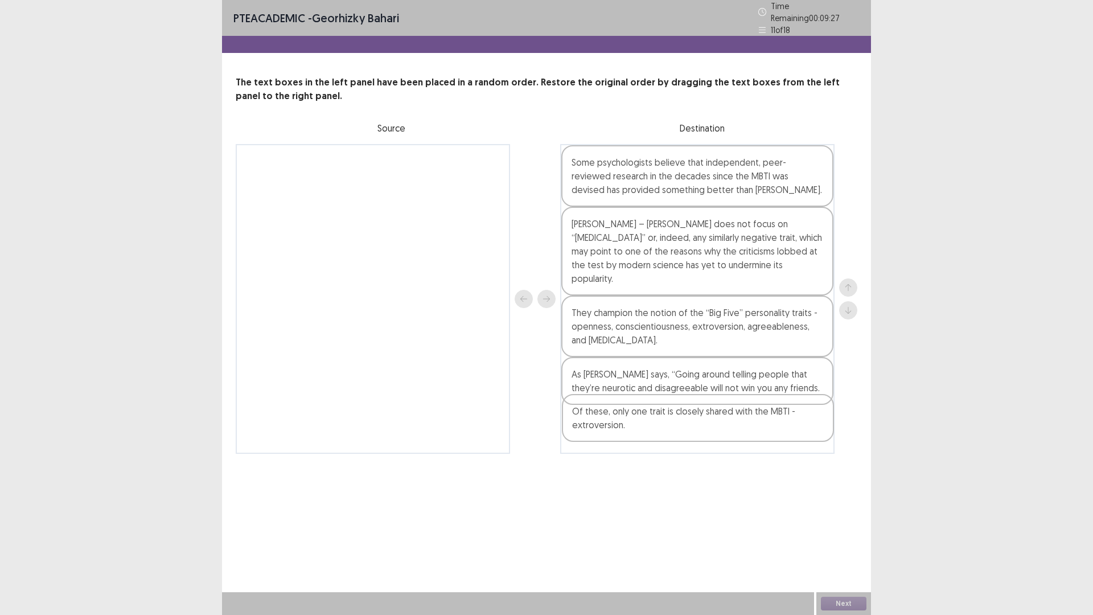
drag, startPoint x: 322, startPoint y: 159, endPoint x: 646, endPoint y: 411, distance: 410.0
click at [646, 412] on div "Of these, only one trait is closely shared with the MBTI - extroversion. Some p…" at bounding box center [547, 299] width 622 height 310
click at [844, 542] on div "Next" at bounding box center [844, 603] width 55 height 23
click at [846, 542] on button "Next" at bounding box center [844, 604] width 46 height 14
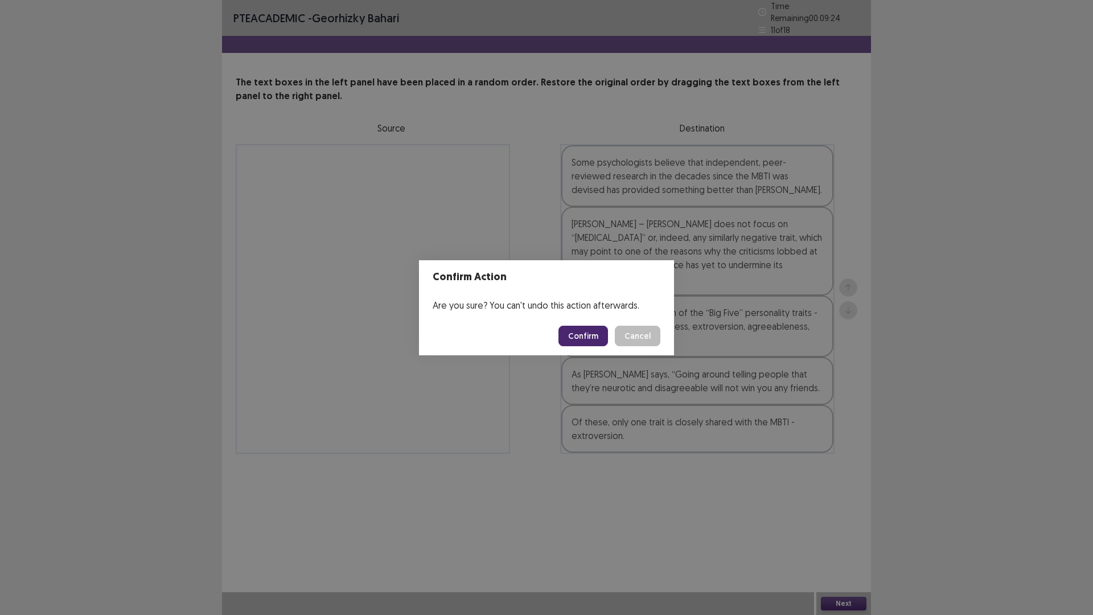
click at [595, 338] on button "Confirm" at bounding box center [584, 336] width 50 height 21
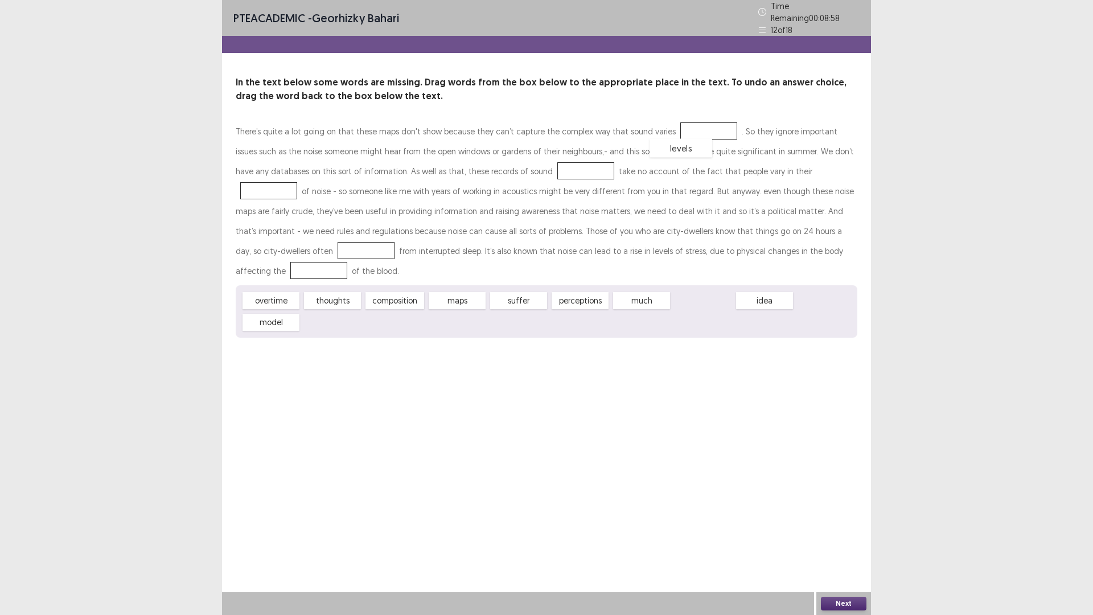
drag, startPoint x: 698, startPoint y: 272, endPoint x: 676, endPoint y: 118, distance: 155.9
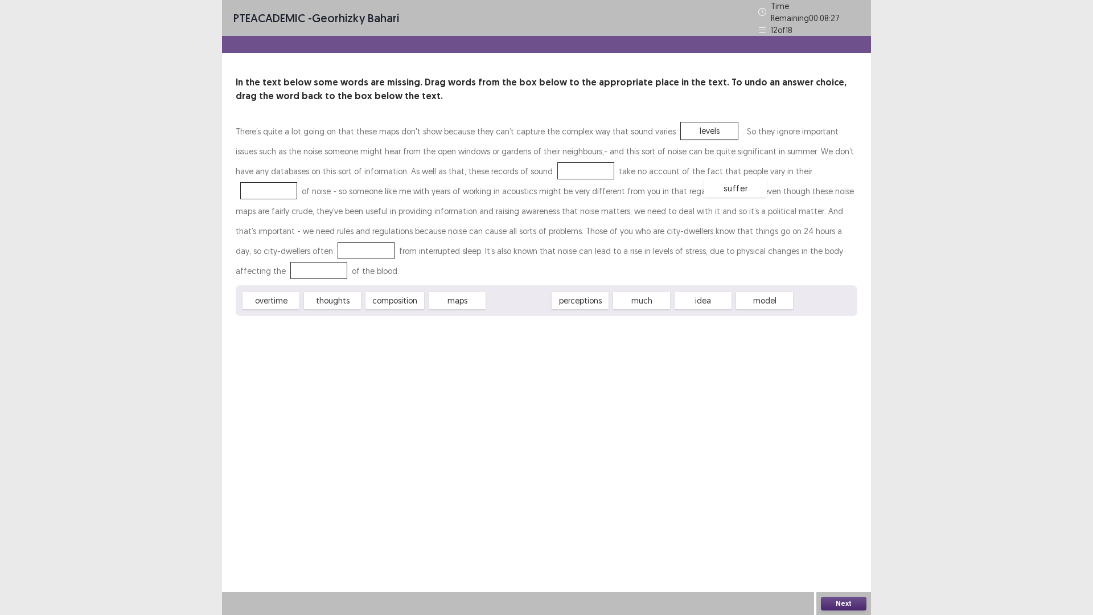
drag, startPoint x: 534, startPoint y: 280, endPoint x: 751, endPoint y: 167, distance: 244.5
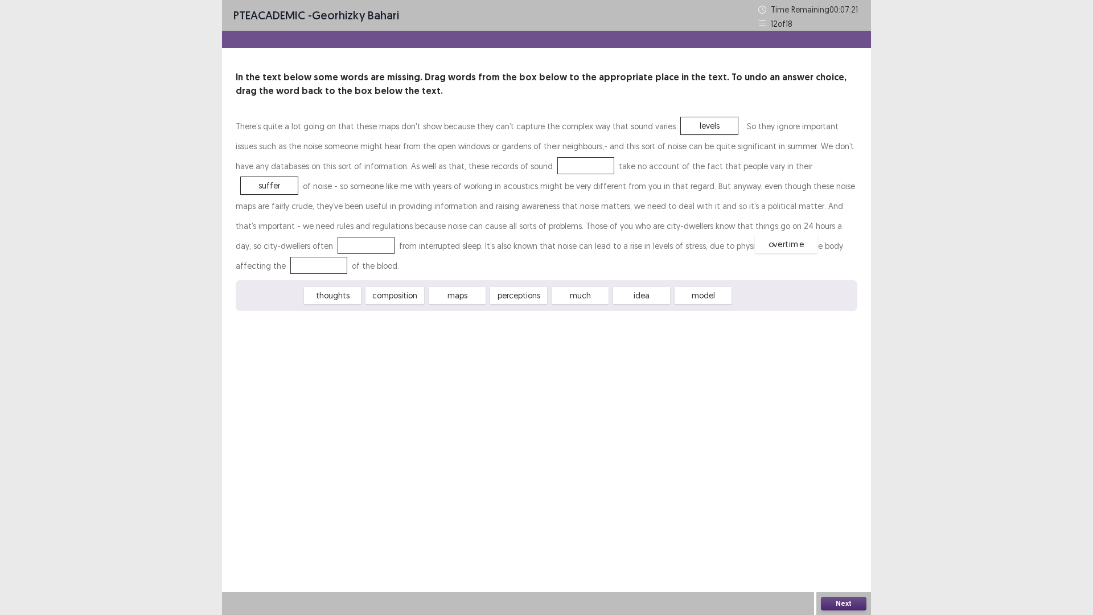
drag, startPoint x: 270, startPoint y: 279, endPoint x: 785, endPoint y: 227, distance: 518.0
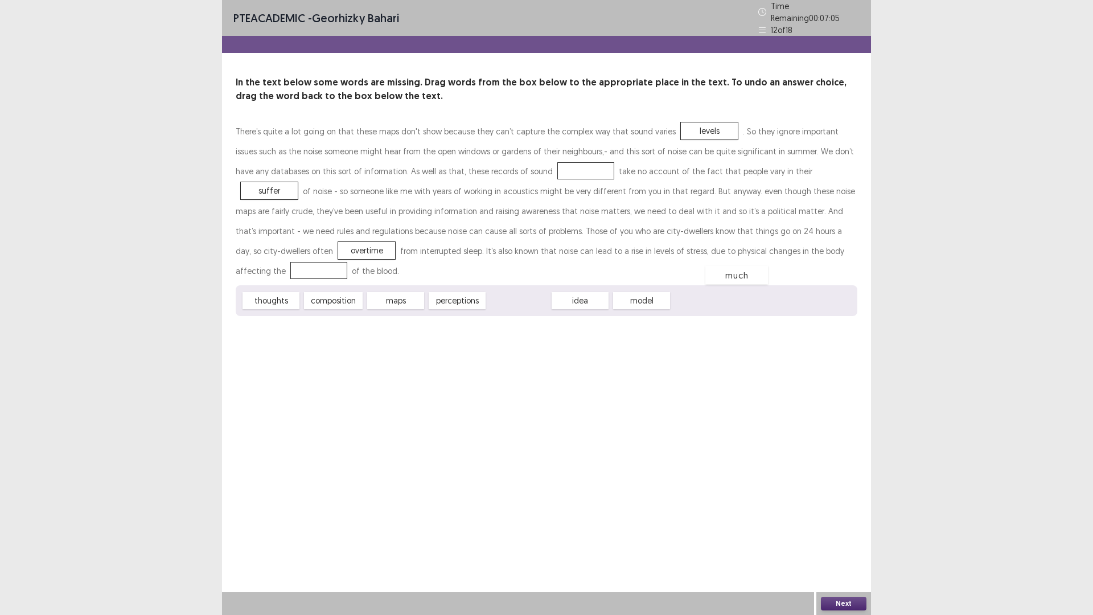
drag, startPoint x: 505, startPoint y: 282, endPoint x: 719, endPoint y: 248, distance: 216.4
drag, startPoint x: 345, startPoint y: 280, endPoint x: 723, endPoint y: 247, distance: 379.0
drag, startPoint x: 521, startPoint y: 280, endPoint x: 496, endPoint y: 169, distance: 114.4
click at [855, 542] on button "Next" at bounding box center [844, 604] width 46 height 14
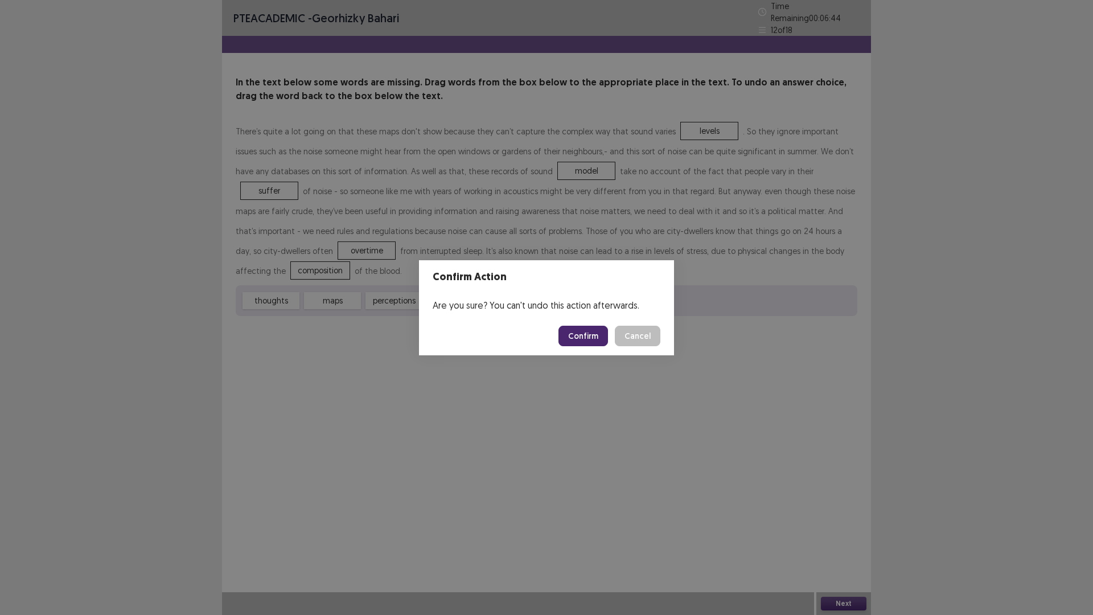
click at [584, 330] on button "Confirm" at bounding box center [584, 336] width 50 height 21
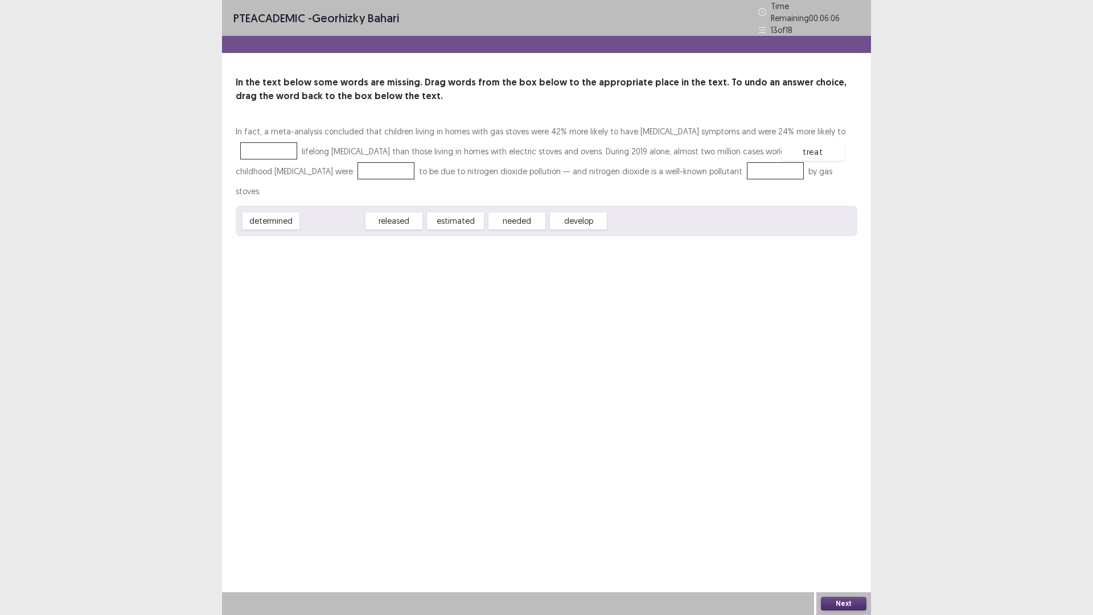
drag, startPoint x: 324, startPoint y: 196, endPoint x: 805, endPoint y: 127, distance: 485.6
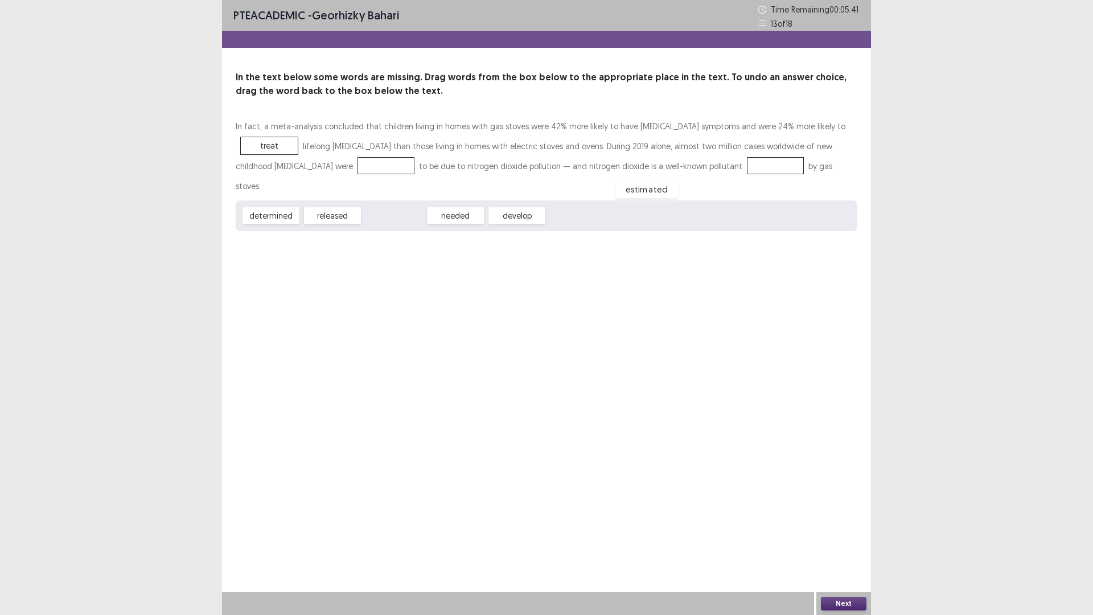
drag, startPoint x: 393, startPoint y: 198, endPoint x: 646, endPoint y: 171, distance: 254.3
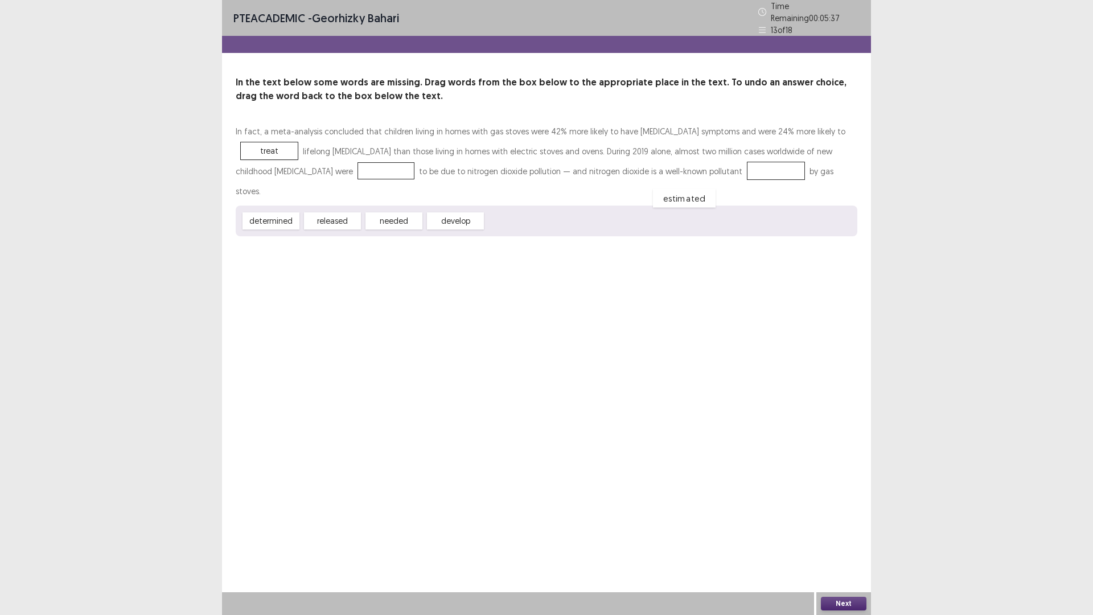
drag, startPoint x: 641, startPoint y: 167, endPoint x: 550, endPoint y: 194, distance: 95.7
drag, startPoint x: 350, startPoint y: 197, endPoint x: 678, endPoint y: 165, distance: 329.0
drag, startPoint x: 270, startPoint y: 200, endPoint x: 265, endPoint y: 167, distance: 33.3
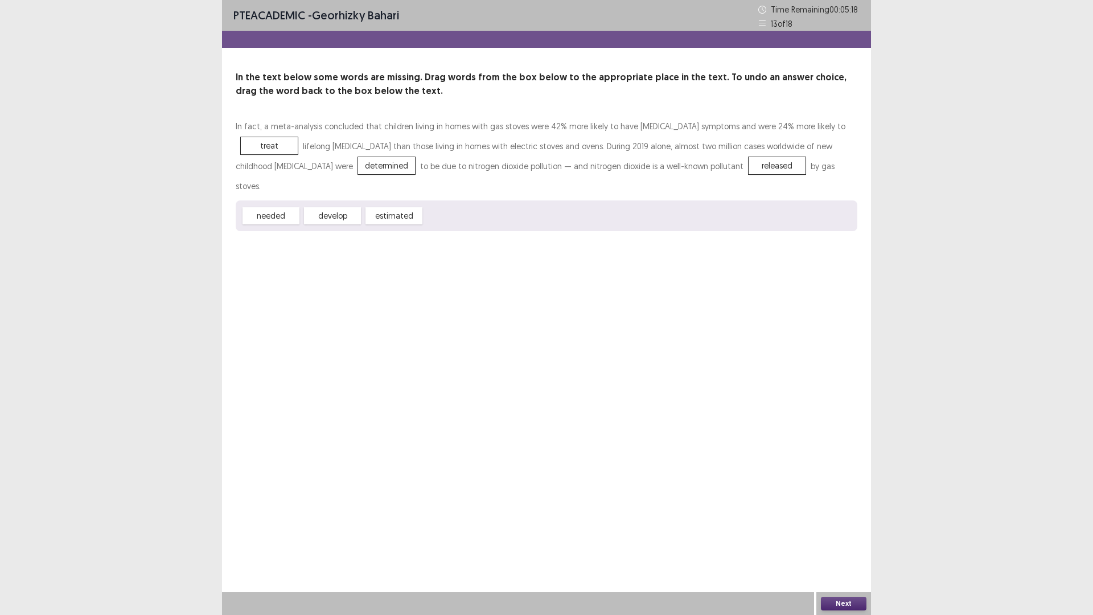
click at [846, 542] on button "Next" at bounding box center [844, 604] width 46 height 14
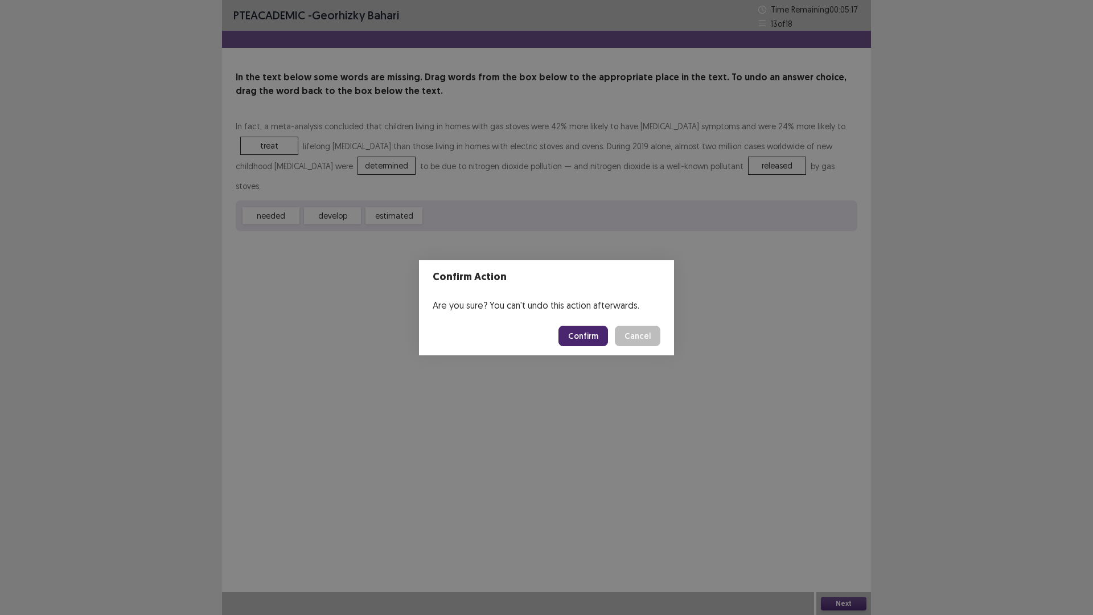
click at [583, 333] on button "Confirm" at bounding box center [584, 336] width 50 height 21
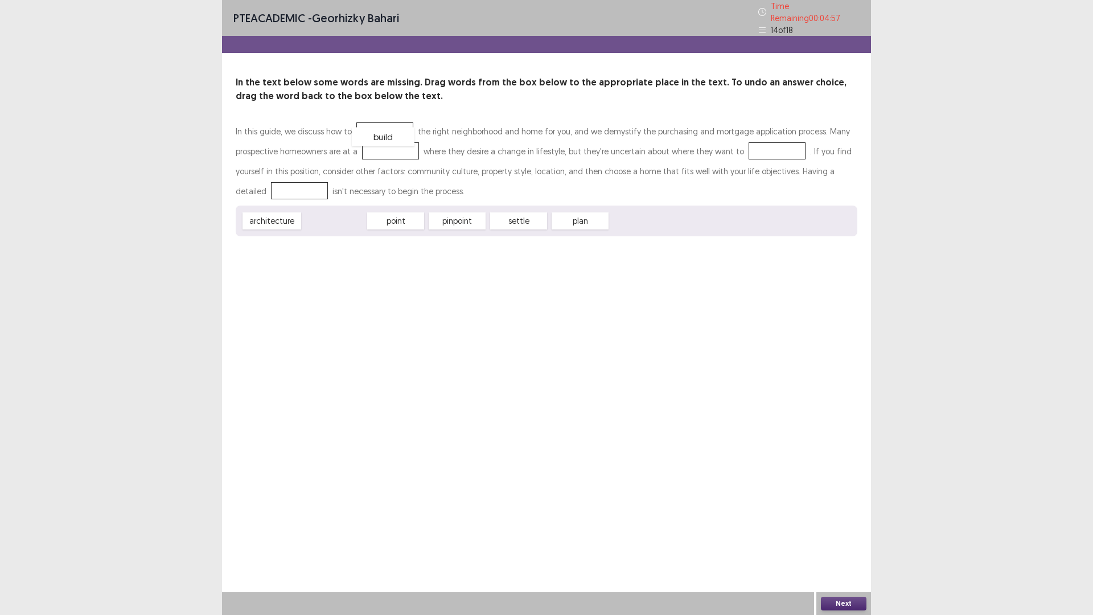
drag, startPoint x: 353, startPoint y: 218, endPoint x: 403, endPoint y: 128, distance: 102.2
drag, startPoint x: 341, startPoint y: 219, endPoint x: 419, endPoint y: 154, distance: 101.1
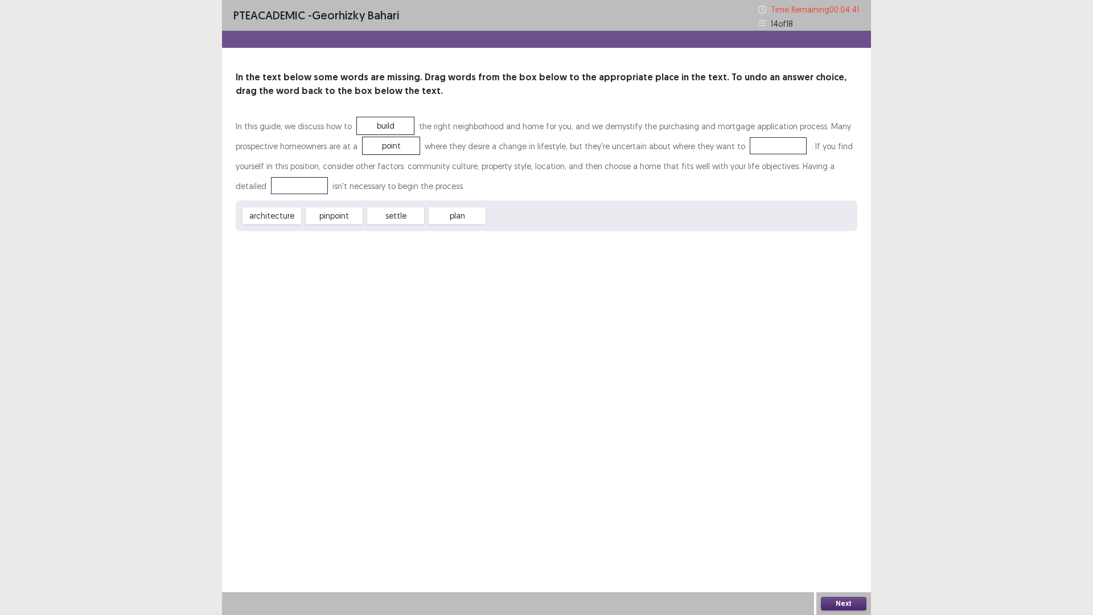
drag, startPoint x: 418, startPoint y: 153, endPoint x: 412, endPoint y: 151, distance: 6.5
click at [412, 151] on div "point" at bounding box center [391, 146] width 58 height 18
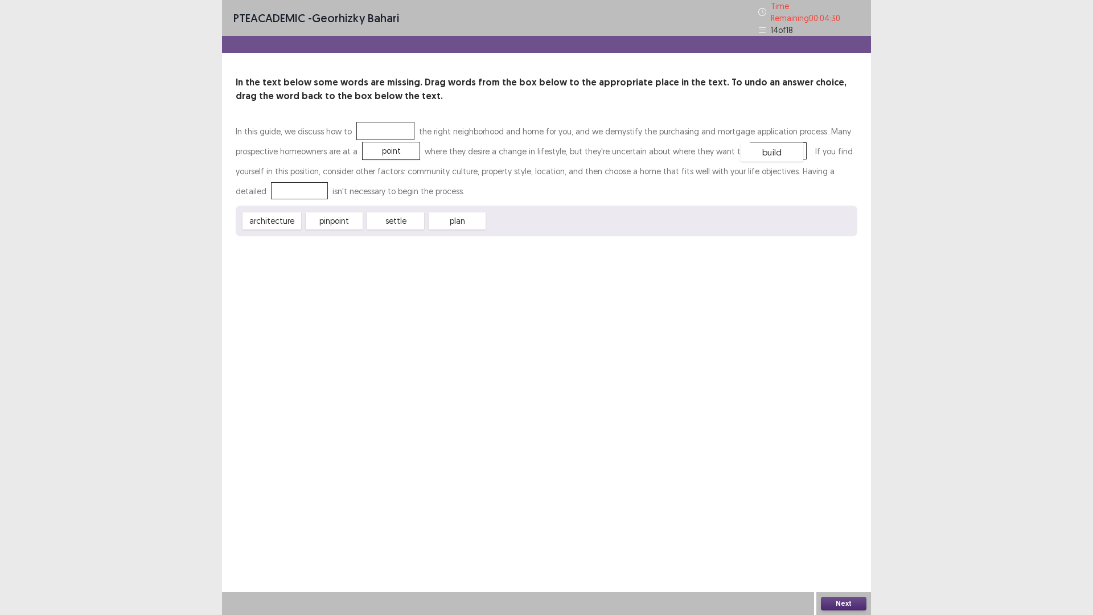
drag, startPoint x: 387, startPoint y: 123, endPoint x: 773, endPoint y: 144, distance: 386.1
drag, startPoint x: 444, startPoint y: 220, endPoint x: 393, endPoint y: 130, distance: 103.8
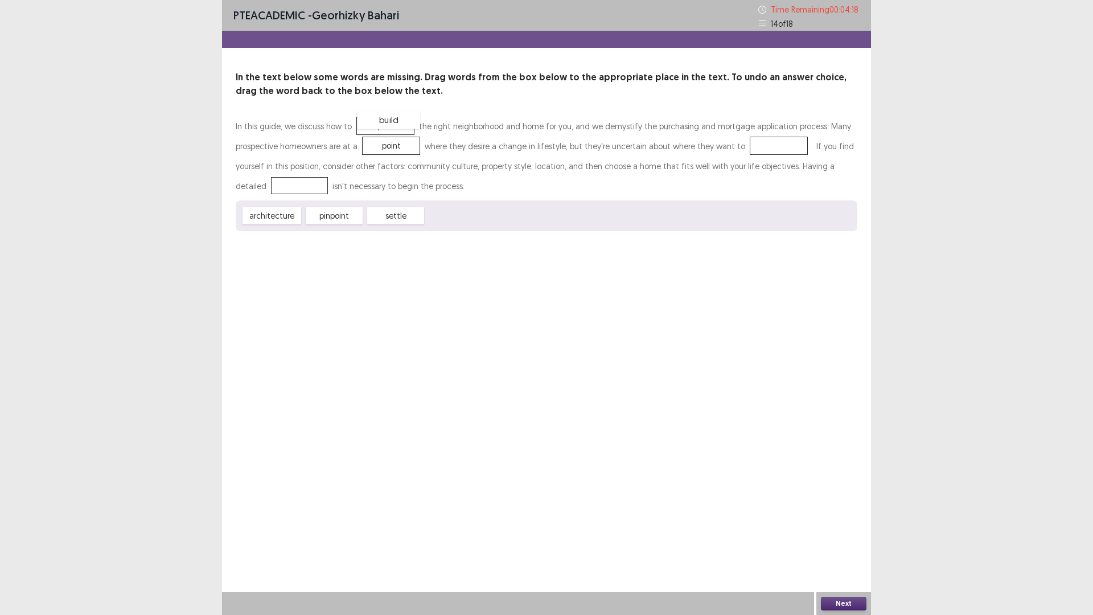
drag, startPoint x: 759, startPoint y: 144, endPoint x: 368, endPoint y: 117, distance: 391.0
drag, startPoint x: 471, startPoint y: 214, endPoint x: 785, endPoint y: 141, distance: 322.7
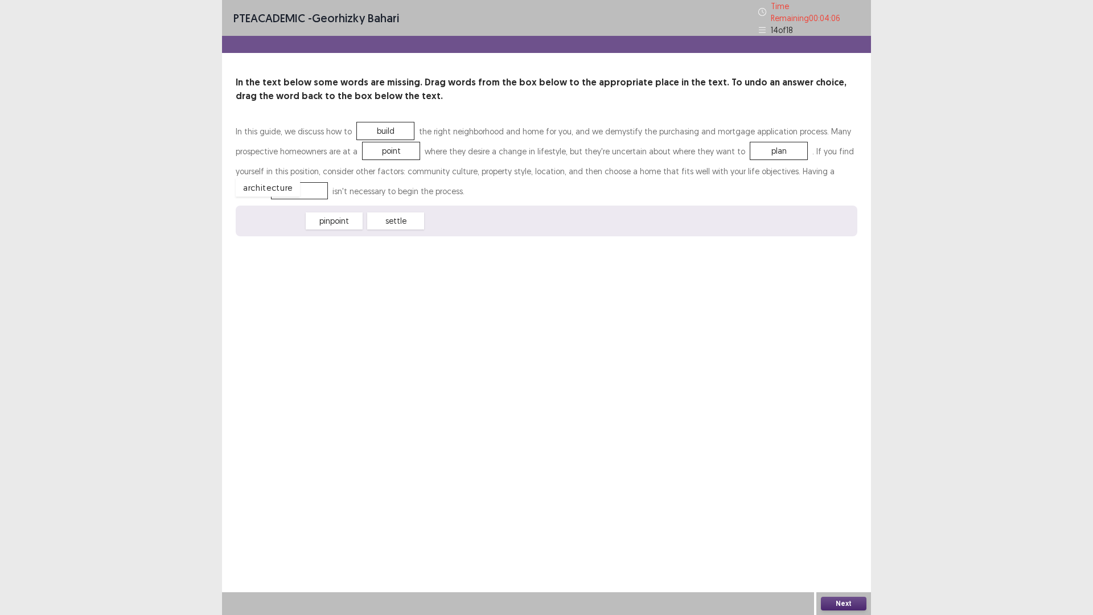
drag, startPoint x: 284, startPoint y: 216, endPoint x: 280, endPoint y: 182, distance: 33.8
click at [837, 542] on button "Next" at bounding box center [844, 604] width 46 height 14
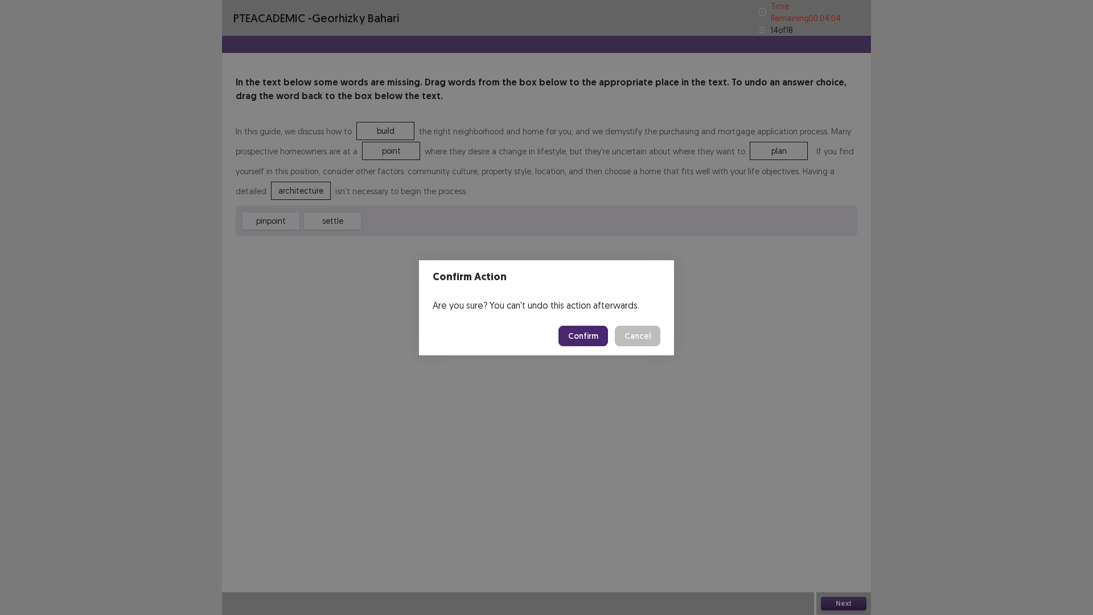
click at [602, 333] on button "Confirm" at bounding box center [584, 336] width 50 height 21
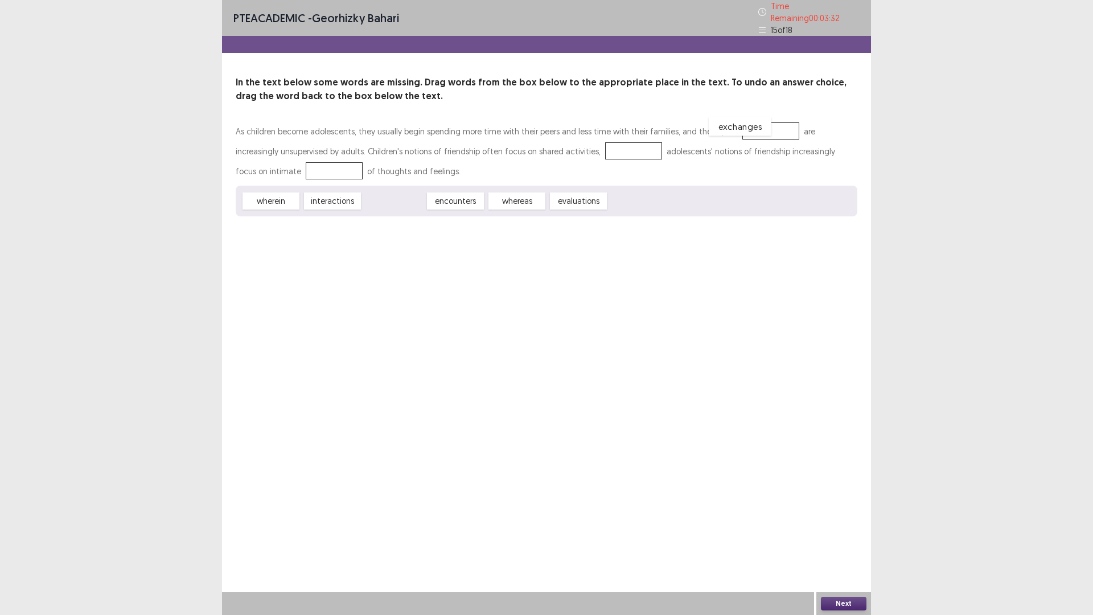
drag, startPoint x: 404, startPoint y: 195, endPoint x: 750, endPoint y: 121, distance: 354.2
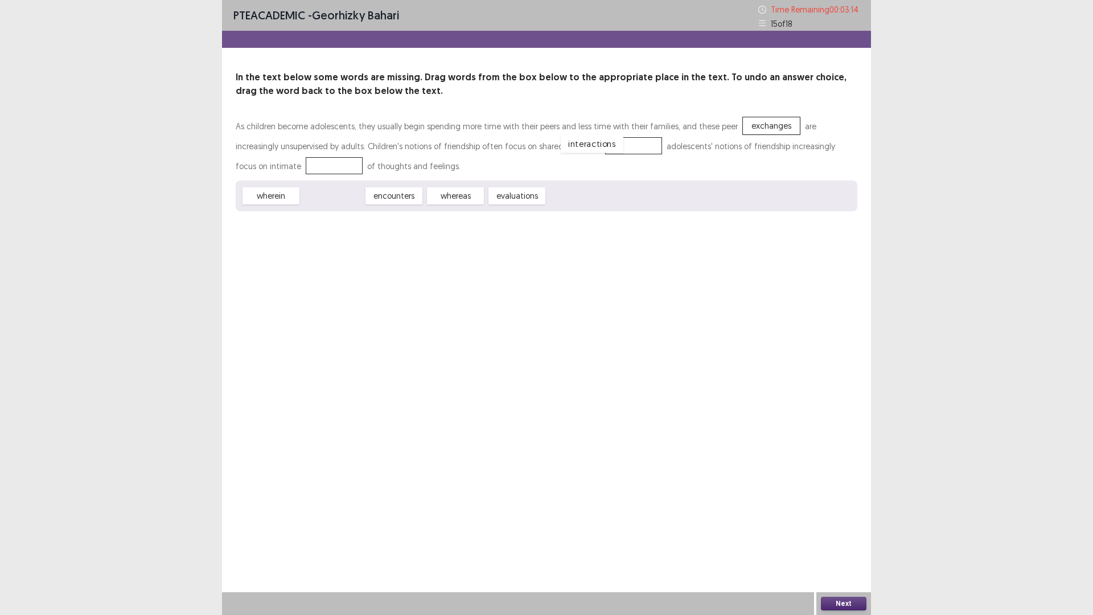
drag, startPoint x: 324, startPoint y: 198, endPoint x: 584, endPoint y: 145, distance: 265.0
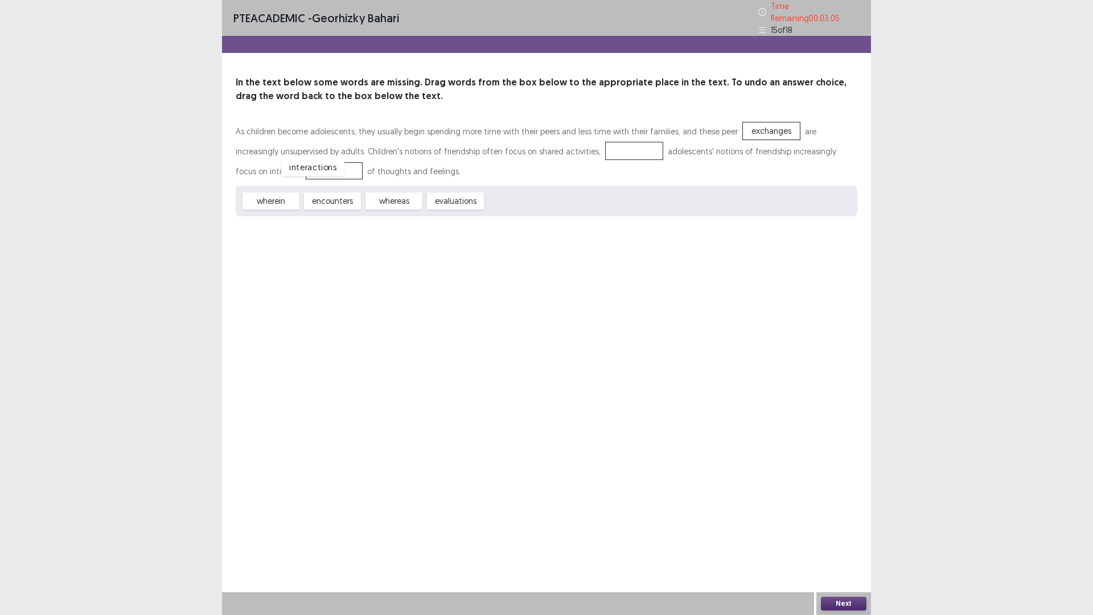
drag, startPoint x: 569, startPoint y: 145, endPoint x: 248, endPoint y: 161, distance: 321.6
drag, startPoint x: 327, startPoint y: 198, endPoint x: 584, endPoint y: 149, distance: 261.6
click at [845, 542] on button "Next" at bounding box center [844, 604] width 46 height 14
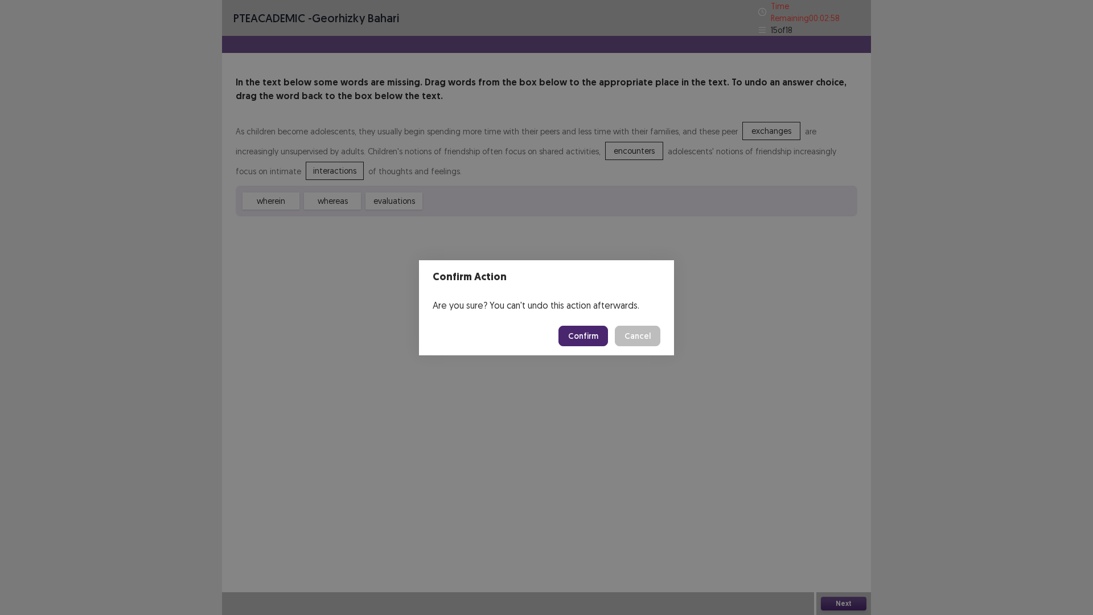
click at [597, 337] on button "Confirm" at bounding box center [584, 336] width 50 height 21
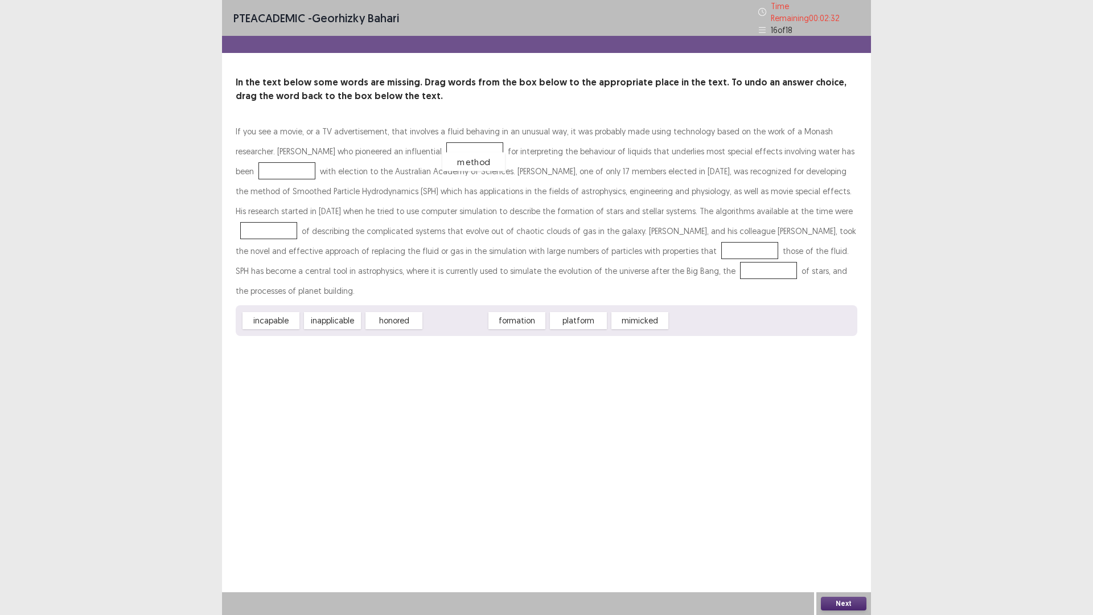
drag, startPoint x: 474, startPoint y: 300, endPoint x: 492, endPoint y: 141, distance: 159.9
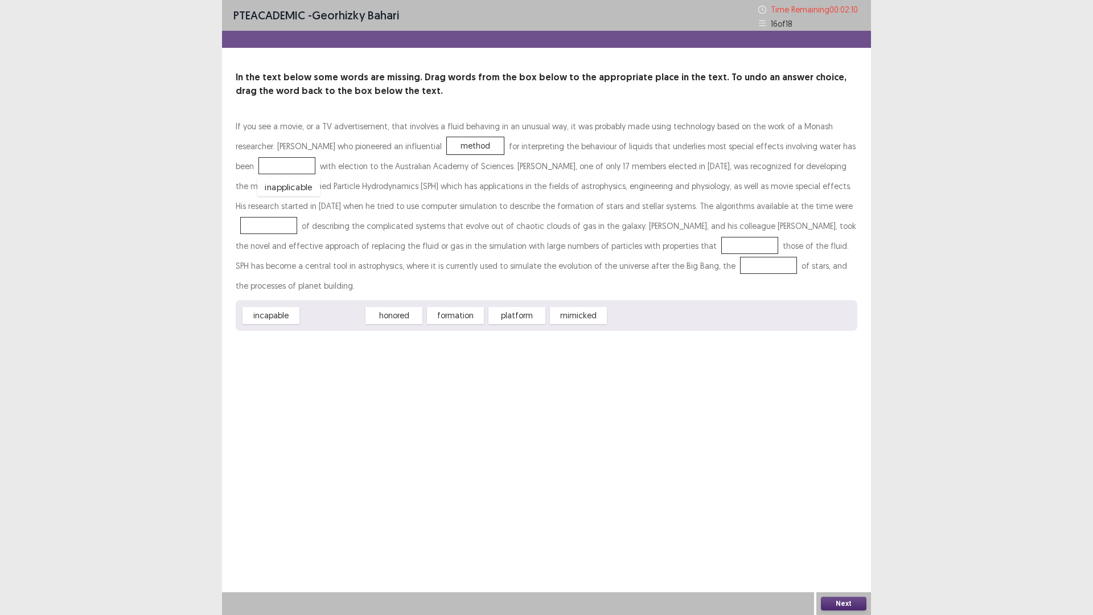
drag, startPoint x: 328, startPoint y: 299, endPoint x: 284, endPoint y: 170, distance: 136.0
drag, startPoint x: 264, startPoint y: 290, endPoint x: 753, endPoint y: 202, distance: 496.6
drag, startPoint x: 348, startPoint y: 296, endPoint x: 610, endPoint y: 265, distance: 264.3
drag, startPoint x: 772, startPoint y: 209, endPoint x: 601, endPoint y: 251, distance: 176.0
drag, startPoint x: 273, startPoint y: 170, endPoint x: 789, endPoint y: 200, distance: 516.8
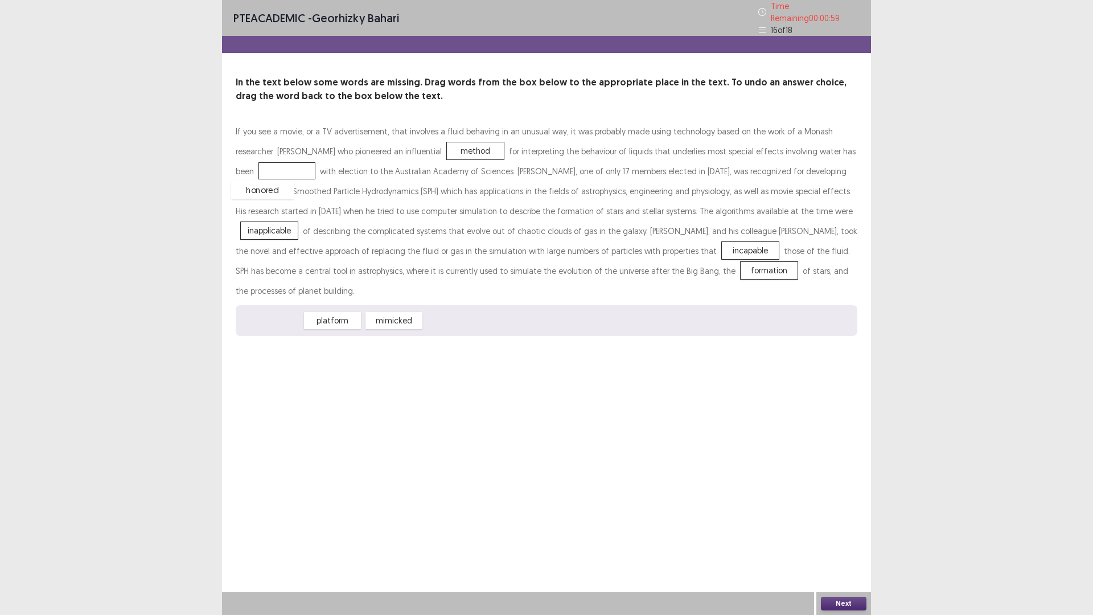
drag, startPoint x: 269, startPoint y: 297, endPoint x: 261, endPoint y: 165, distance: 131.8
click at [841, 542] on div "Next" at bounding box center [844, 603] width 55 height 23
click at [841, 542] on button "Next" at bounding box center [844, 604] width 46 height 14
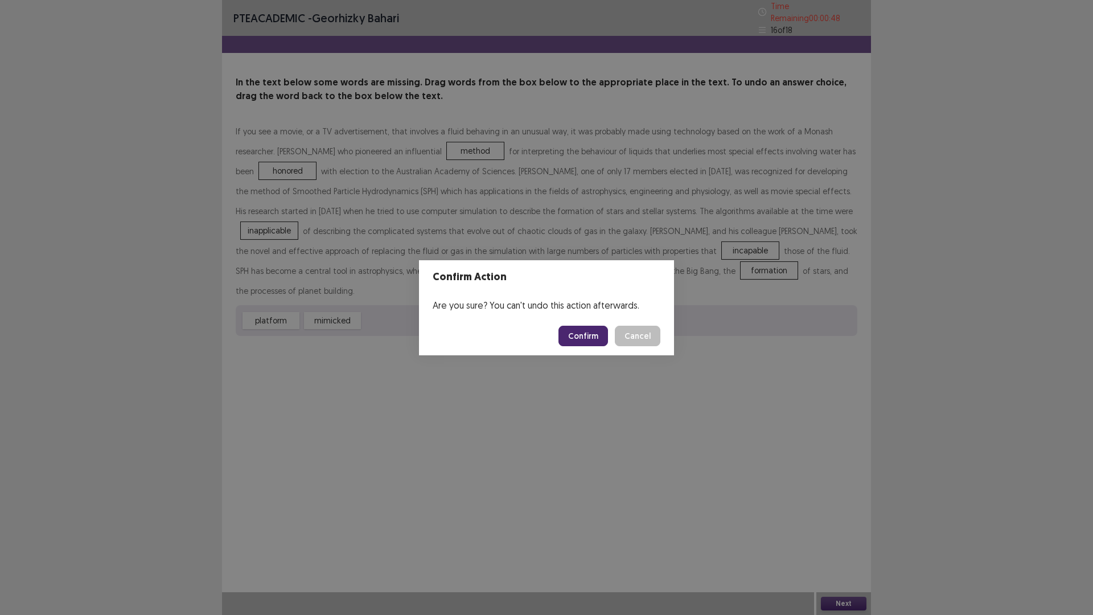
click at [579, 334] on button "Confirm" at bounding box center [584, 336] width 50 height 21
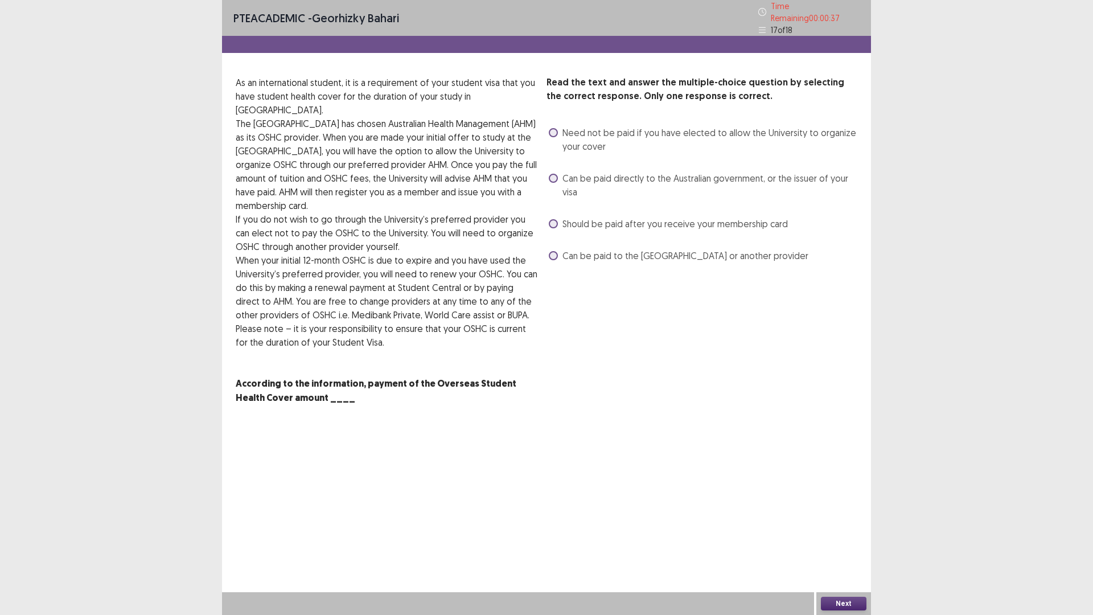
click at [551, 130] on span at bounding box center [553, 132] width 9 height 9
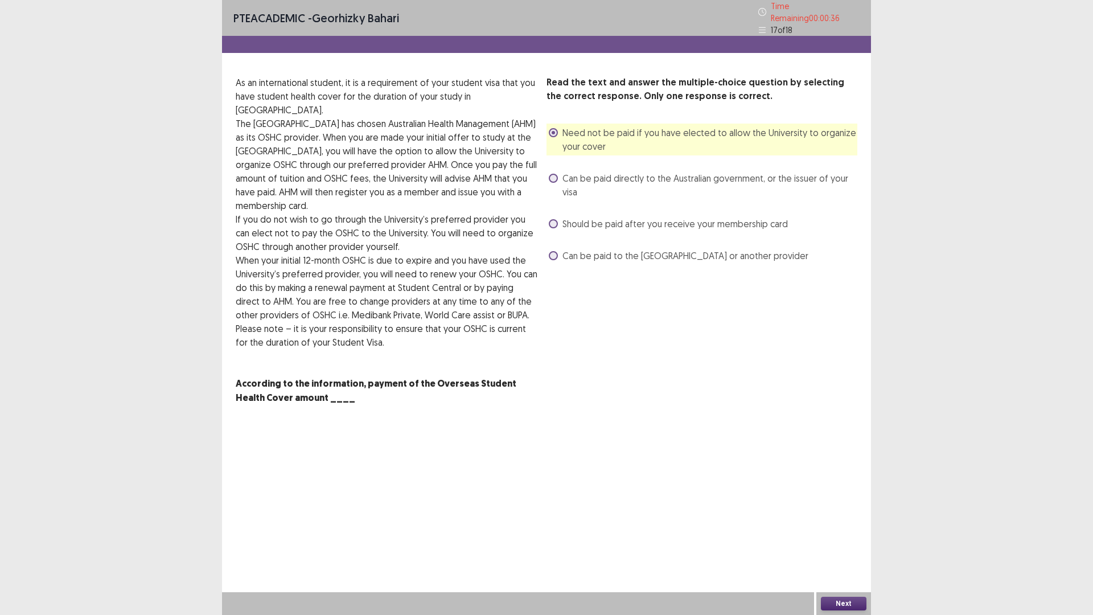
click at [854, 542] on button "Next" at bounding box center [844, 604] width 46 height 14
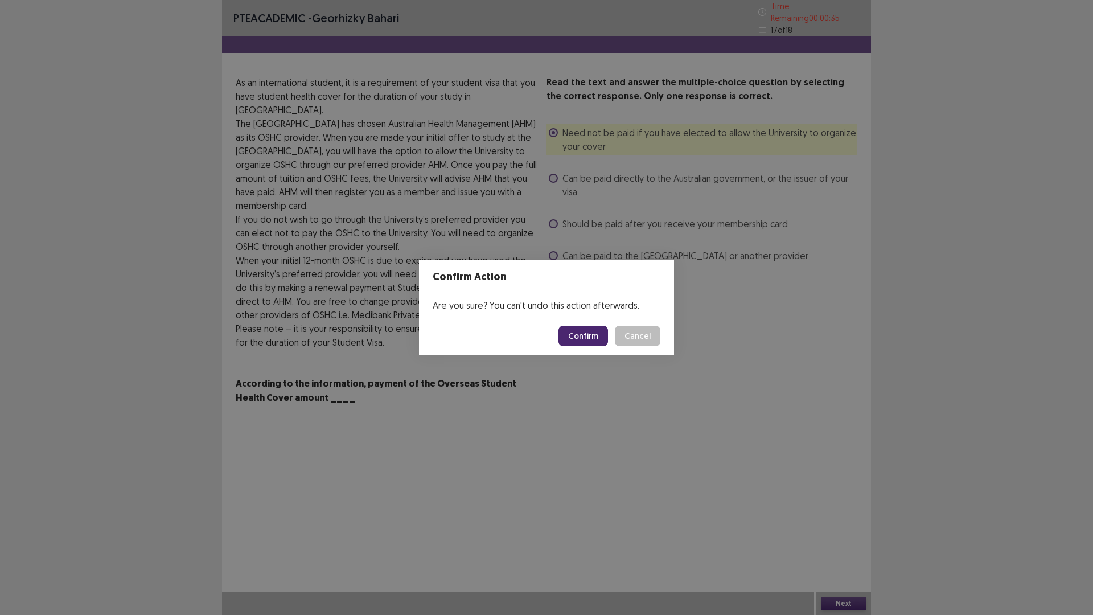
click at [598, 338] on button "Confirm" at bounding box center [584, 336] width 50 height 21
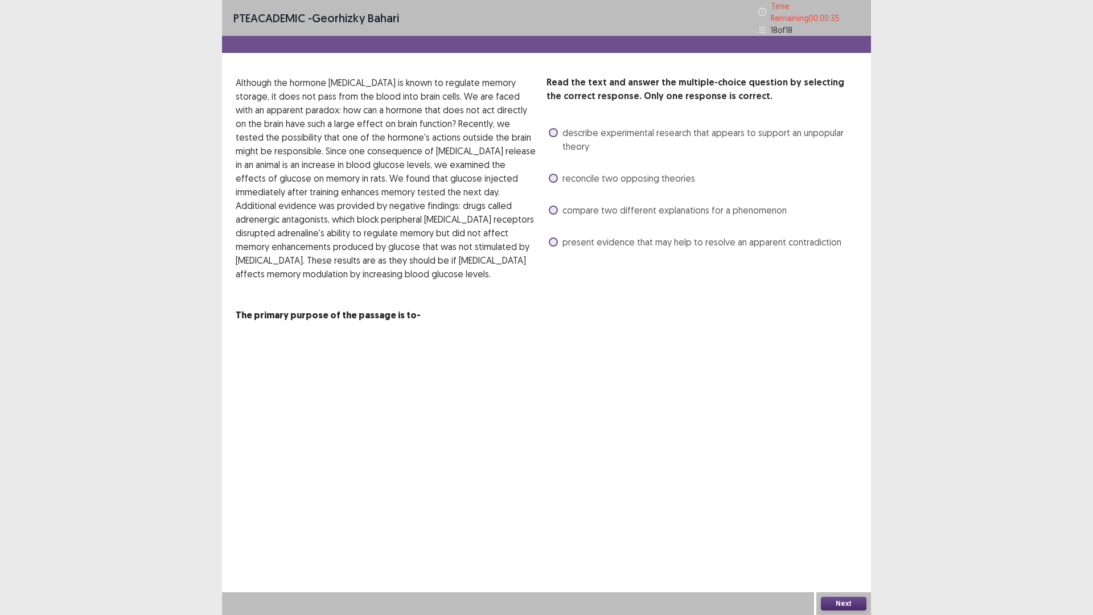
click at [556, 179] on label "reconcile two opposing theories" at bounding box center [622, 178] width 146 height 14
click at [846, 542] on button "Next" at bounding box center [844, 604] width 46 height 14
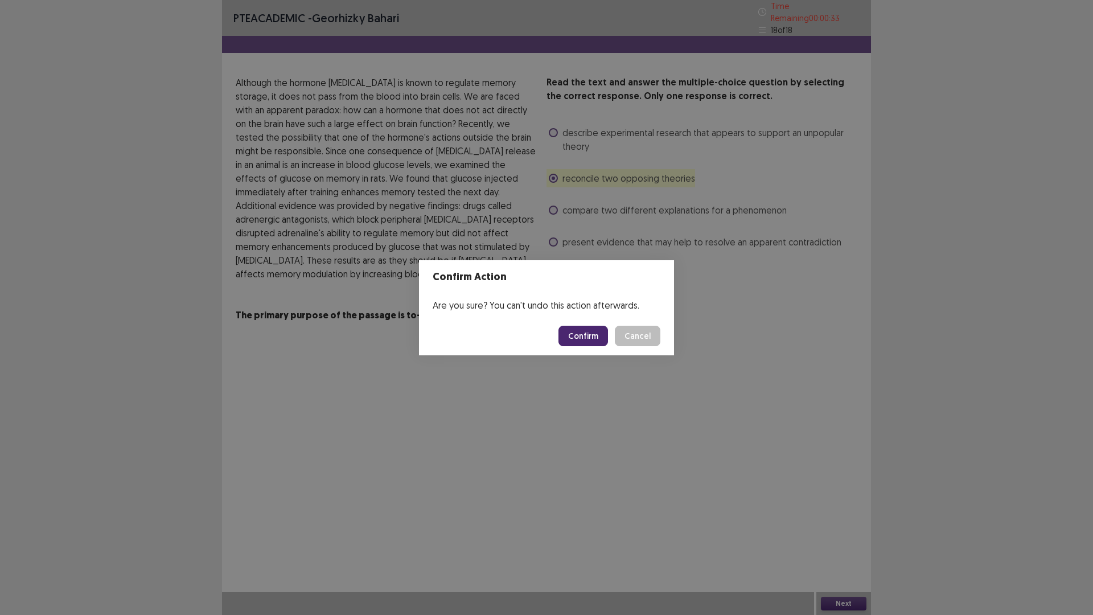
click at [587, 335] on button "Confirm" at bounding box center [584, 336] width 50 height 21
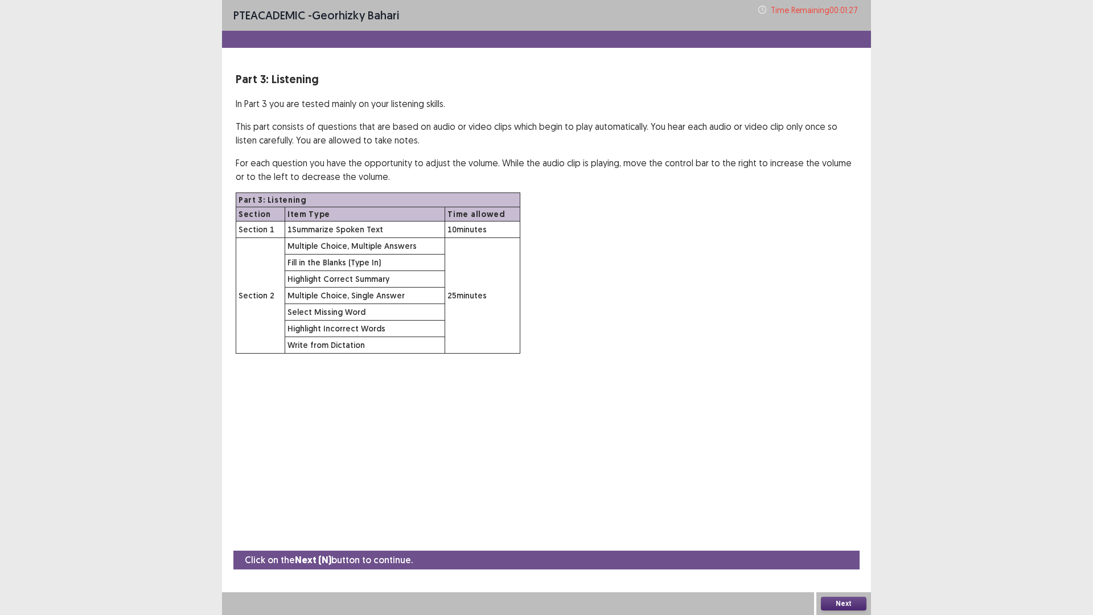
click at [835, 542] on button "Next" at bounding box center [844, 604] width 46 height 14
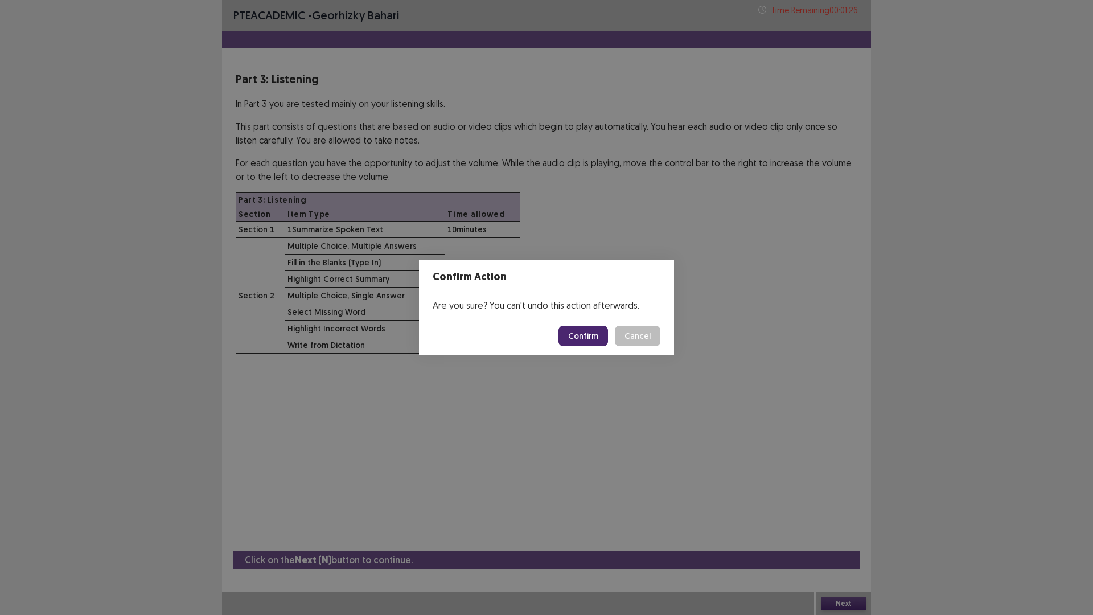
click at [588, 337] on button "Confirm" at bounding box center [584, 336] width 50 height 21
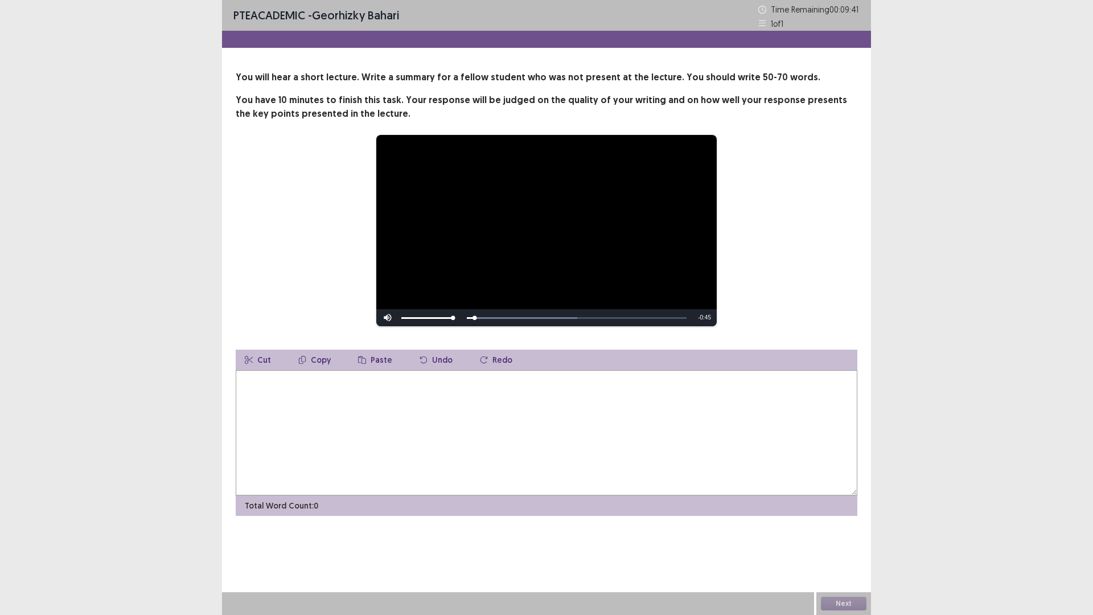
click at [314, 296] on div "**********" at bounding box center [546, 230] width 531 height 192
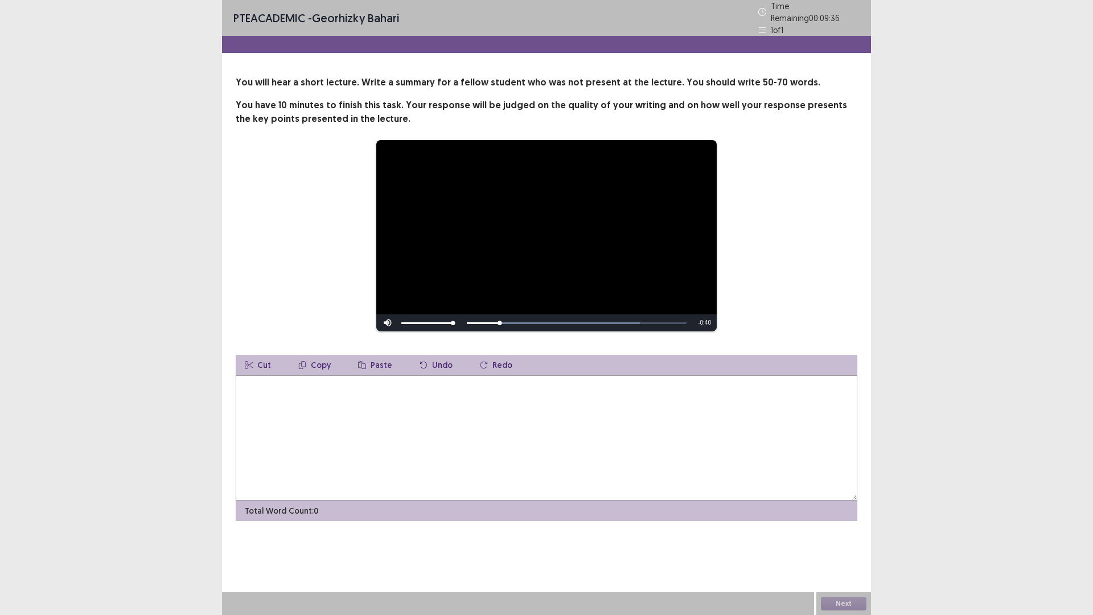
click at [351, 410] on textarea at bounding box center [547, 437] width 622 height 125
